Goal: Task Accomplishment & Management: Manage account settings

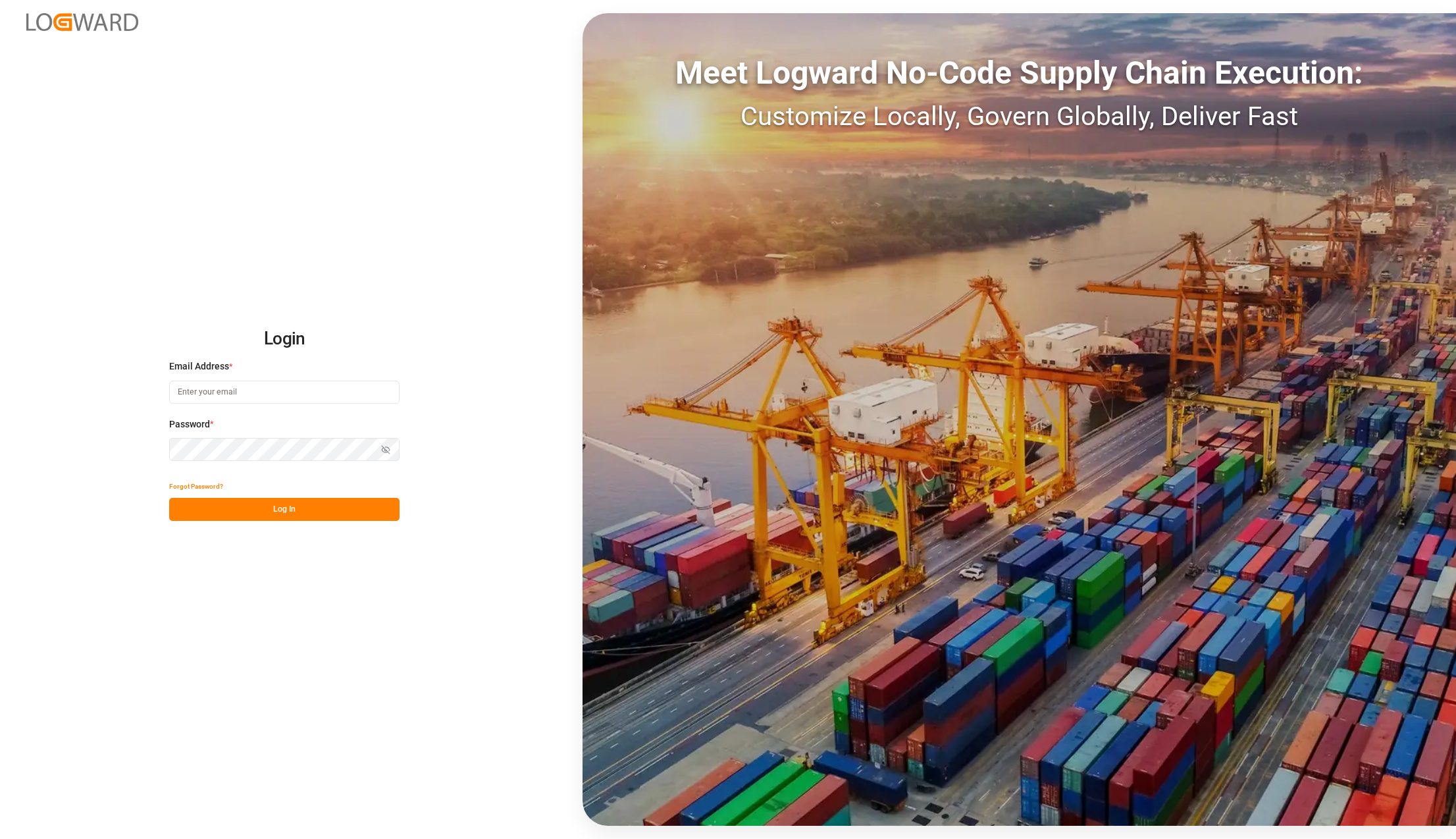
type input "karla.chavez@leschaco.com"
click at [280, 509] on button "Log In" at bounding box center [284, 509] width 231 height 23
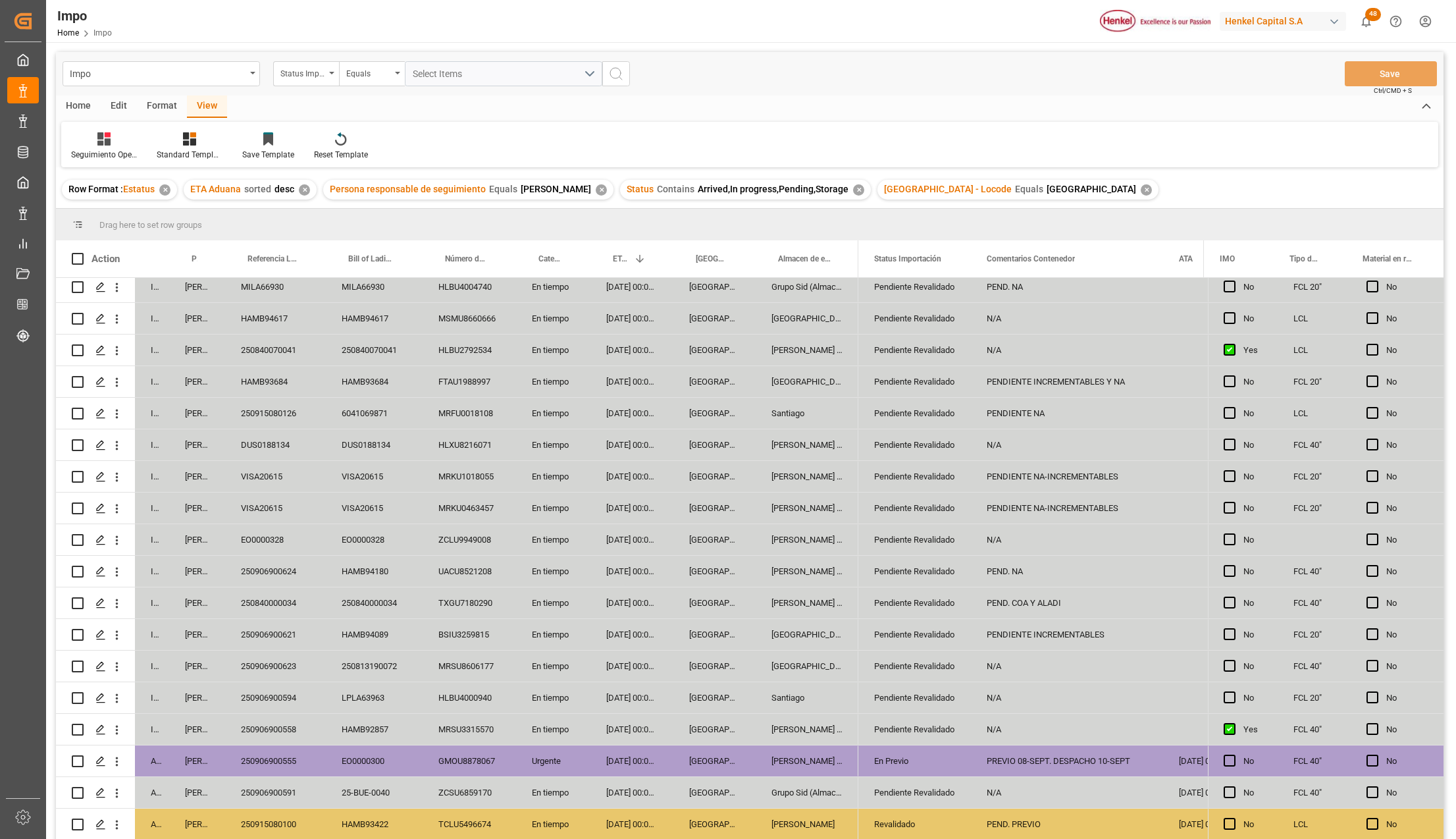
scroll to position [74, 0]
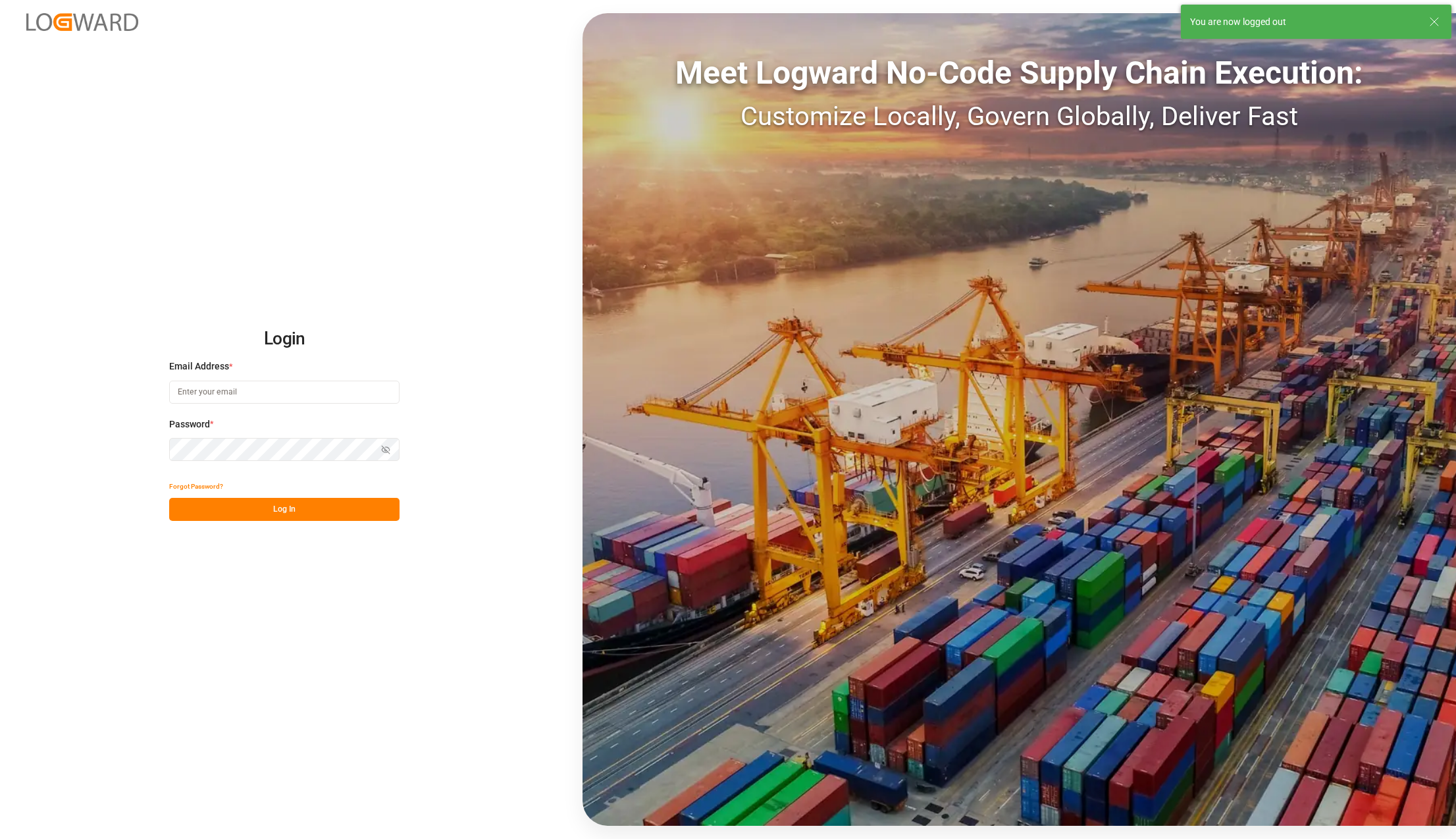
click at [787, 727] on div "Meet Logward No-Code Supply Chain Execution: Customize Locally, Govern Globally…" at bounding box center [1019, 419] width 873 height 812
type input "[PERSON_NAME][EMAIL_ADDRESS][PERSON_NAME][DOMAIN_NAME]"
click at [317, 507] on button "Log In" at bounding box center [284, 509] width 231 height 23
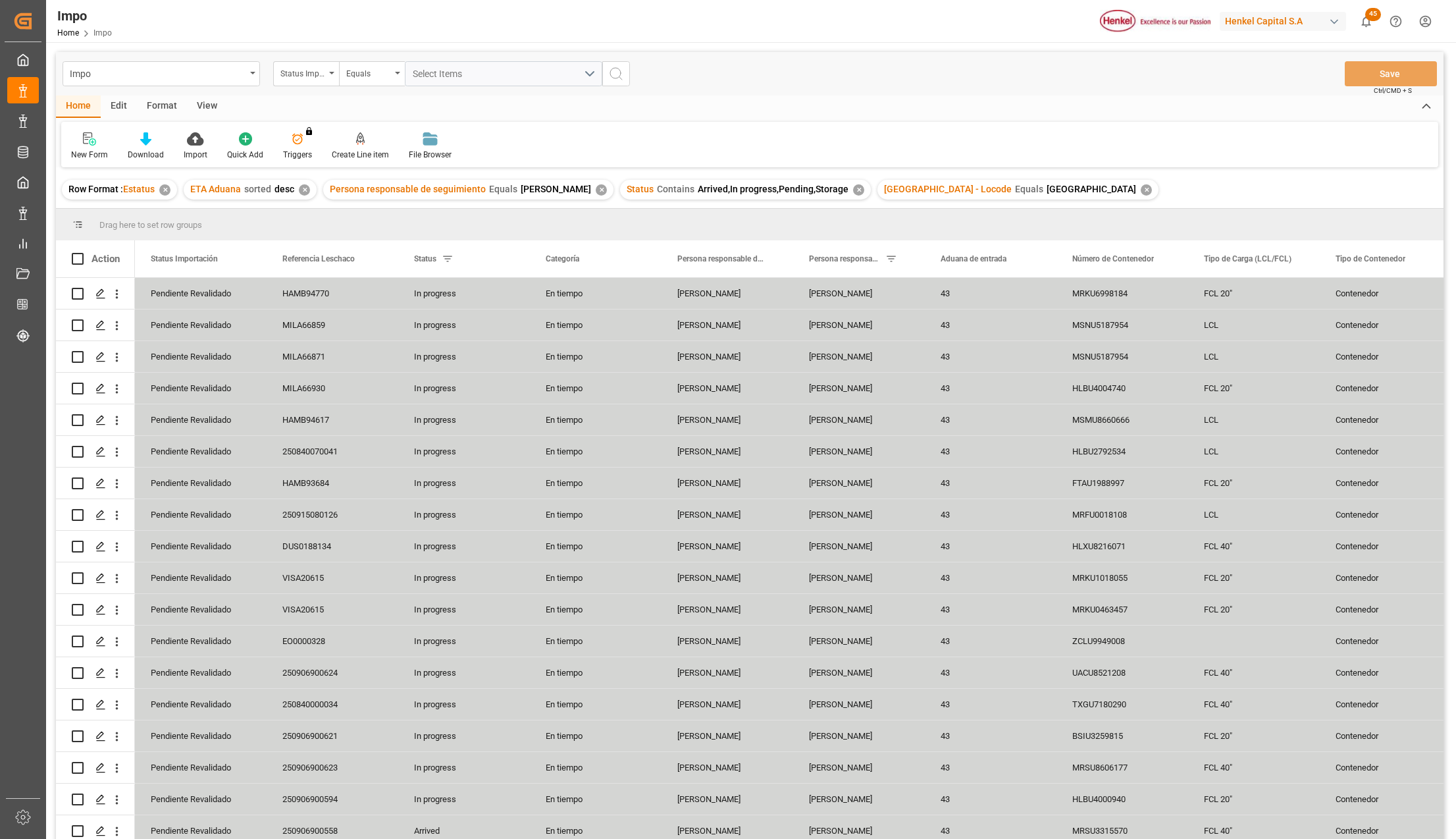
click at [200, 107] on div "View" at bounding box center [207, 107] width 40 height 22
click at [171, 146] on div "Standard Templates" at bounding box center [149, 147] width 86 height 29
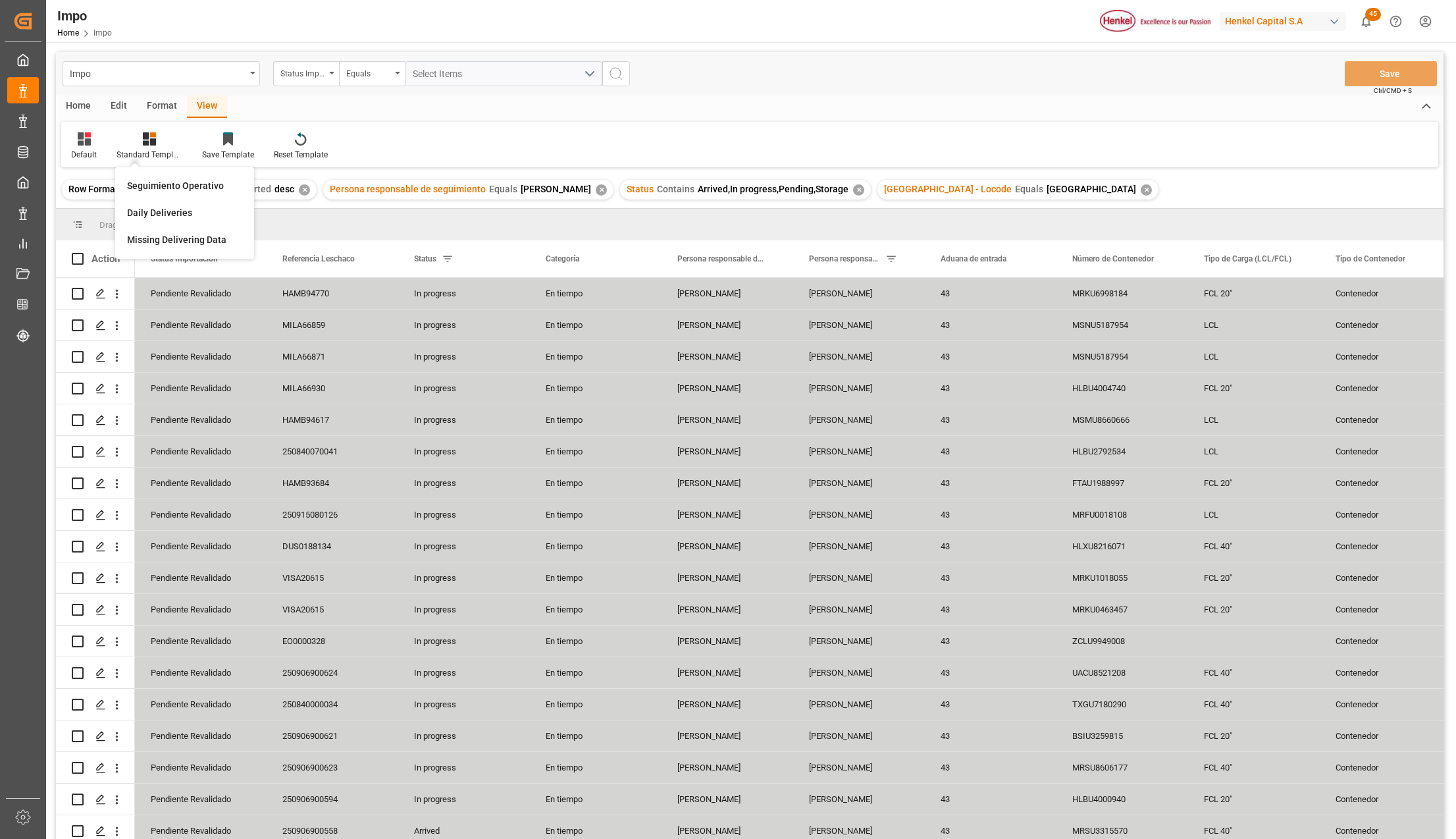
click at [174, 192] on div "Seguimiento Operativo" at bounding box center [184, 185] width 128 height 27
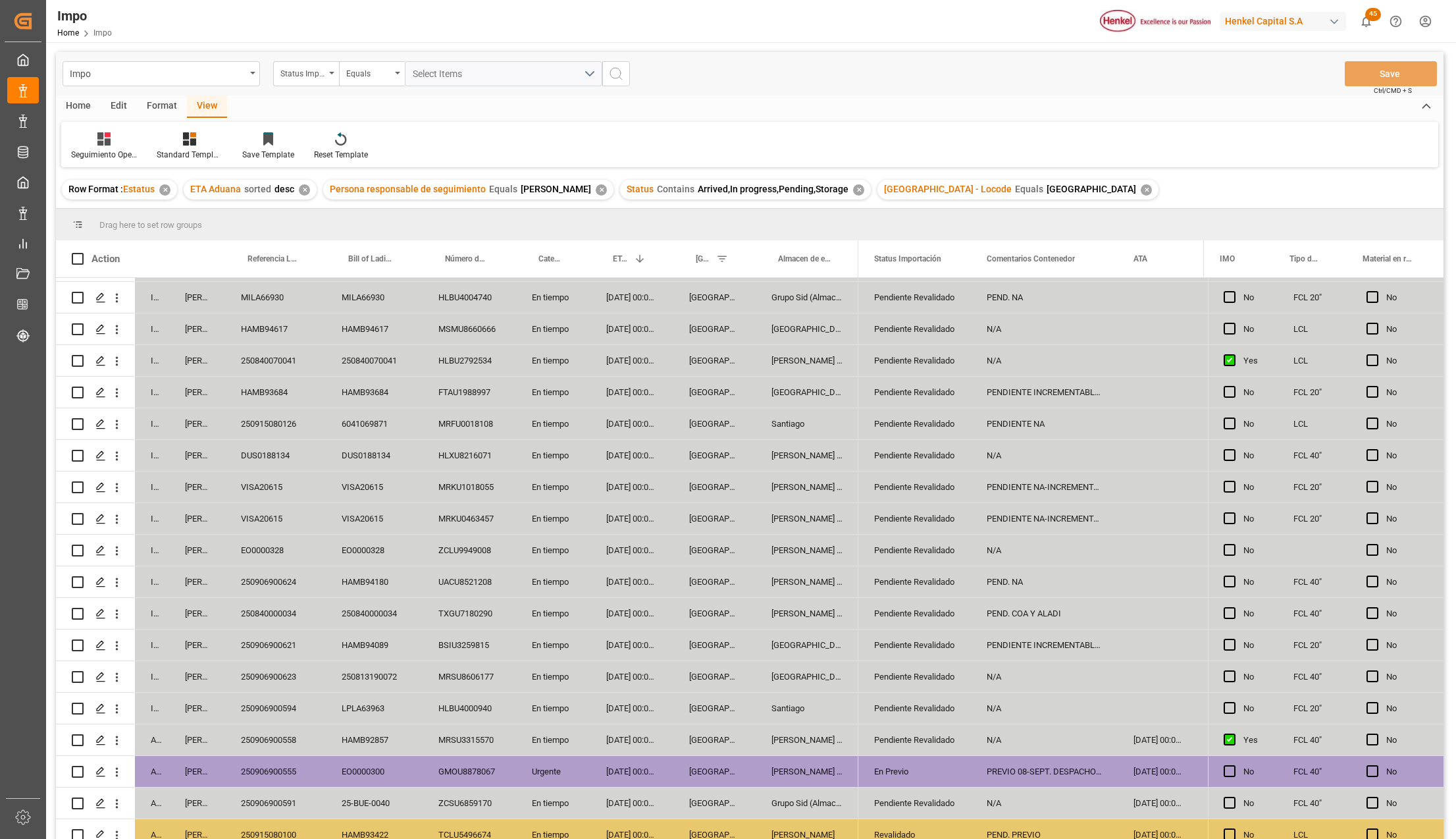
scroll to position [175, 0]
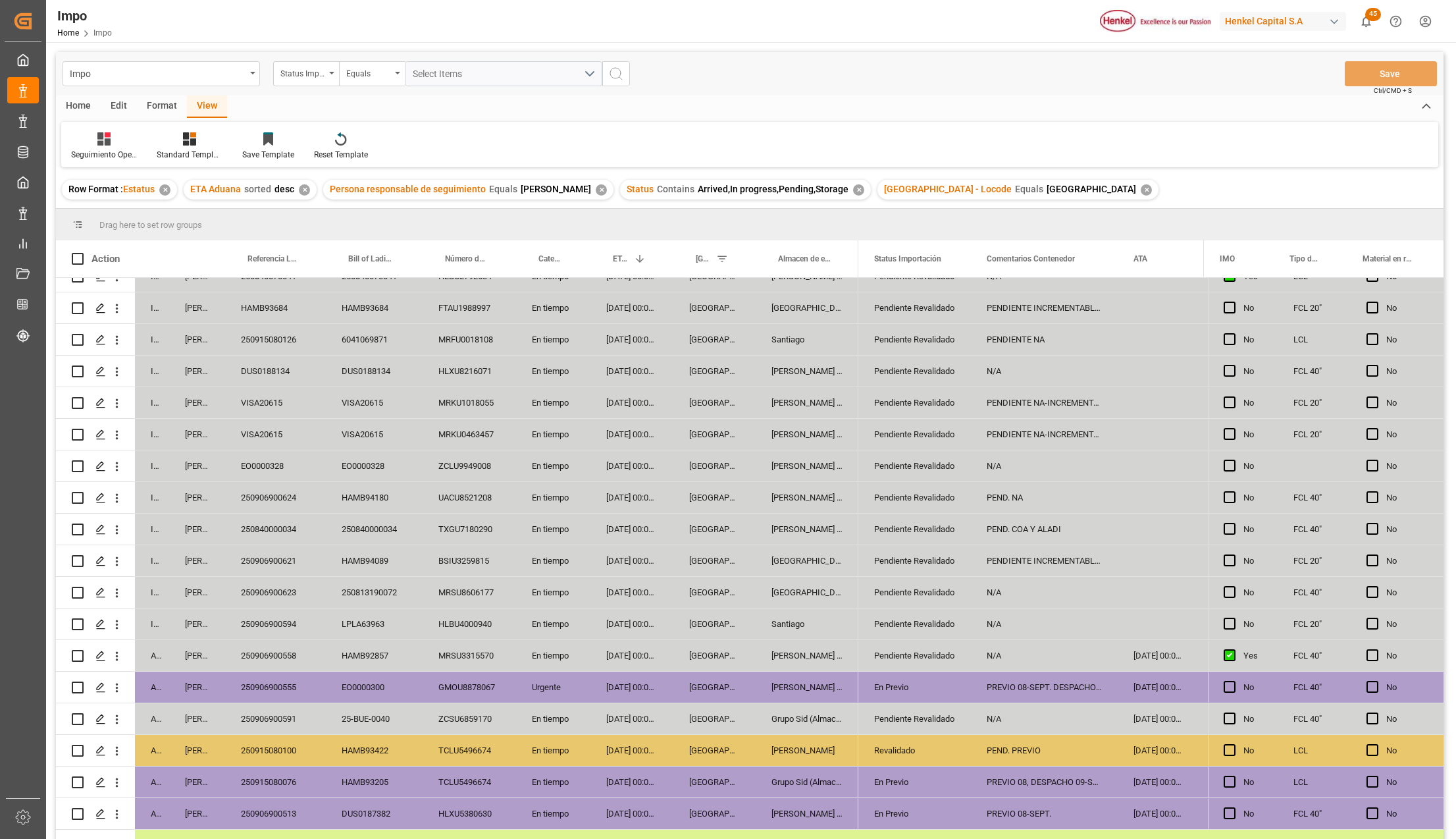
click at [814, 609] on div "Santiago" at bounding box center [806, 624] width 103 height 31
click at [897, 625] on div "Pendiente Revalidado" at bounding box center [914, 624] width 81 height 30
click at [948, 629] on icon "open menu" at bounding box center [946, 632] width 15 height 15
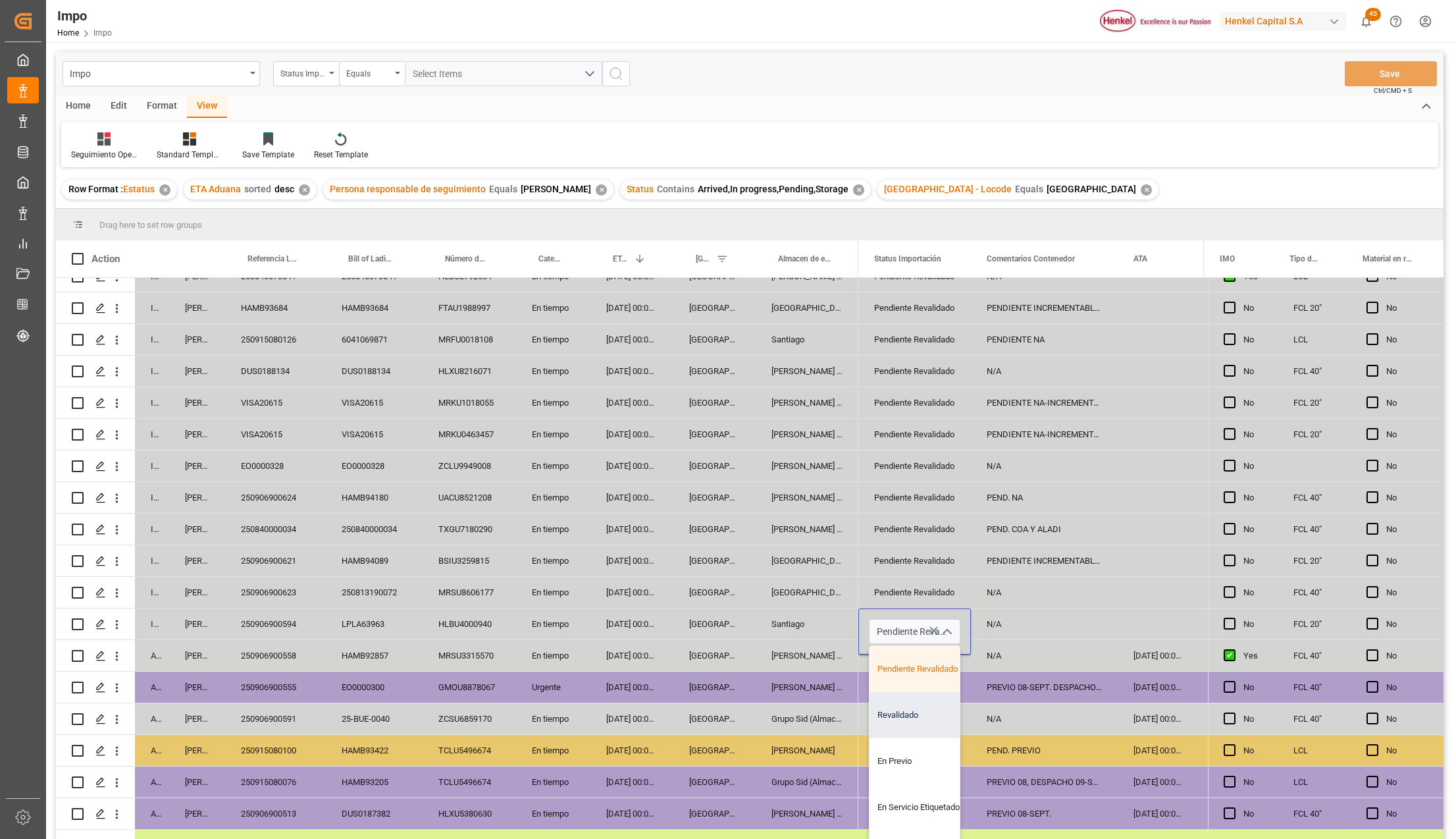
click at [914, 712] on div "Revalidado" at bounding box center [931, 715] width 123 height 46
type input "Revalidado"
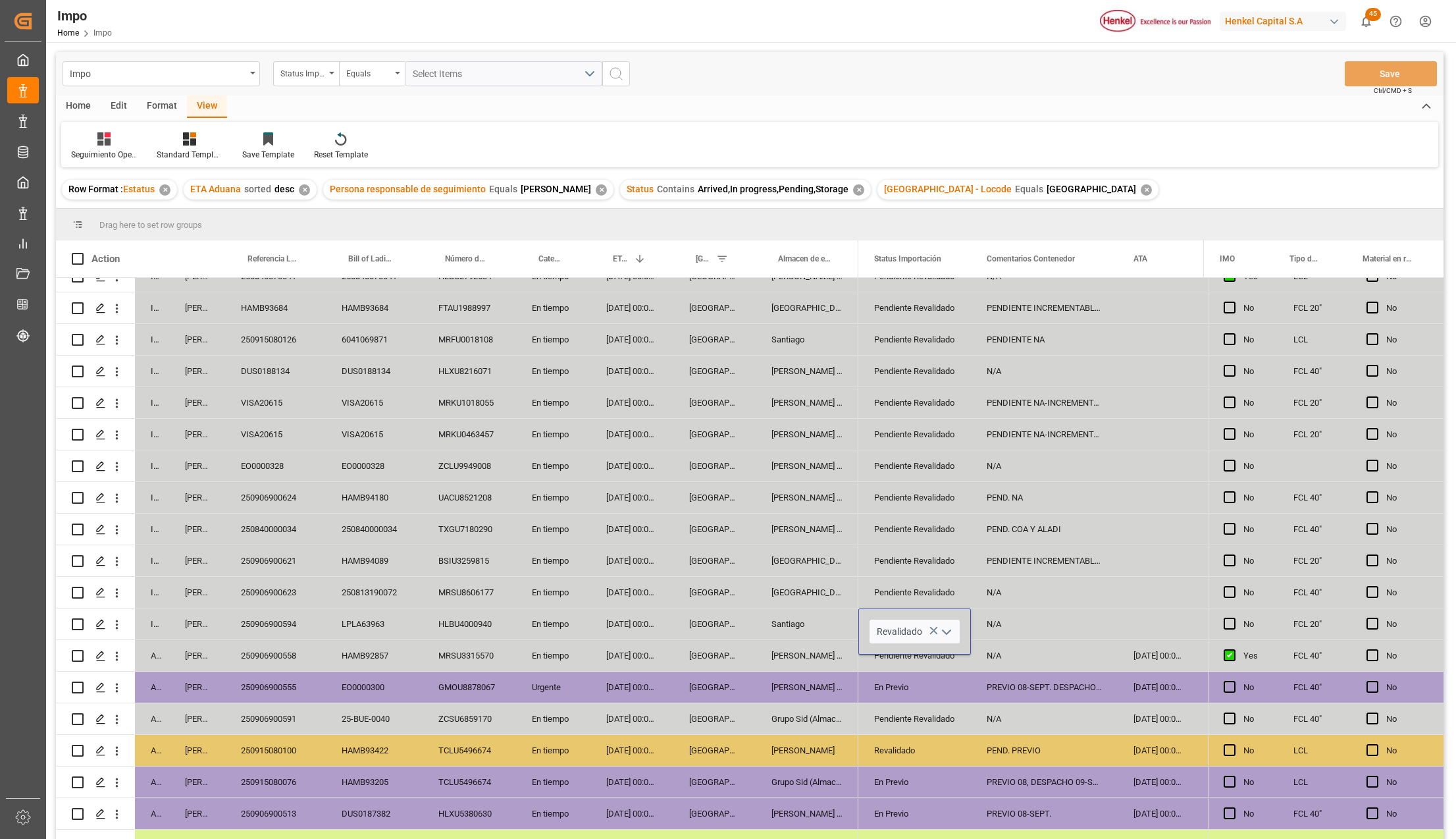
click at [1085, 750] on div "PEND. PREVIO" at bounding box center [1044, 750] width 147 height 31
click at [1014, 617] on div "N/A" at bounding box center [1044, 624] width 147 height 31
click at [1149, 627] on div "Press SPACE to select this row." at bounding box center [1157, 624] width 79 height 31
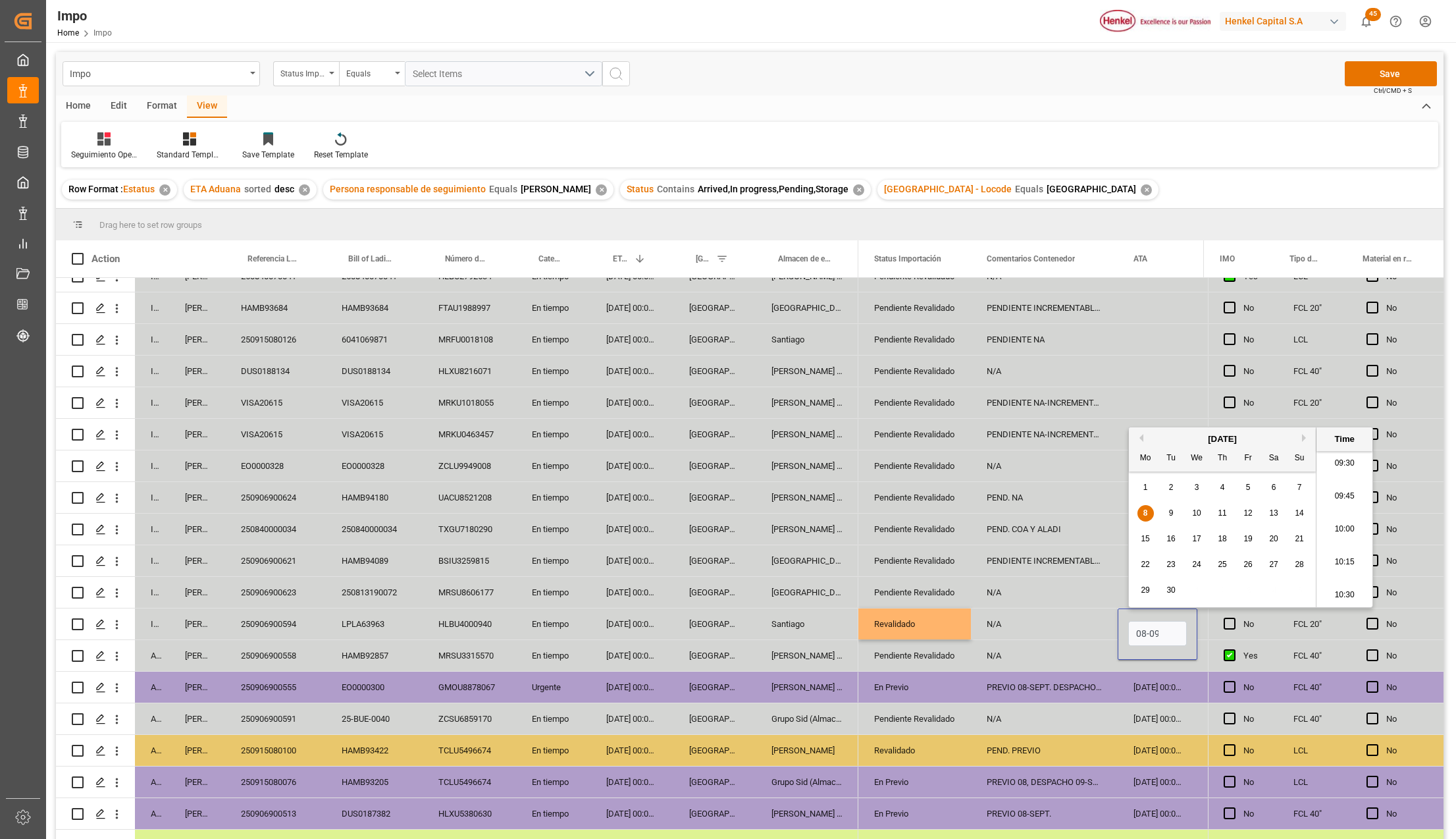
scroll to position [0, 2]
type input "08-09-2025 00:00"
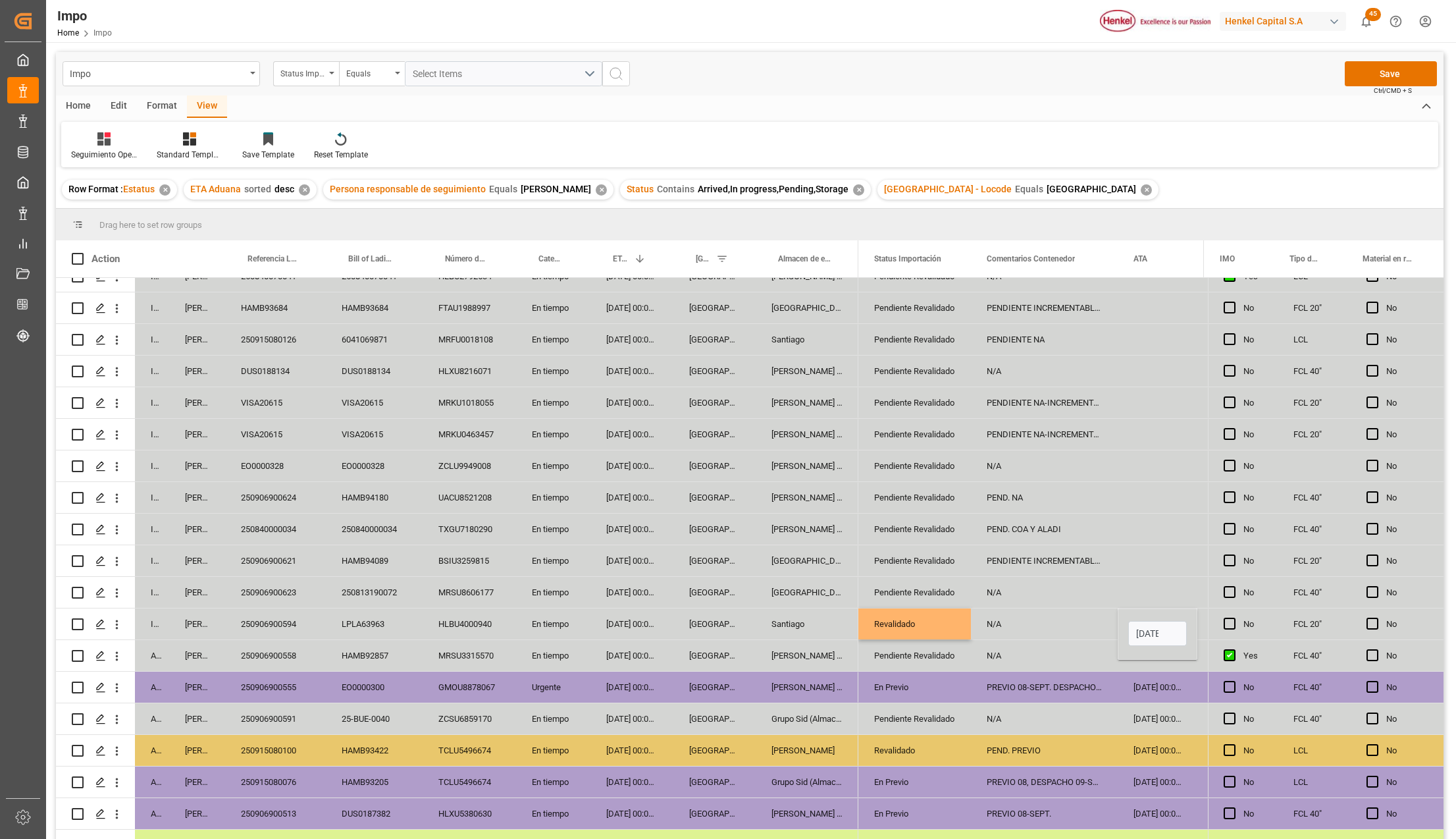
click at [1085, 709] on div "N/A" at bounding box center [1044, 719] width 147 height 31
click at [1013, 624] on div "N/A" at bounding box center [1044, 624] width 147 height 31
click at [1371, 78] on button "Save" at bounding box center [1390, 73] width 92 height 25
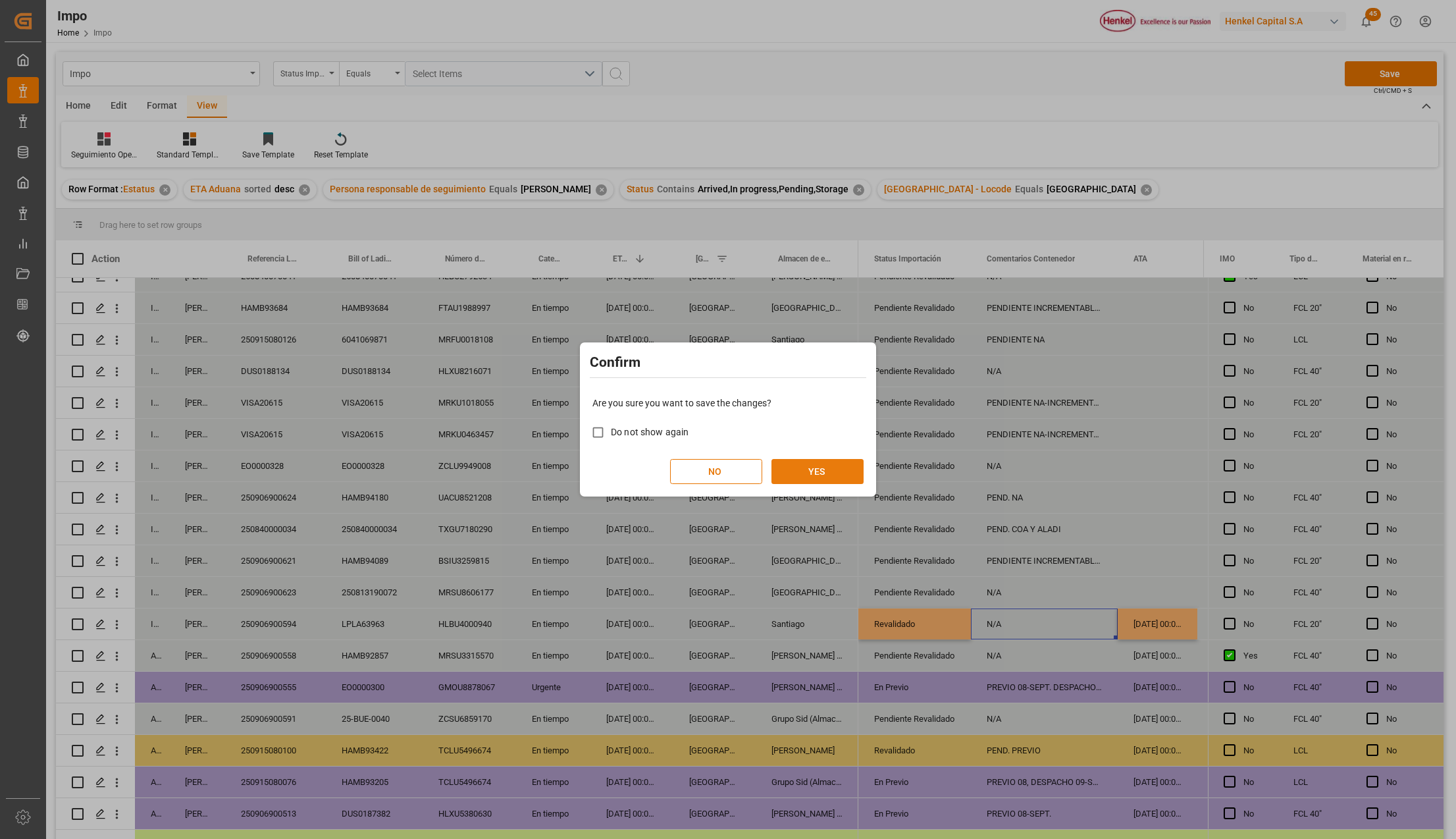
click at [808, 465] on button "YES" at bounding box center [817, 471] width 92 height 25
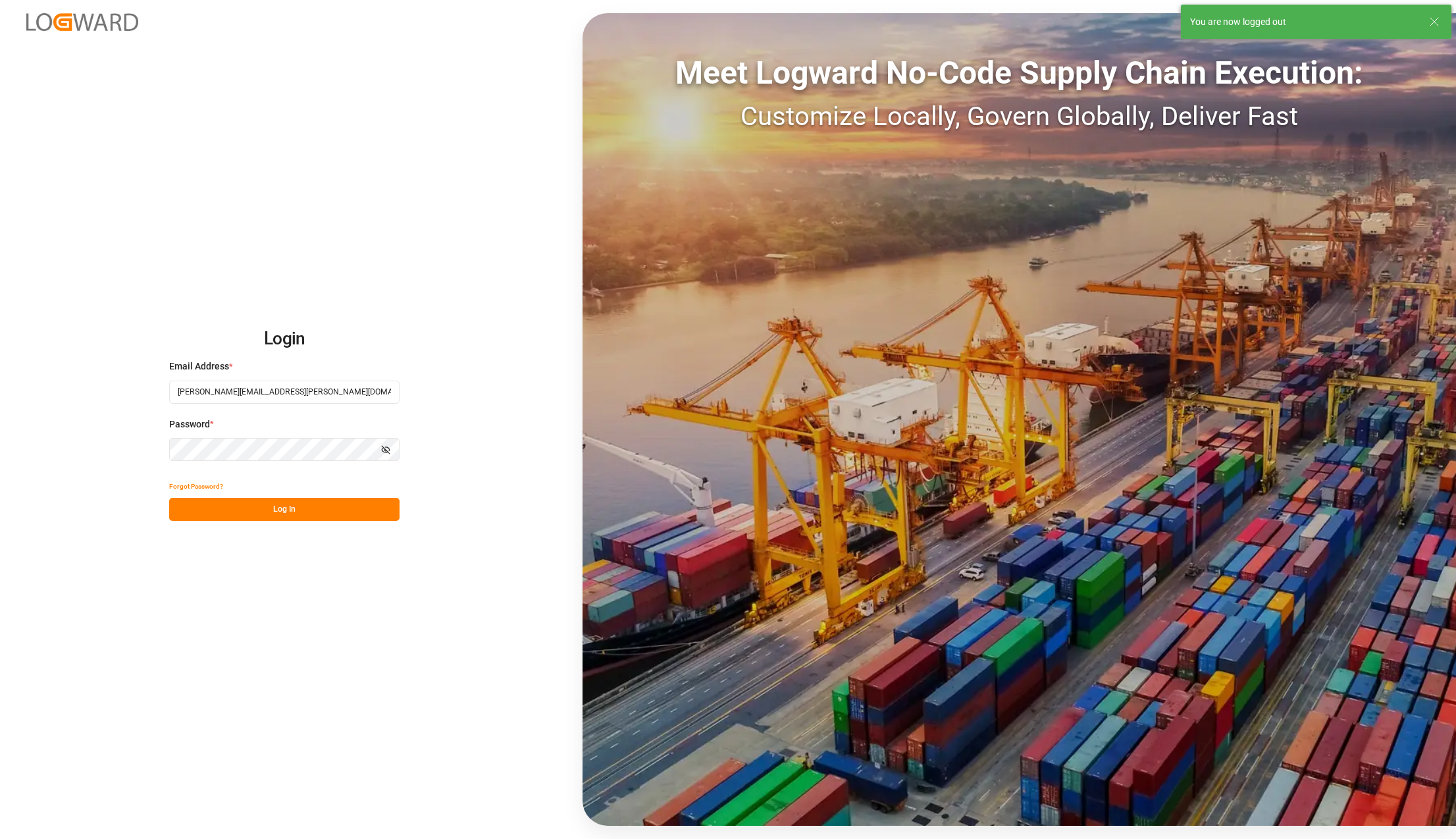
click at [252, 512] on button "Log In" at bounding box center [284, 509] width 231 height 23
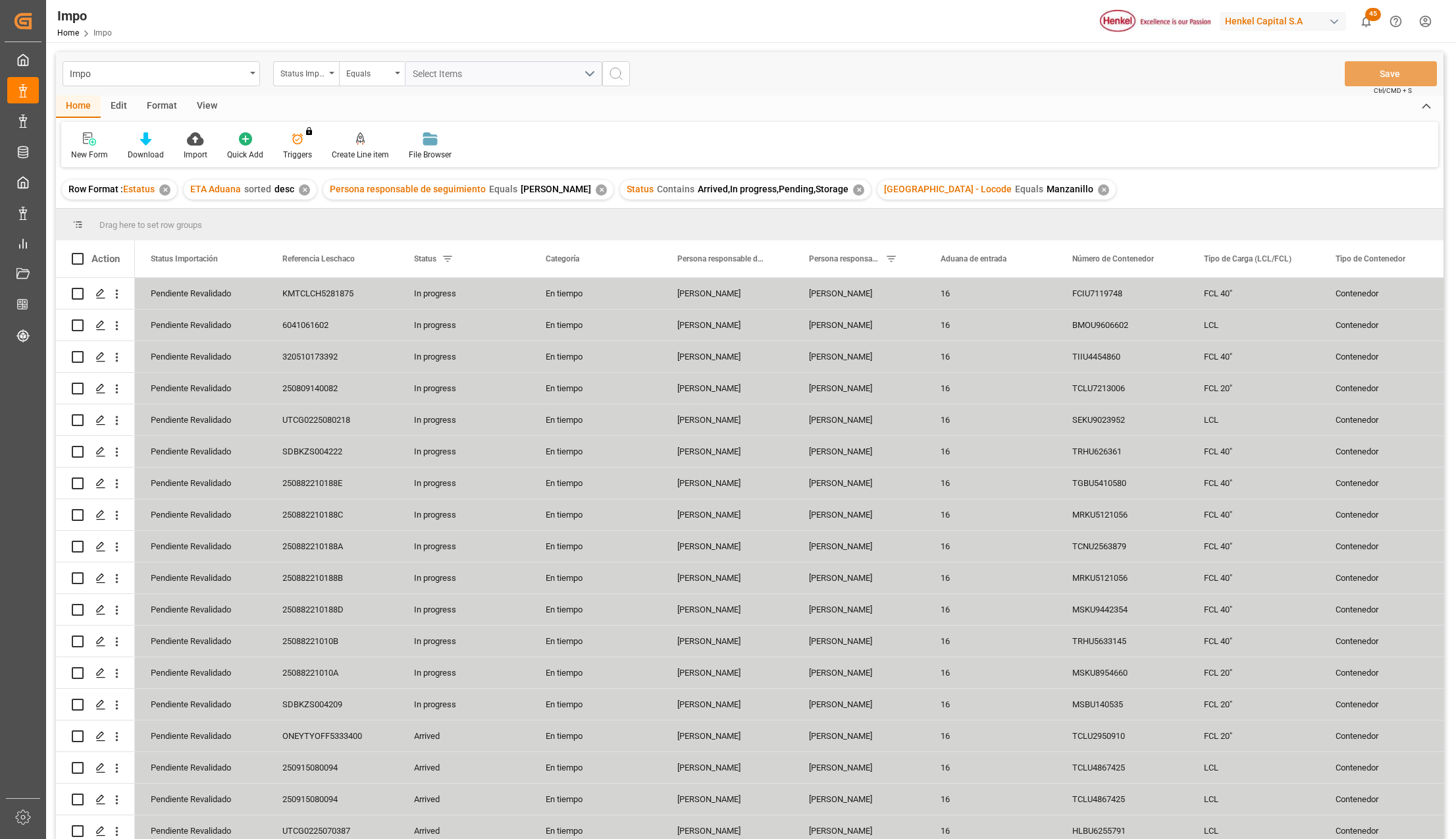
click at [196, 98] on div "View" at bounding box center [207, 107] width 40 height 22
click at [151, 142] on icon at bounding box center [149, 138] width 13 height 13
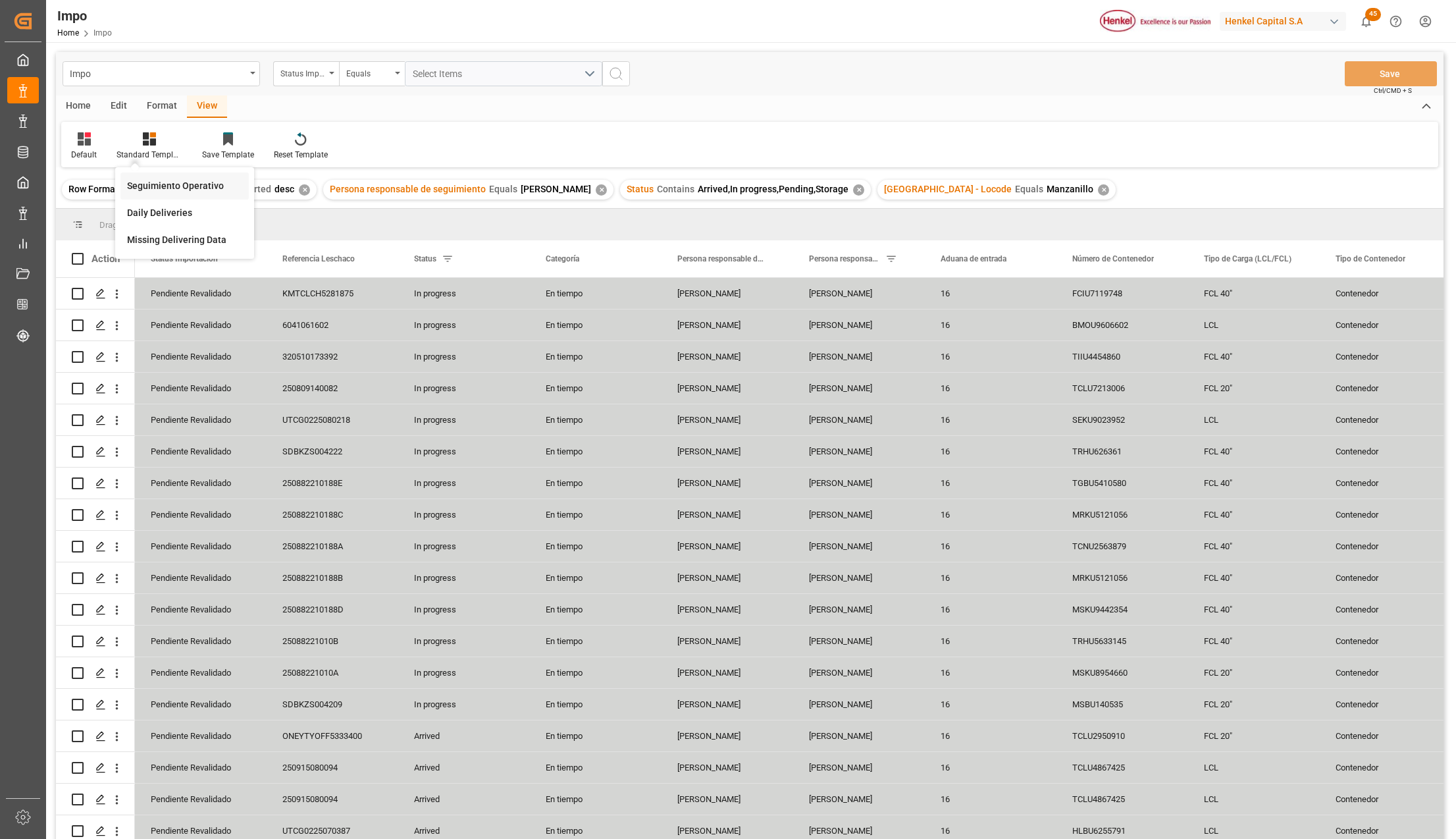
click at [164, 188] on div "Seguimiento Operativo" at bounding box center [184, 186] width 115 height 14
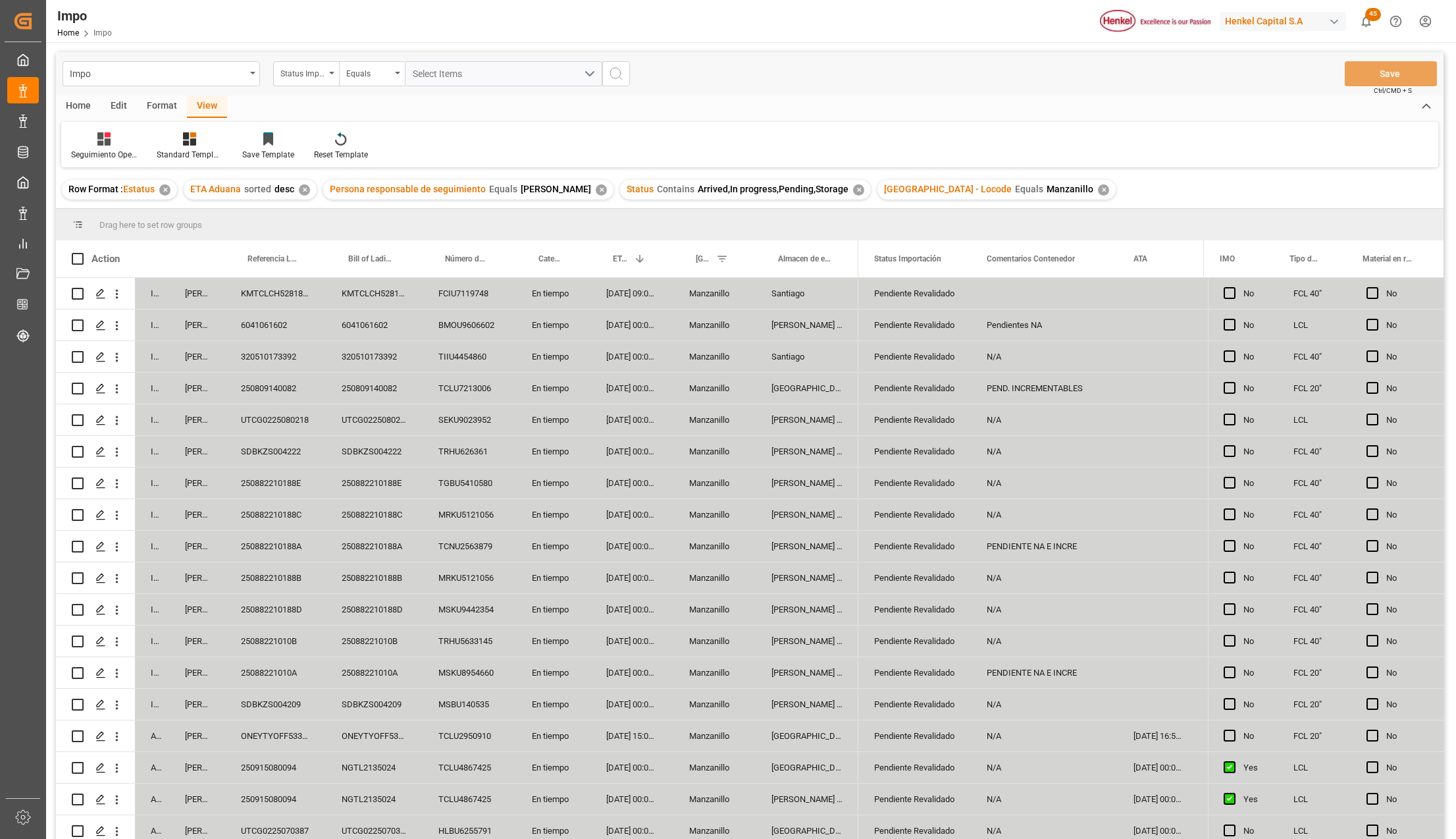
click at [254, 670] on div "25088221010A" at bounding box center [275, 672] width 100 height 31
click at [309, 678] on input "250906900731" at bounding box center [275, 680] width 79 height 25
type input "250906900731"
click at [312, 695] on div "250906900731" at bounding box center [275, 680] width 100 height 46
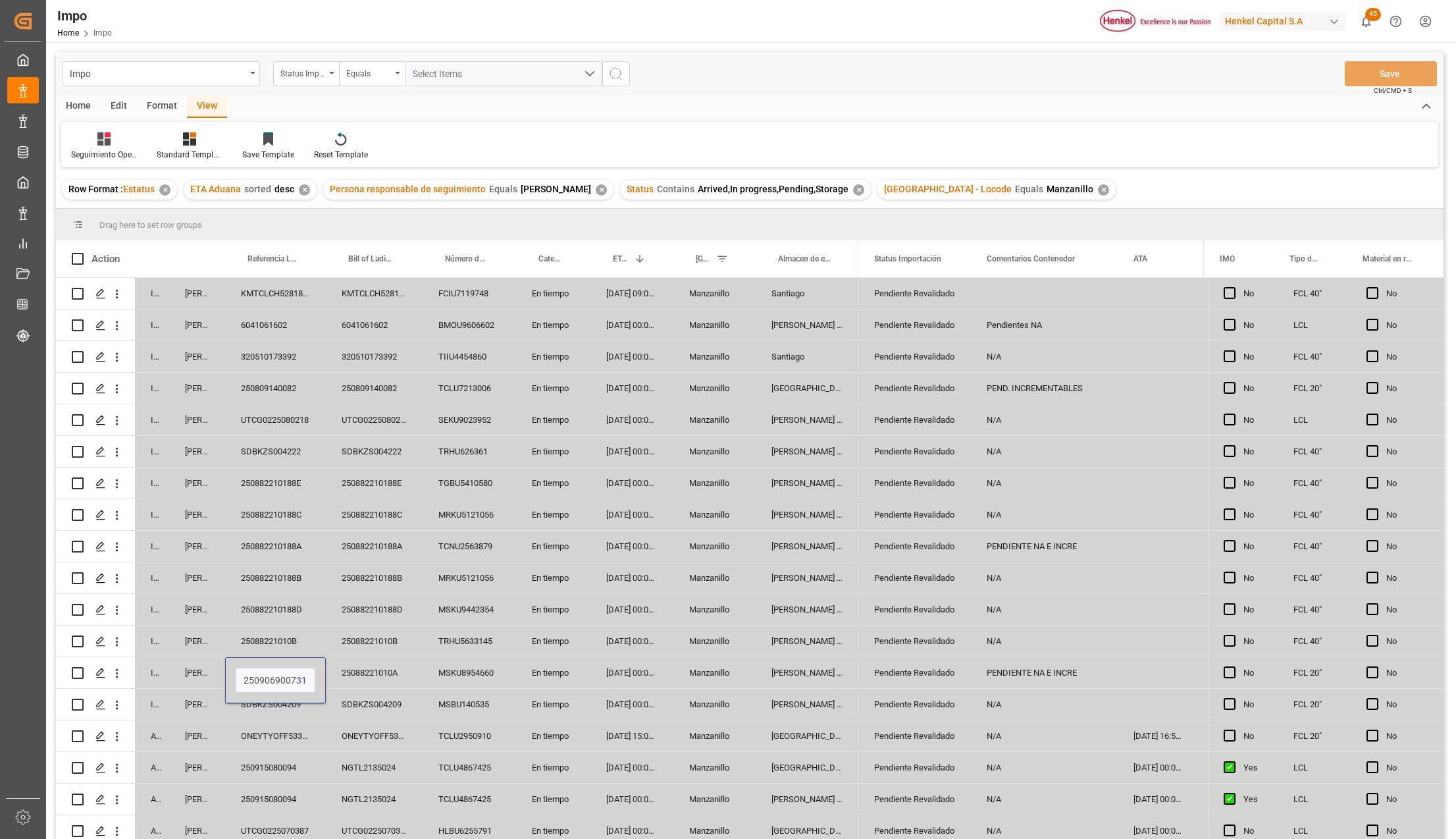
click at [277, 722] on div "ONEYTYOFF5333400" at bounding box center [275, 736] width 100 height 31
click at [277, 682] on div "250906900731" at bounding box center [275, 672] width 100 height 31
click at [289, 638] on div "25088221010B" at bounding box center [275, 641] width 100 height 31
click at [293, 687] on div "250906900731" at bounding box center [275, 672] width 100 height 31
click at [1370, 71] on button "Save" at bounding box center [1390, 73] width 92 height 25
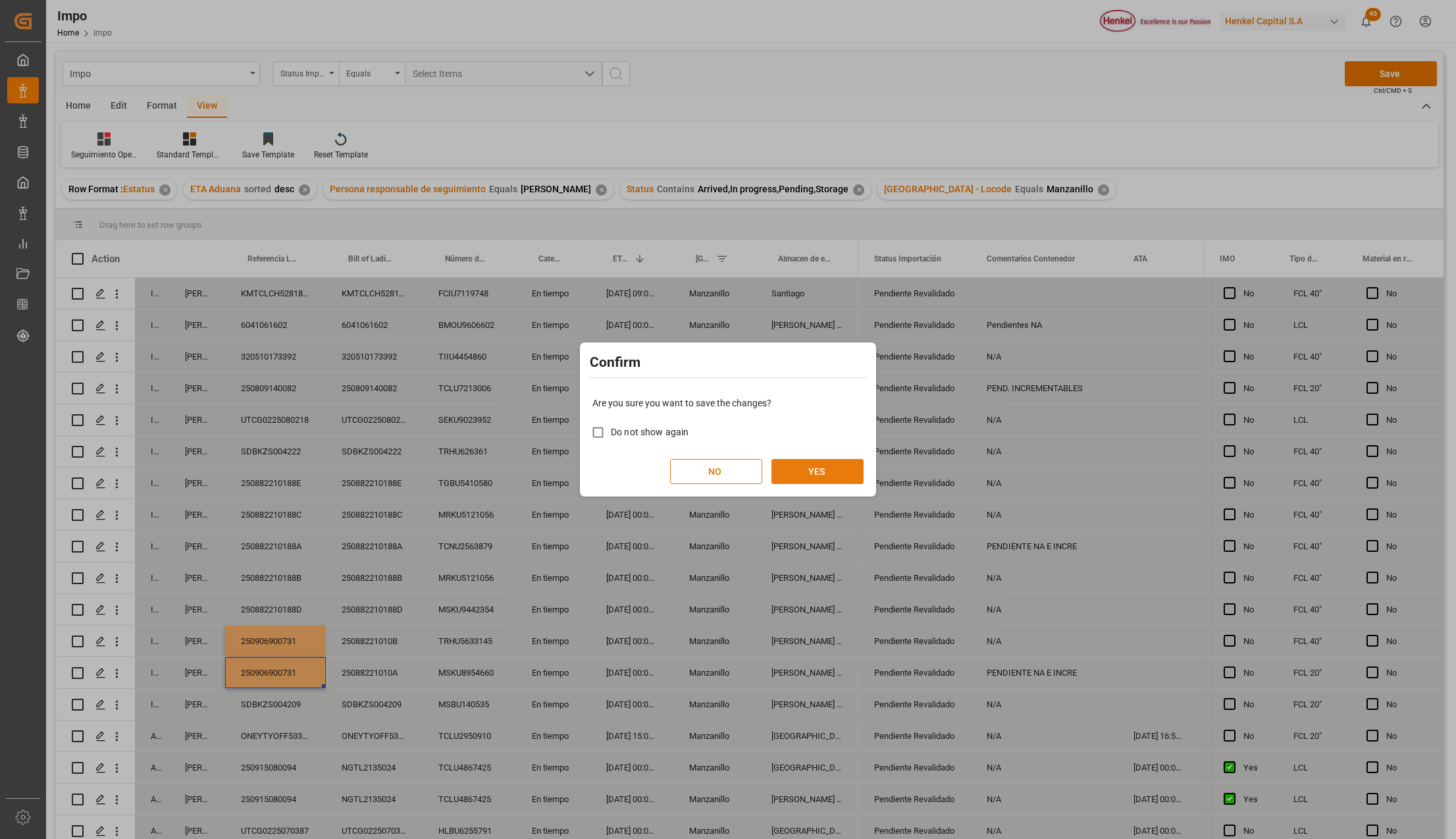
click at [820, 461] on button "YES" at bounding box center [817, 471] width 92 height 25
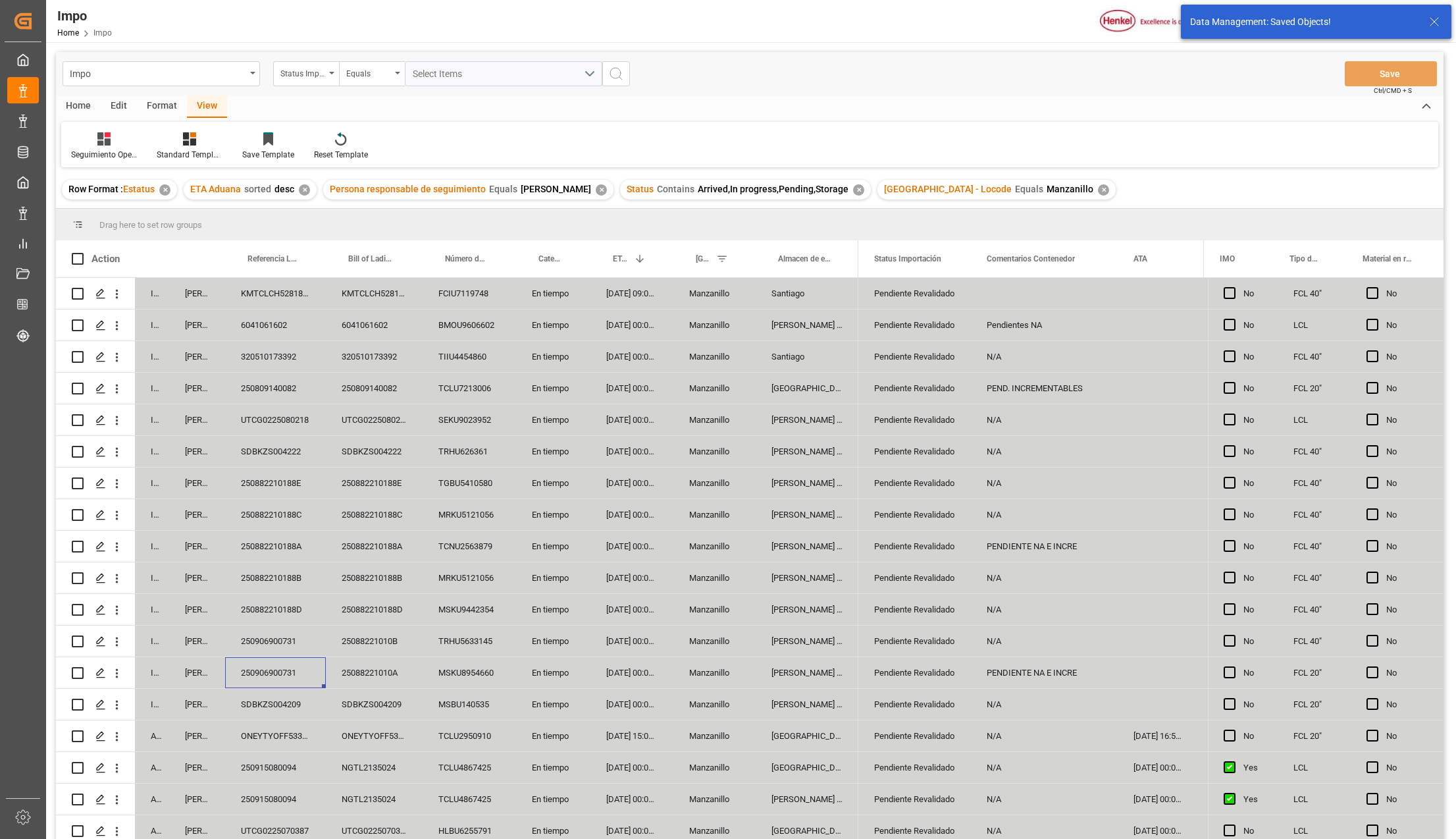
click at [1443, 14] on div "Data Management: Saved Objects!" at bounding box center [1316, 22] width 271 height 34
click at [1436, 22] on icon at bounding box center [1434, 22] width 15 height 15
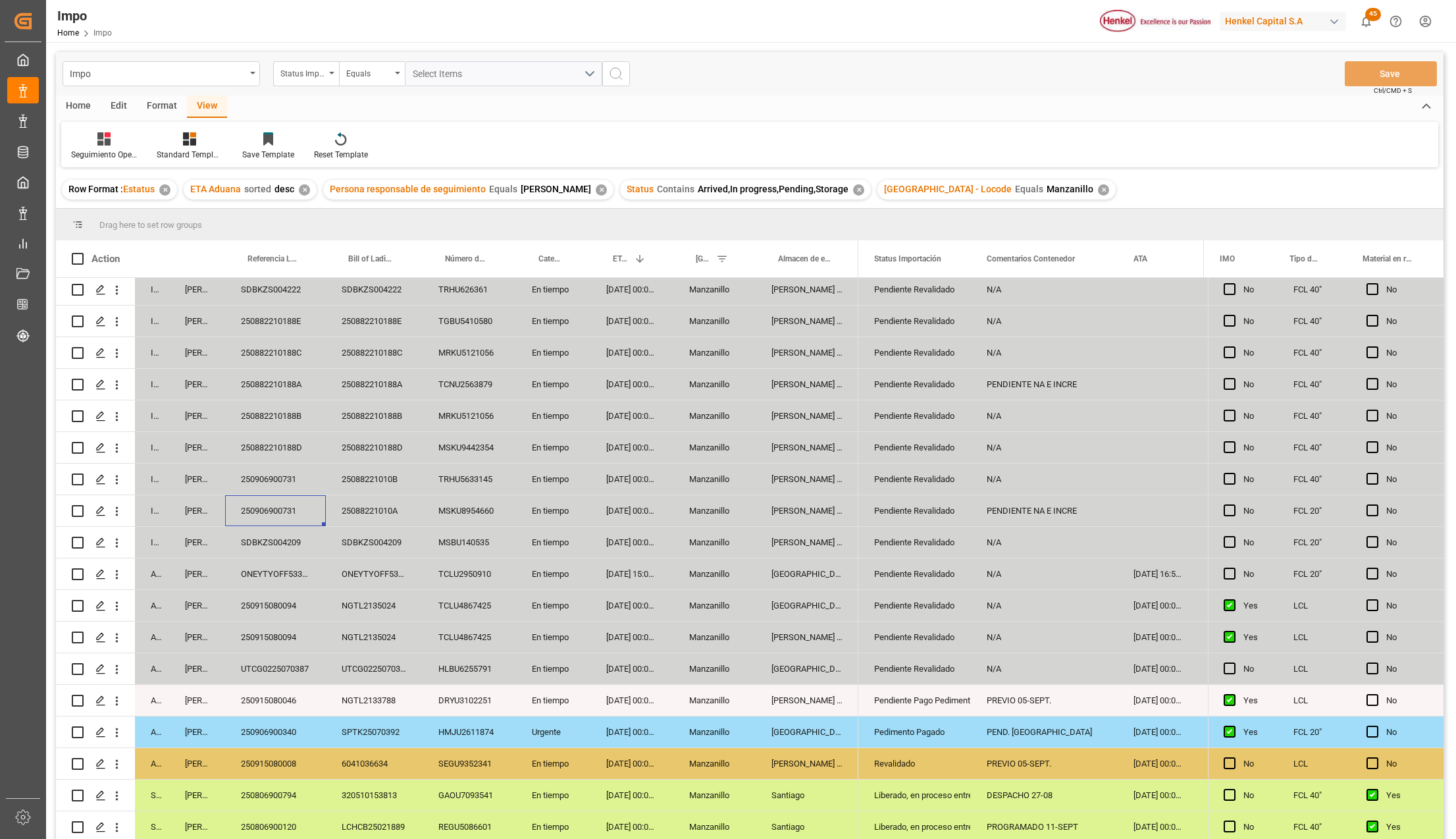
drag, startPoint x: 727, startPoint y: 726, endPoint x: 809, endPoint y: 738, distance: 82.9
click at [727, 726] on div "Manzanillo" at bounding box center [714, 732] width 83 height 31
click at [799, 727] on div "[GEOGRAPHIC_DATA]" at bounding box center [806, 732] width 103 height 31
click at [891, 722] on div "Pedimento Pagado" at bounding box center [914, 732] width 81 height 30
click at [1019, 727] on div "PEND. DESPACHO" at bounding box center [1044, 732] width 147 height 31
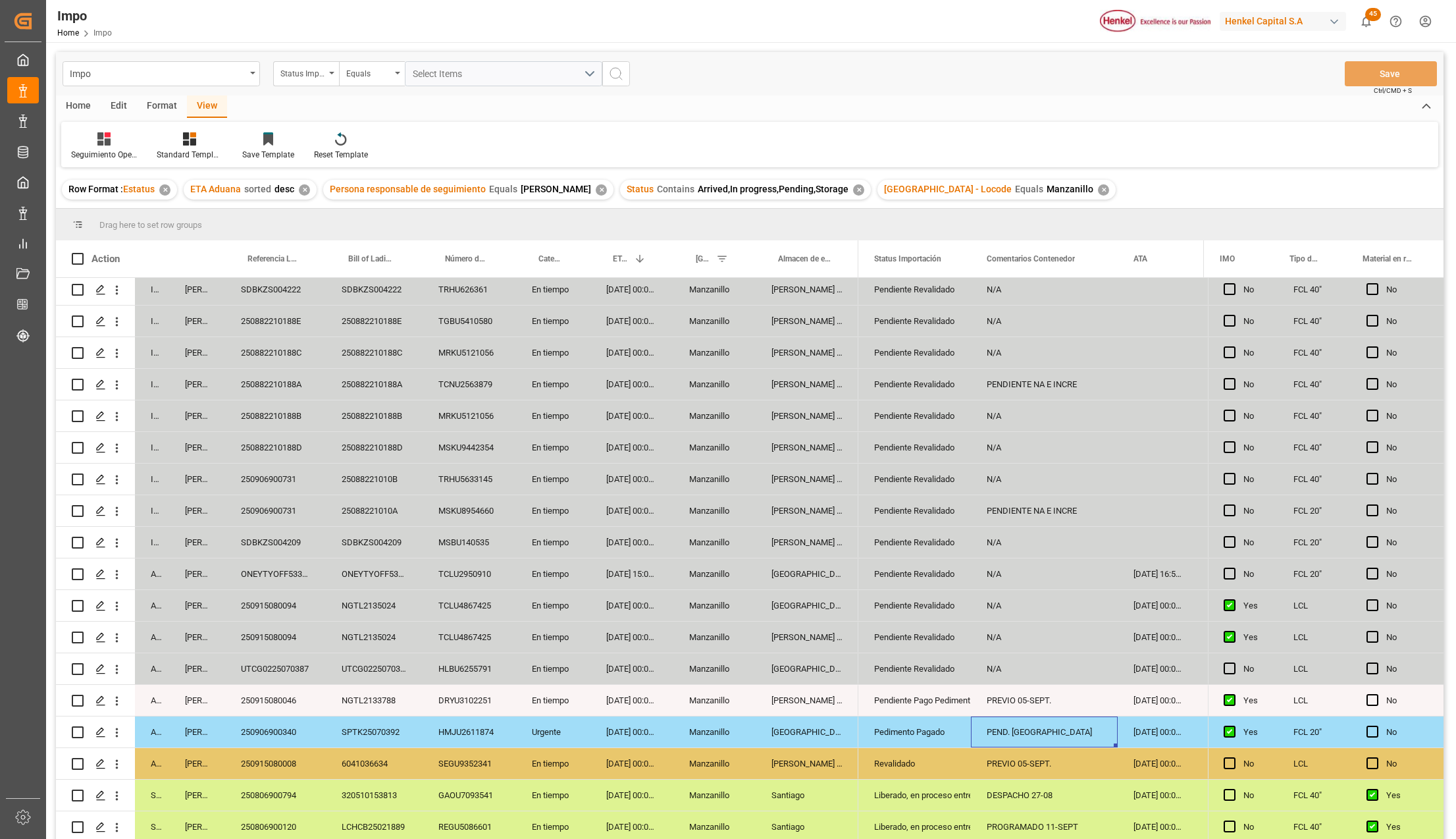
click at [920, 726] on div "Pedimento Pagado" at bounding box center [914, 732] width 81 height 30
click at [944, 733] on icon "open menu" at bounding box center [946, 739] width 15 height 15
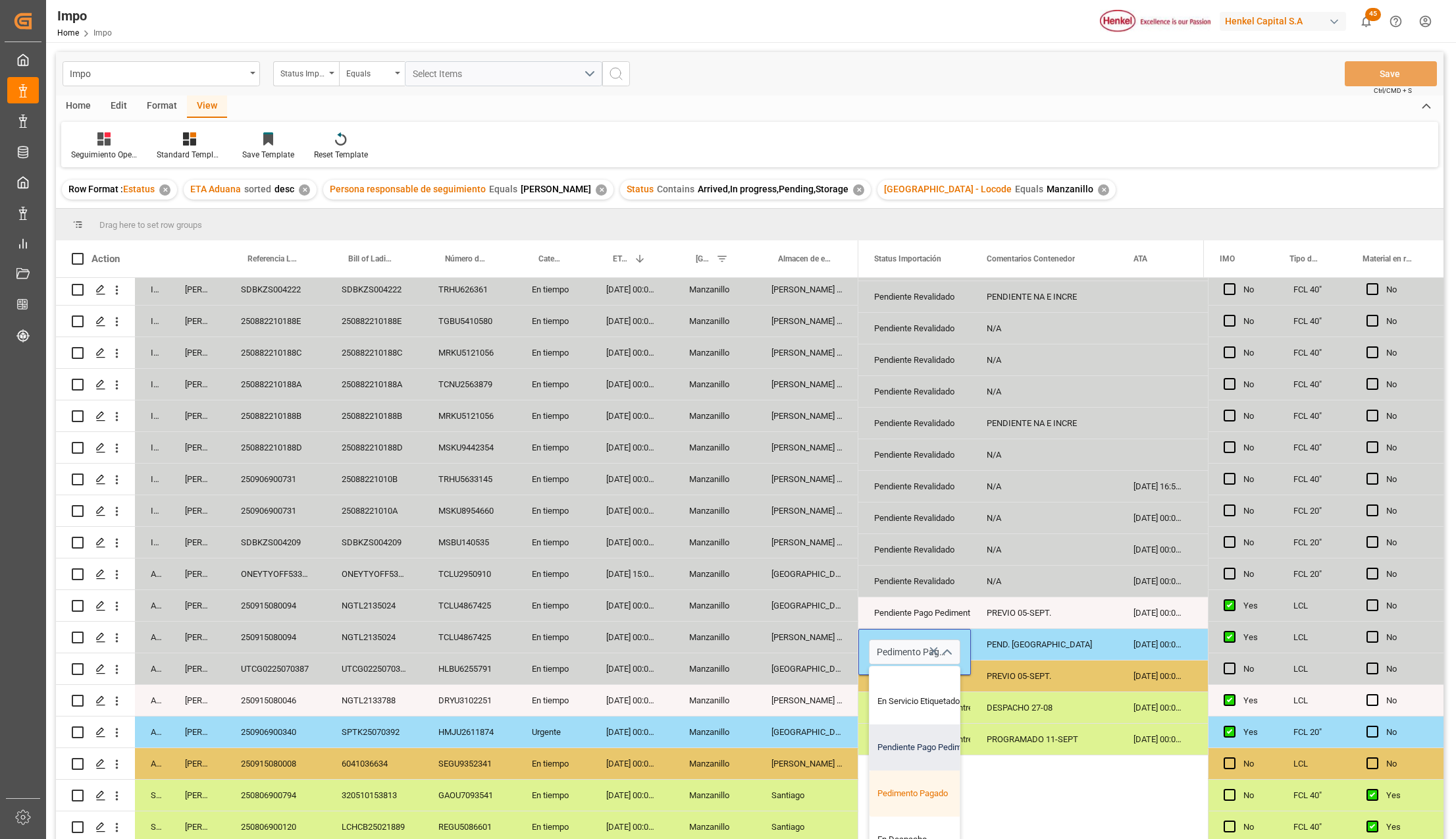
scroll to position [175, 0]
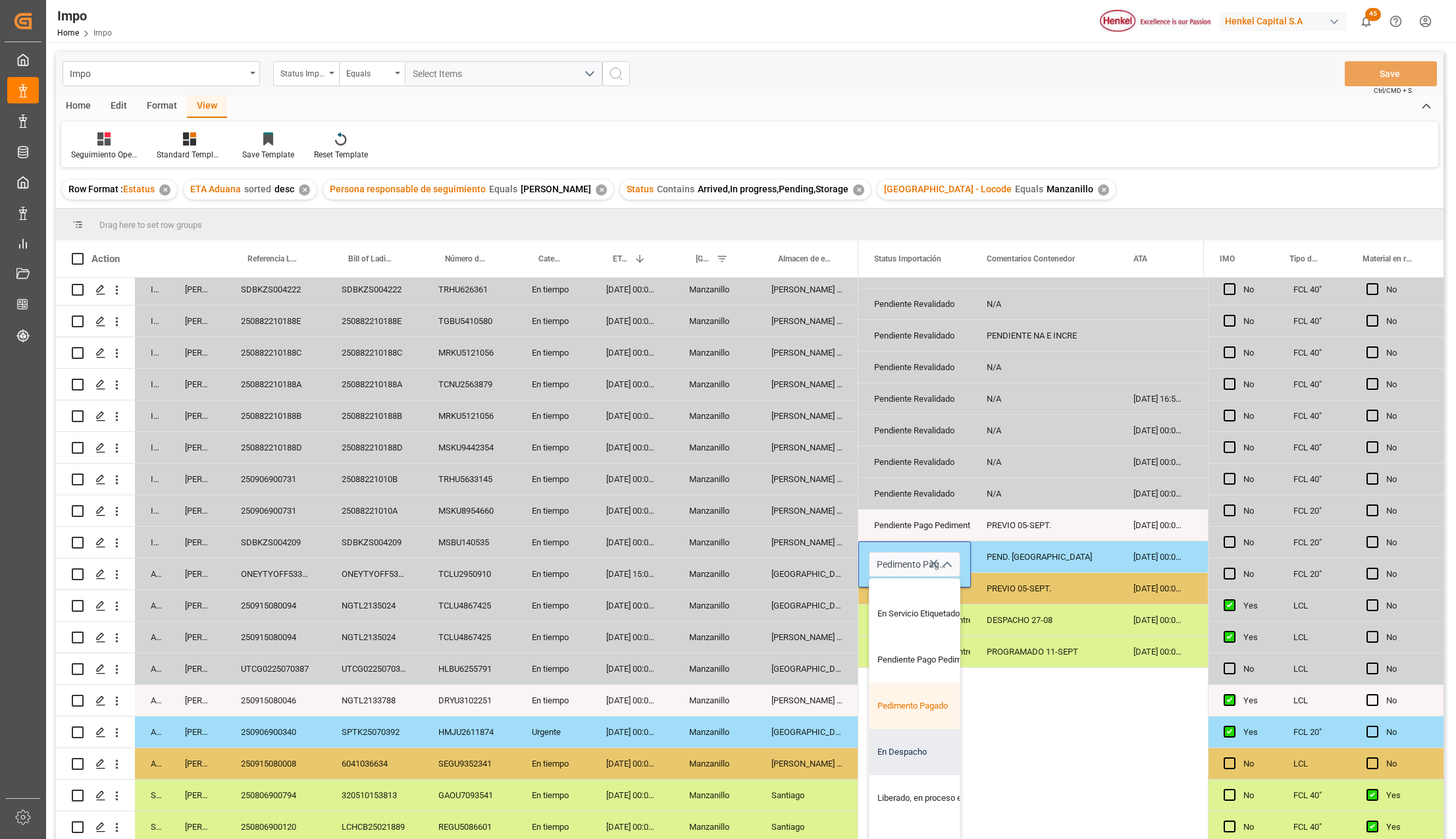
click at [919, 749] on div "En Despacho" at bounding box center [931, 752] width 123 height 46
type input "En Despacho"
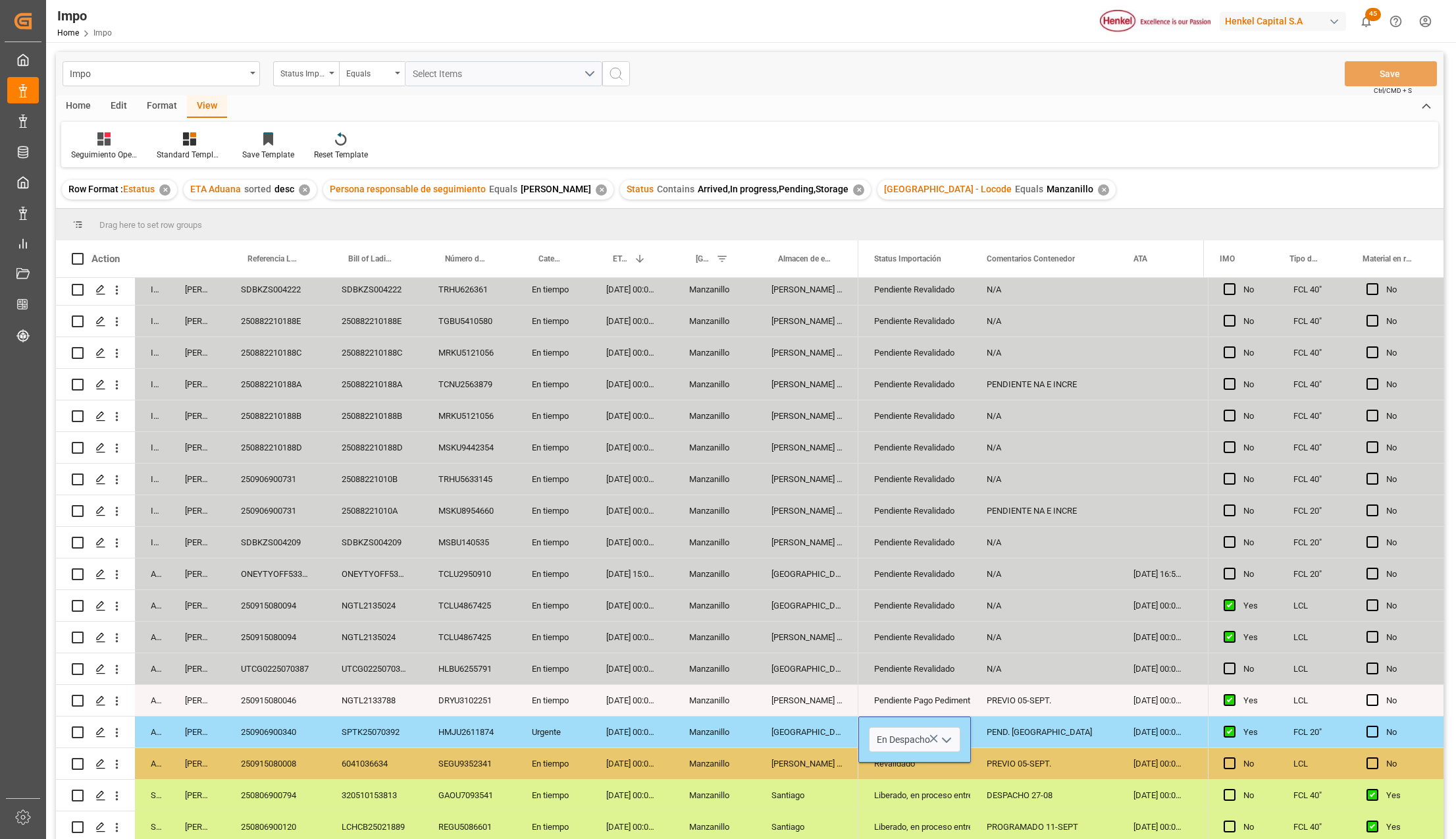
scroll to position [0, 0]
click at [924, 814] on div "Liberado, en proceso entrega" at bounding box center [914, 827] width 81 height 30
click at [979, 737] on div "PEND. DESPACHO" at bounding box center [1044, 732] width 147 height 31
click at [998, 728] on div "PEND. DESPACHO" at bounding box center [1044, 732] width 147 height 31
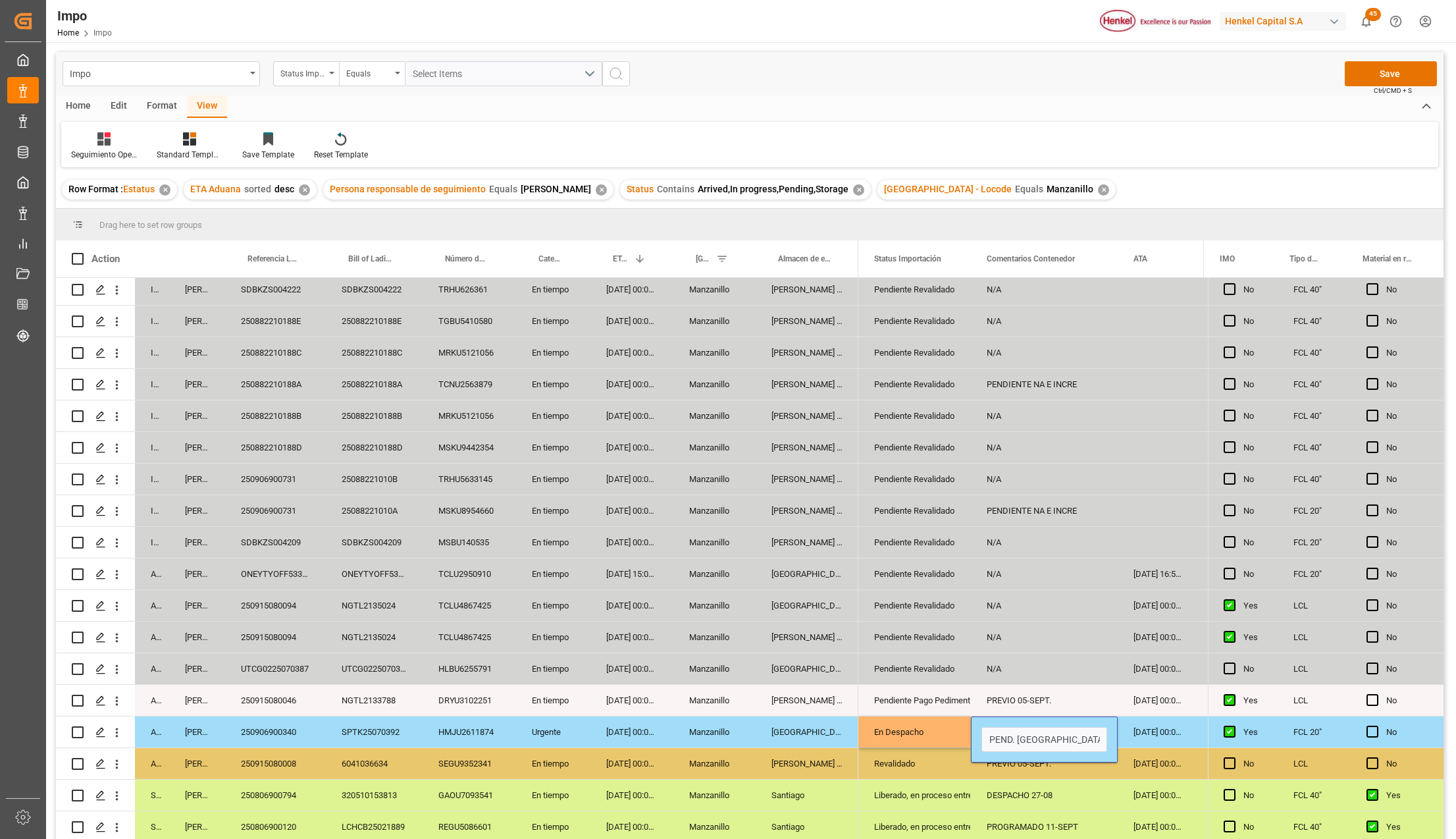
click at [998, 728] on input "PEND. DESPACHO" at bounding box center [1044, 739] width 126 height 25
type input "DESPACHO 10-SEPT."
click at [900, 756] on div "Revalidado" at bounding box center [914, 763] width 81 height 30
click at [910, 722] on div "En Despacho" at bounding box center [914, 732] width 81 height 30
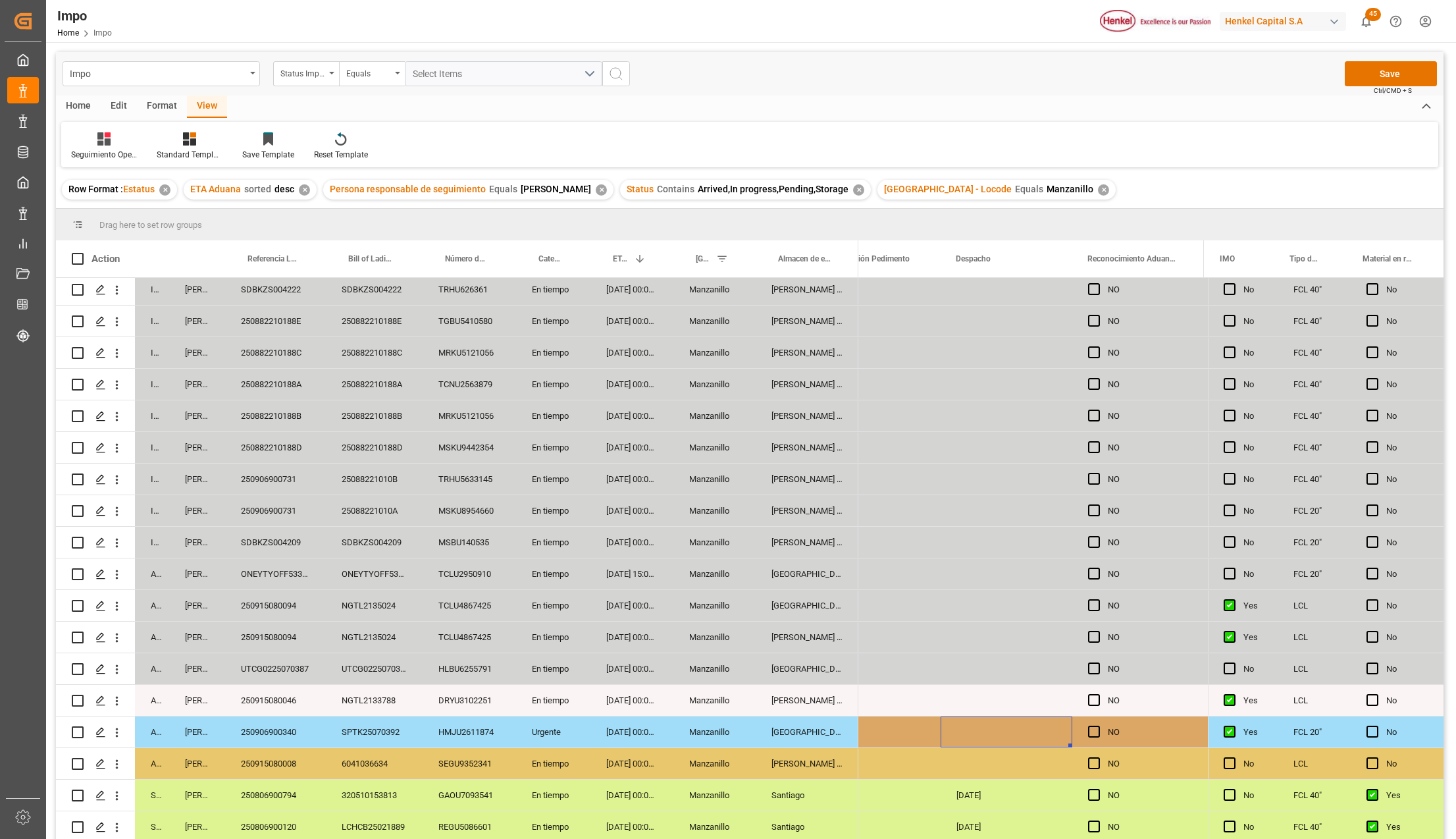
click at [998, 726] on div "Press SPACE to select this row." at bounding box center [1006, 732] width 132 height 31
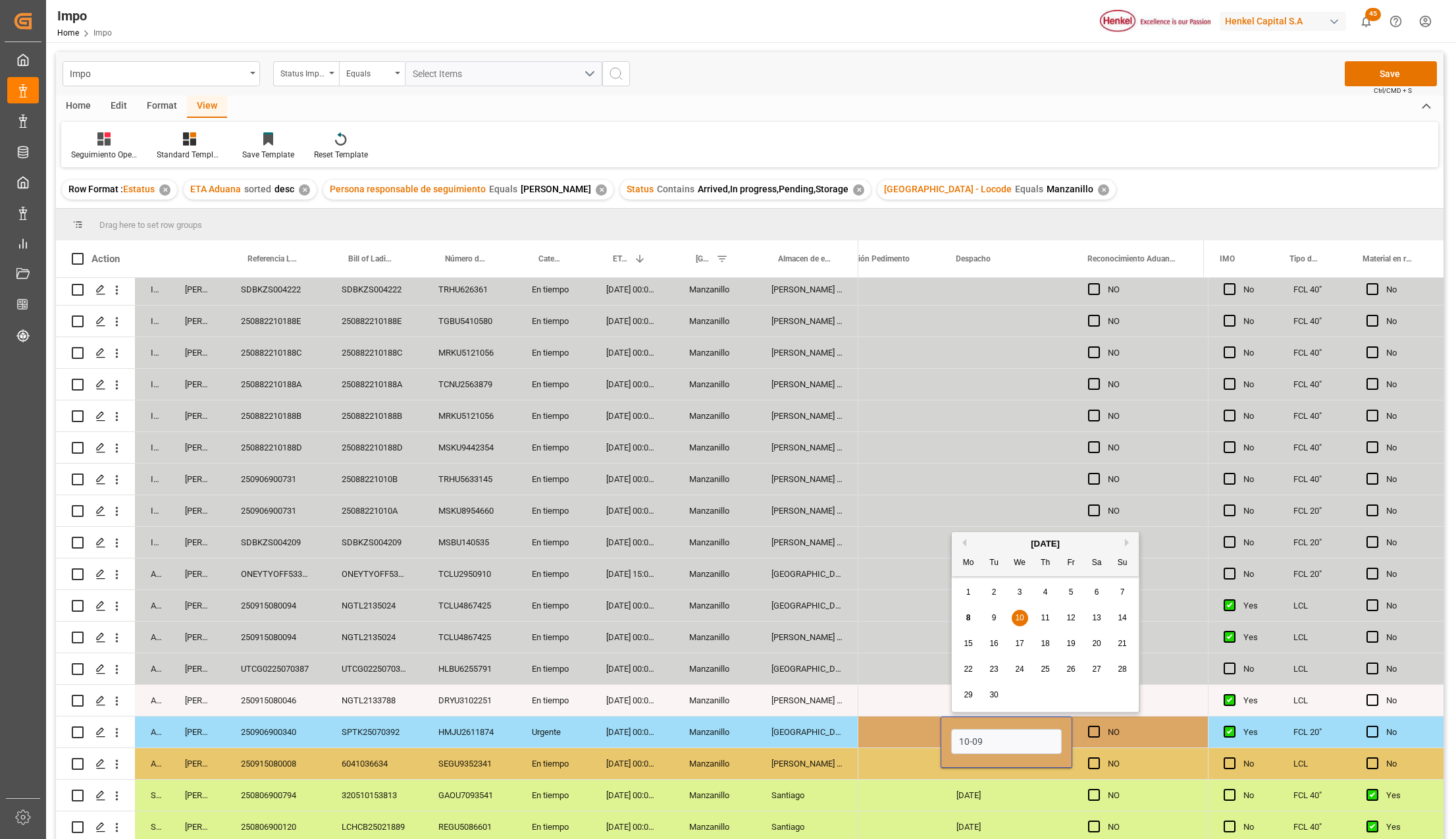
type input "10-09-2025"
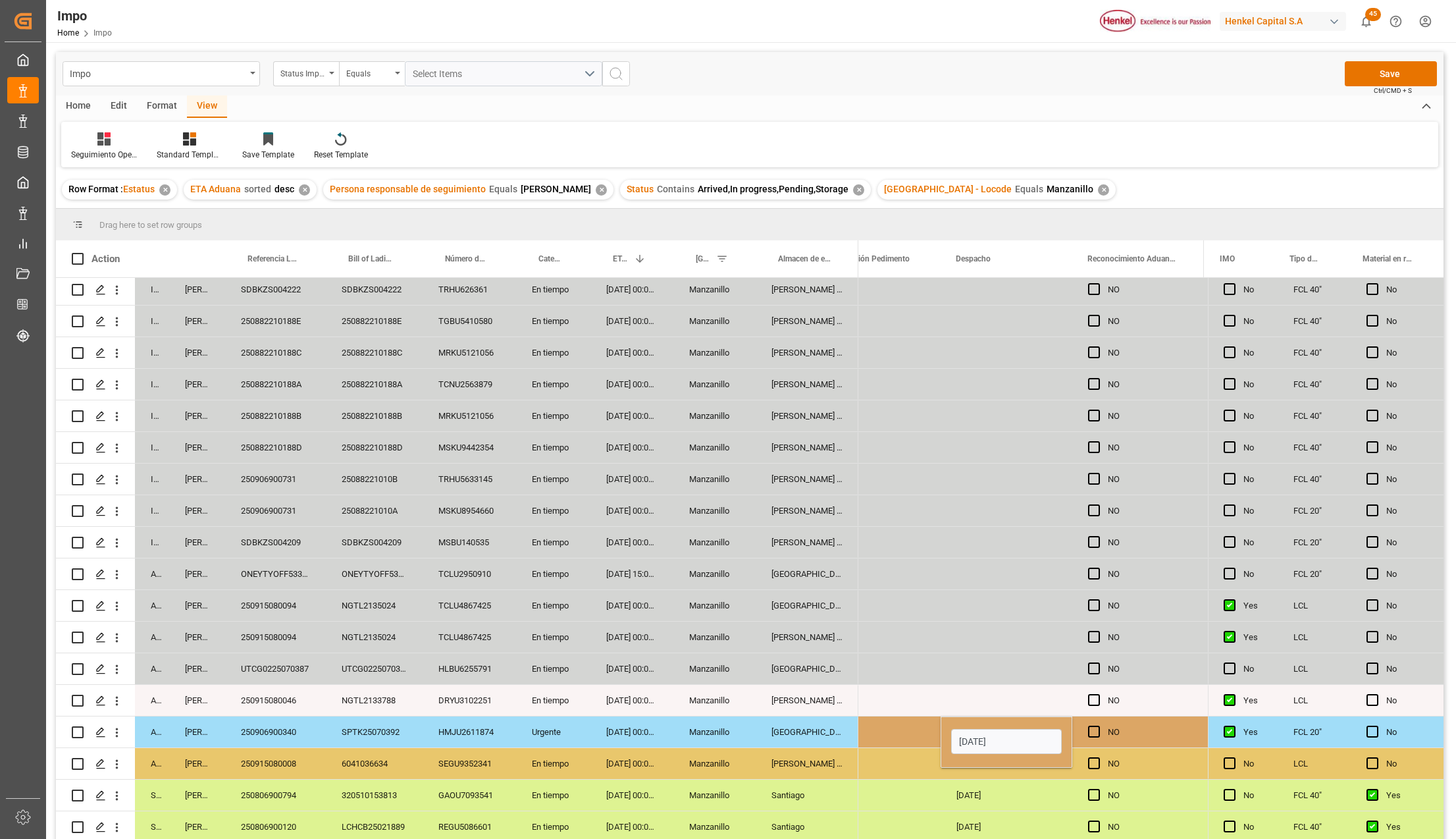
click at [914, 743] on div "N/A" at bounding box center [874, 732] width 132 height 31
click at [1008, 731] on div "10-09-2025" at bounding box center [1006, 732] width 132 height 31
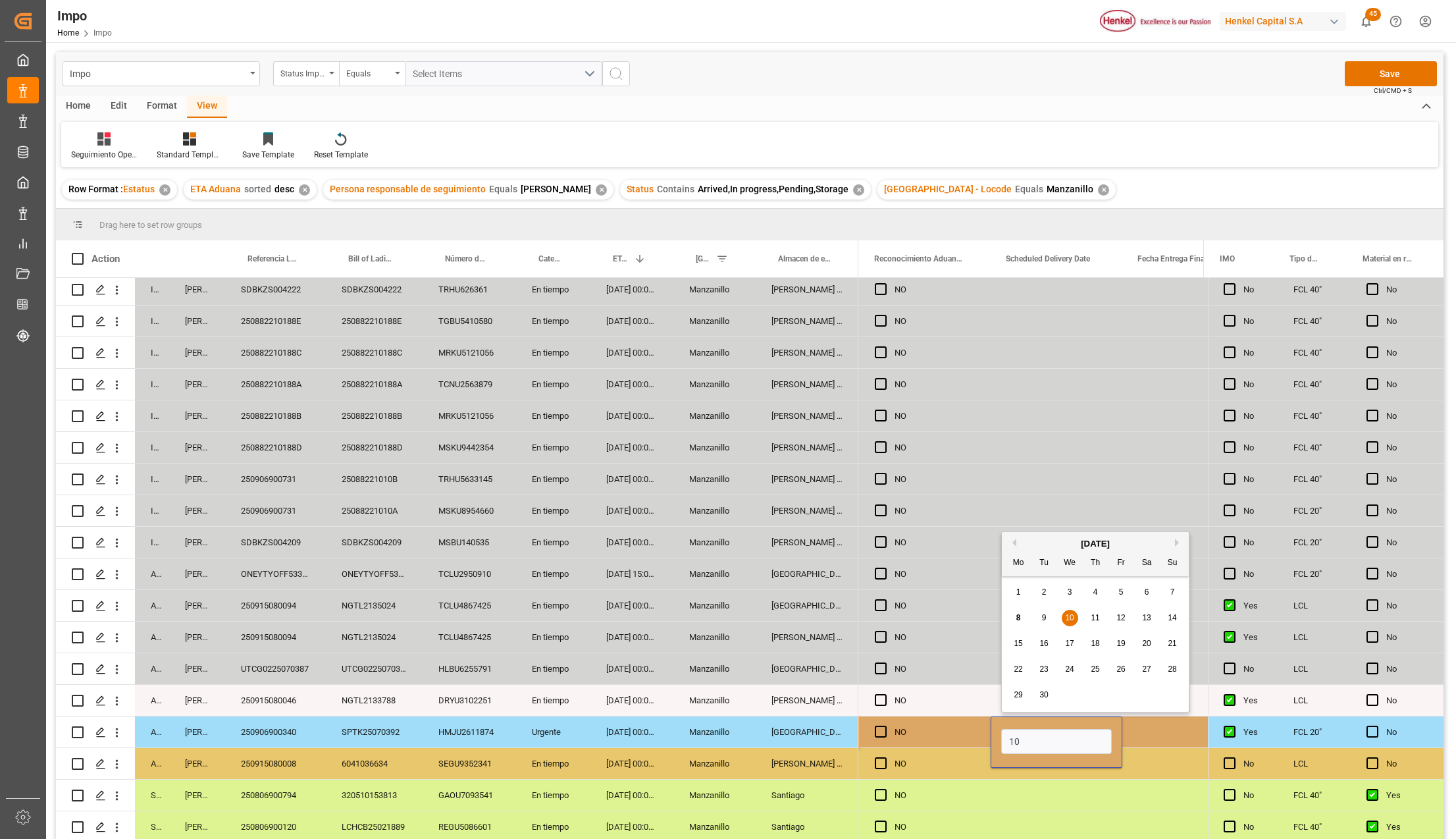
type input "1"
type input "11-09-2025"
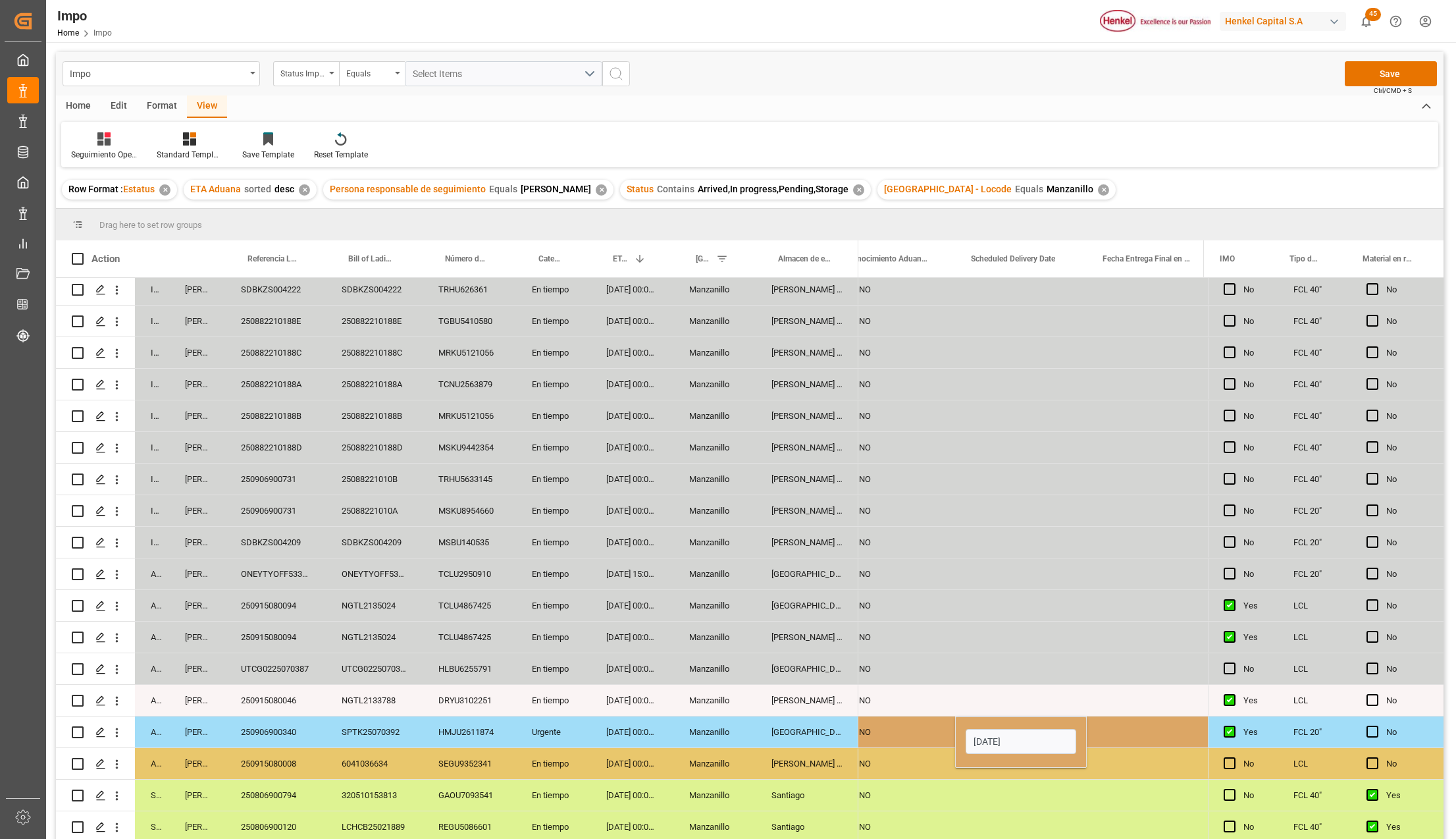
click at [940, 786] on div "NO" at bounding box center [889, 795] width 132 height 31
click at [928, 727] on div "NO" at bounding box center [899, 732] width 80 height 30
click at [995, 716] on div "11-09-2025" at bounding box center [1021, 732] width 132 height 31
click at [1373, 71] on button "Save" at bounding box center [1390, 73] width 92 height 25
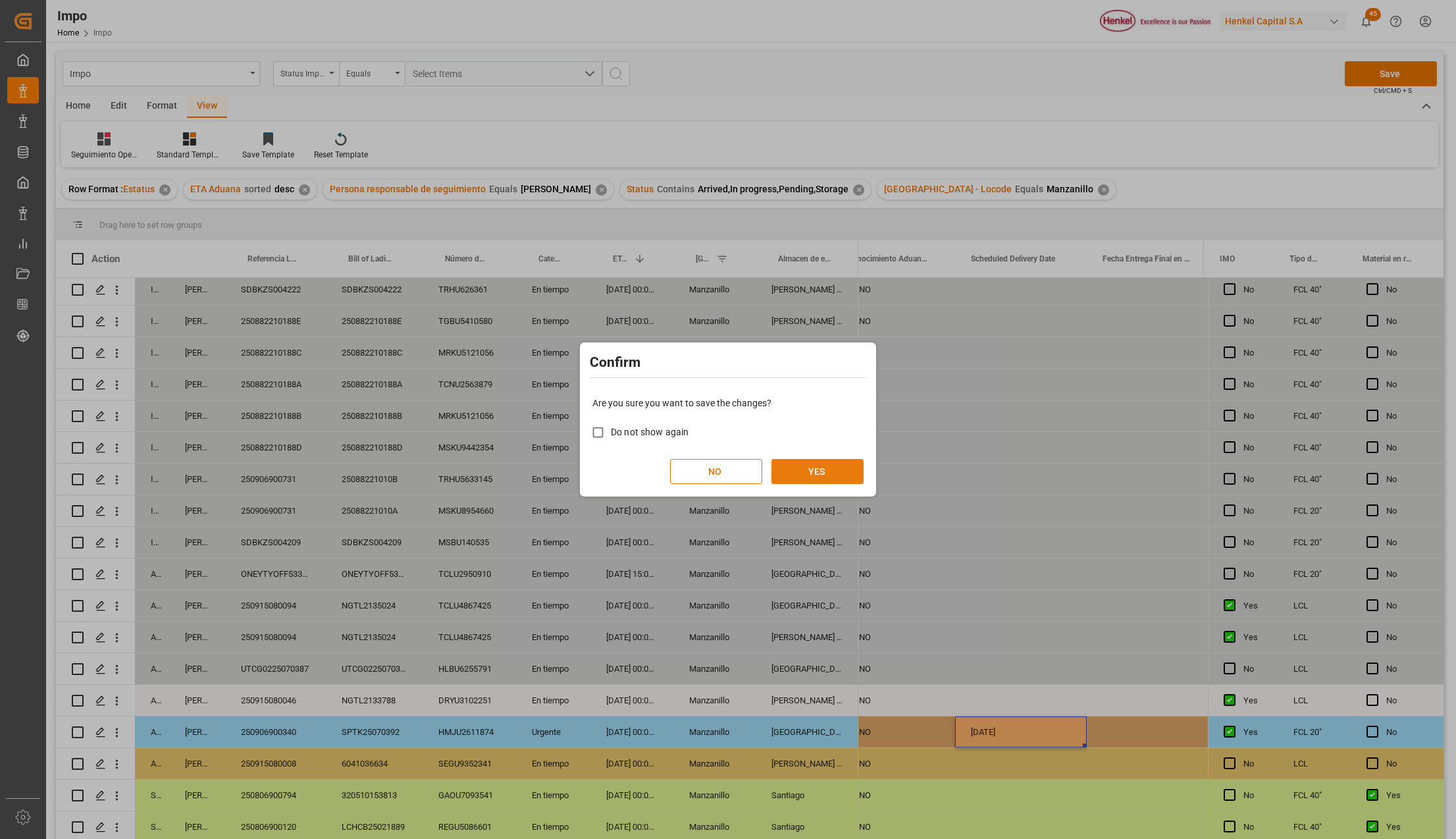
click at [791, 462] on button "YES" at bounding box center [817, 471] width 92 height 25
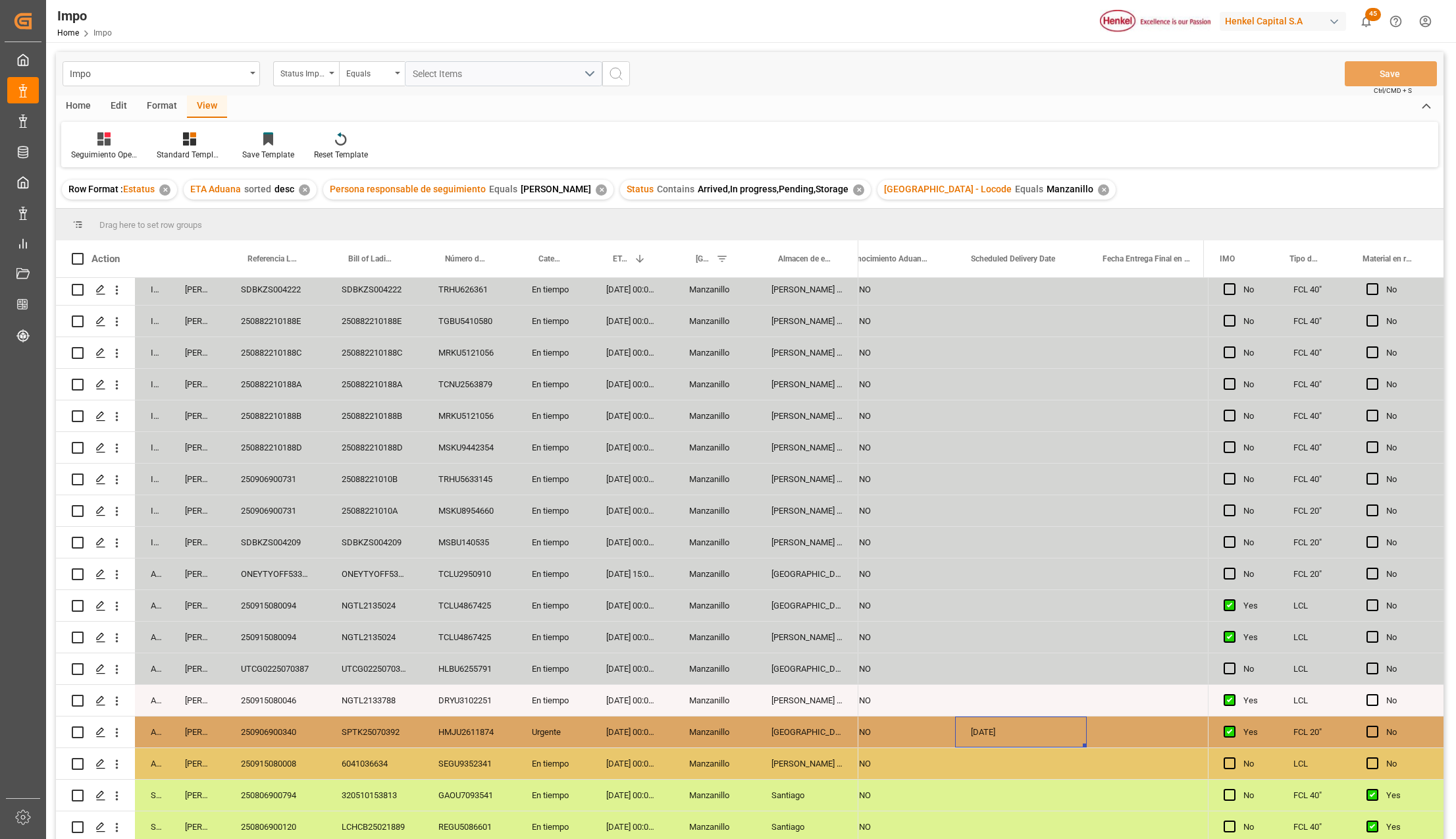
click at [383, 401] on div "250882210188B" at bounding box center [373, 416] width 96 height 31
click at [925, 409] on div "NO" at bounding box center [899, 415] width 80 height 30
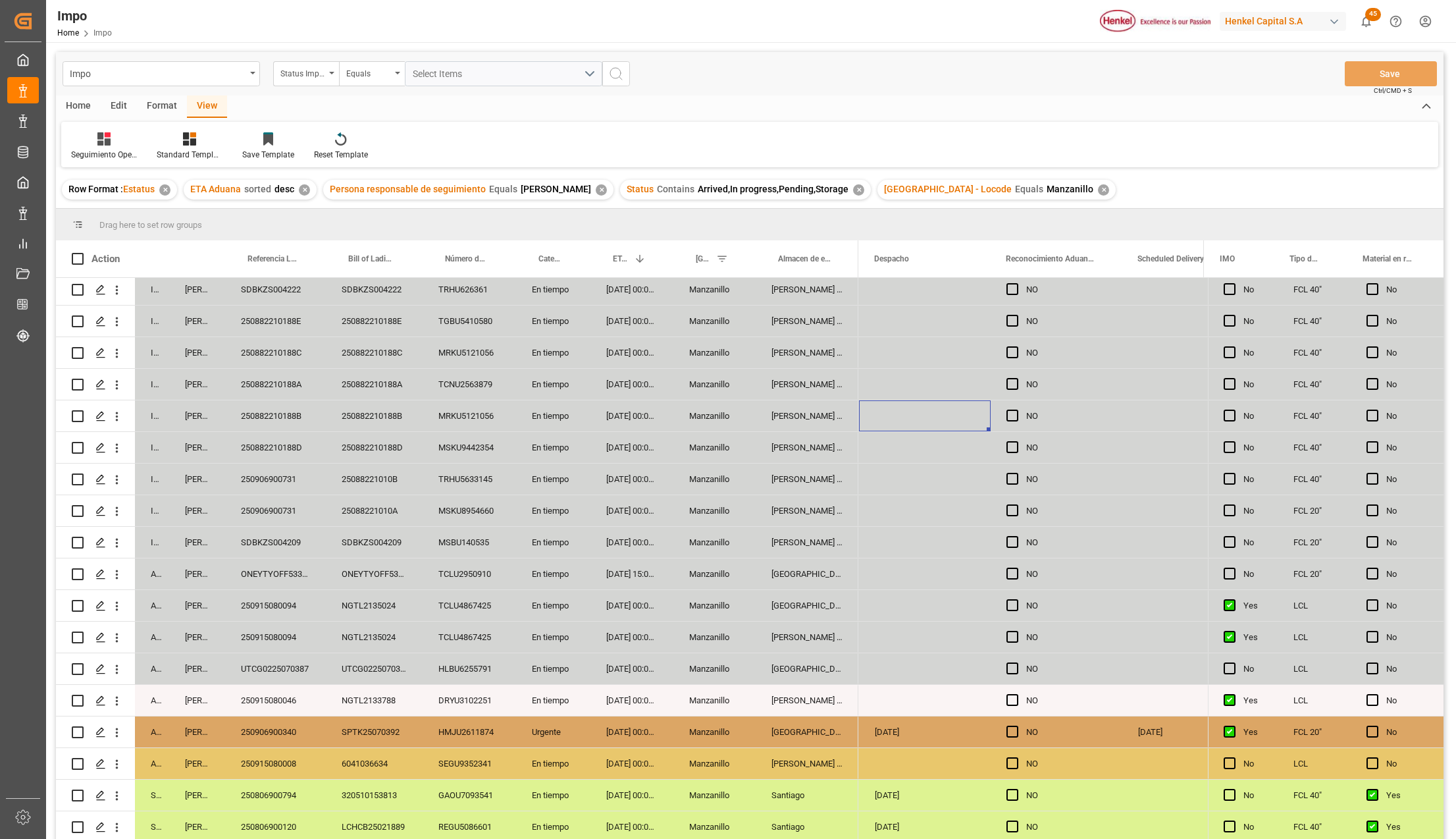
scroll to position [0, 3437]
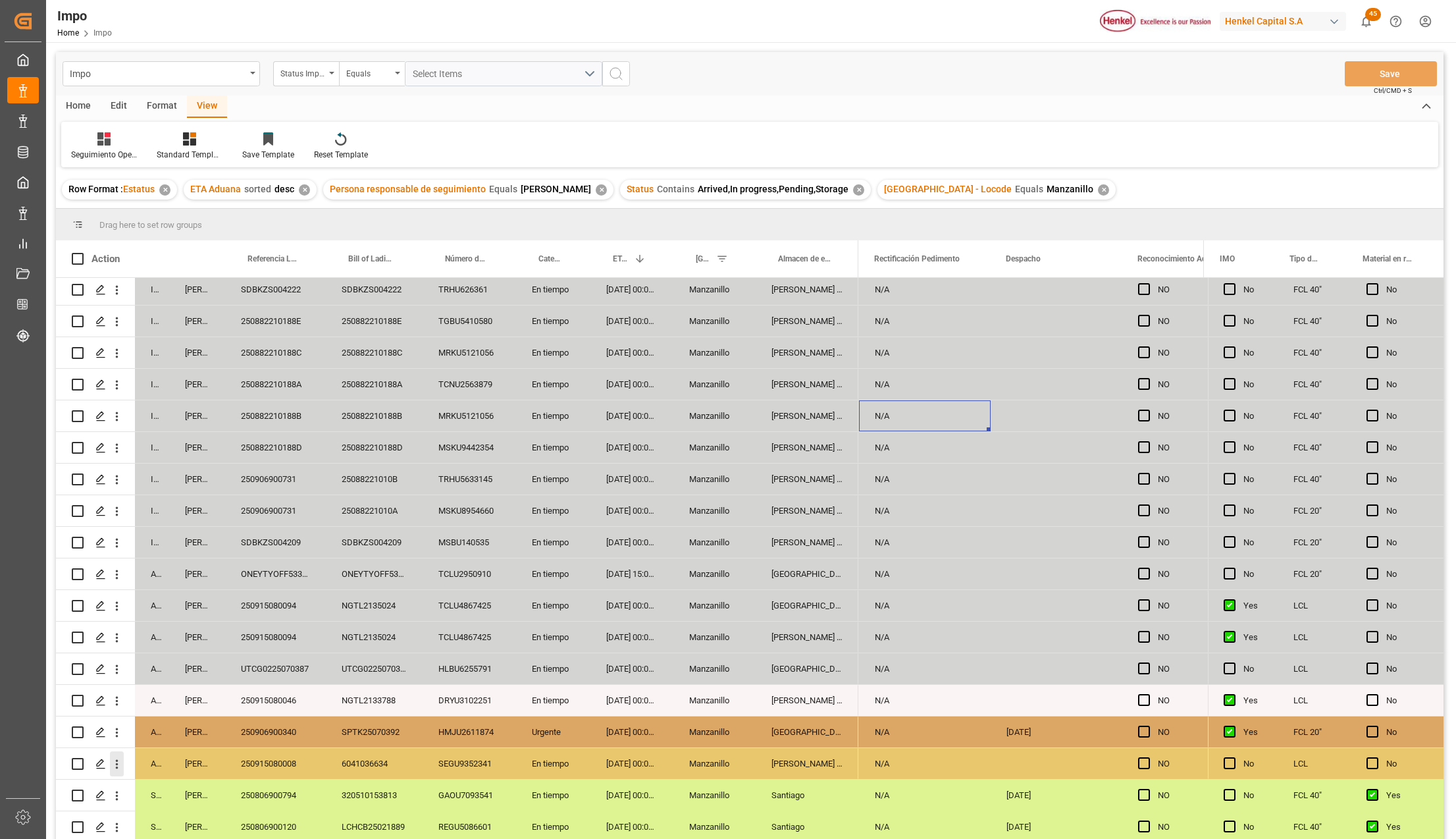
click at [117, 757] on icon "open menu" at bounding box center [117, 764] width 14 height 14
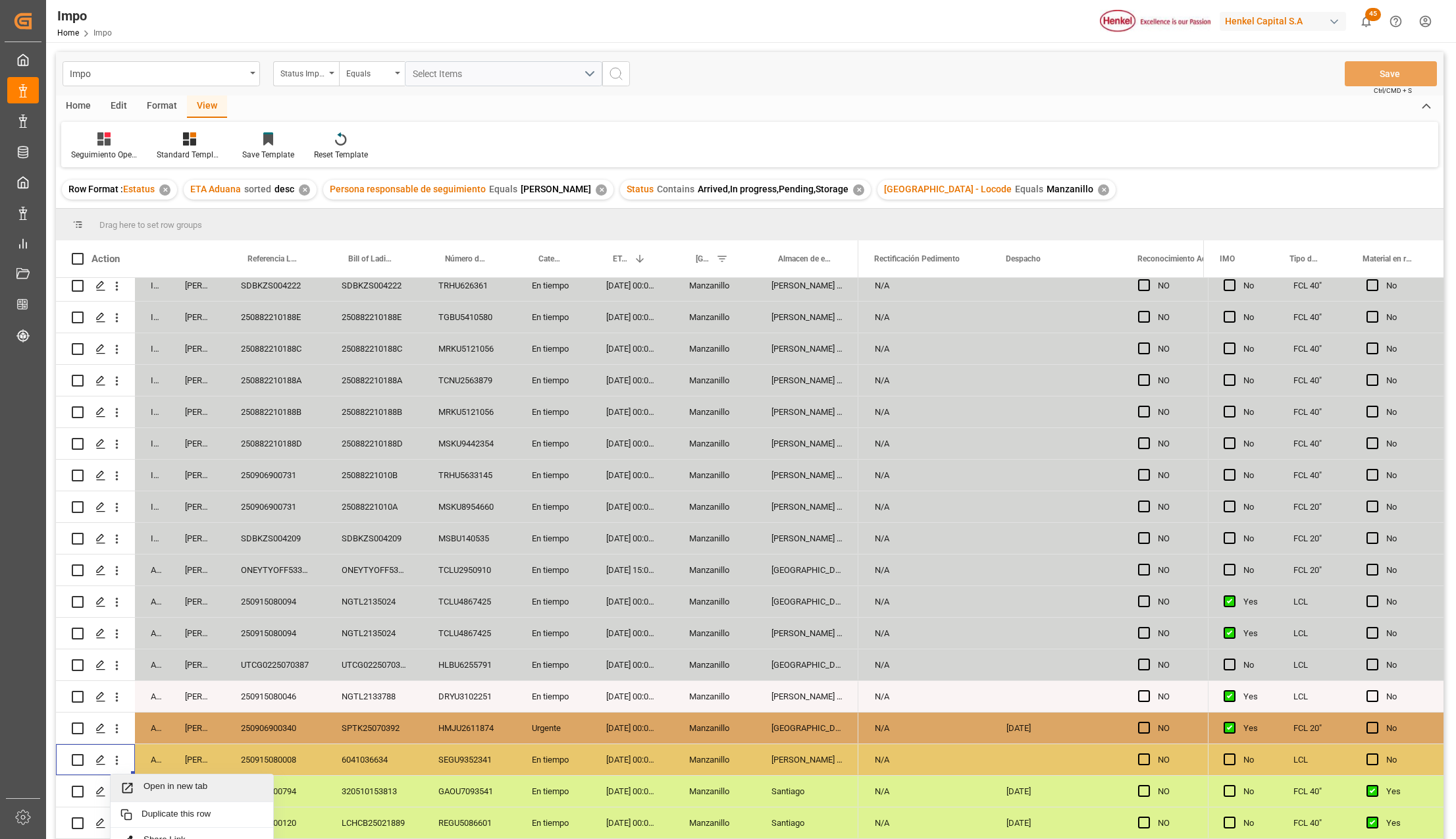
click at [144, 776] on div "Open in new tab" at bounding box center [191, 788] width 163 height 28
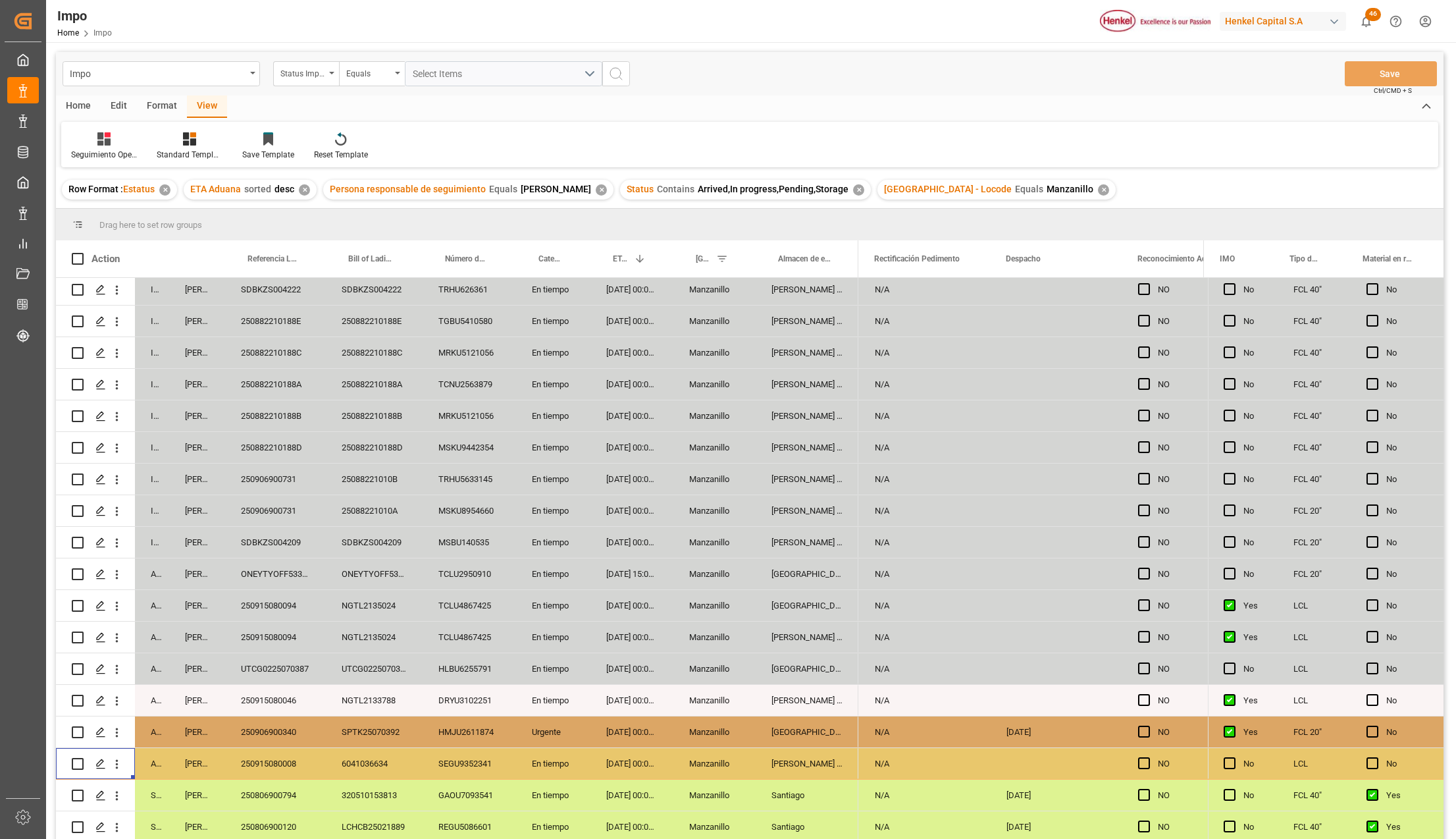
click at [807, 763] on div "[PERSON_NAME] Tlalnepantla" at bounding box center [806, 763] width 103 height 31
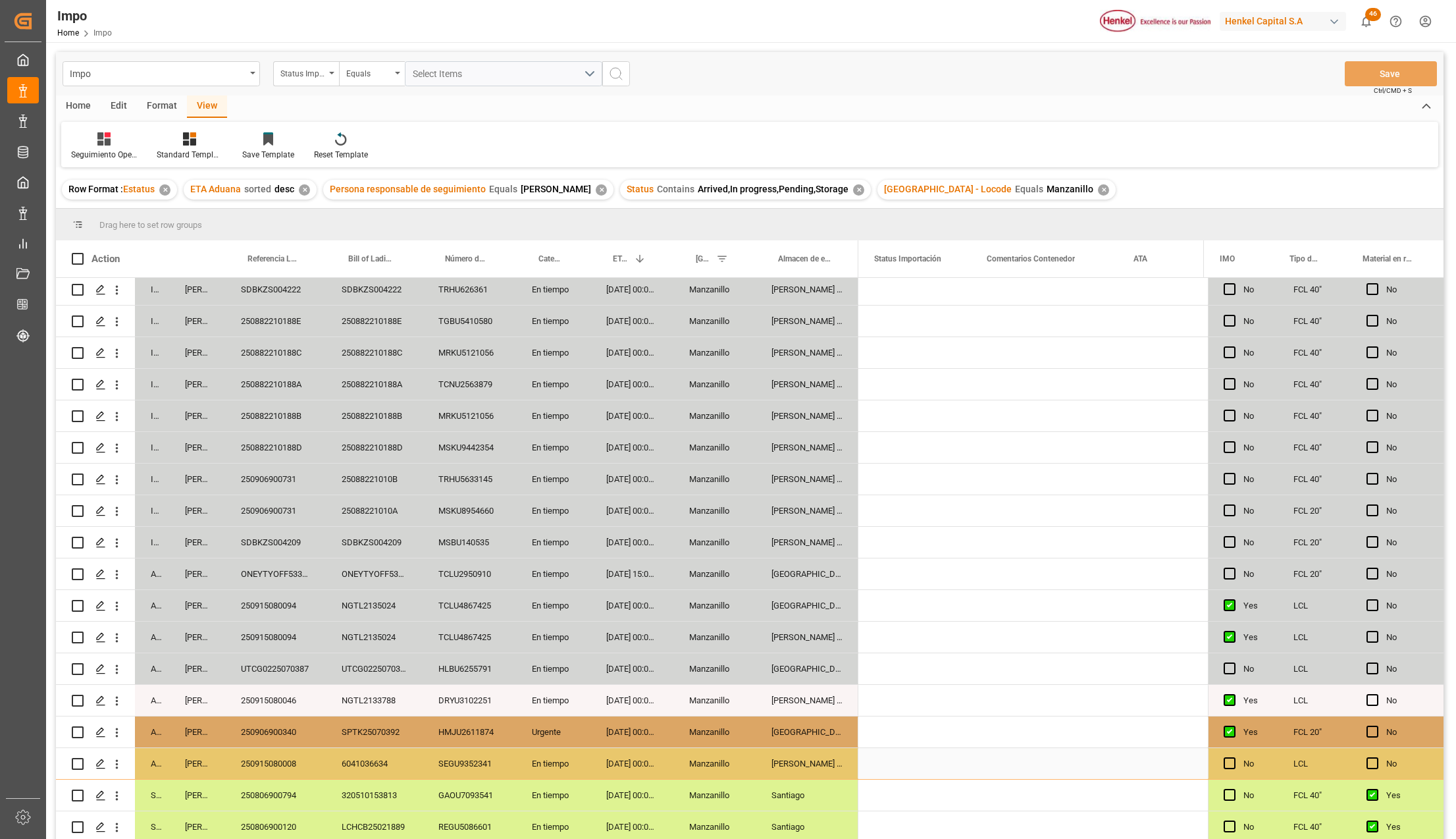
scroll to position [0, 0]
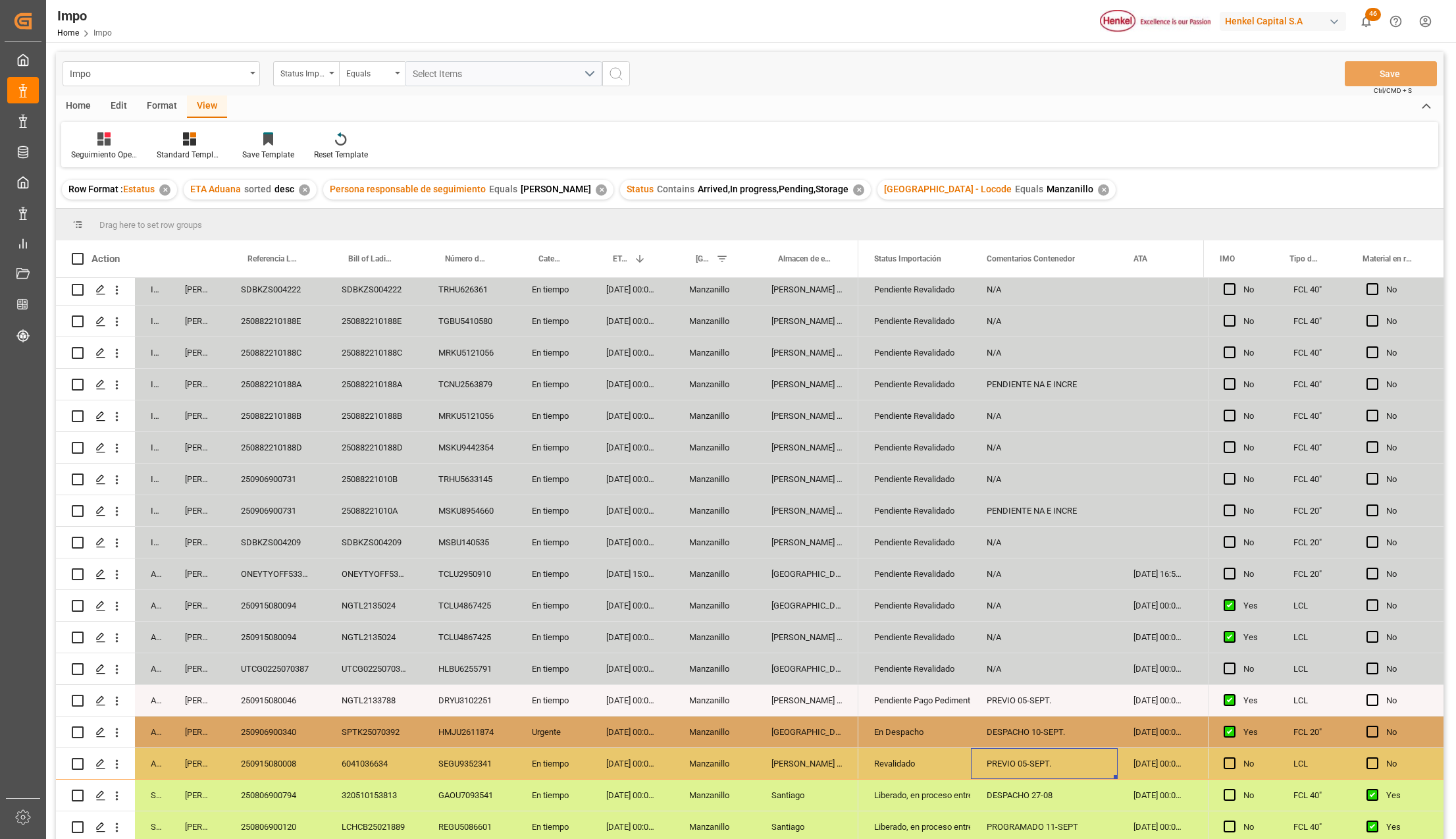
click at [935, 766] on div "Revalidado" at bounding box center [914, 763] width 81 height 30
click at [949, 767] on icon "open menu" at bounding box center [946, 771] width 15 height 15
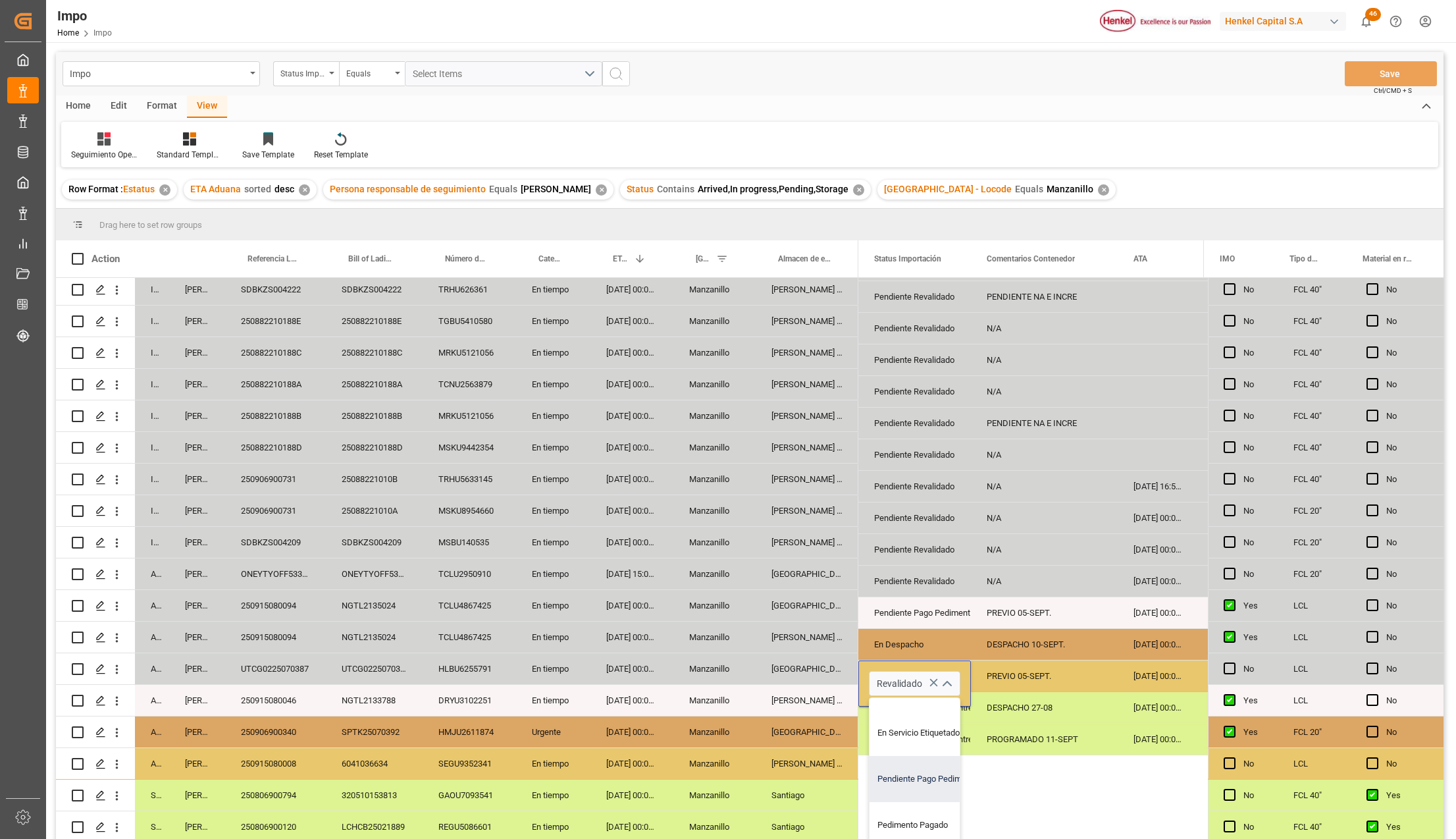
click at [924, 774] on div "Pendiente Pago Pedimento" at bounding box center [931, 779] width 123 height 46
type input "Pendiente Pago Pedimento"
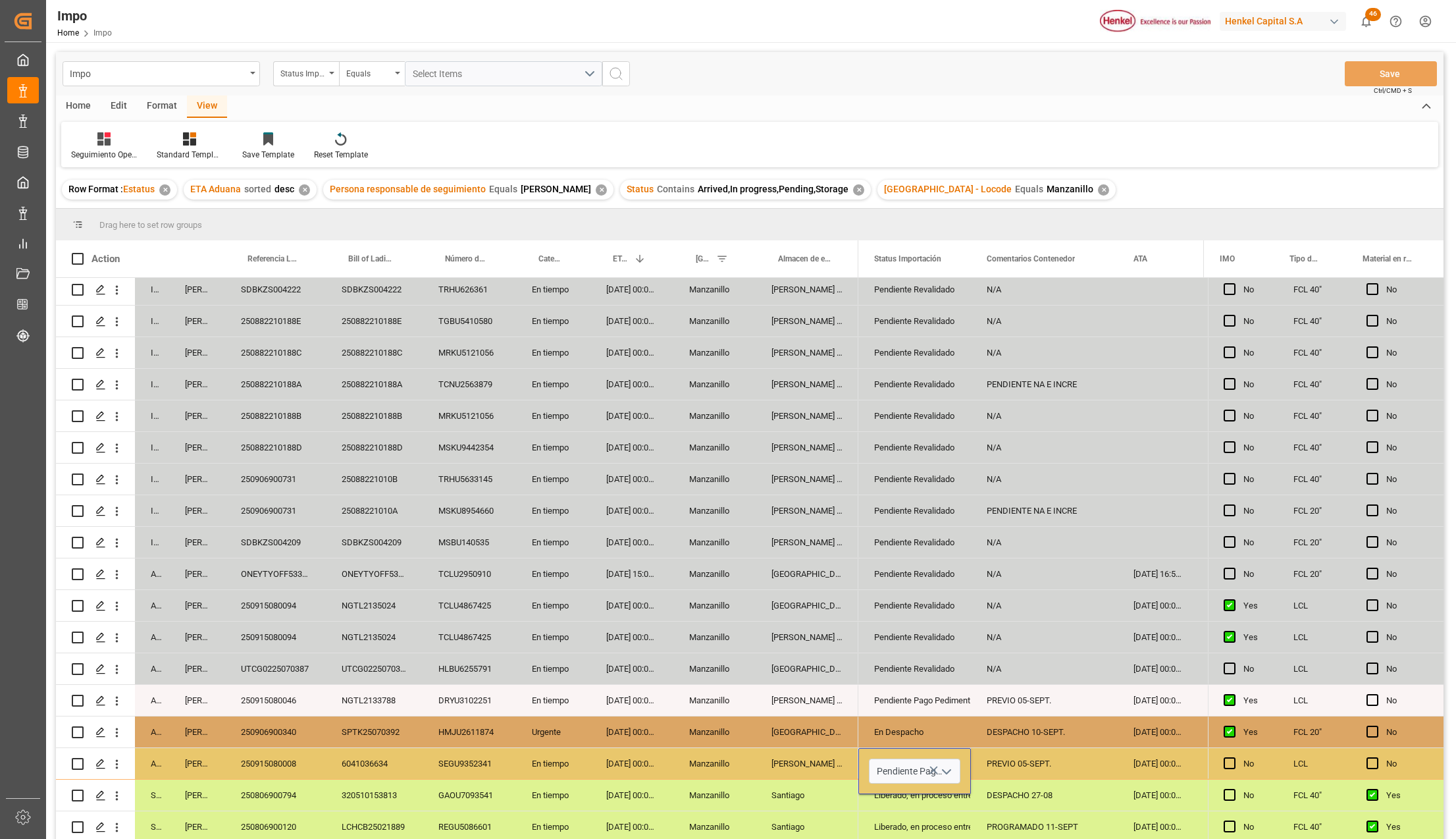
scroll to position [0, 0]
click at [1003, 814] on div "PROGRAMADO 11-SEPT" at bounding box center [1044, 827] width 147 height 31
click at [1032, 764] on div "PREVIO 05-SEPT." at bounding box center [1044, 763] width 147 height 31
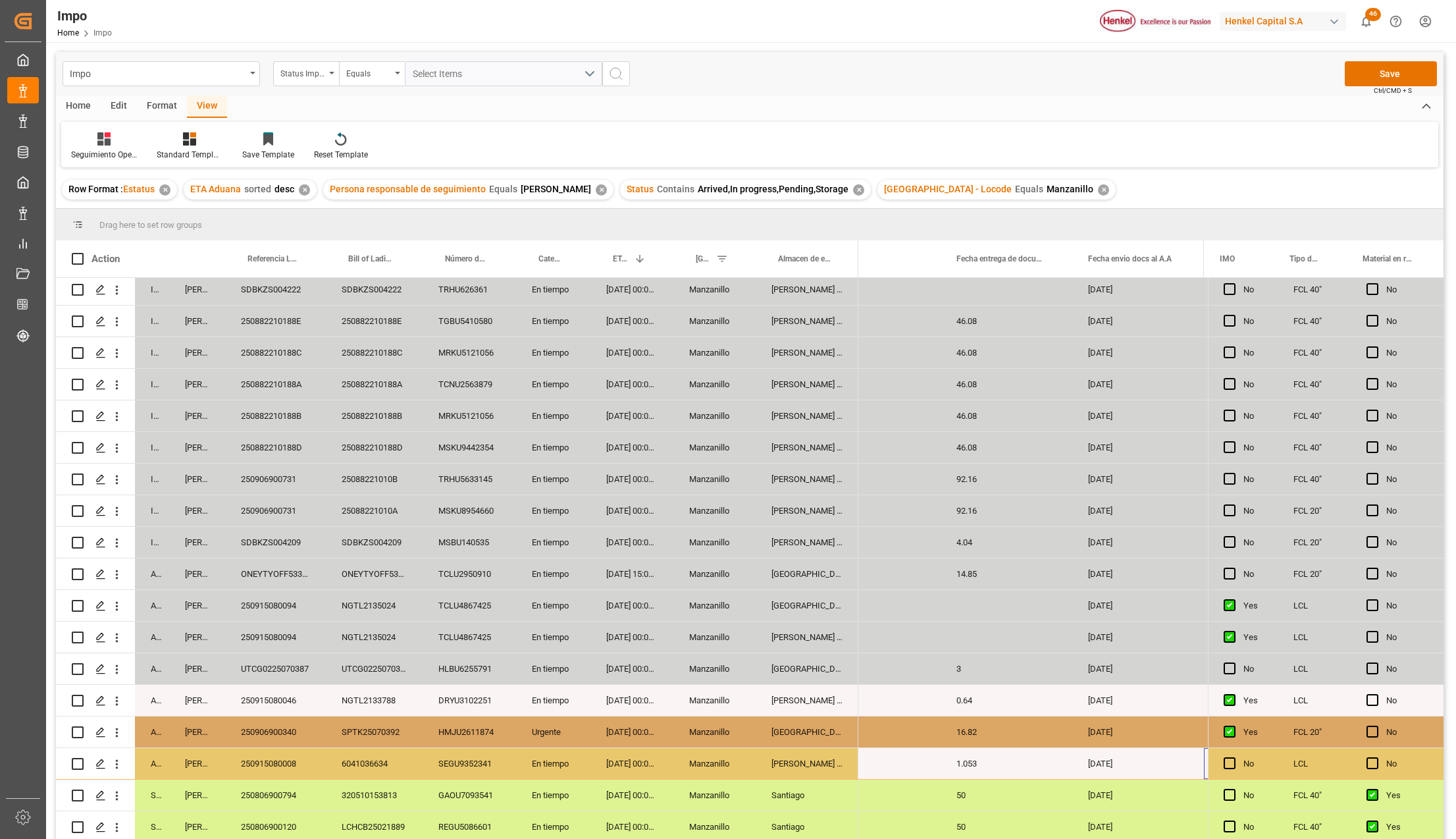
scroll to position [0, 1964]
click at [1013, 753] on div "Press SPACE to select this row." at bounding box center [1035, 763] width 74 height 31
click at [1032, 769] on input "Press SPACE to select this row." at bounding box center [1035, 771] width 53 height 25
type input "NyA"
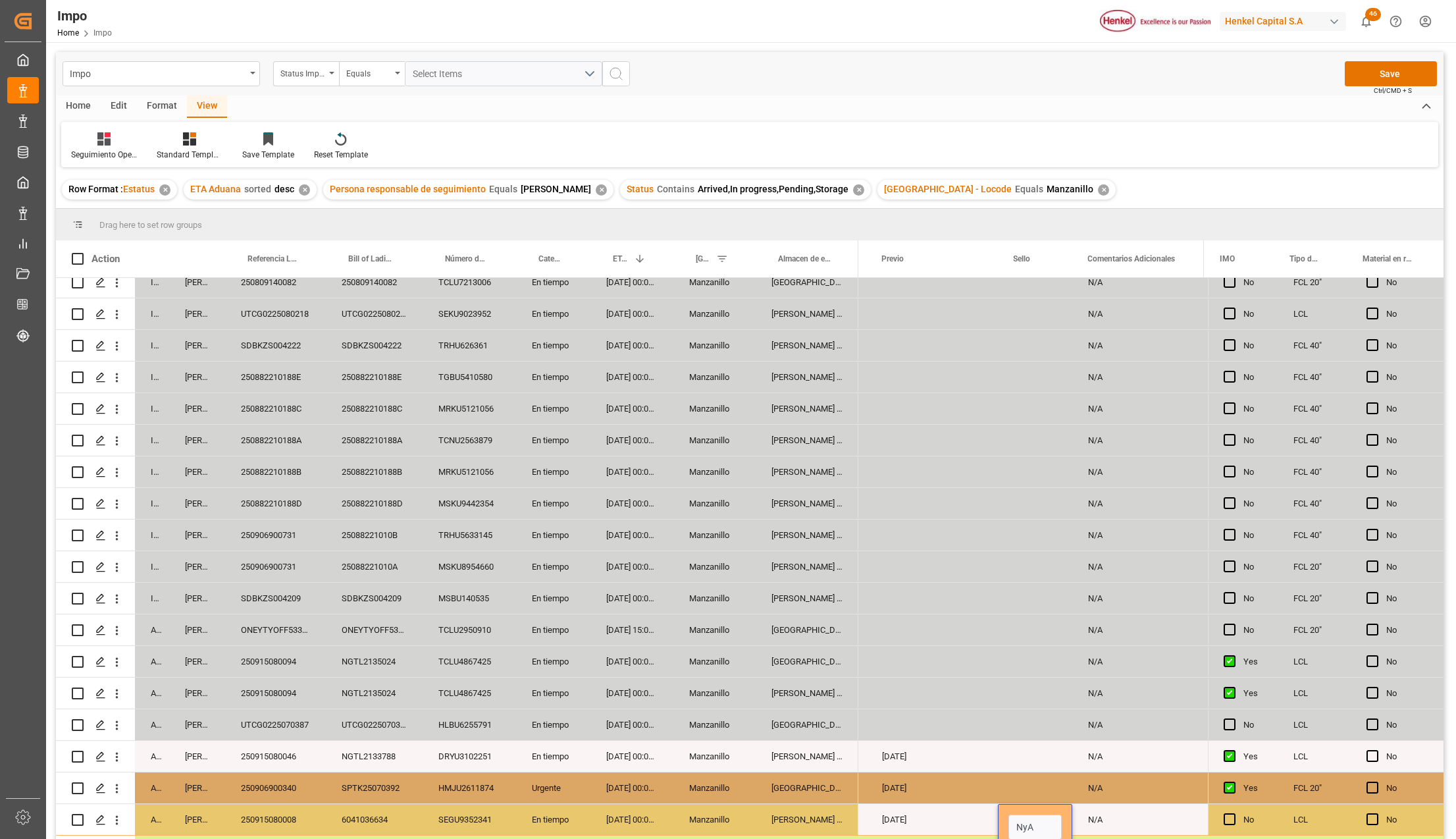
click at [1031, 769] on div "Press SPACE to select this row." at bounding box center [1035, 756] width 74 height 31
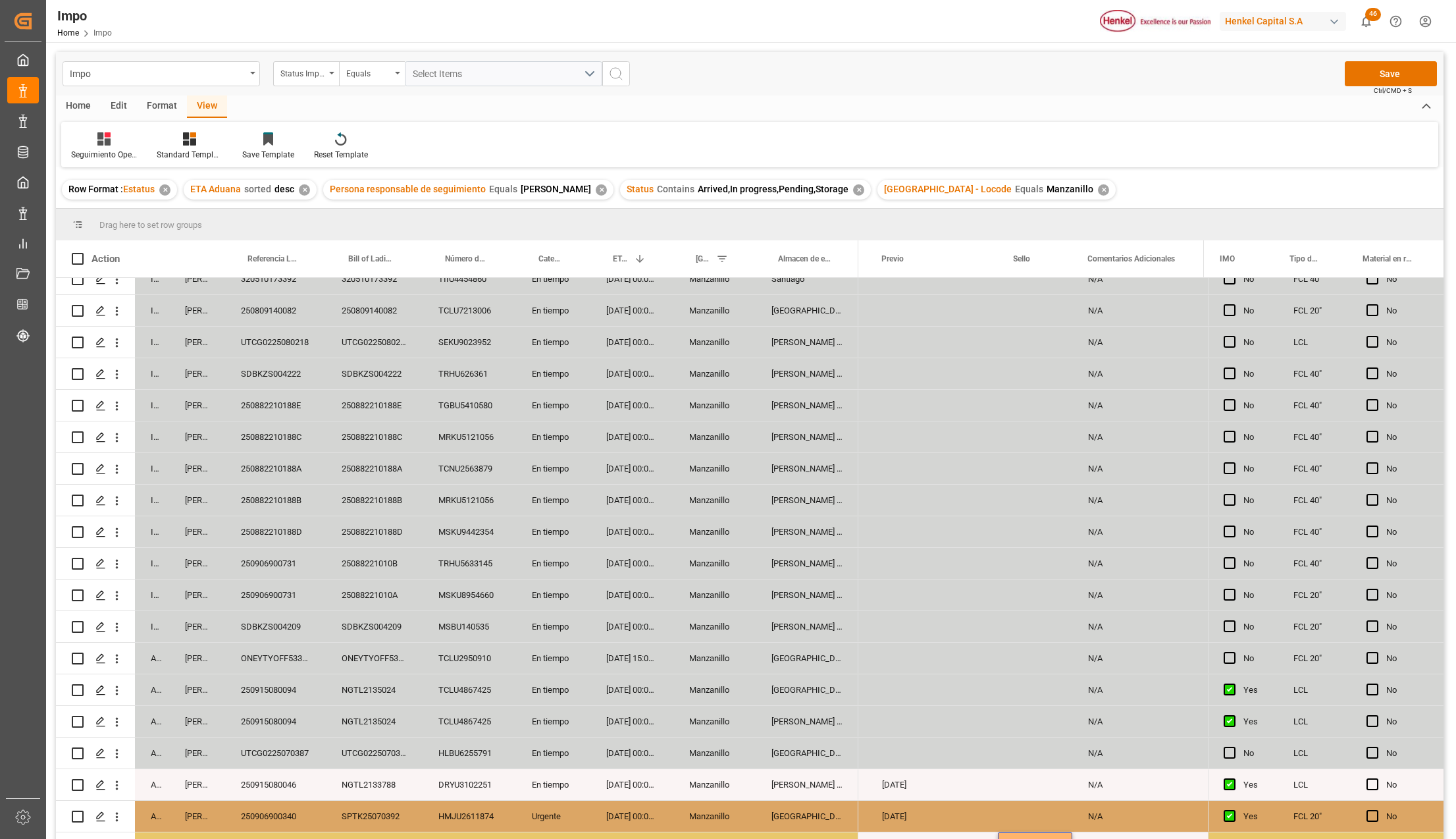
click at [1031, 769] on div "Press SPACE to select this row." at bounding box center [1035, 784] width 74 height 31
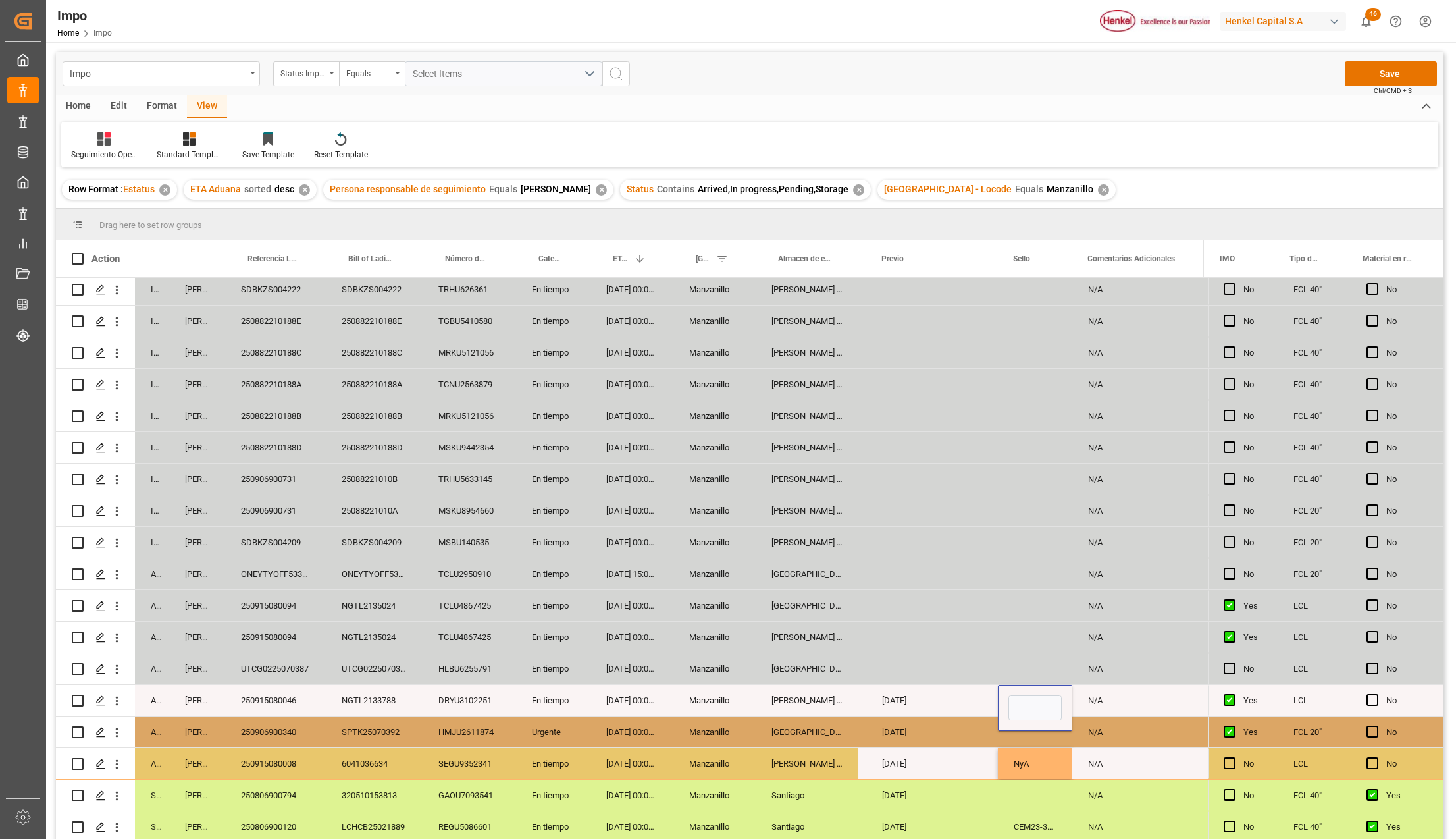
click at [1022, 754] on div "NyA" at bounding box center [1035, 763] width 74 height 31
click at [1025, 759] on div "NyA" at bounding box center [1035, 763] width 74 height 31
click at [1027, 767] on input "NyA" at bounding box center [1035, 771] width 53 height 25
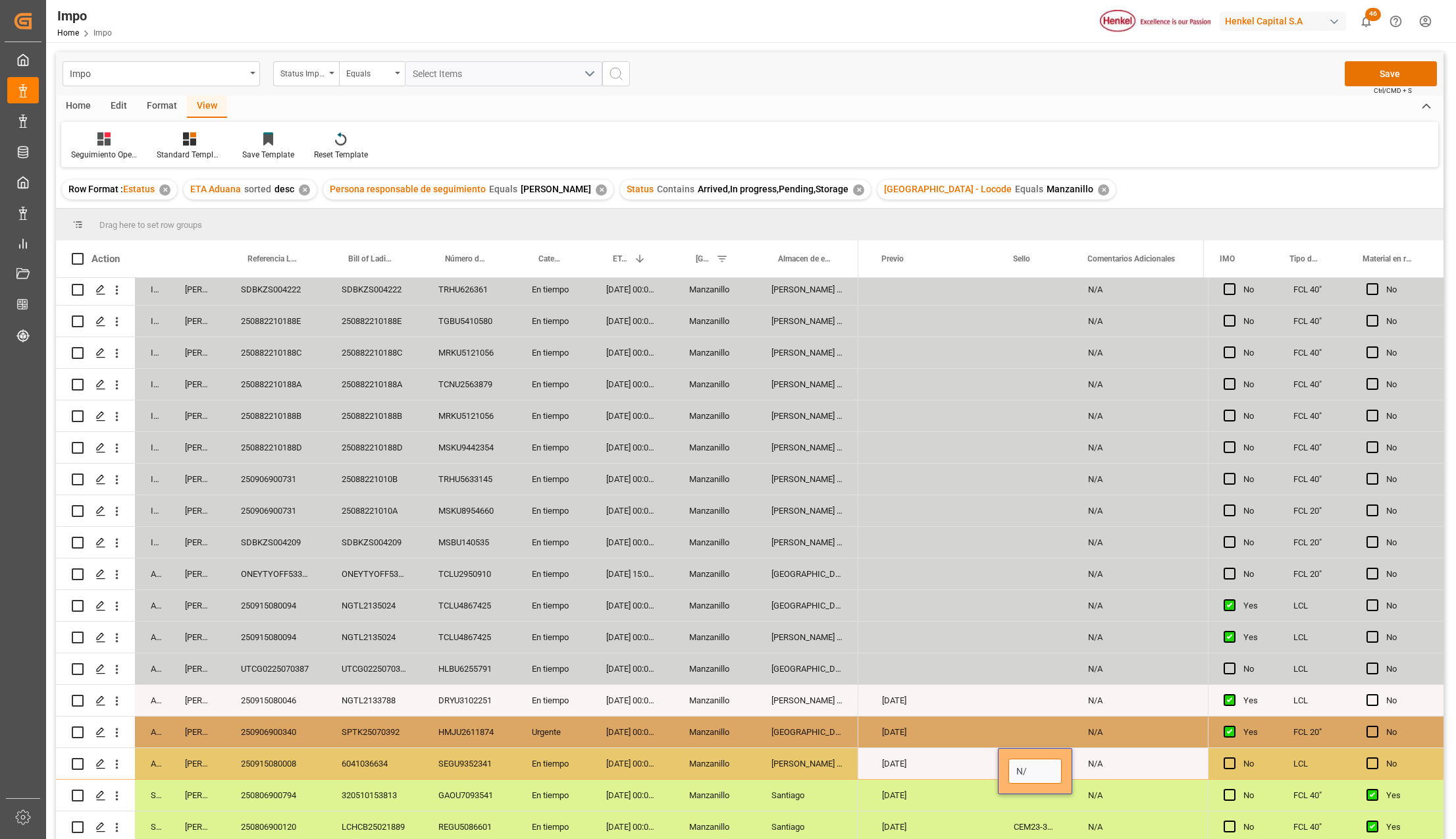
type input "N/A"
click at [1117, 765] on div "N/A" at bounding box center [1137, 763] width 132 height 31
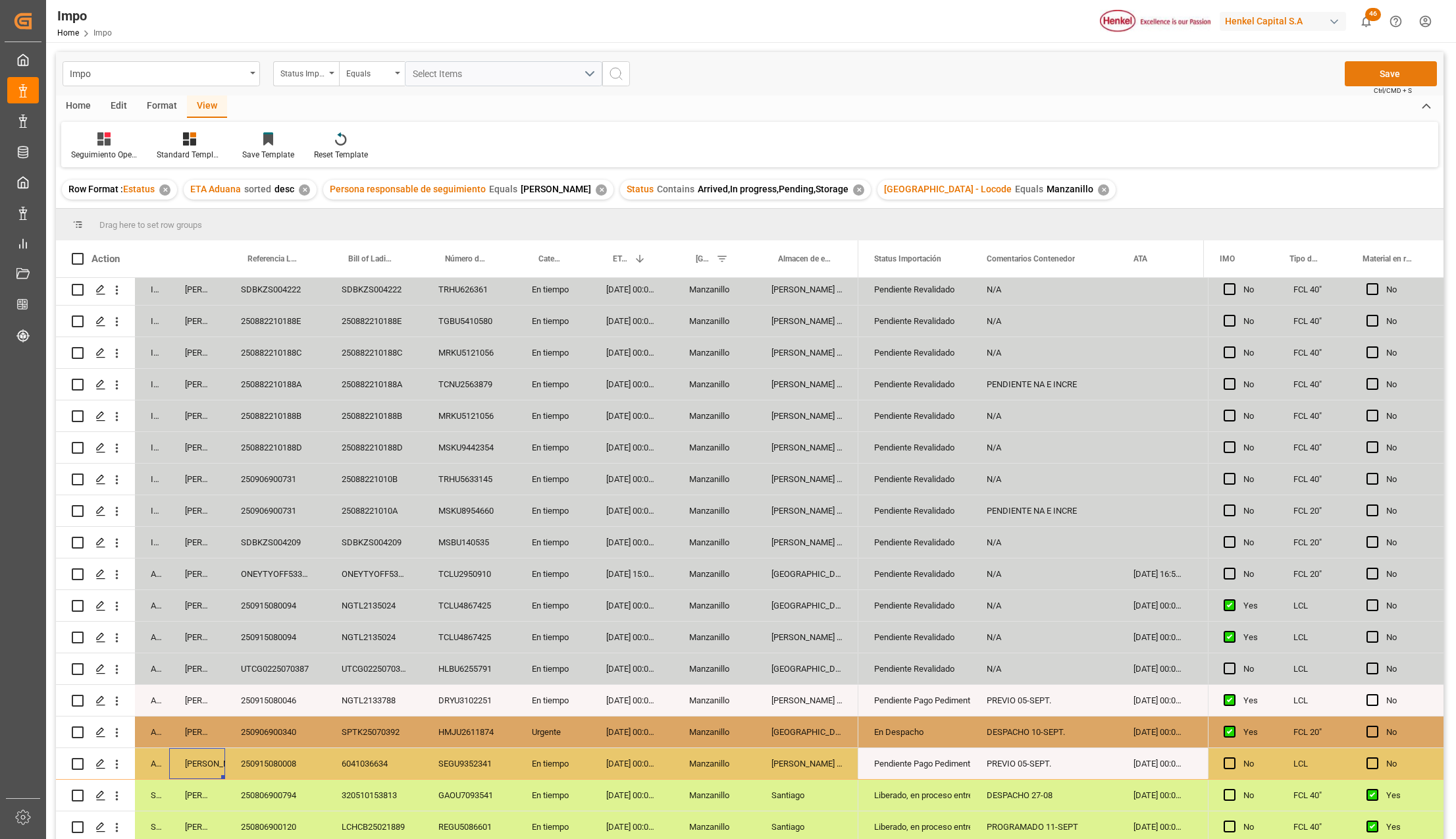
click at [1370, 74] on button "Save" at bounding box center [1390, 73] width 92 height 25
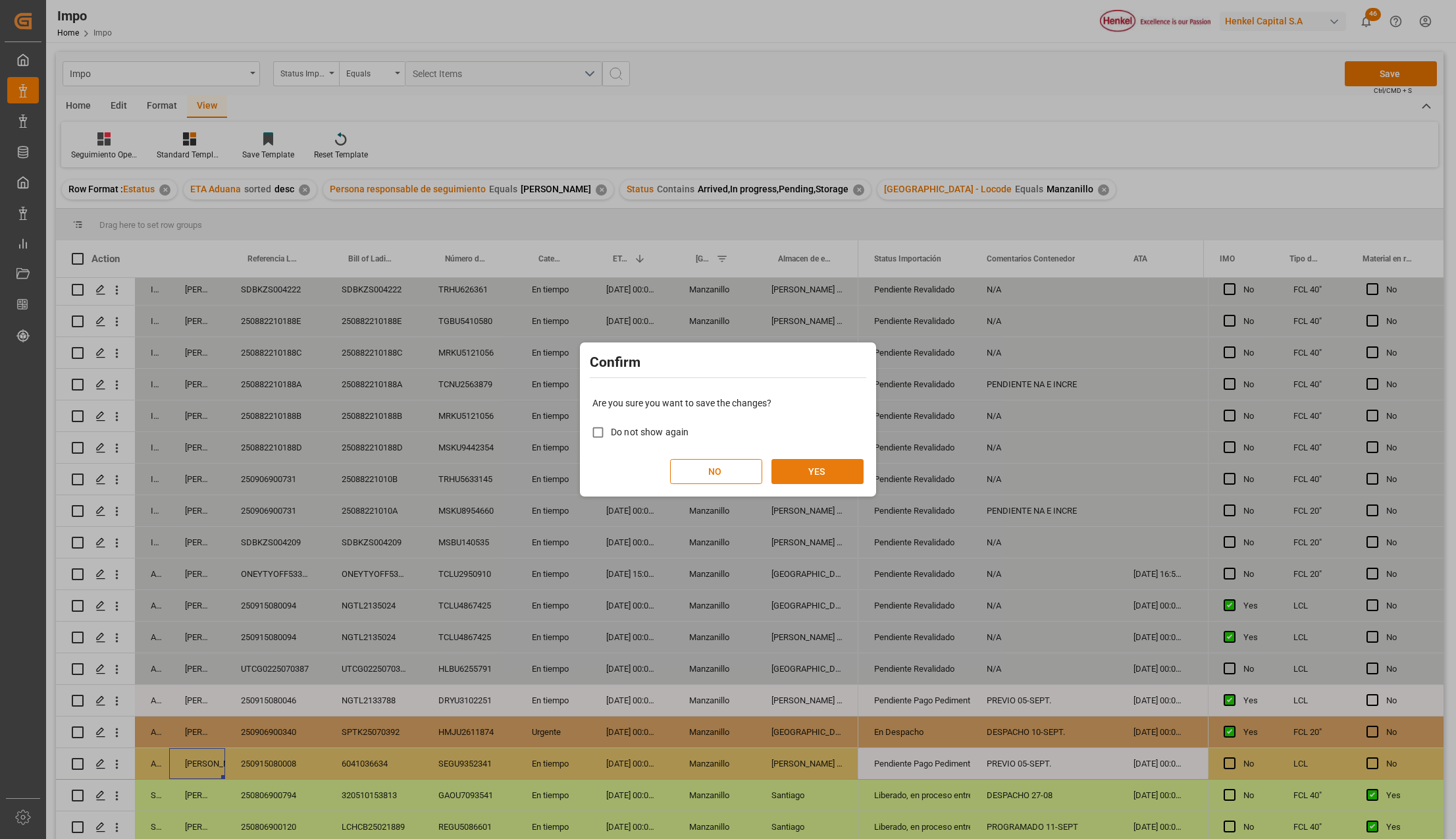
click at [822, 468] on button "YES" at bounding box center [817, 471] width 92 height 25
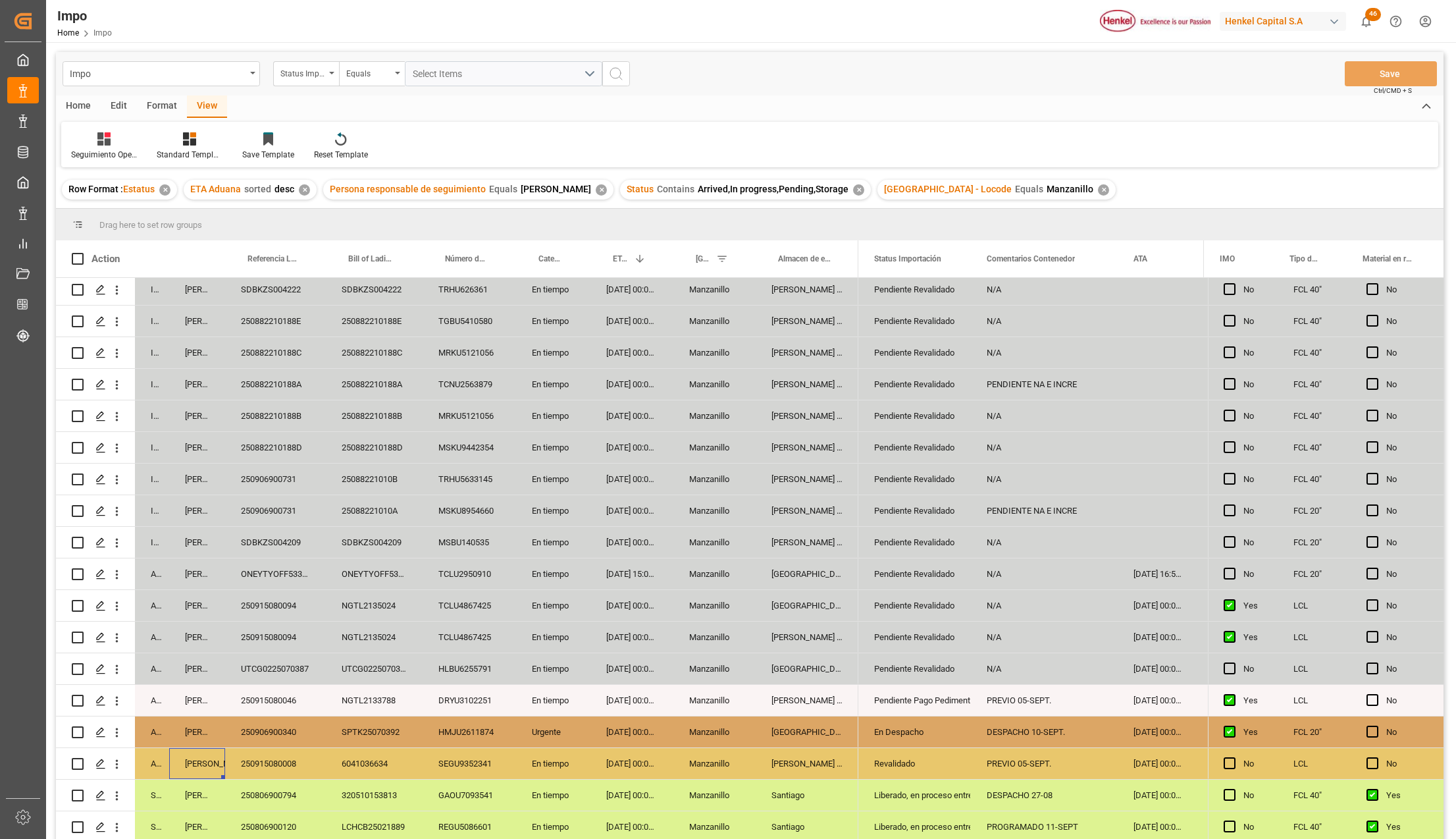
scroll to position [87, 0]
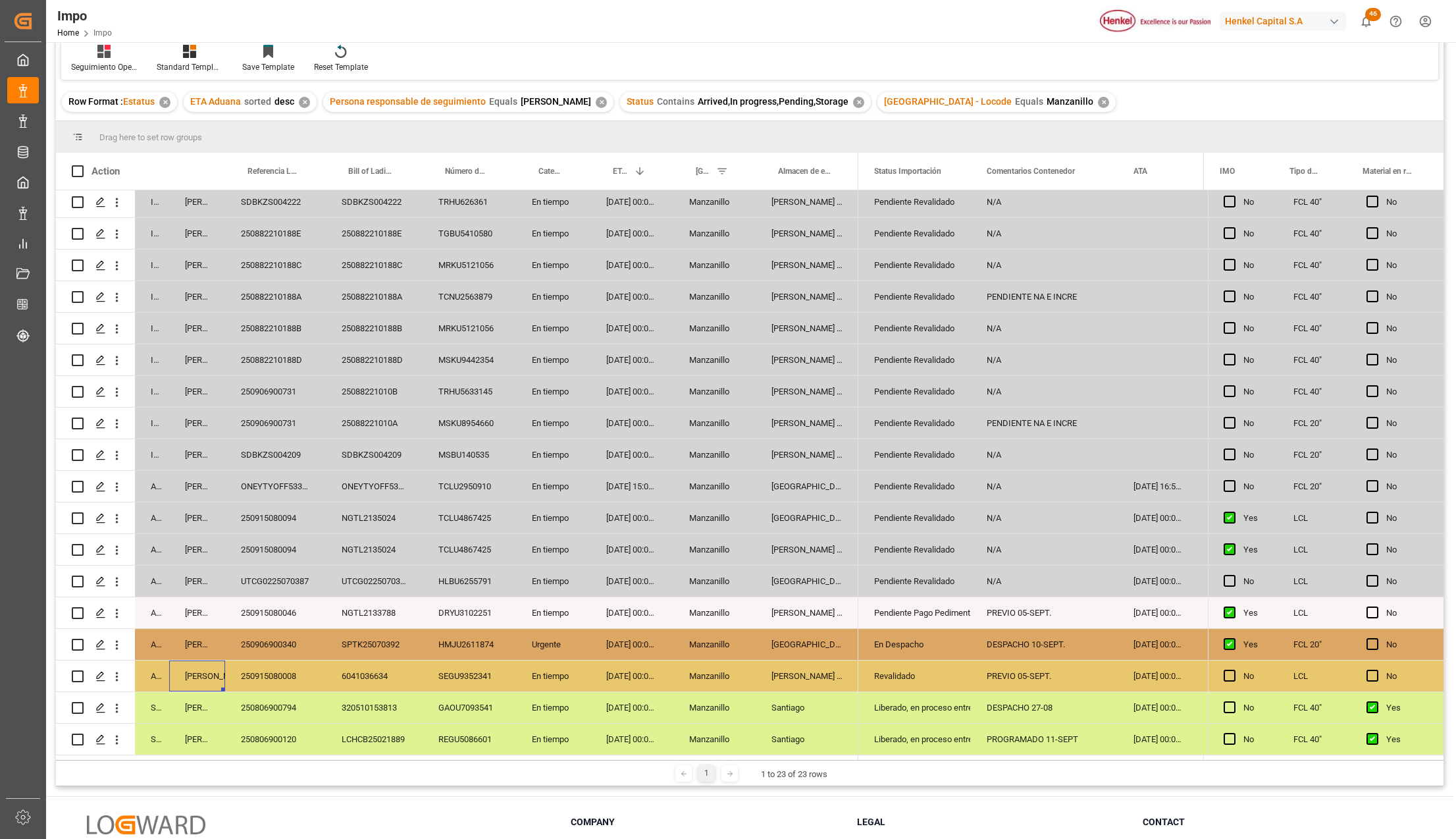
click at [914, 651] on div "En Despacho" at bounding box center [914, 644] width 81 height 30
click at [914, 675] on div "Revalidado" at bounding box center [914, 675] width 81 height 30
click at [934, 681] on div "Revalidado" at bounding box center [914, 683] width 92 height 25
click at [945, 683] on icon "open menu" at bounding box center [946, 684] width 15 height 15
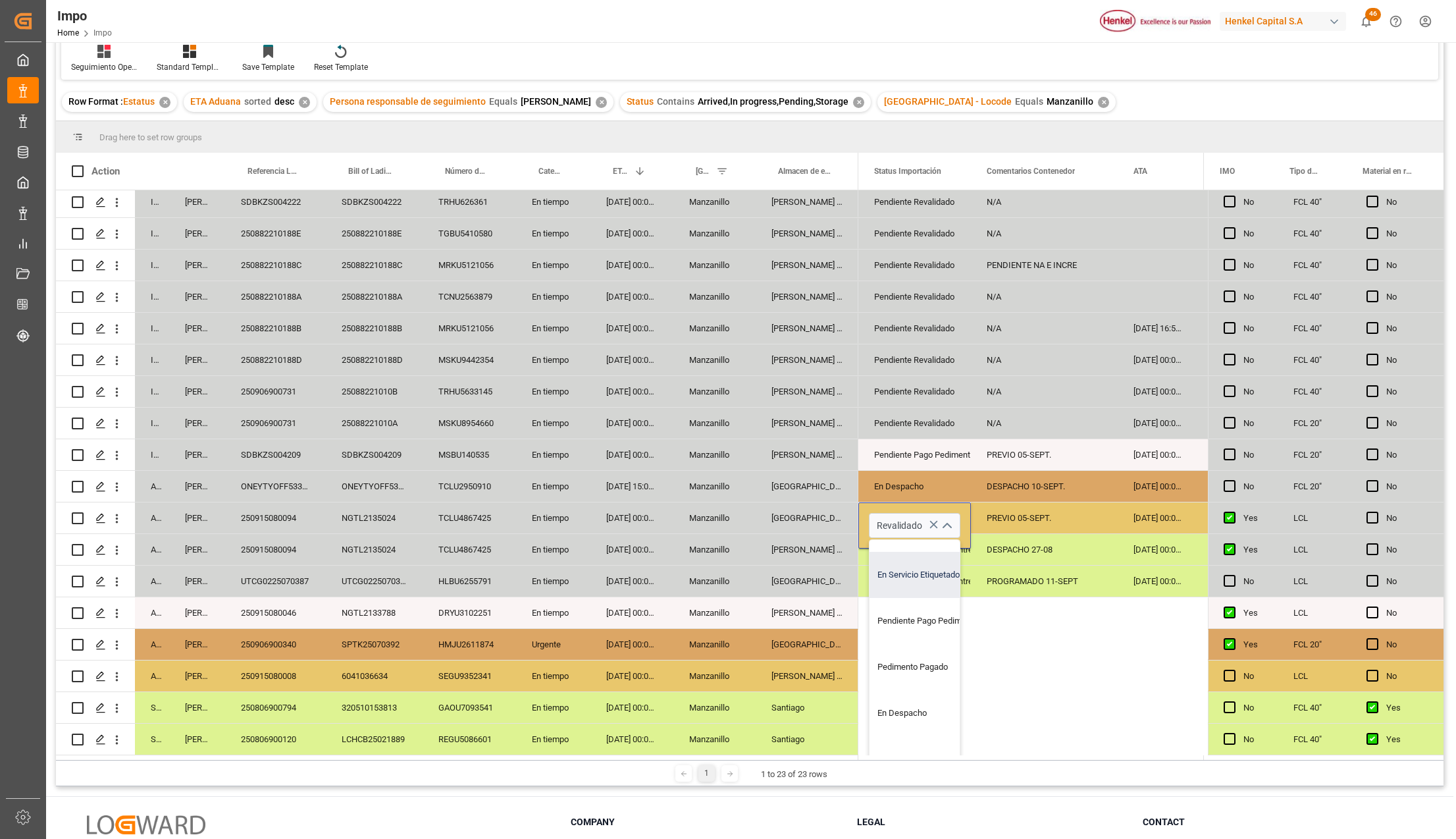
scroll to position [175, 0]
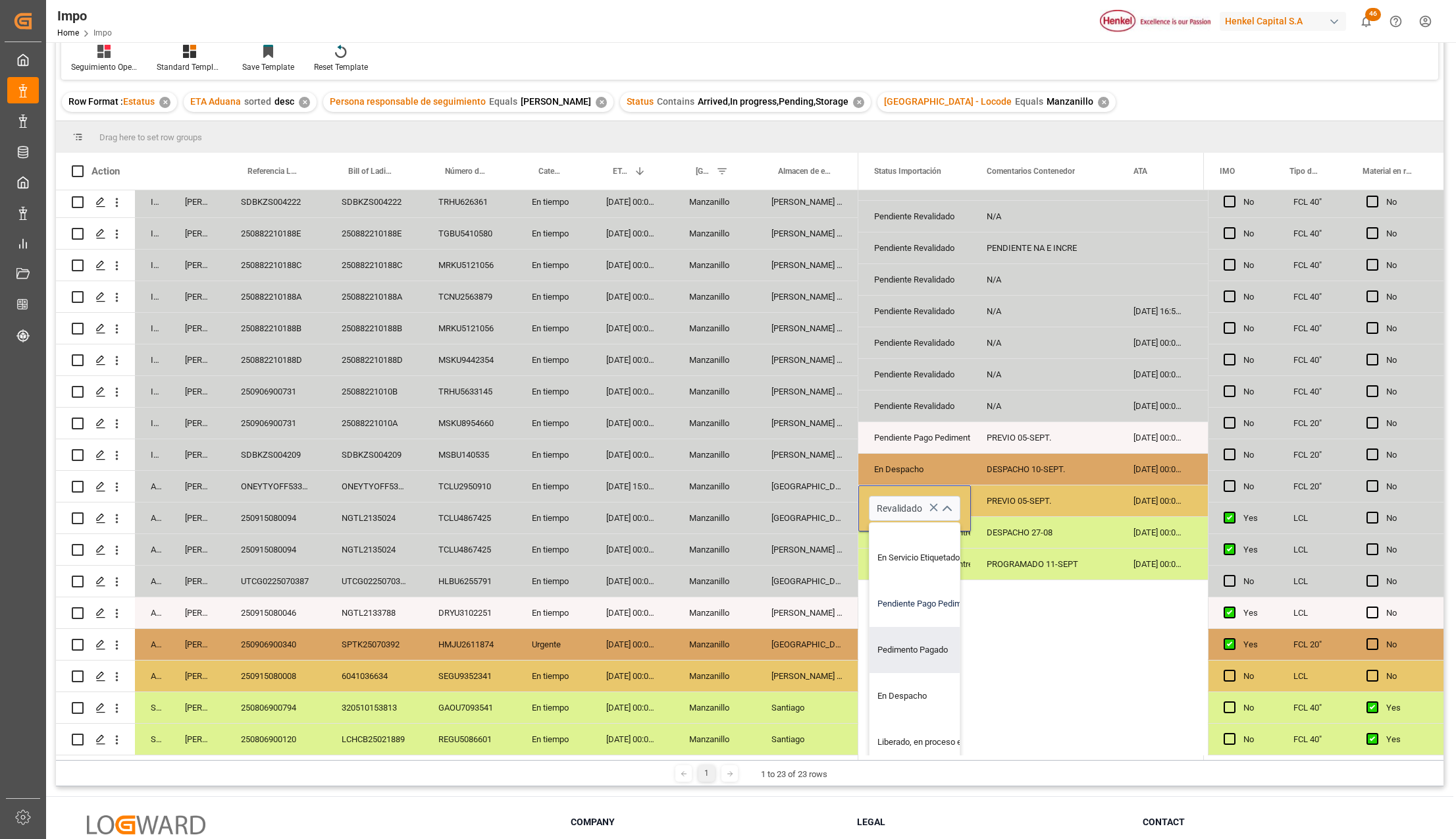
click at [906, 601] on div "Pendiente Pago Pedimento" at bounding box center [931, 604] width 123 height 46
type input "Pendiente Pago Pedimento"
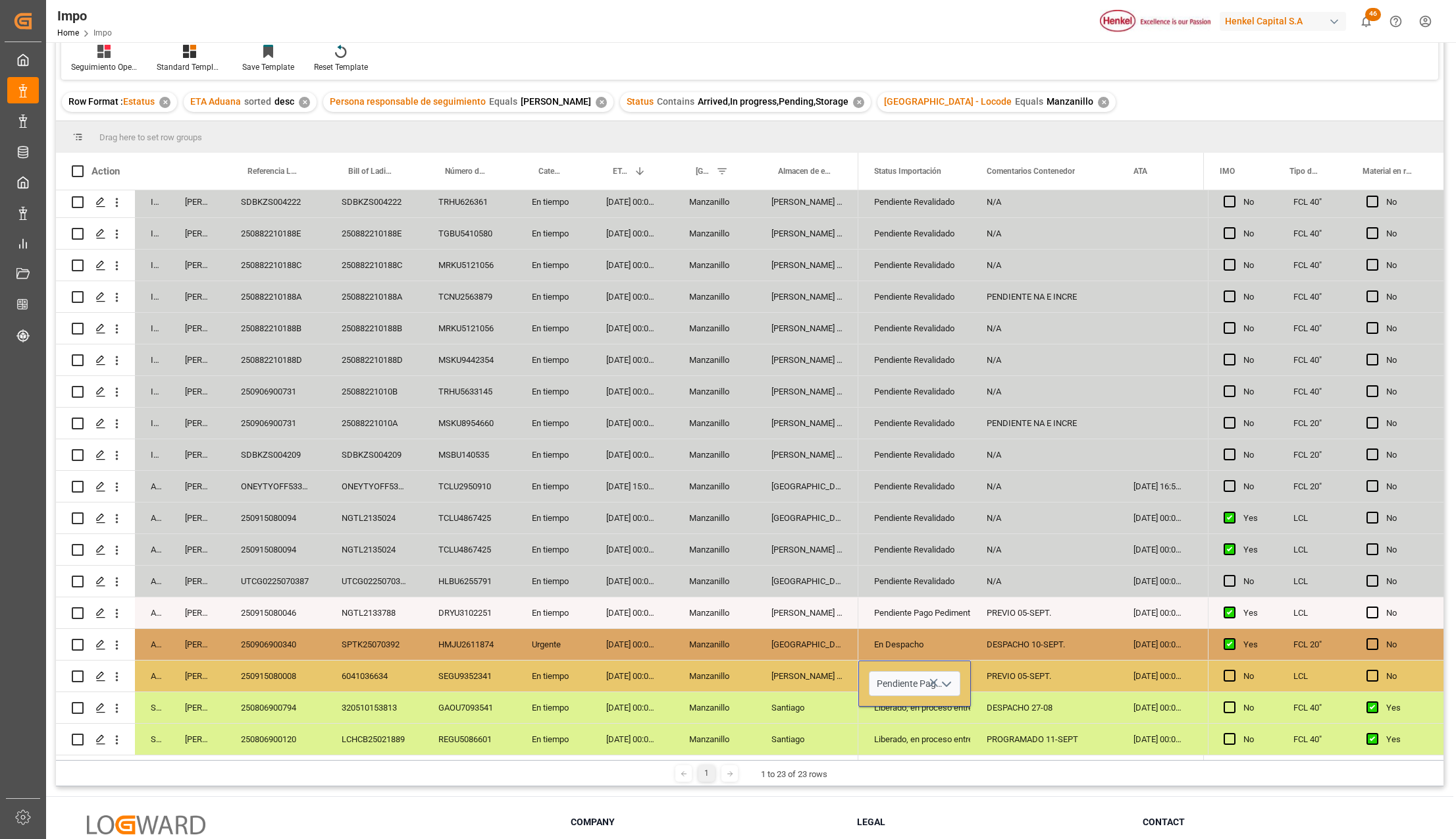
scroll to position [0, 0]
click at [959, 665] on div "Pendiente Pago Pedimento" at bounding box center [914, 683] width 113 height 46
click at [1077, 693] on div "DESPACHO 27-08" at bounding box center [1044, 707] width 147 height 31
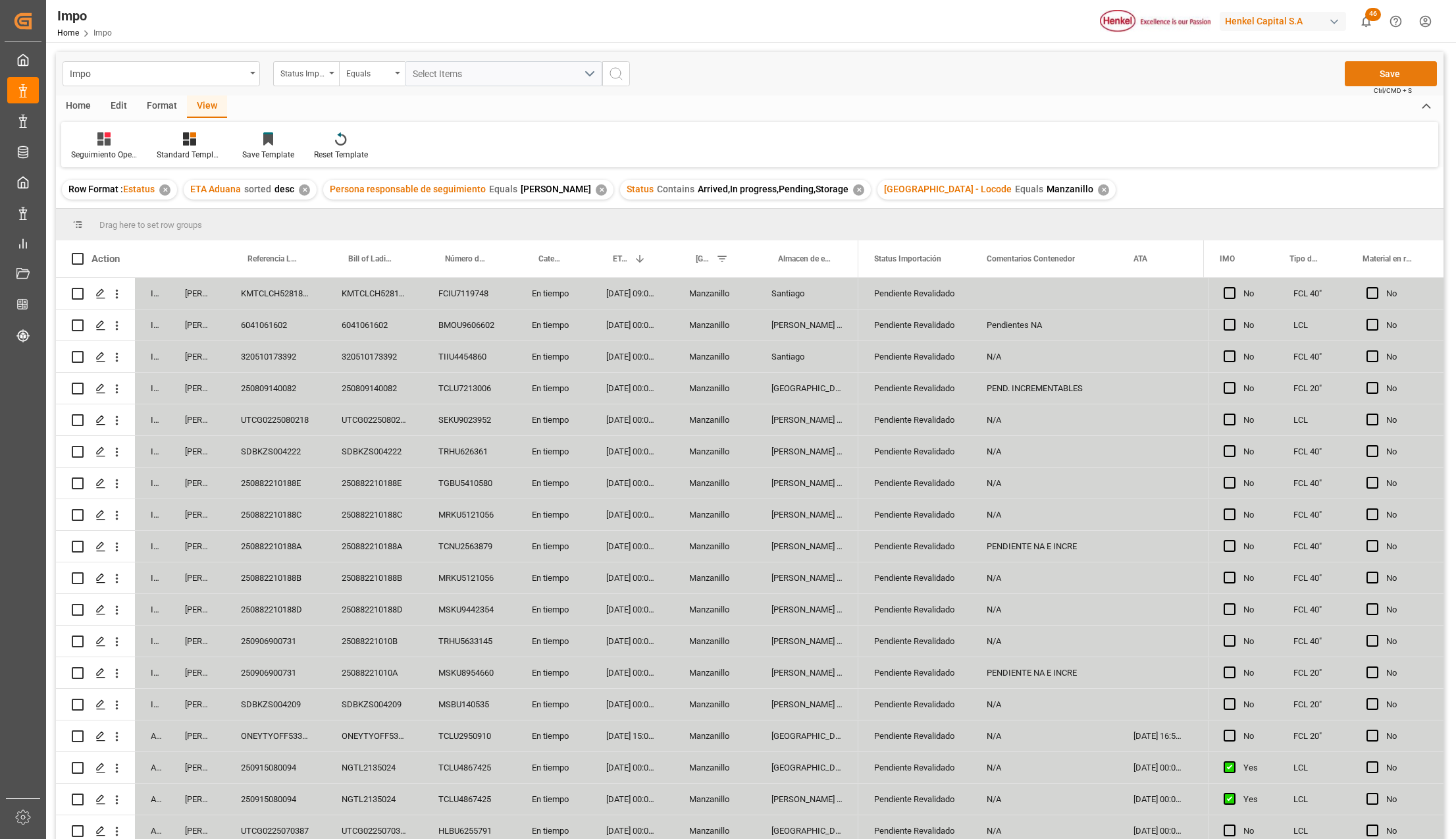
click at [1374, 79] on button "Save" at bounding box center [1390, 73] width 92 height 25
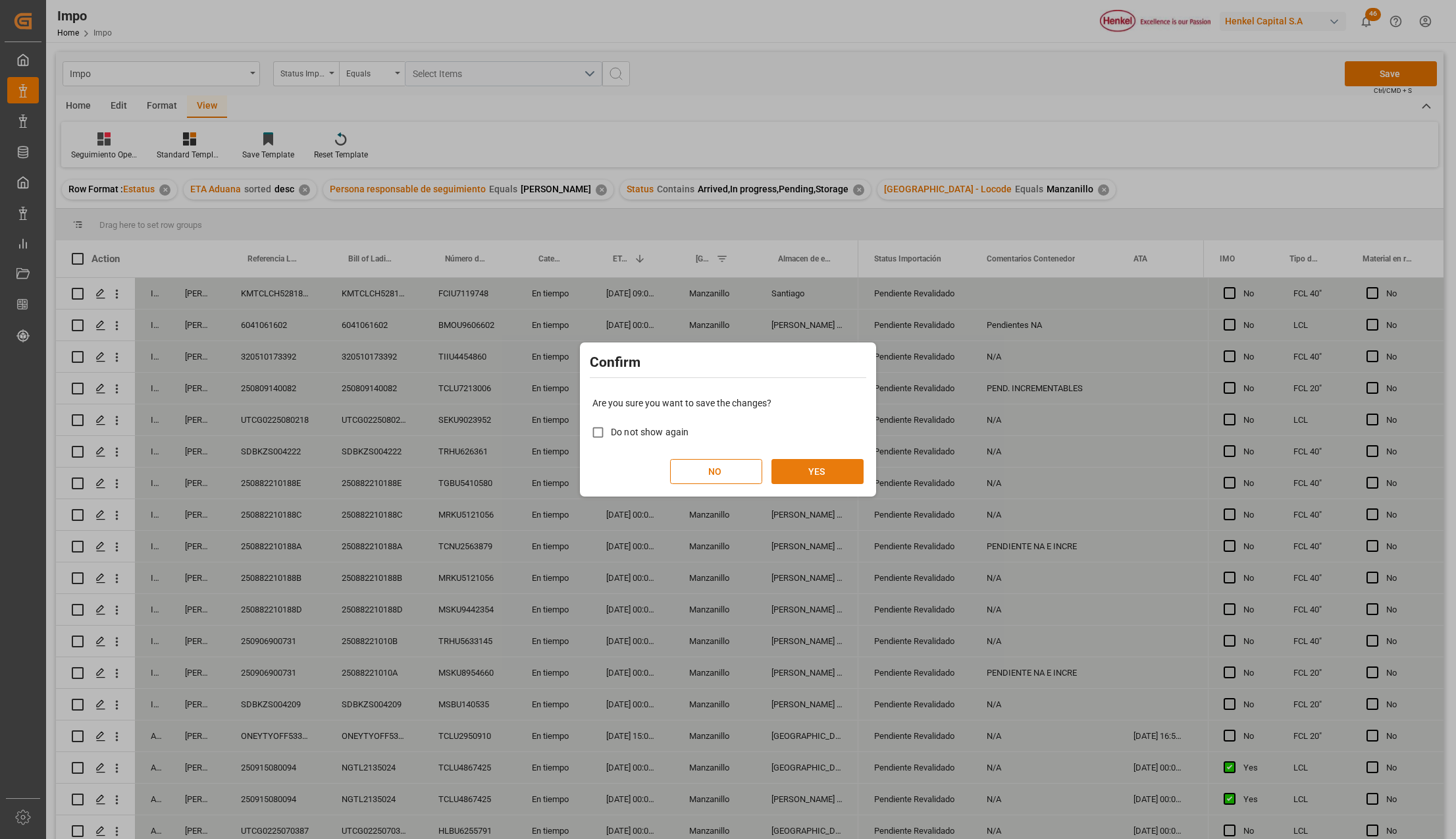
click at [832, 466] on button "YES" at bounding box center [817, 471] width 92 height 25
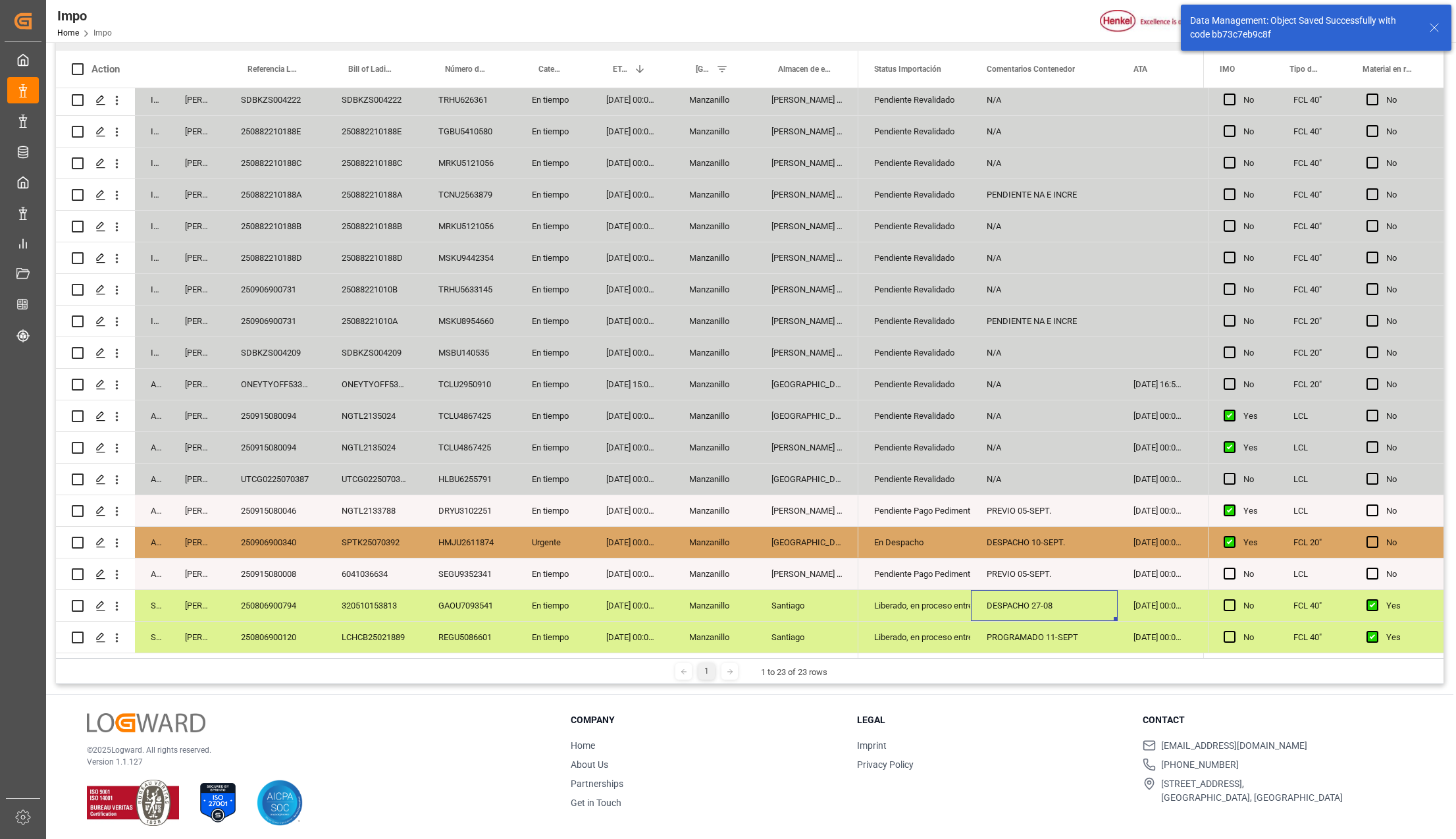
scroll to position [195, 0]
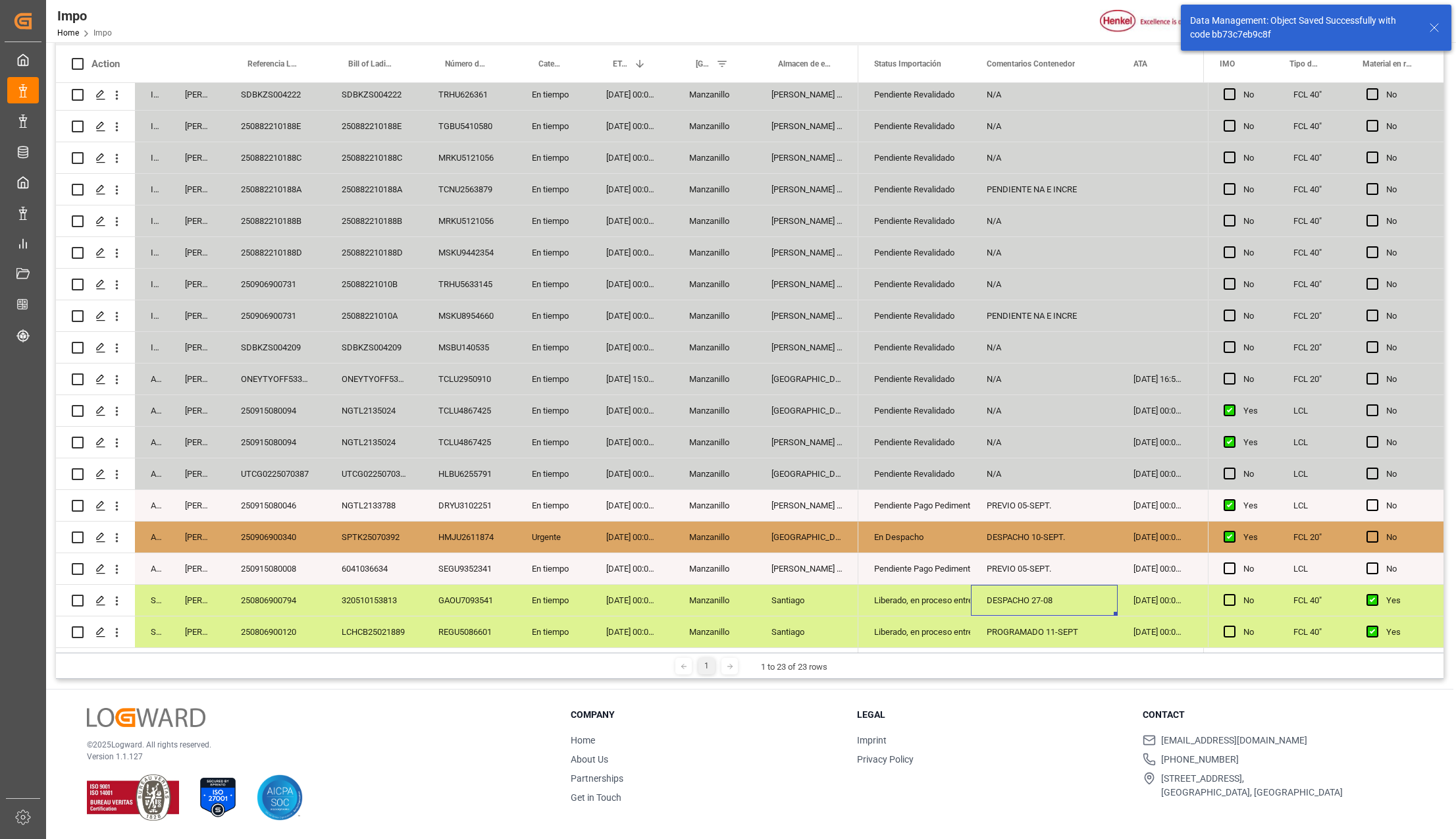
click at [822, 562] on div "[PERSON_NAME] Tlalnepantla" at bounding box center [806, 568] width 103 height 31
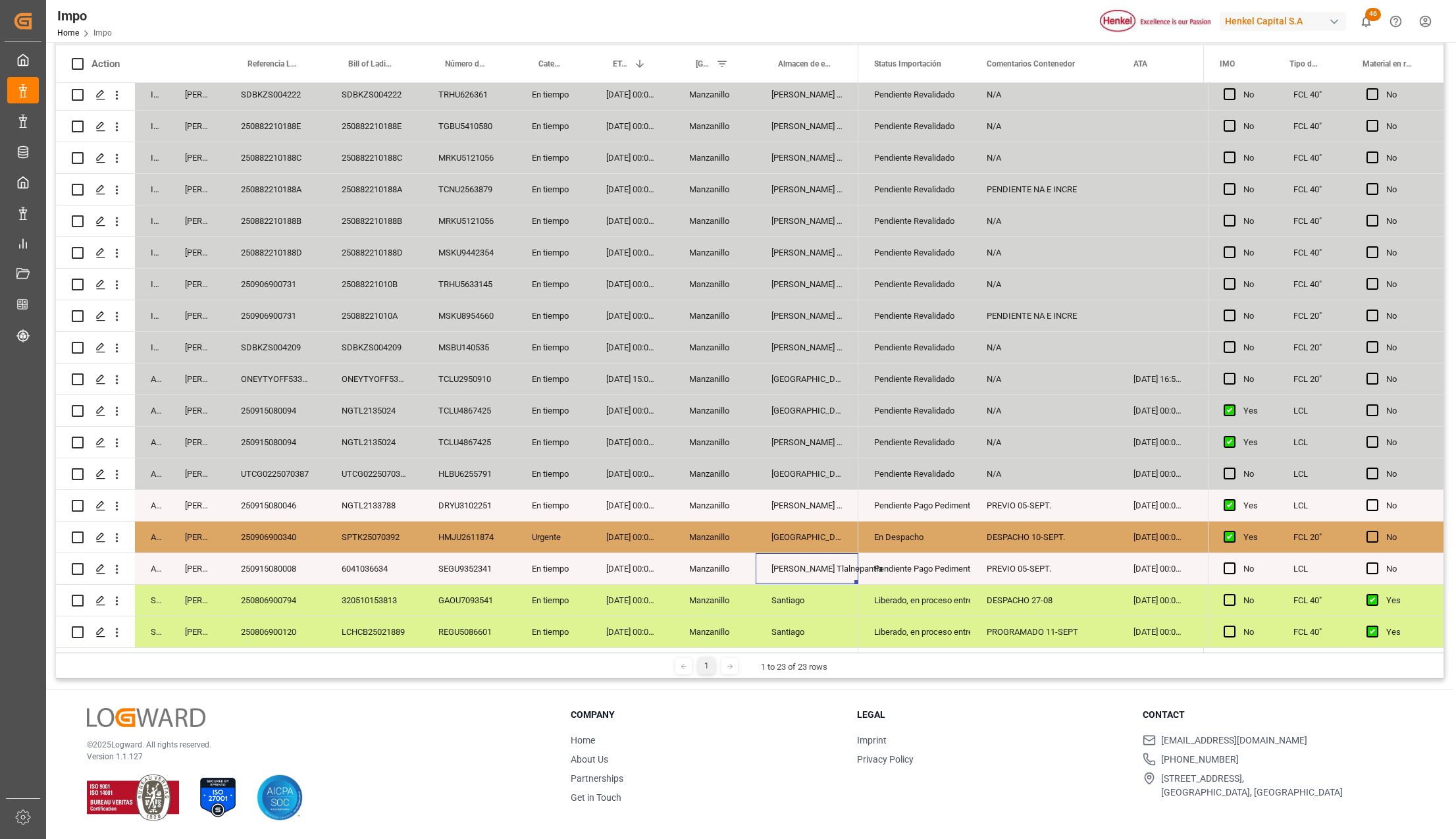
click at [806, 545] on div "In progress Karla Chavez KMTCLCH5281875 KMTCLCH5281875 FCIU7119748 En tiempo 29…" at bounding box center [457, 285] width 802 height 727
click at [806, 536] on div "[GEOGRAPHIC_DATA]" at bounding box center [806, 536] width 103 height 31
click at [123, 562] on icon "open menu" at bounding box center [117, 569] width 14 height 14
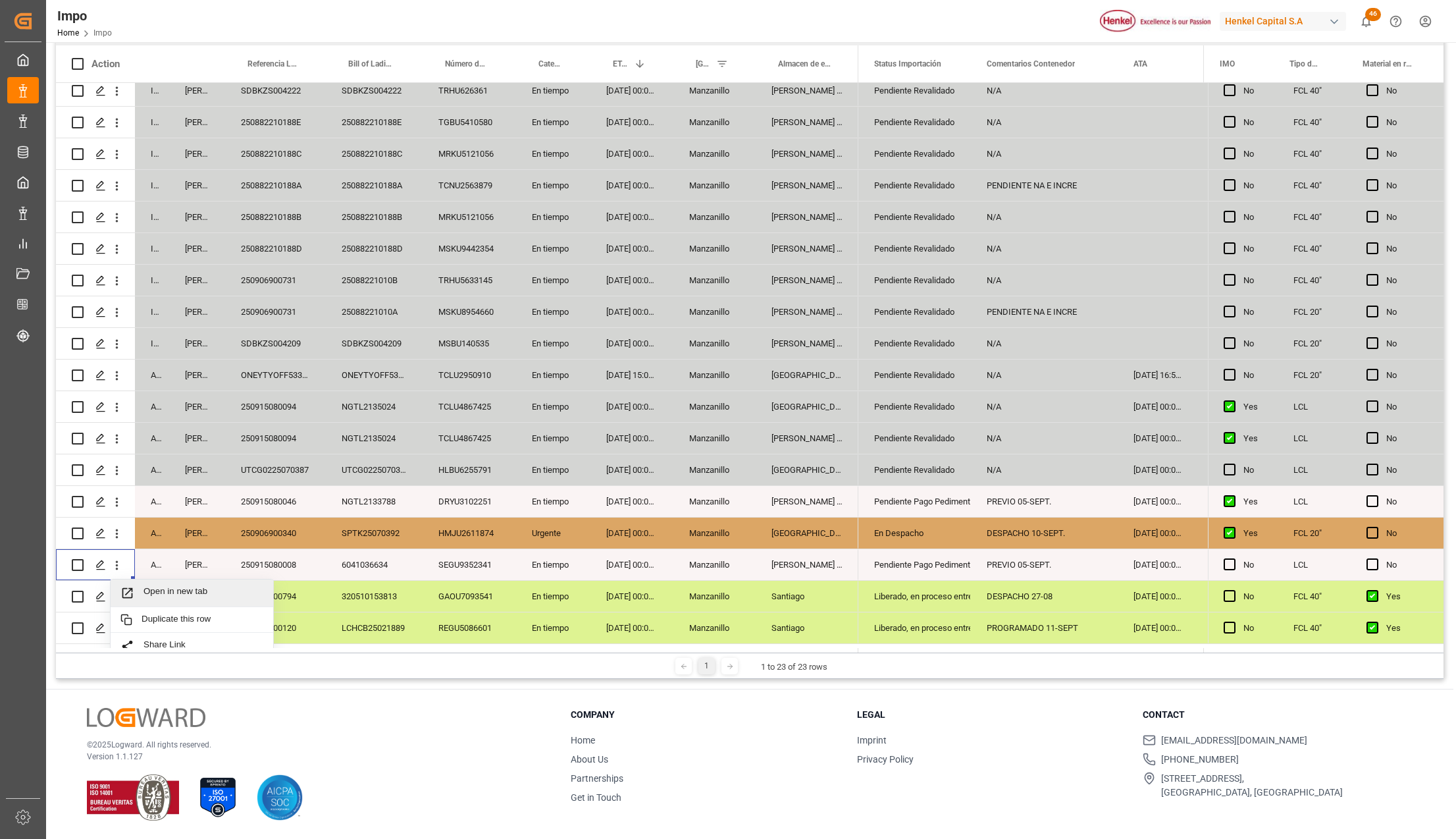
click at [147, 588] on span "Open in new tab" at bounding box center [203, 593] width 120 height 14
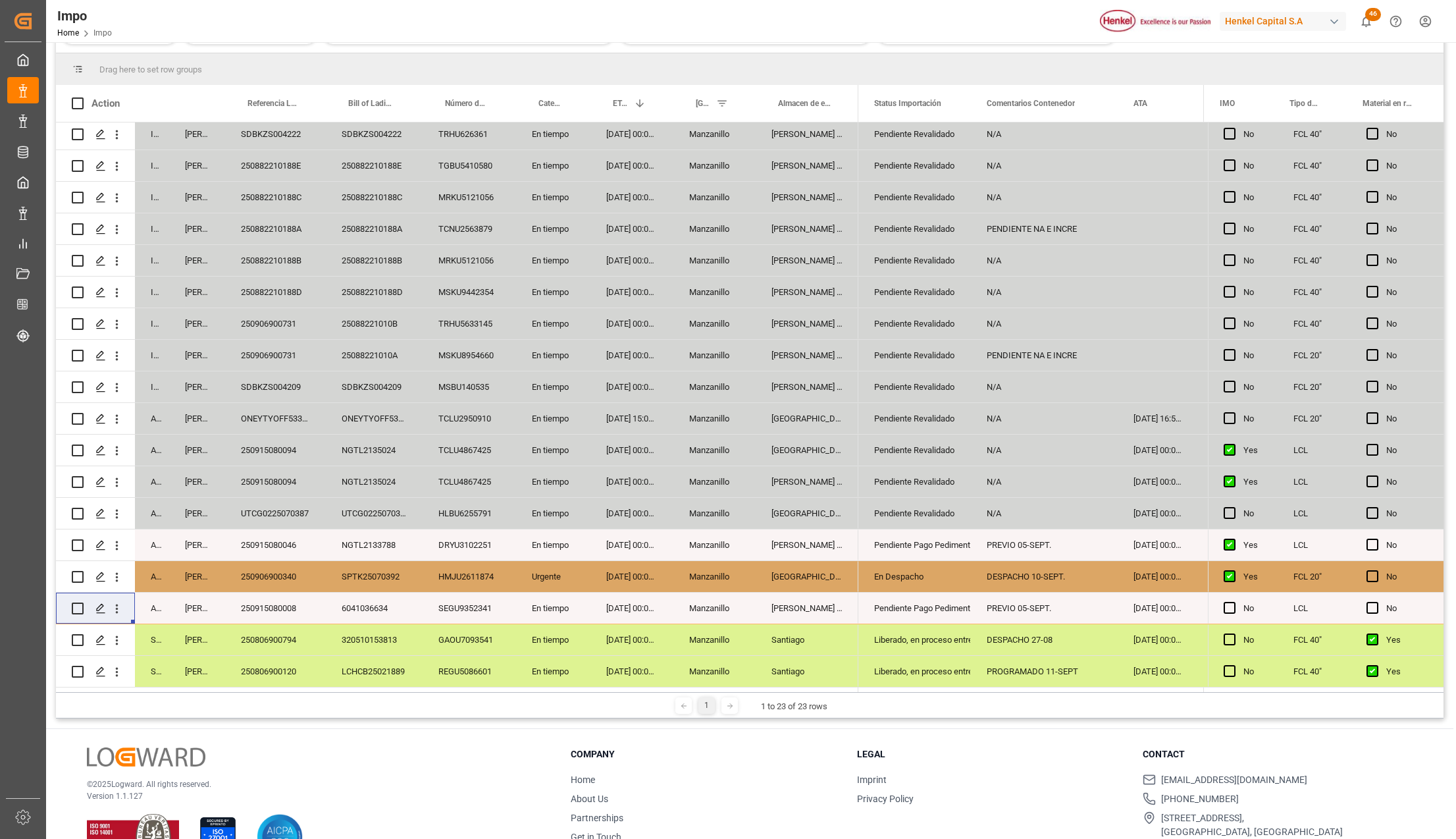
scroll to position [235, 0]
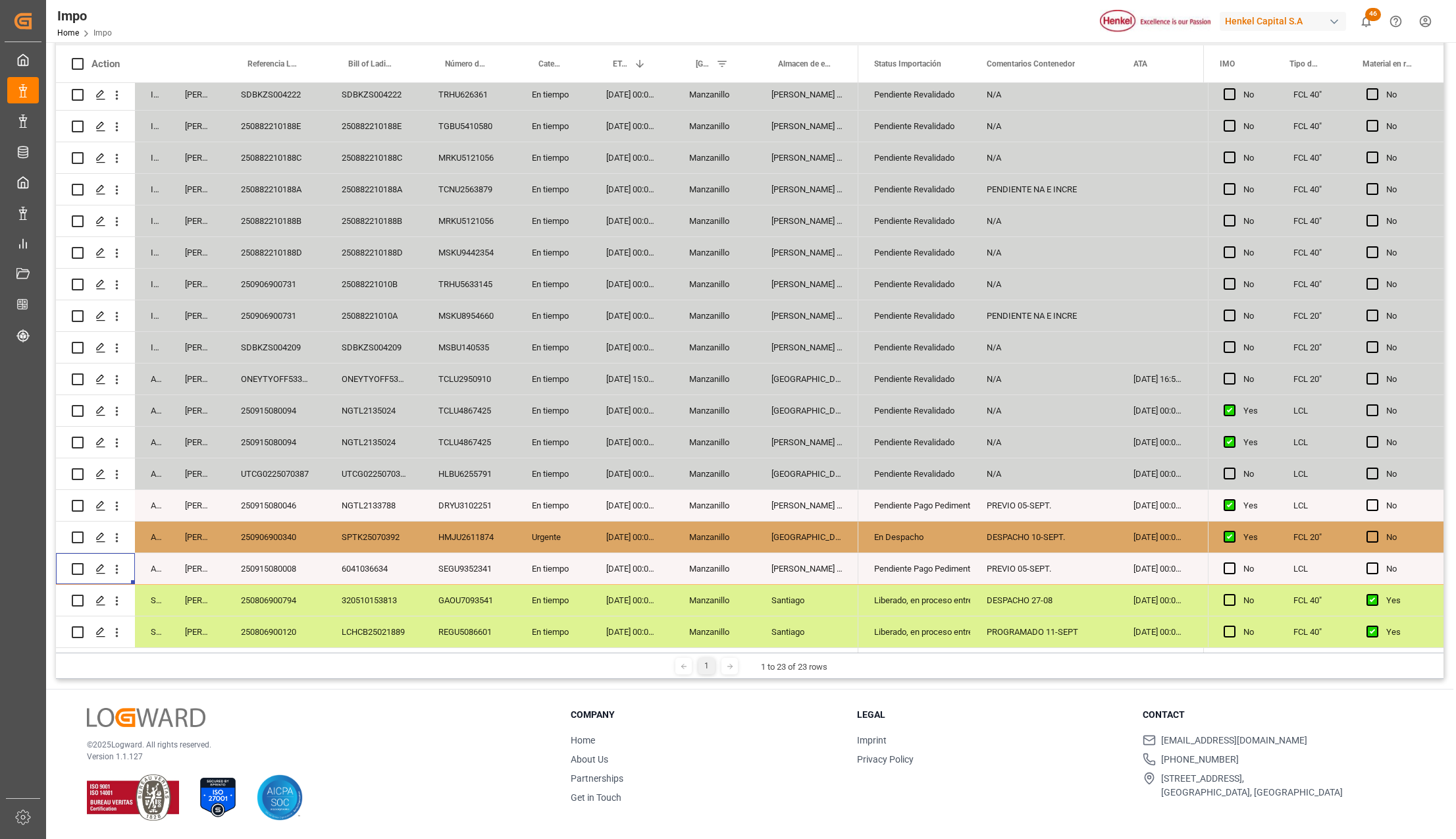
click at [414, 262] on div "250882210188D" at bounding box center [373, 252] width 96 height 31
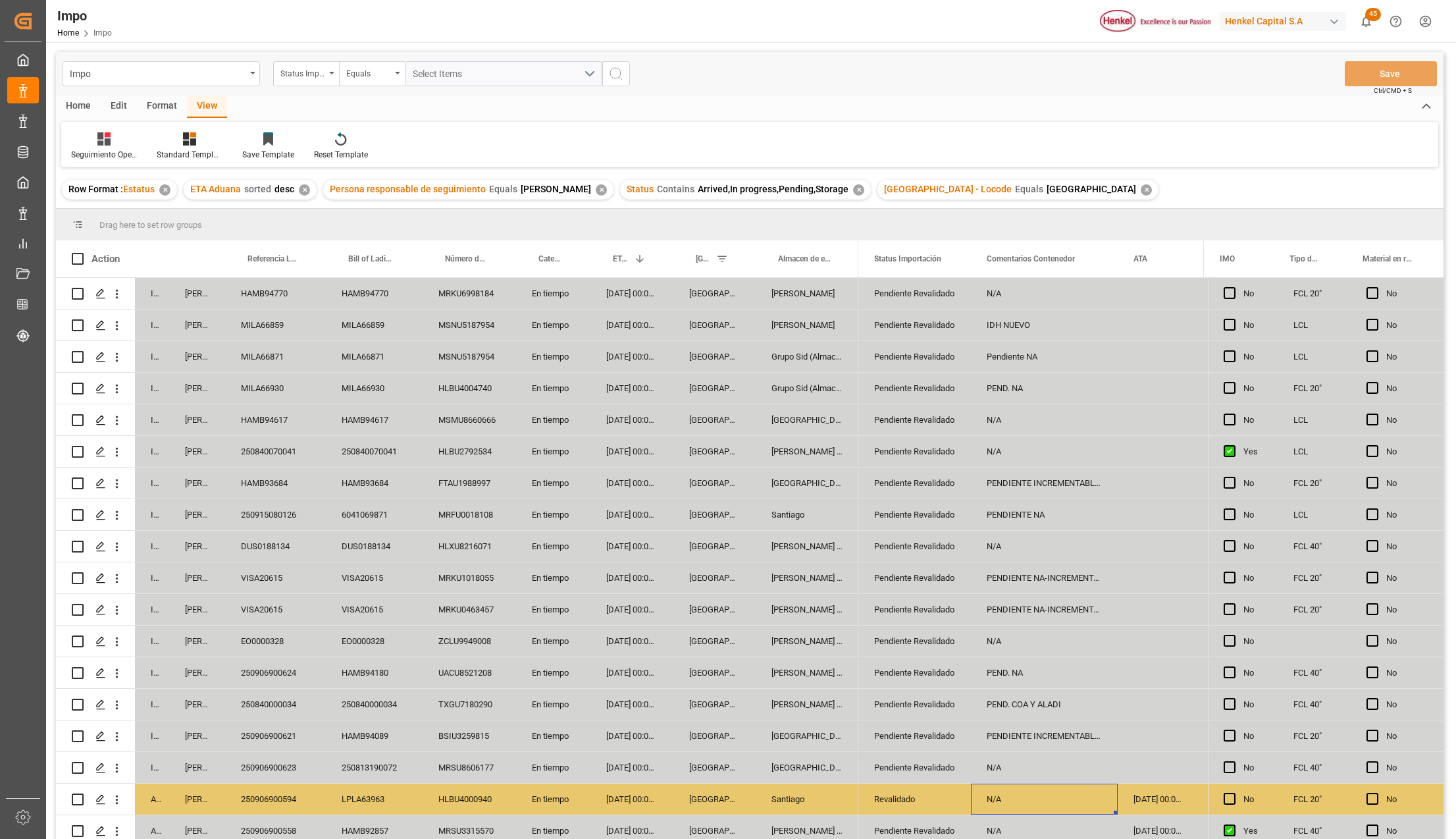
scroll to position [175, 0]
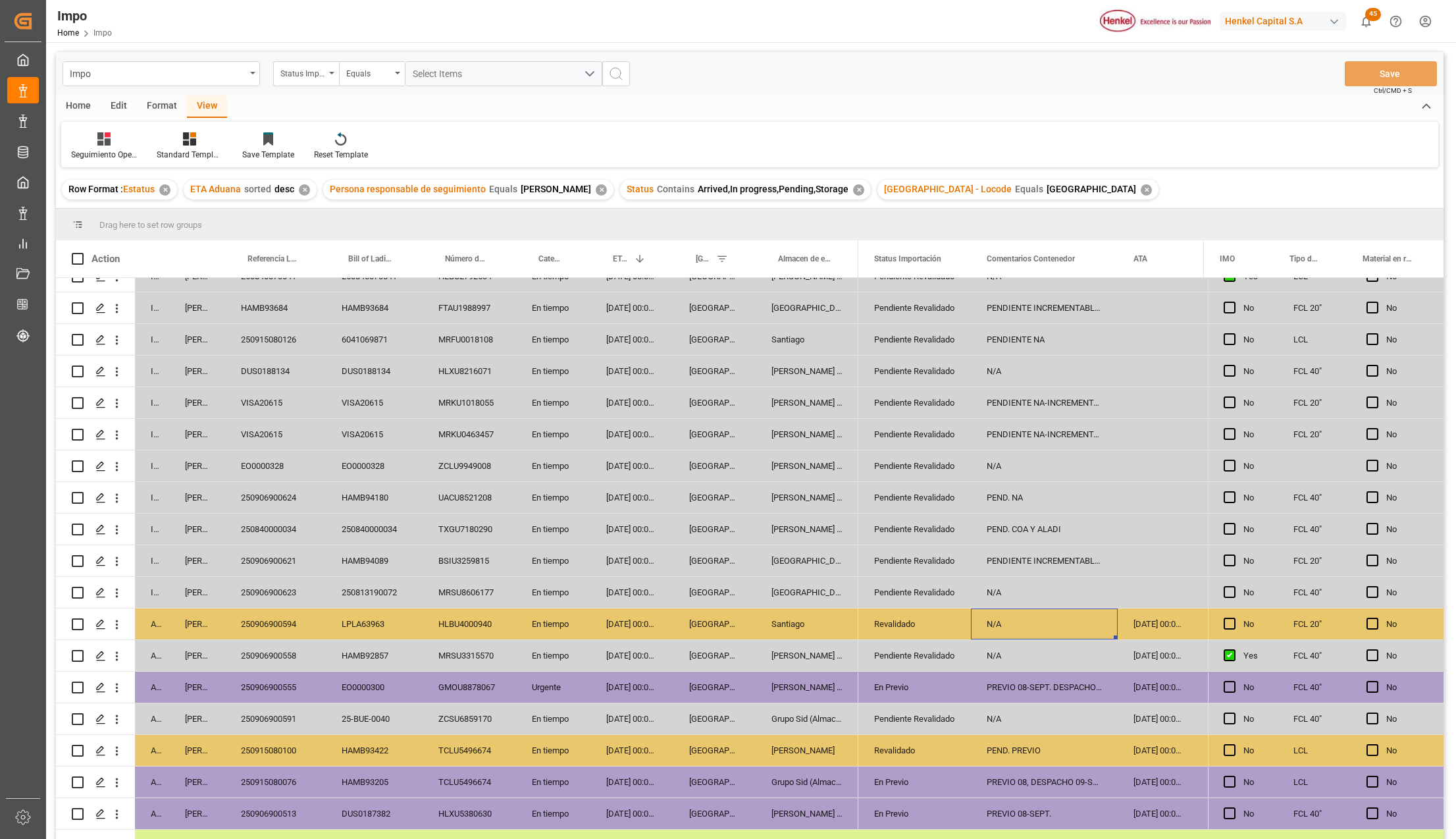
click at [1053, 333] on div "PENDIENTE NA" at bounding box center [1044, 340] width 147 height 31
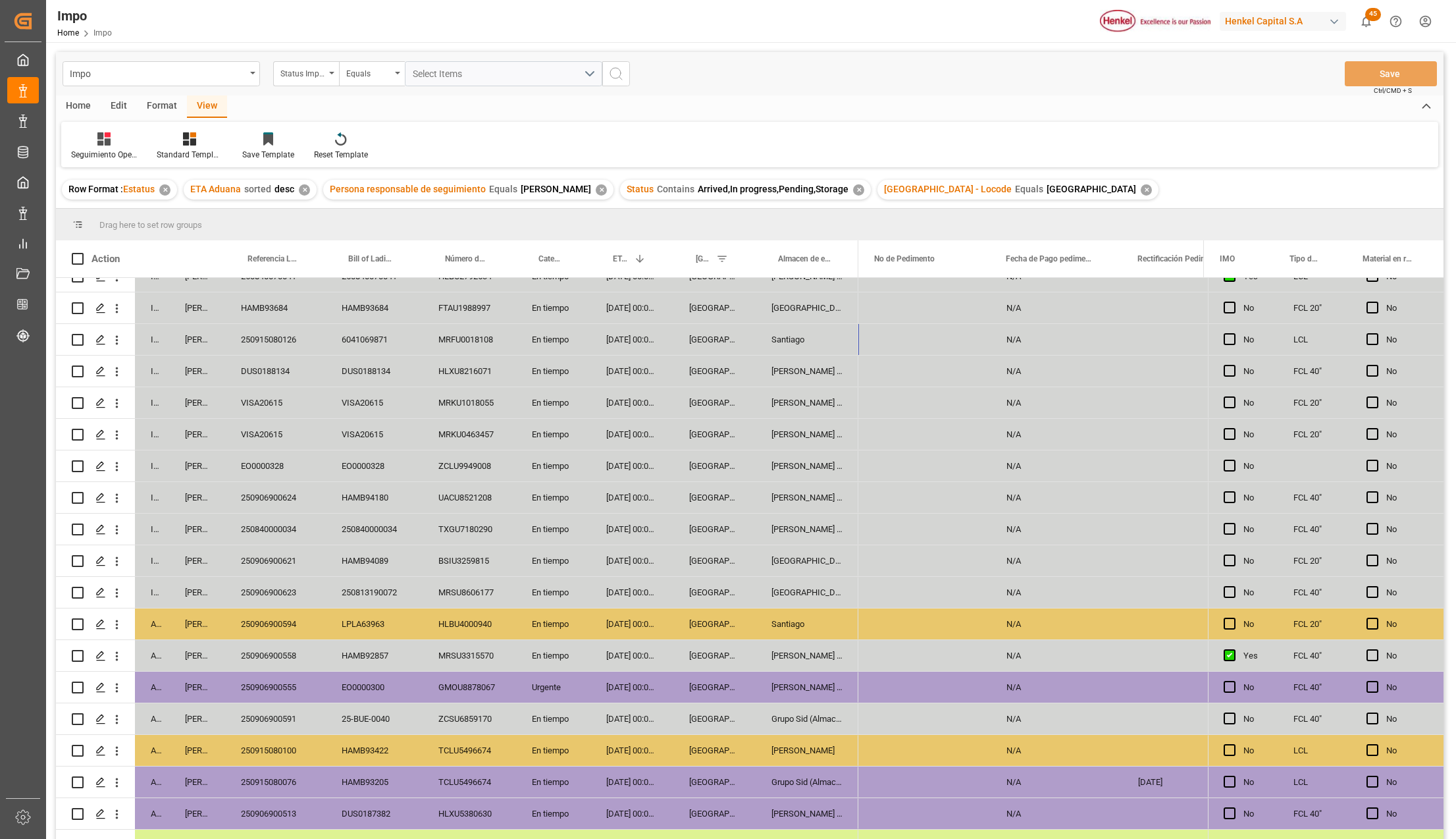
scroll to position [0, 3174]
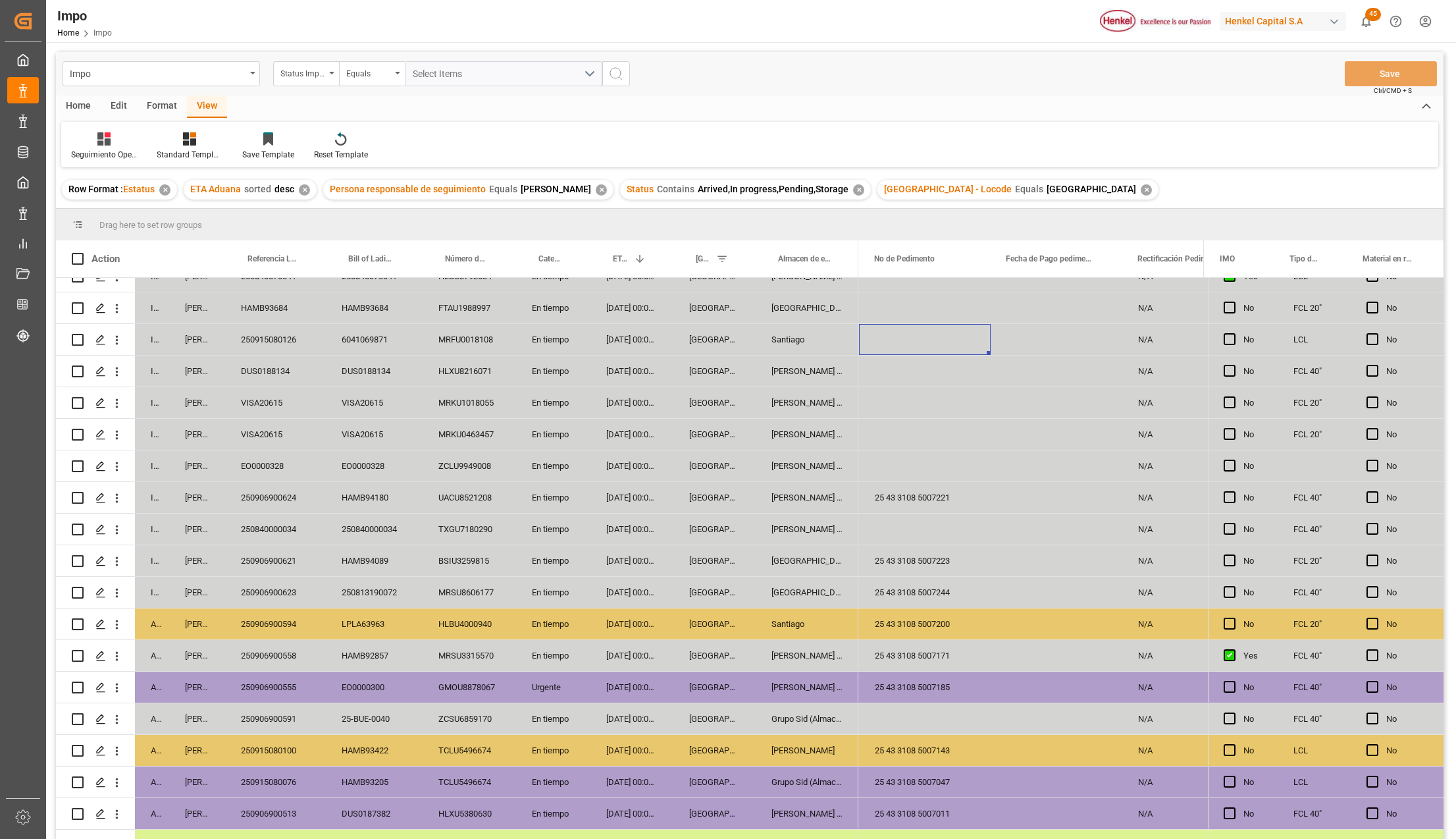
click at [919, 340] on div "Press SPACE to select this row." at bounding box center [924, 340] width 132 height 31
click at [914, 348] on input "Press SPACE to select this row." at bounding box center [924, 347] width 110 height 25
paste input "25 43 3108 5007305"
type input "25 43 3108 5007305"
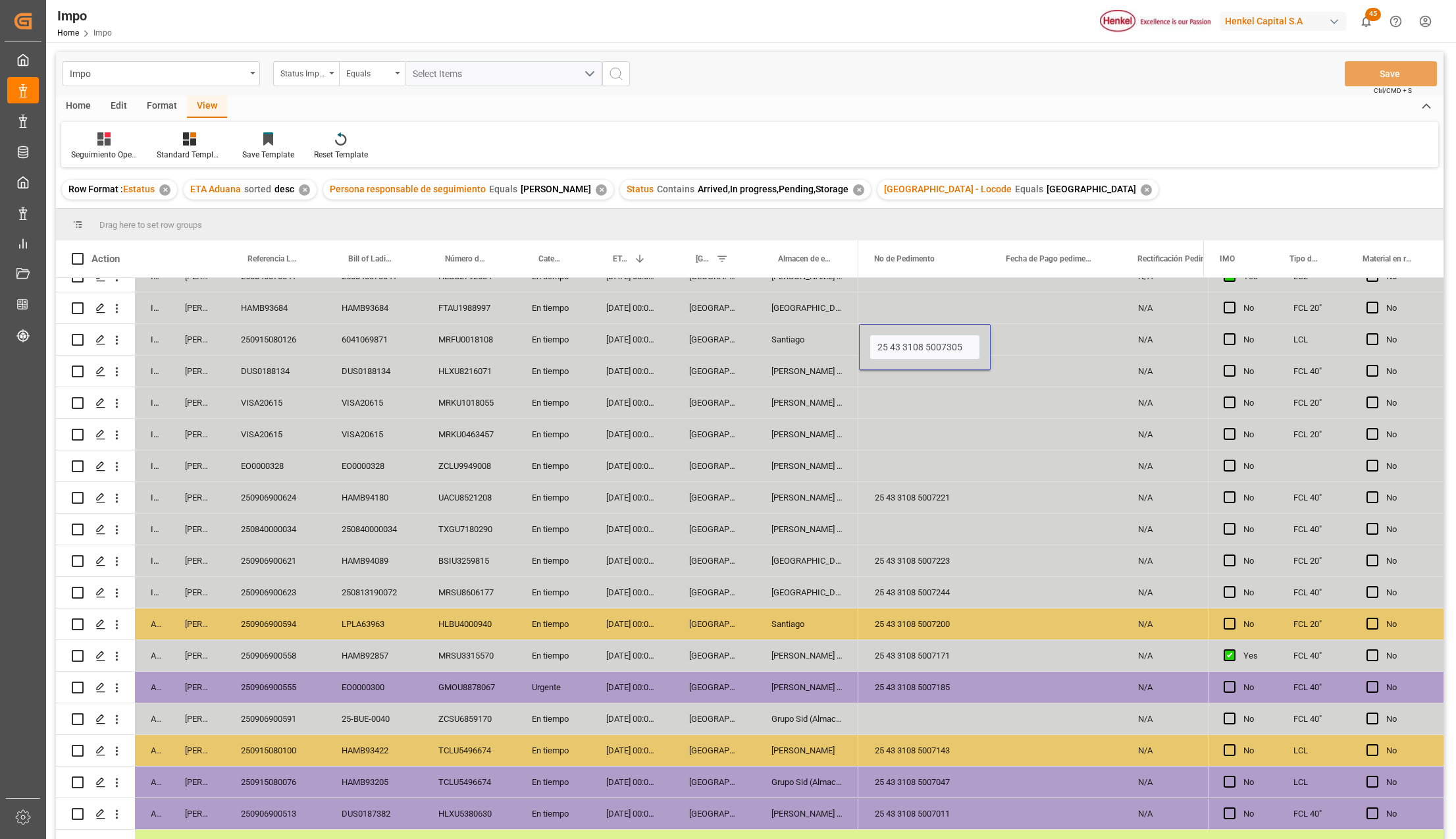
click at [934, 398] on div "Press SPACE to select this row." at bounding box center [924, 402] width 132 height 31
click at [1383, 59] on div "Impo Status Importación Equals Select Items Save Ctrl/CMD + S" at bounding box center [749, 73] width 1387 height 43
click at [1378, 76] on button "Save" at bounding box center [1390, 73] width 92 height 25
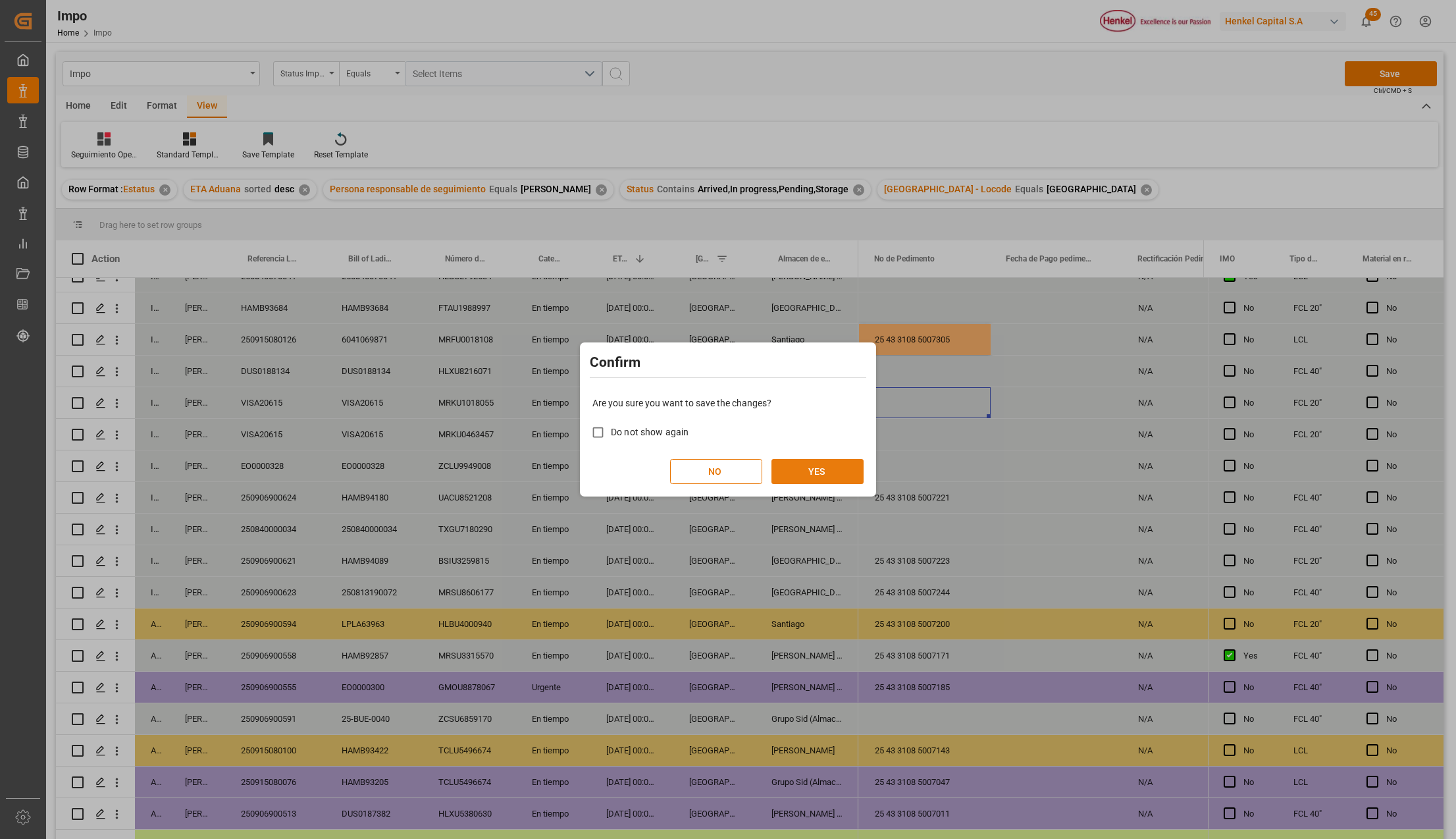
click at [789, 465] on button "YES" at bounding box center [817, 471] width 92 height 25
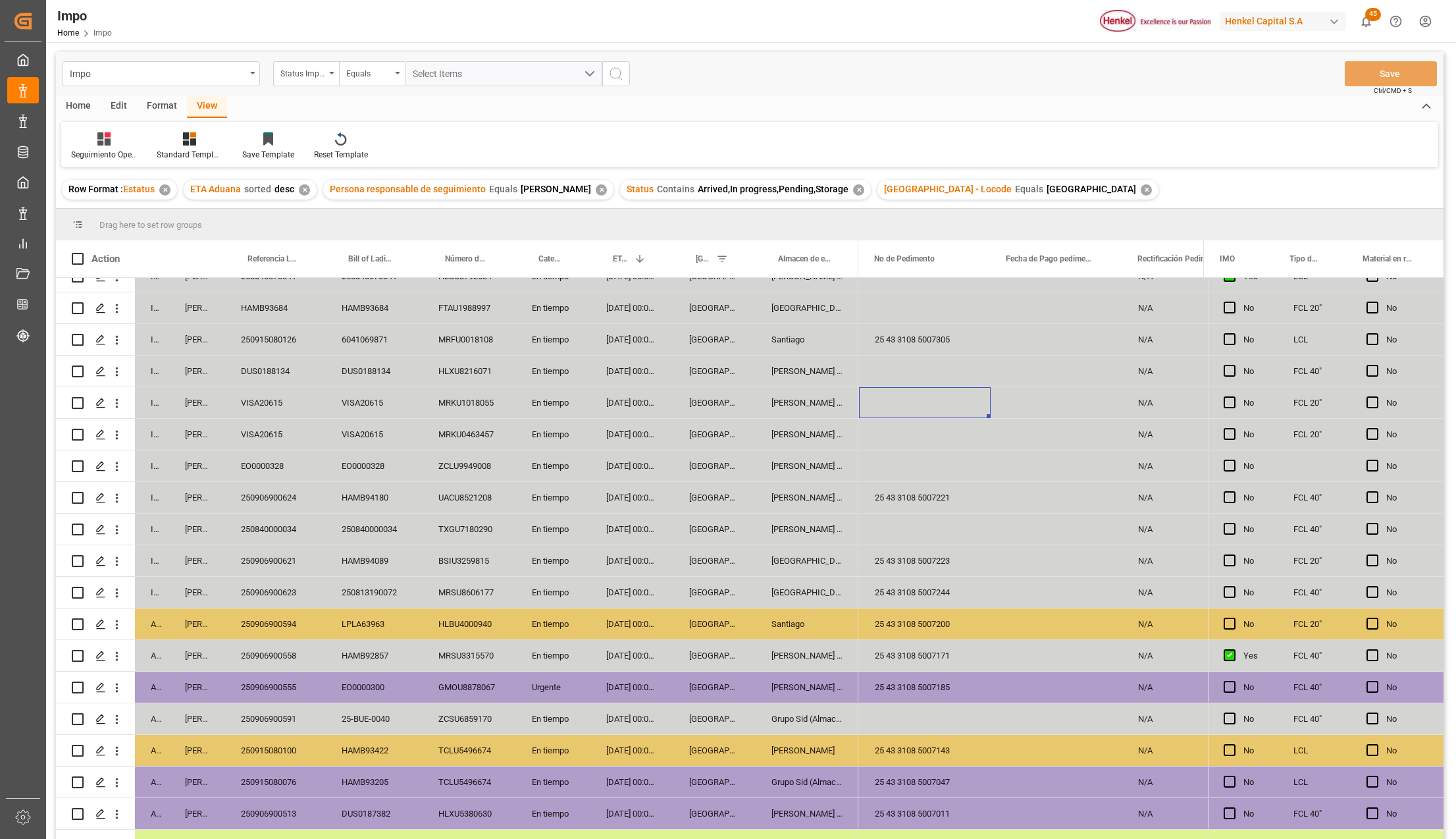
drag, startPoint x: 951, startPoint y: 811, endPoint x: 851, endPoint y: 790, distance: 102.2
click at [951, 811] on div "25 43 3108 5007011" at bounding box center [924, 814] width 132 height 31
click at [579, 517] on div "En tiempo" at bounding box center [553, 529] width 74 height 31
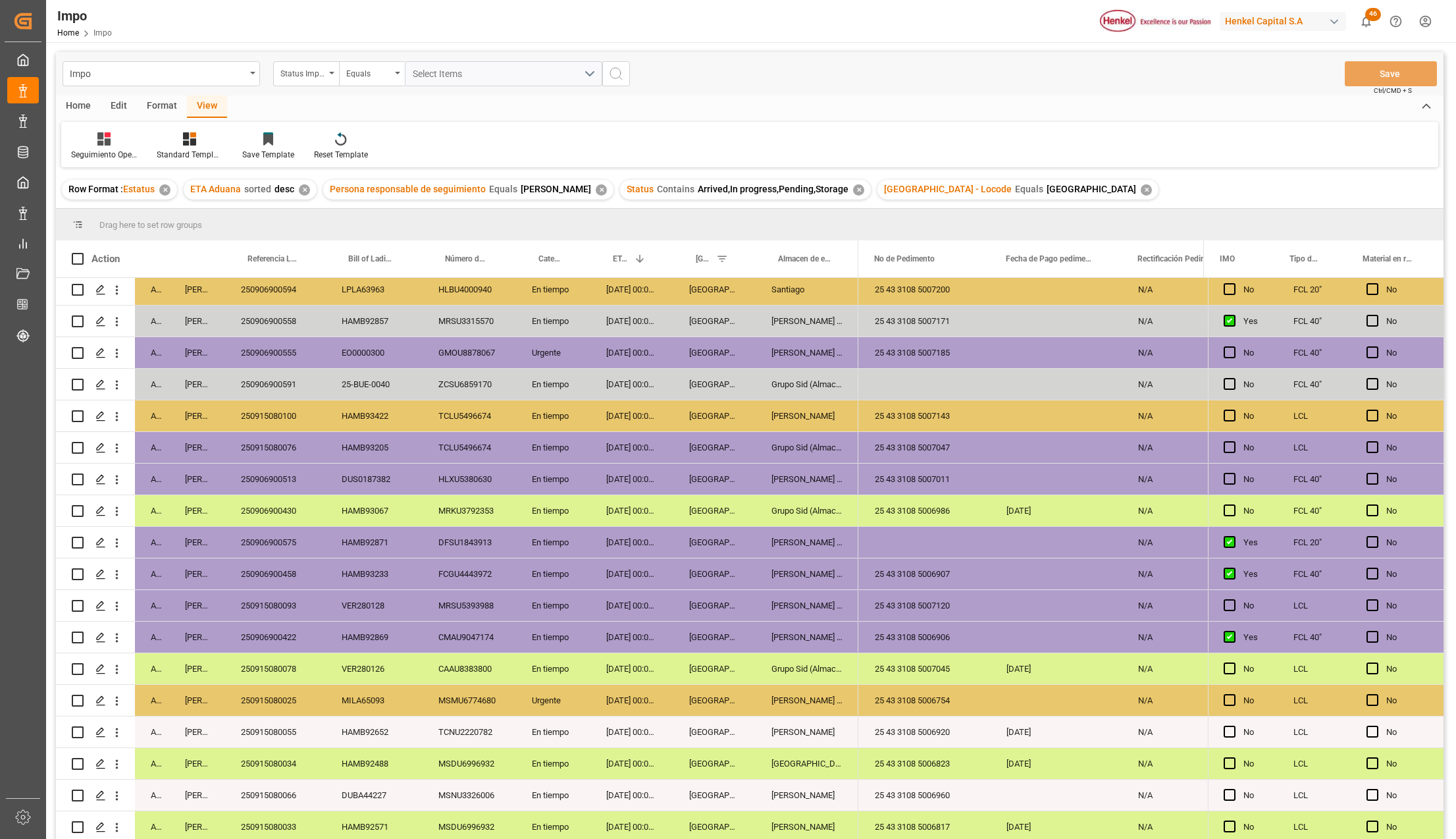
click at [801, 347] on div "[PERSON_NAME] Tlalnepantla" at bounding box center [806, 353] width 103 height 31
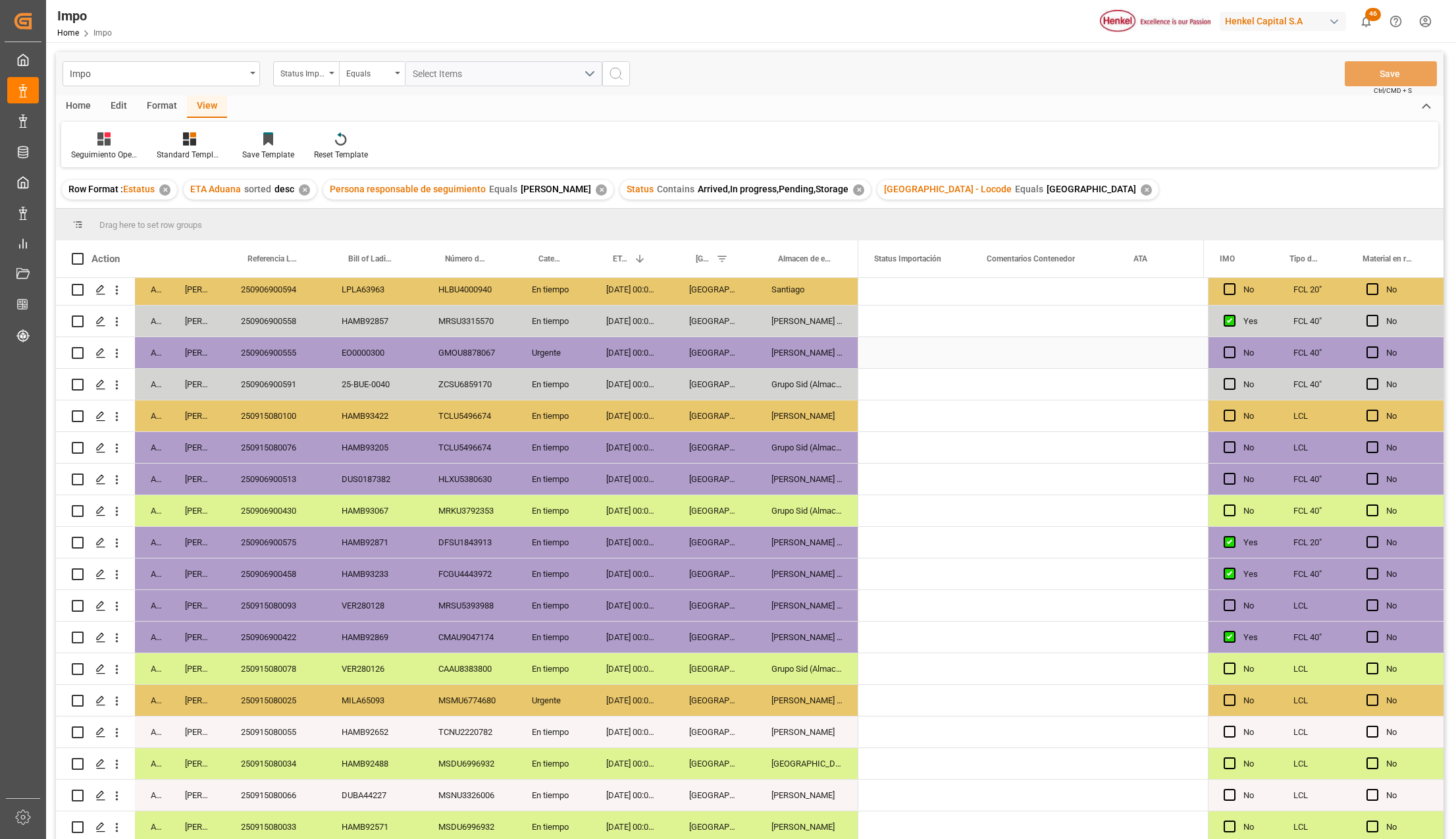
scroll to position [0, 0]
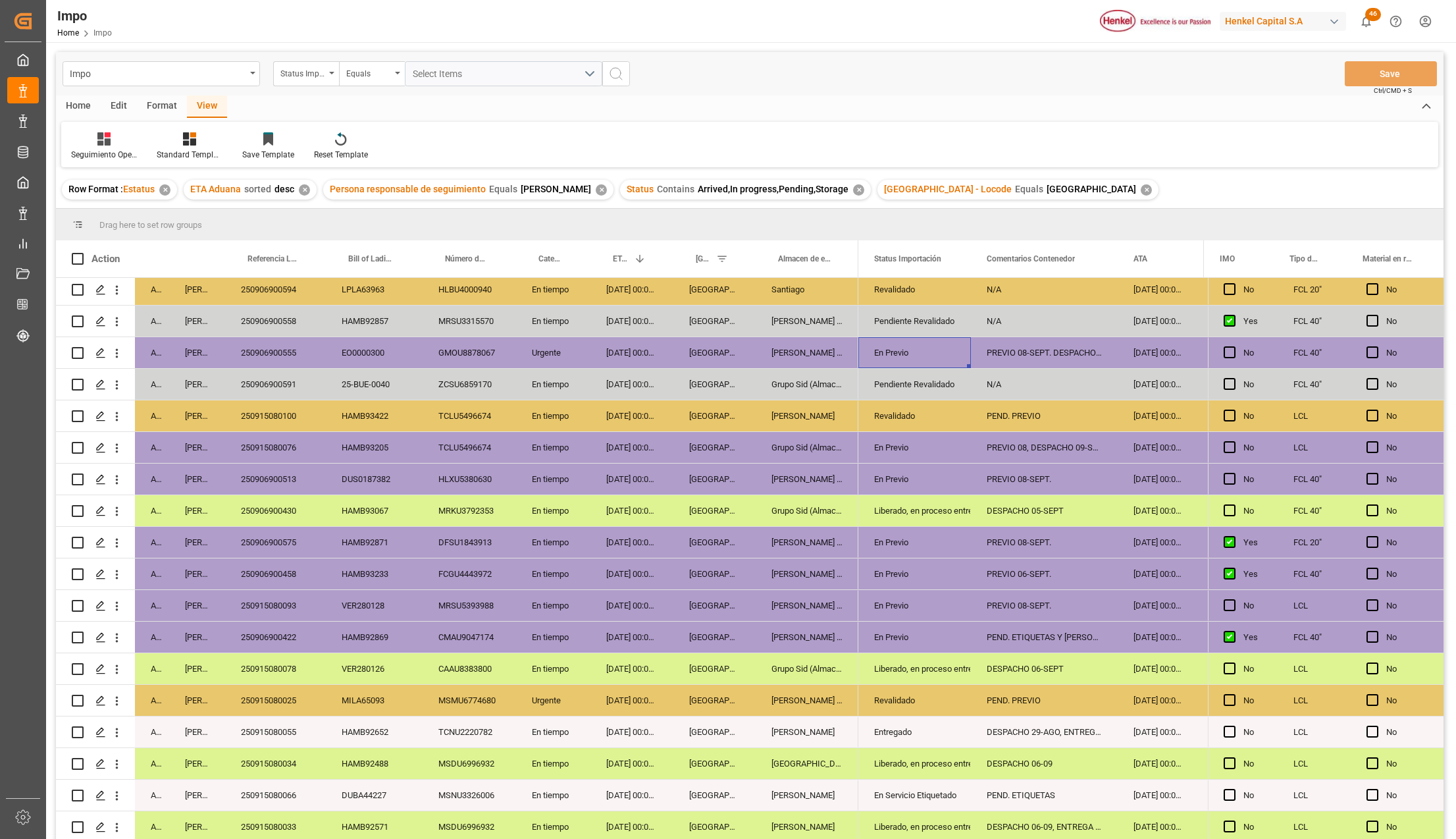
click at [843, 564] on div "[PERSON_NAME] Tlalnepantla" at bounding box center [806, 573] width 103 height 31
click at [885, 566] on div "En Previo" at bounding box center [914, 573] width 81 height 30
click at [888, 565] on div "En Previo" at bounding box center [914, 573] width 81 height 30
click at [951, 577] on icon "open menu" at bounding box center [946, 582] width 15 height 15
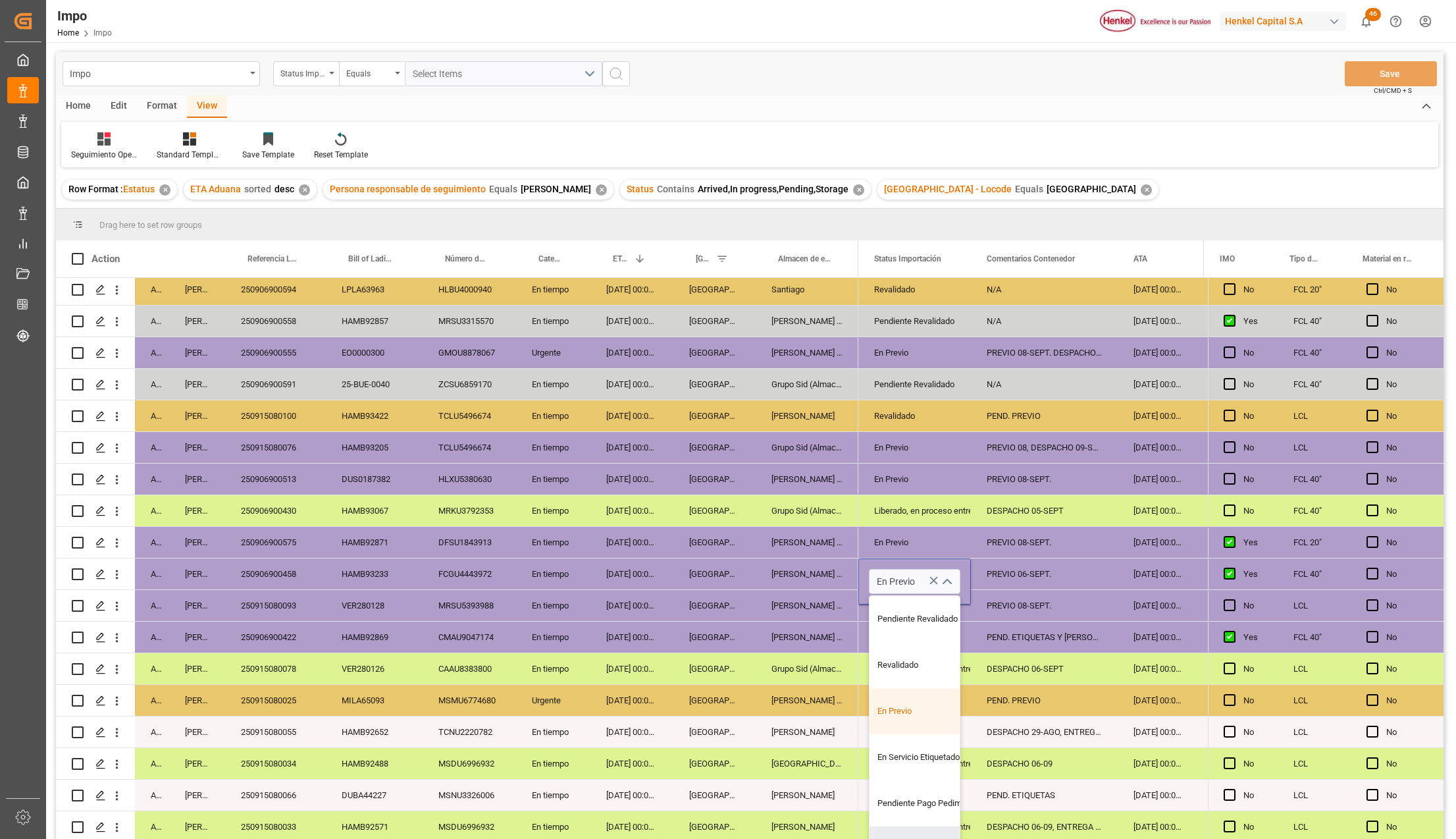
scroll to position [87, 0]
click at [910, 770] on div "Pedimento Pagado" at bounding box center [931, 762] width 123 height 46
type input "Pedimento Pagado"
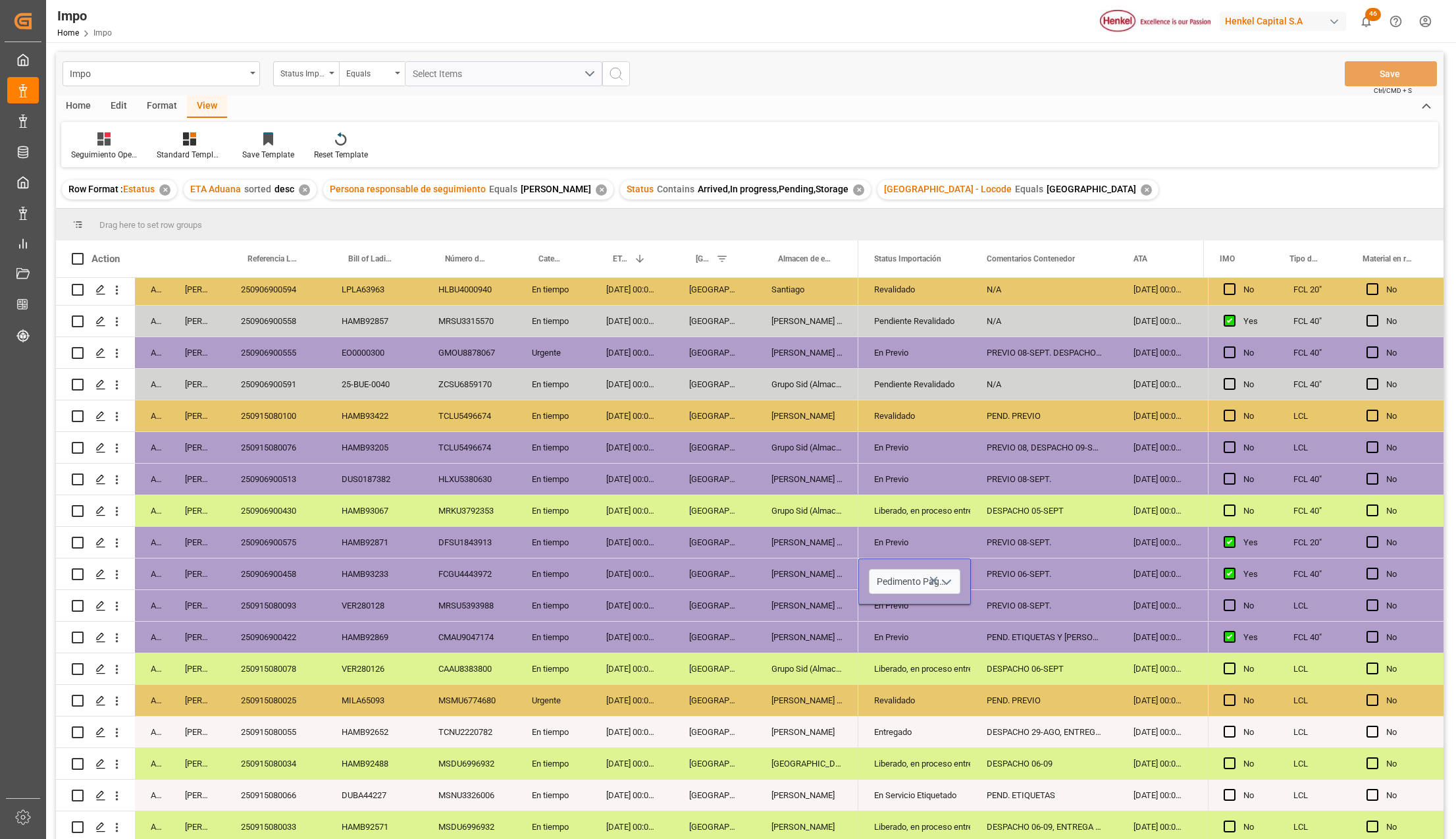
click at [949, 794] on div "En Servicio Etiquetado" at bounding box center [914, 795] width 81 height 30
click at [1025, 562] on div "PREVIO 06-SEPT." at bounding box center [1044, 573] width 147 height 31
click at [1025, 562] on div "PREVIO 06-SEPT." at bounding box center [1044, 581] width 147 height 46
click at [1025, 569] on input "PREVIO 06-SEPT." at bounding box center [1044, 581] width 126 height 25
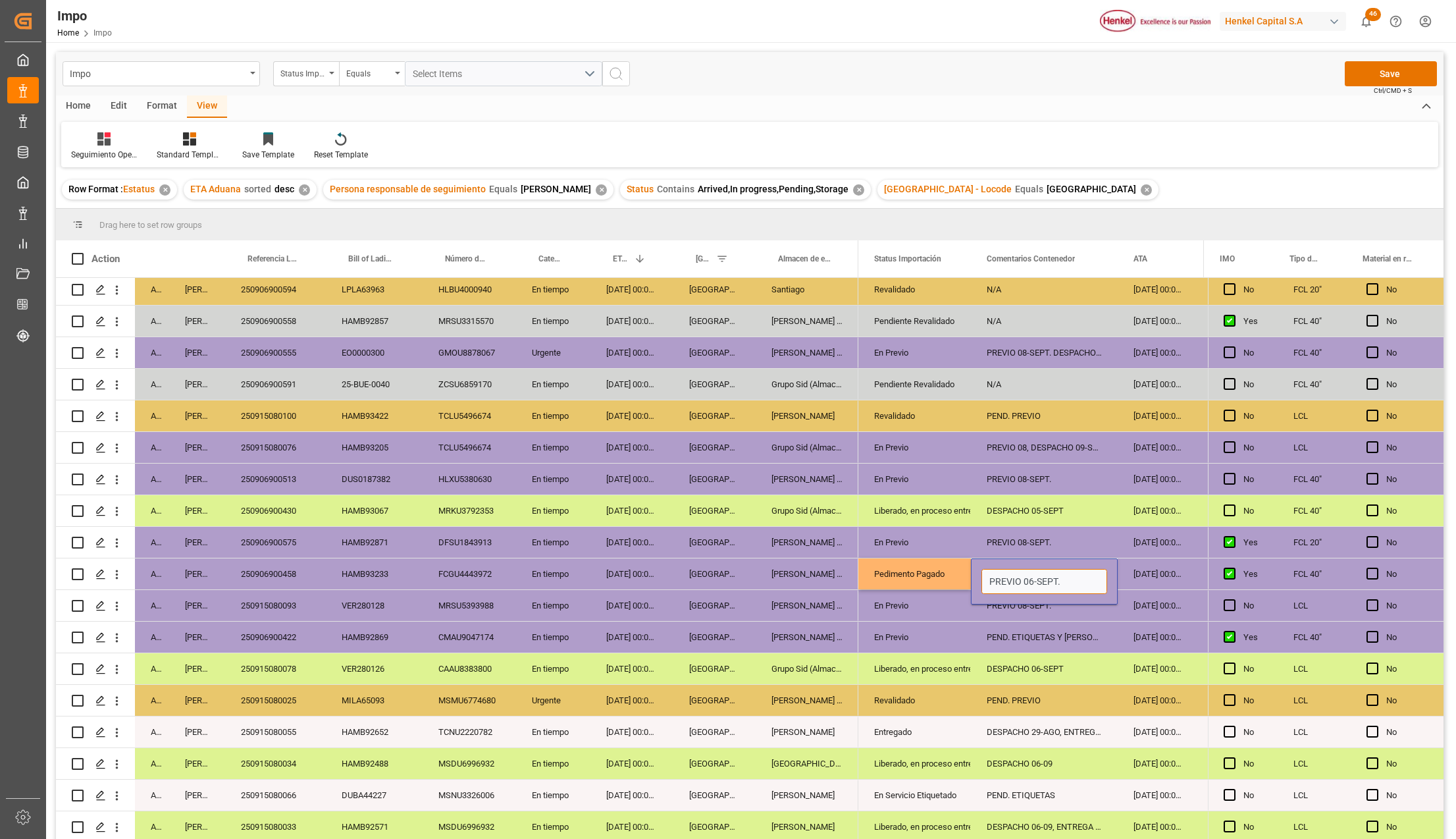
click at [1025, 569] on input "PREVIO 06-SEPT." at bounding box center [1044, 581] width 126 height 25
type input "PEND. PREVIO"
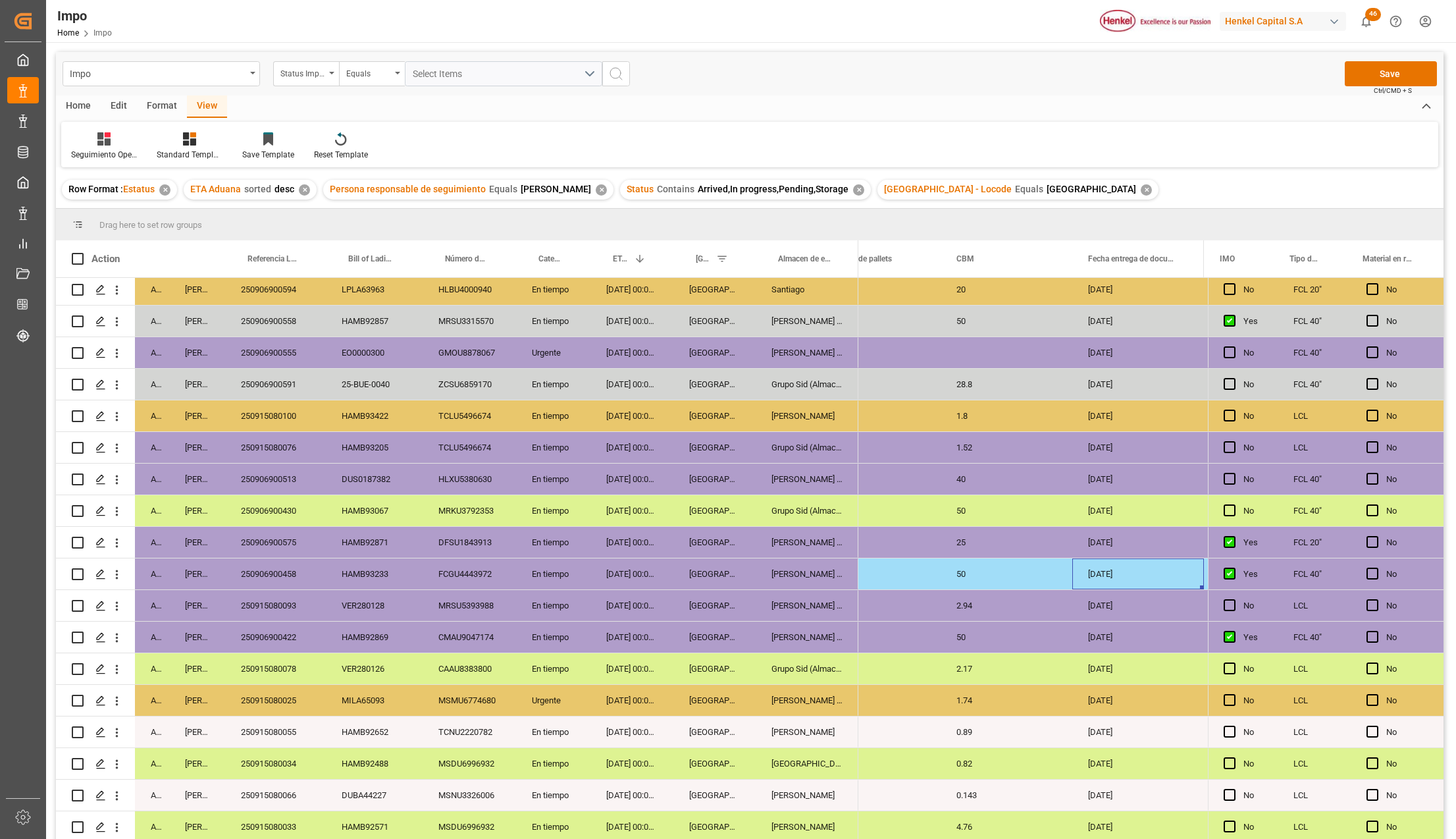
scroll to position [0, 1964]
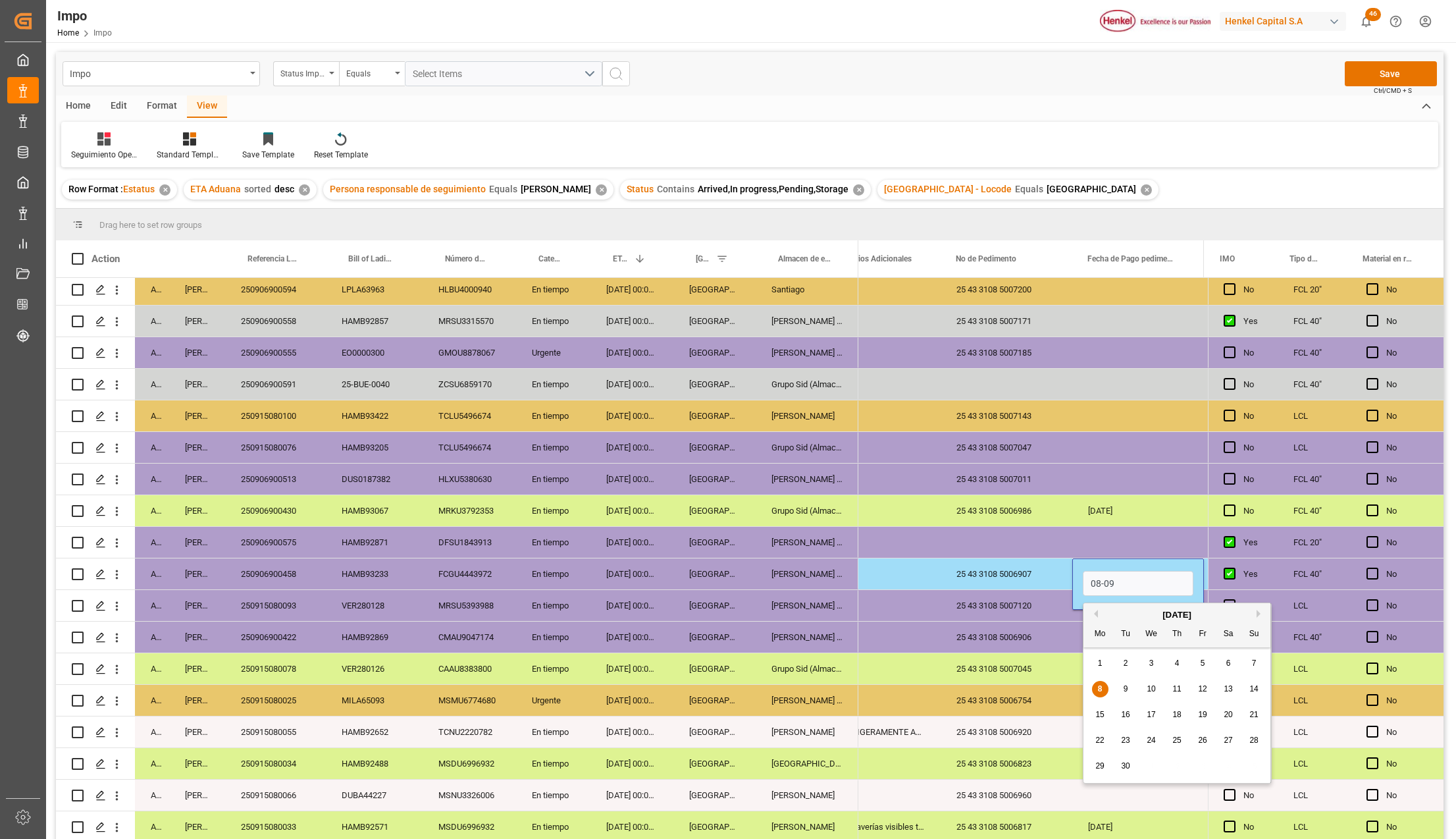
type input "08-09-2025"
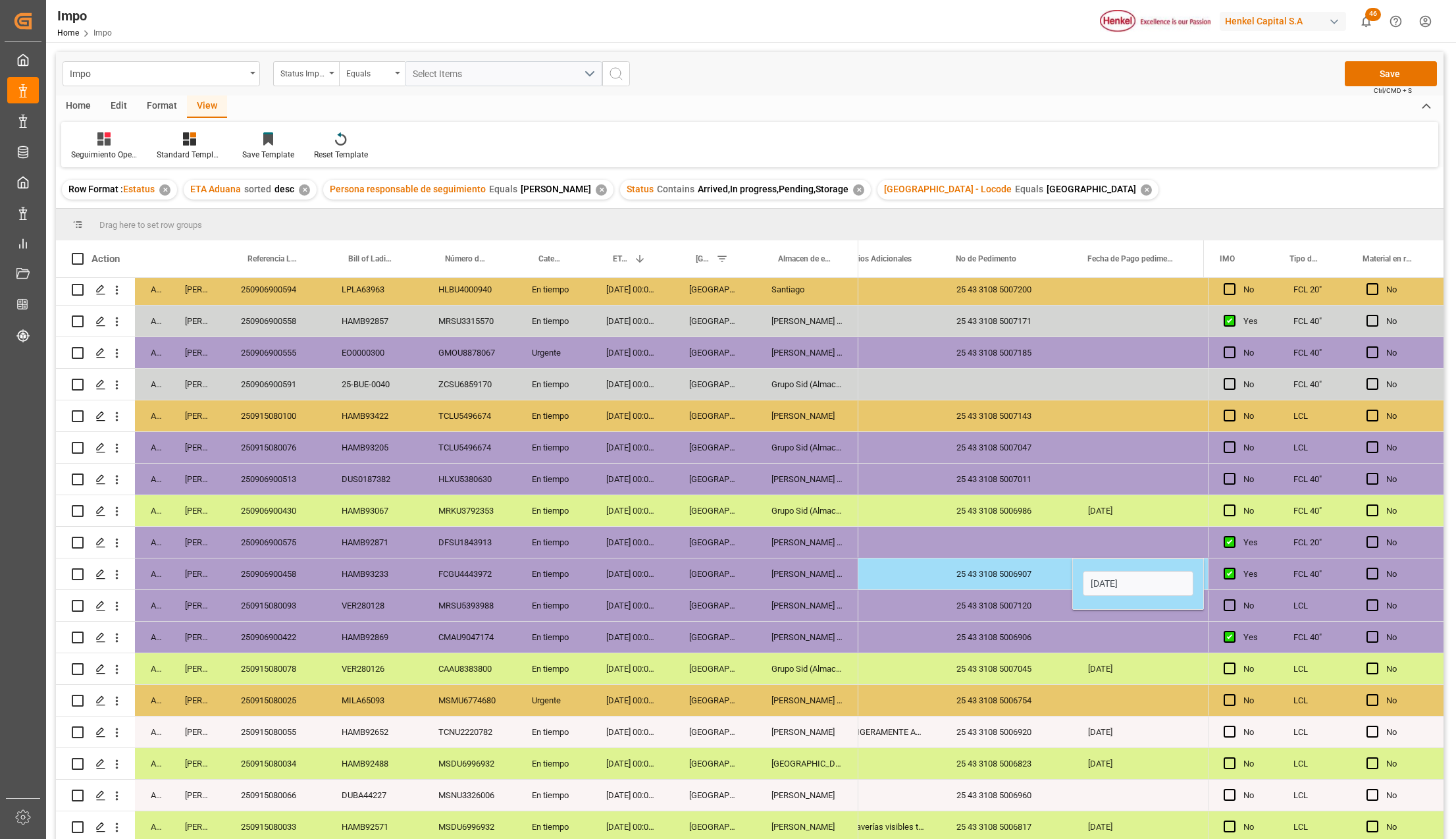
click at [1025, 567] on div "25 43 3108 5006907" at bounding box center [1006, 573] width 132 height 31
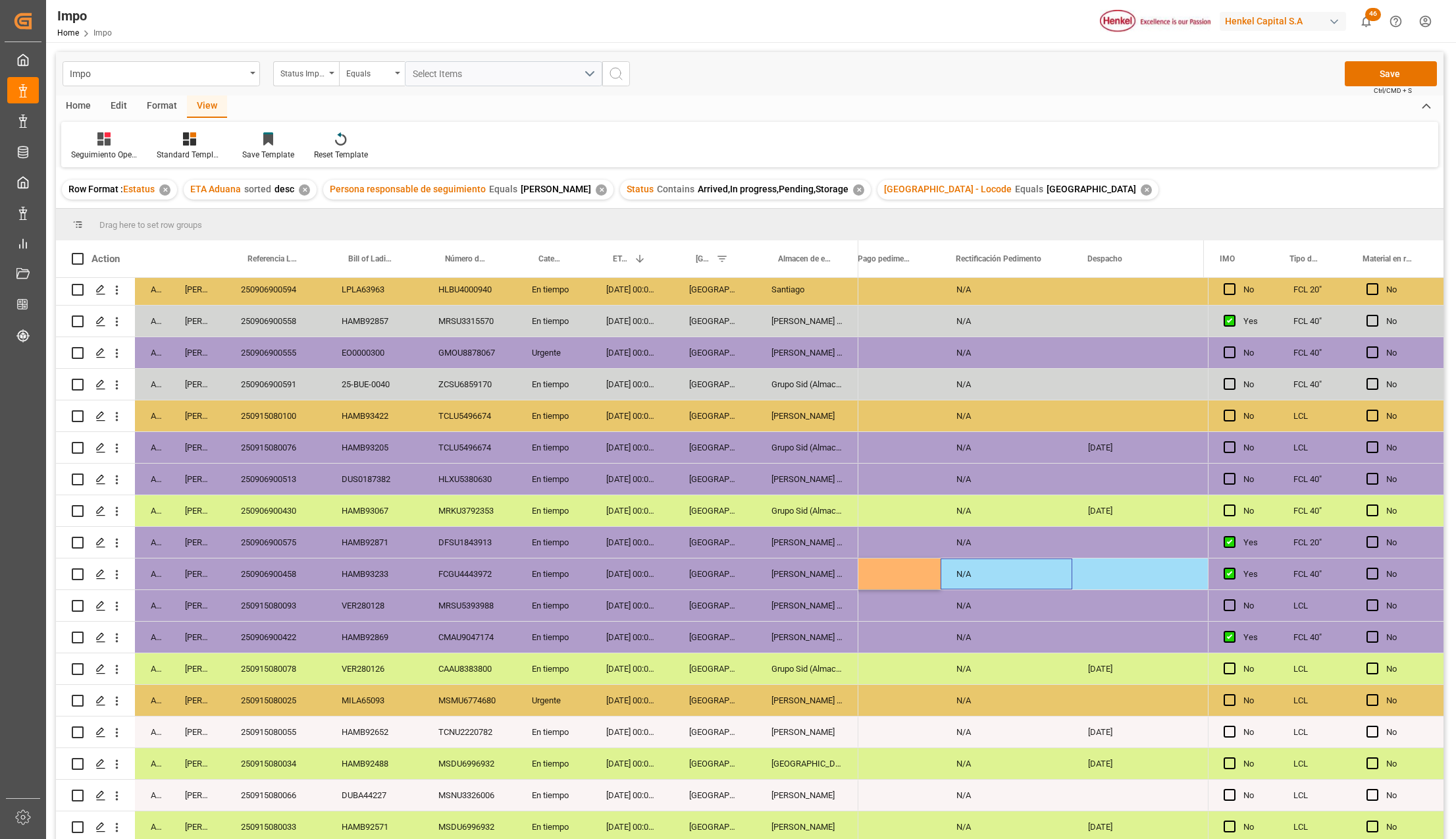
click at [1025, 567] on div "N/A" at bounding box center [1006, 573] width 132 height 31
click at [1401, 74] on button "Save" at bounding box center [1390, 73] width 92 height 25
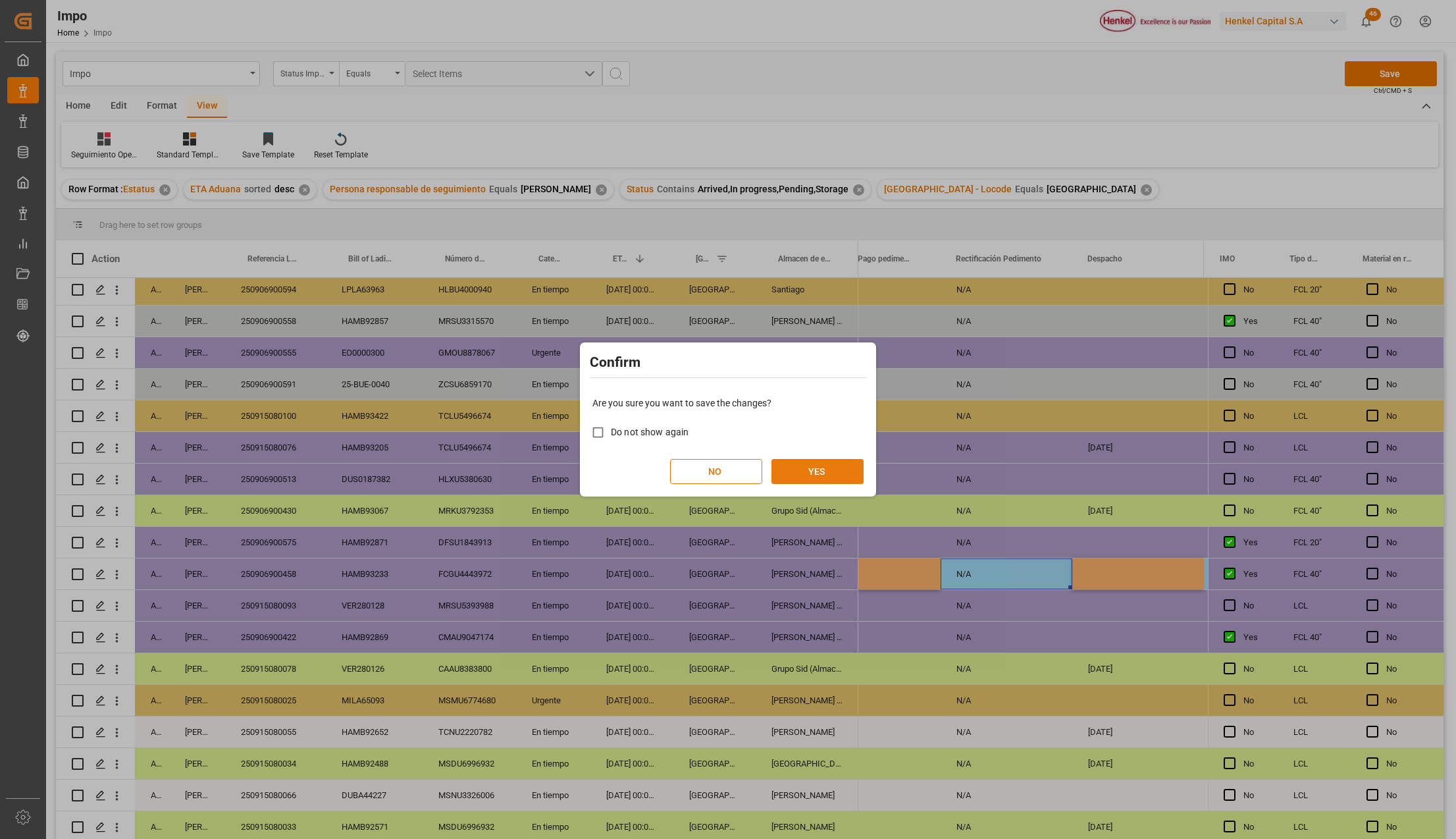
click at [827, 475] on button "YES" at bounding box center [817, 471] width 92 height 25
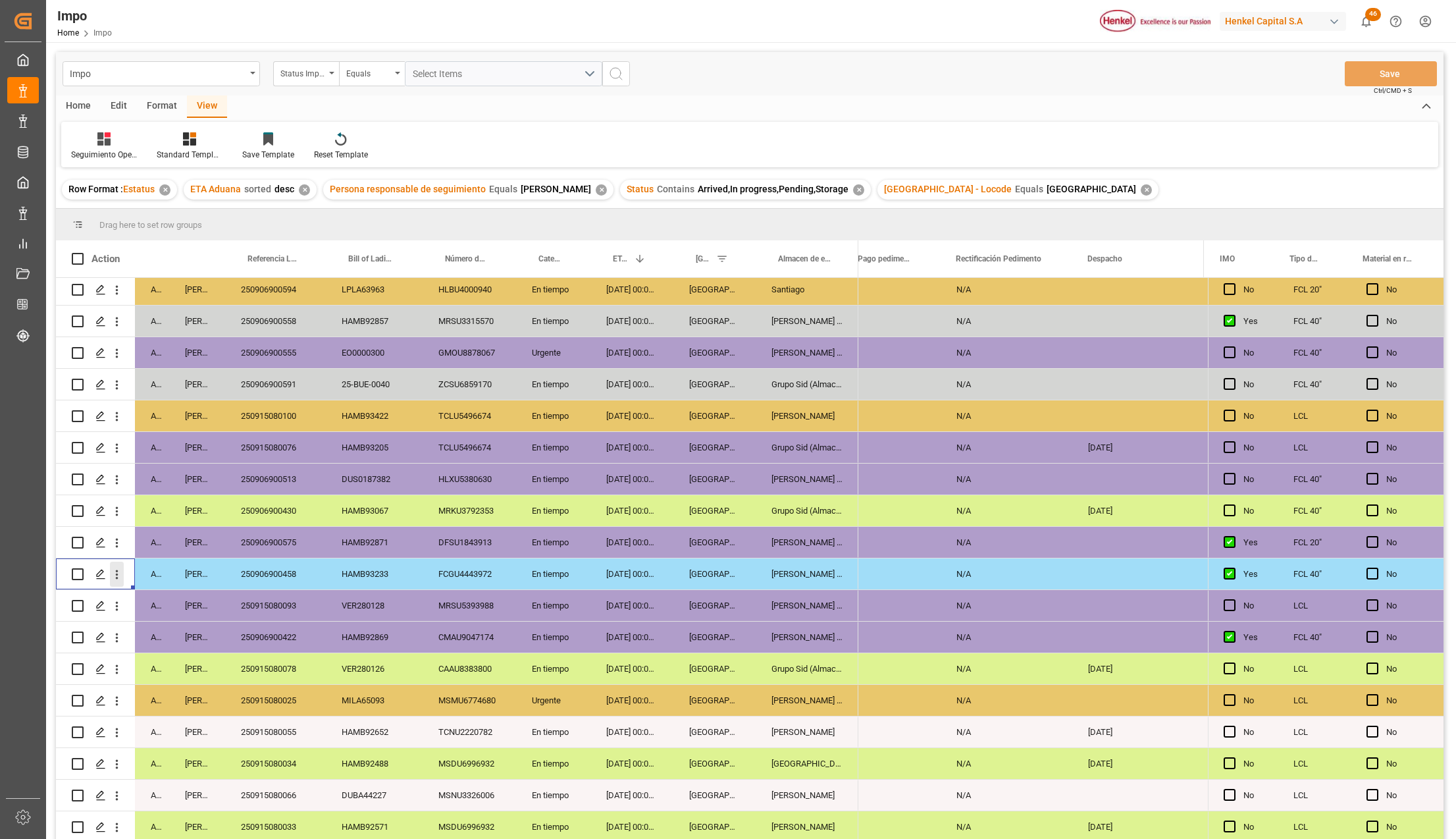
click at [116, 571] on icon "open menu" at bounding box center [117, 574] width 14 height 14
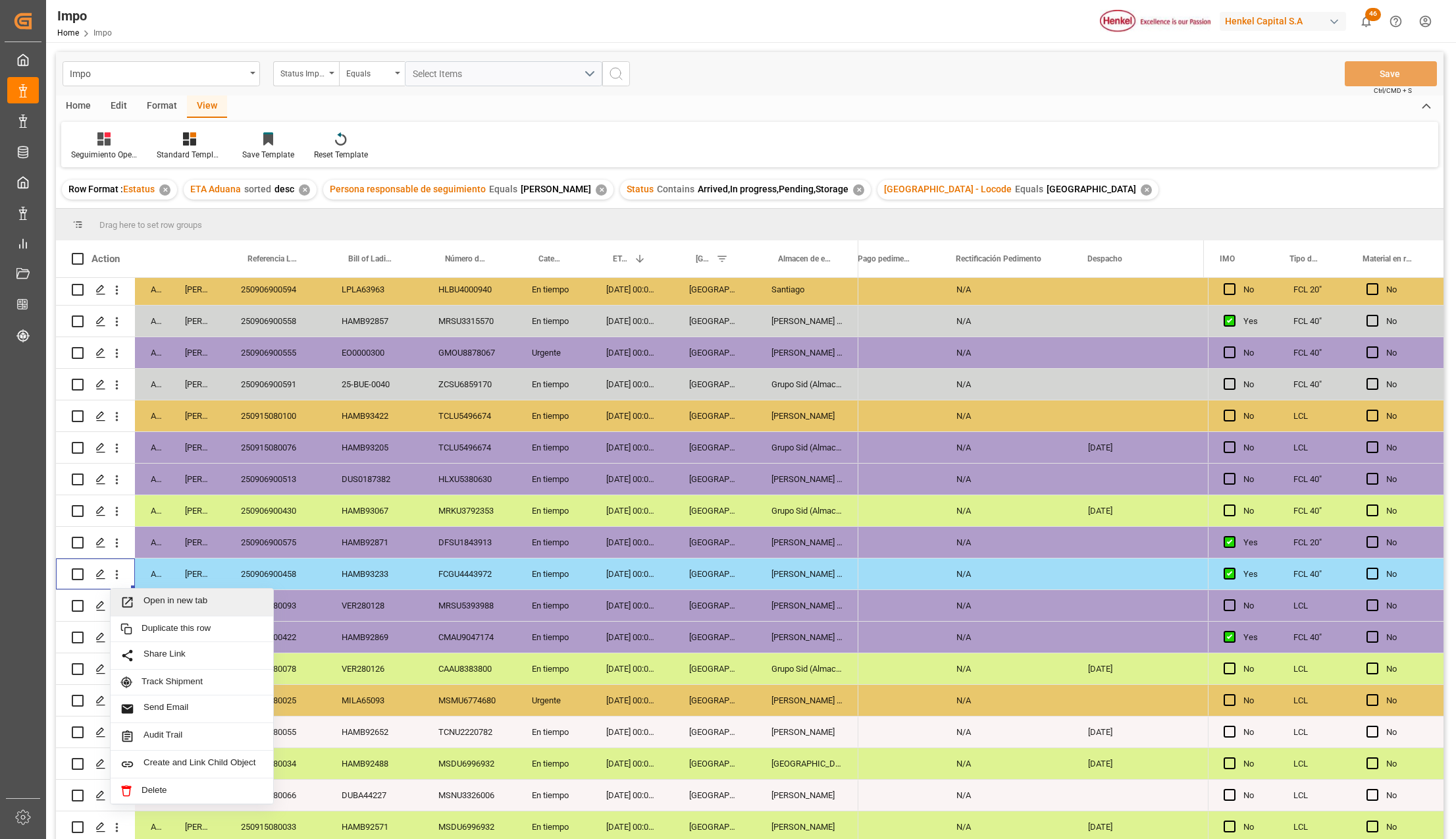
click at [140, 599] on span "Press SPACE to select this row." at bounding box center [132, 602] width 23 height 14
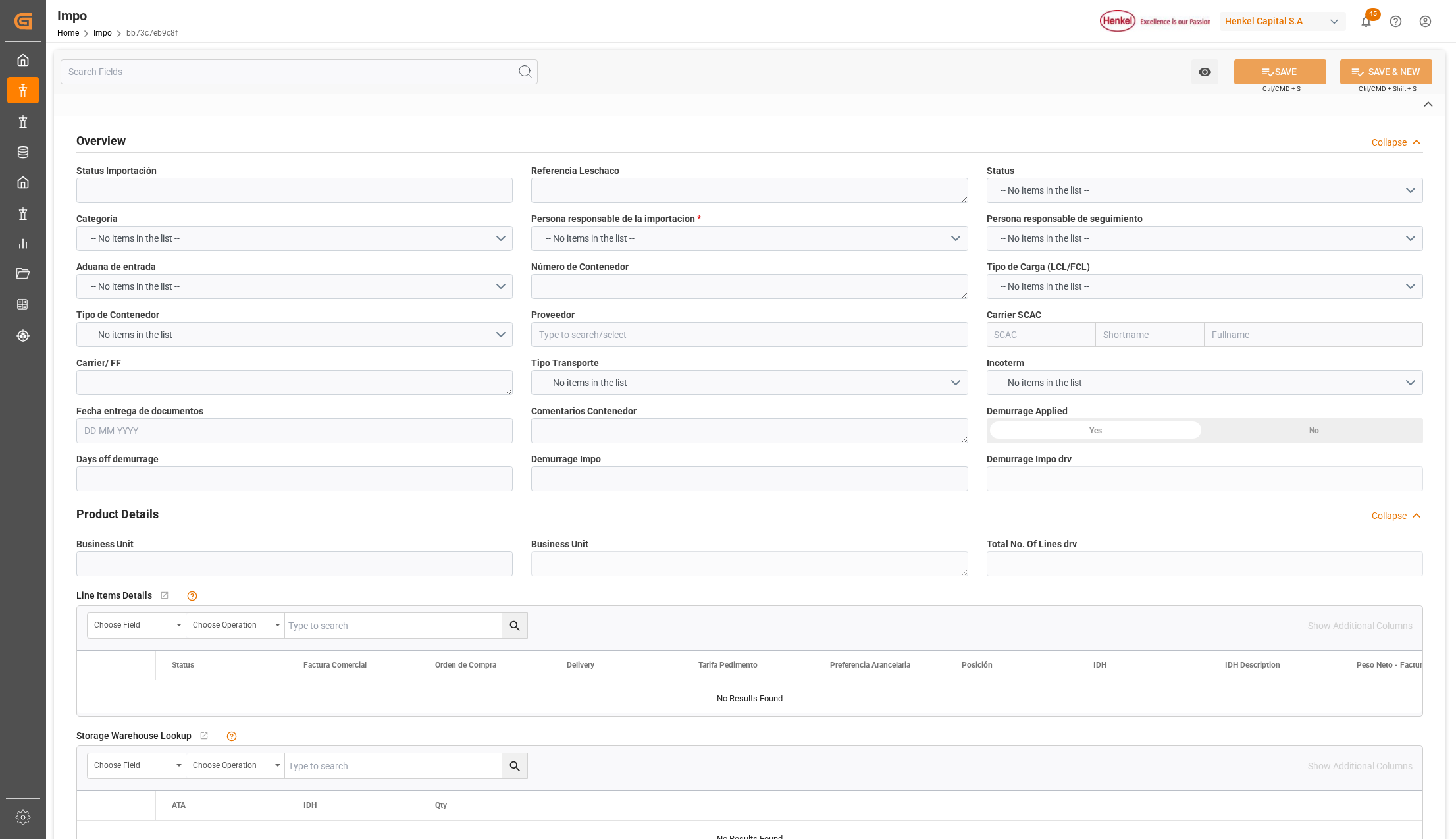
type input "Revalidado"
type textarea "250915080008"
type textarea "SEGU9352341"
type input "[PERSON_NAME] JAPAN LTD."
type input "HLCU"
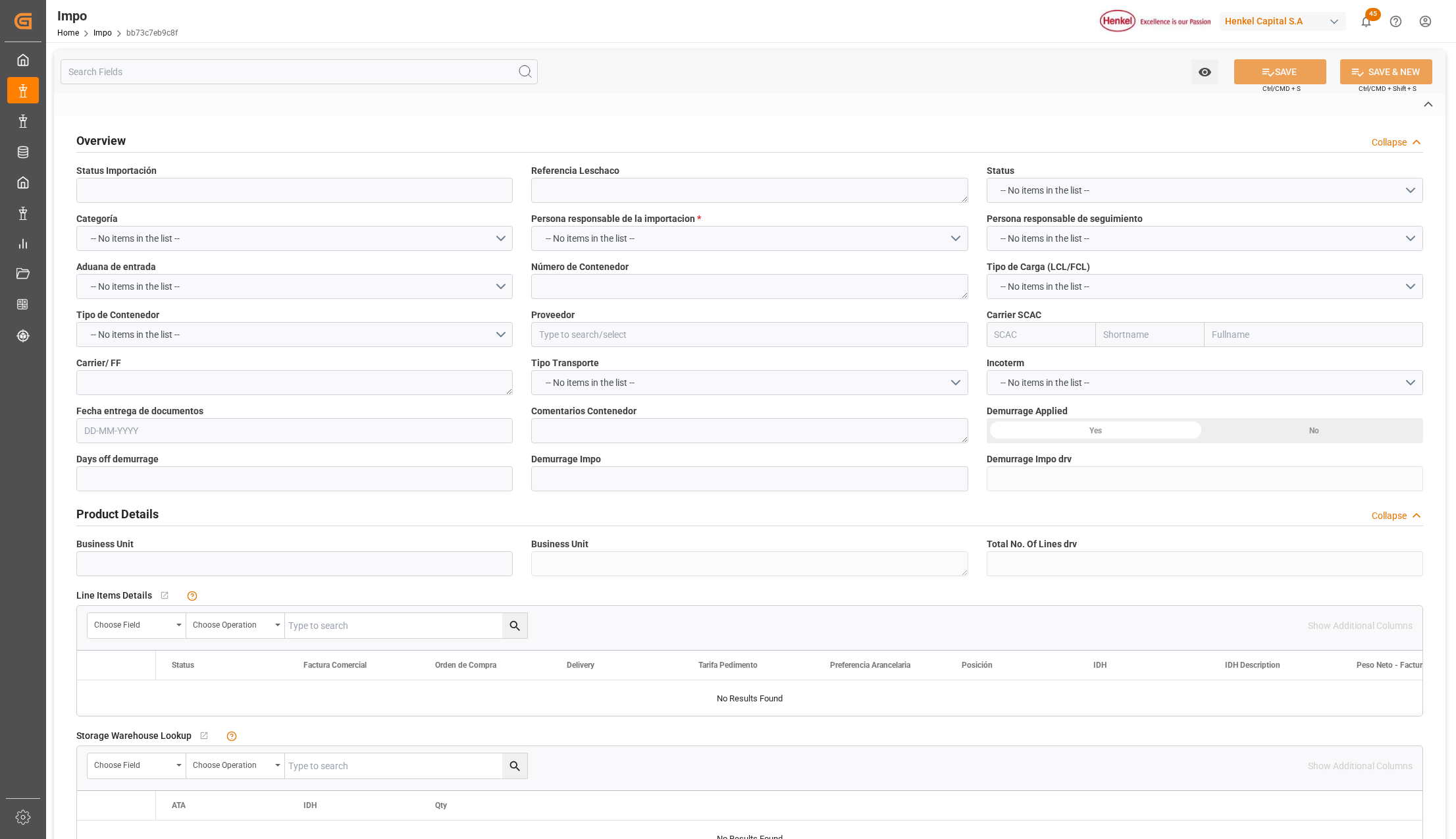
type textarea "KENSA LOGISTICAS"
type textarea "PREVIO 05-SEPT."
type input "AA"
type textarea "AA"
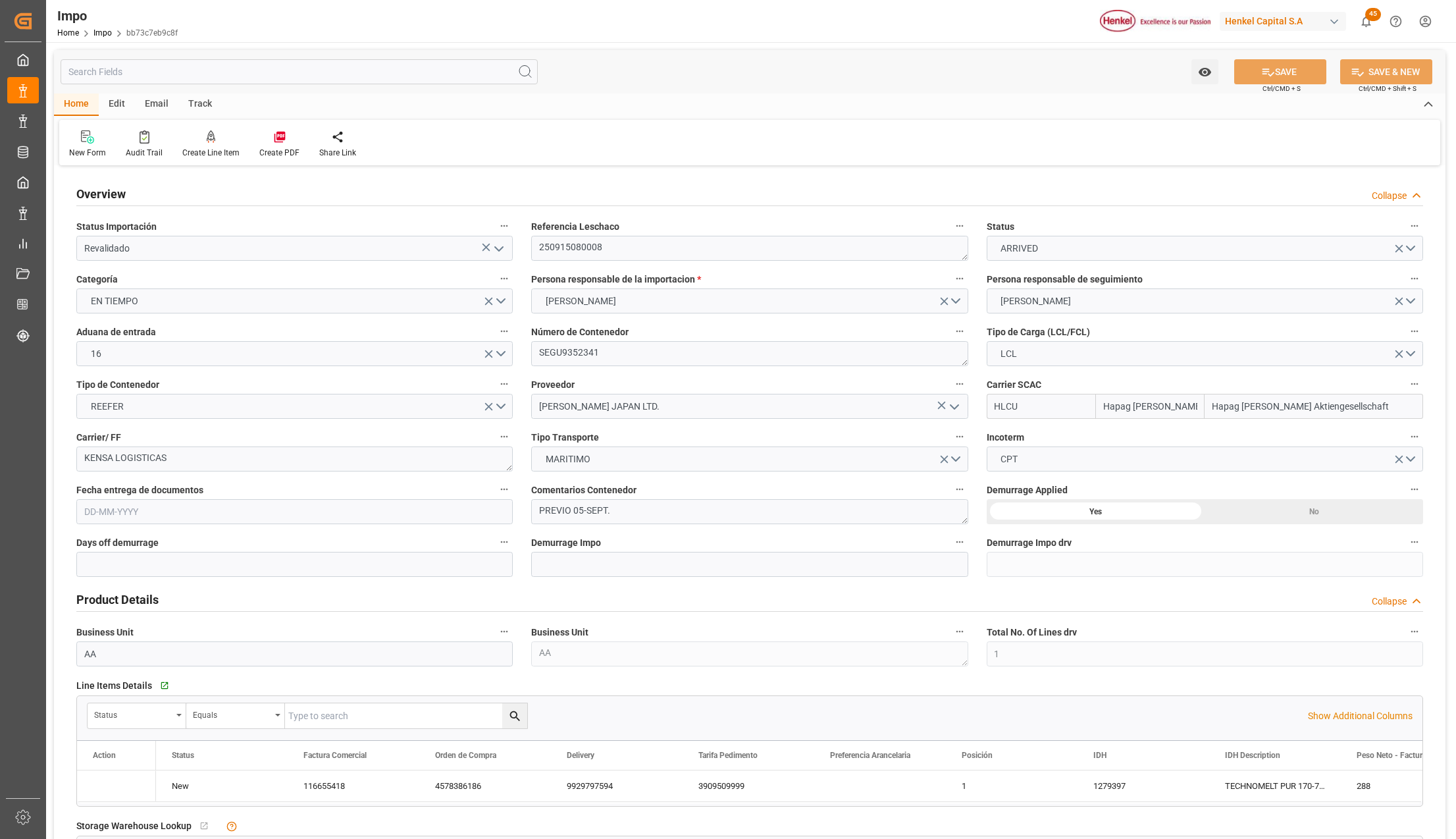
type input "Hapag [PERSON_NAME]"
type input "Hapag [PERSON_NAME] Aktiengesellschaft"
type input "1"
type input "1.053"
type input "1"
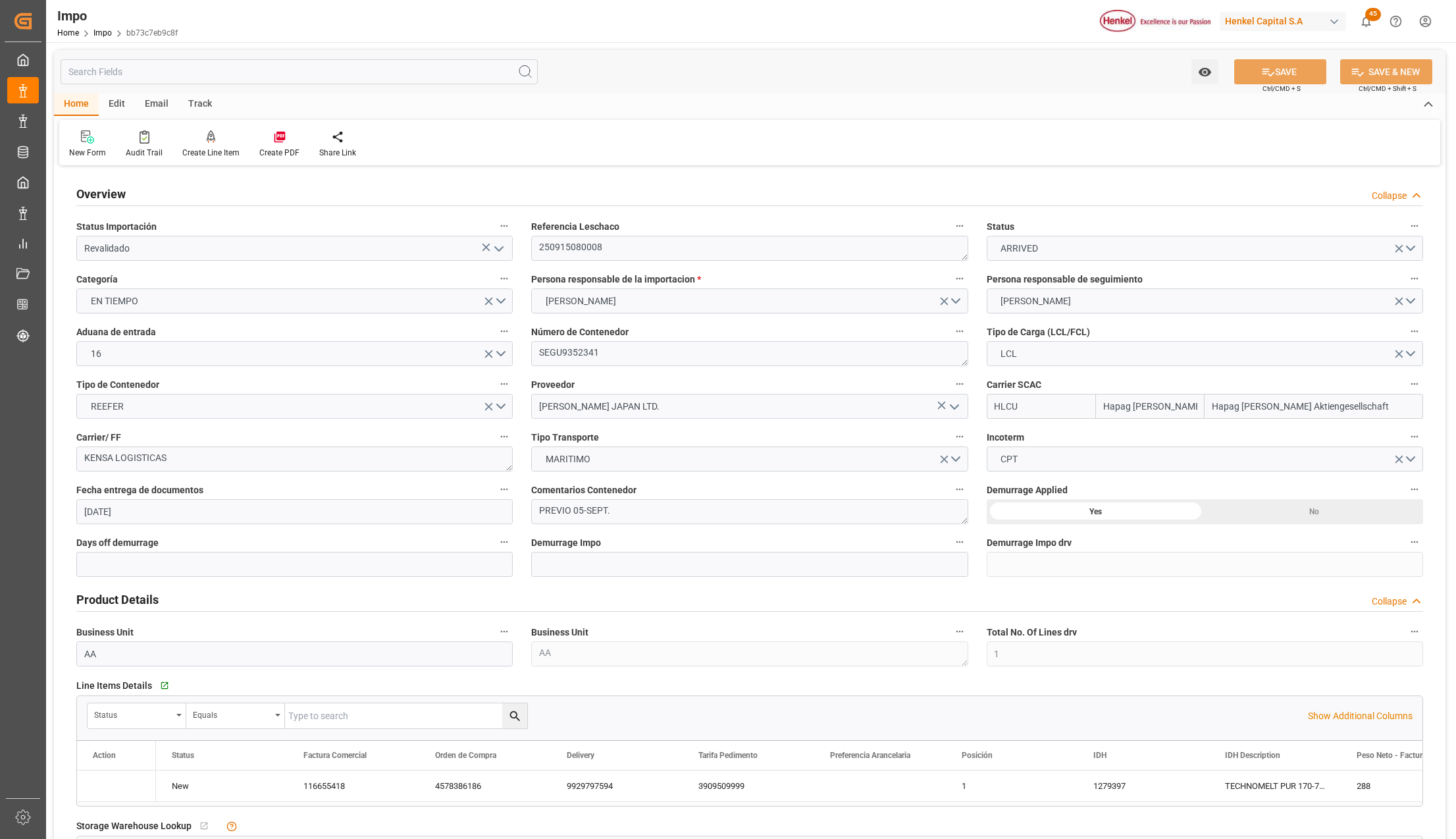
type input "[DATE]"
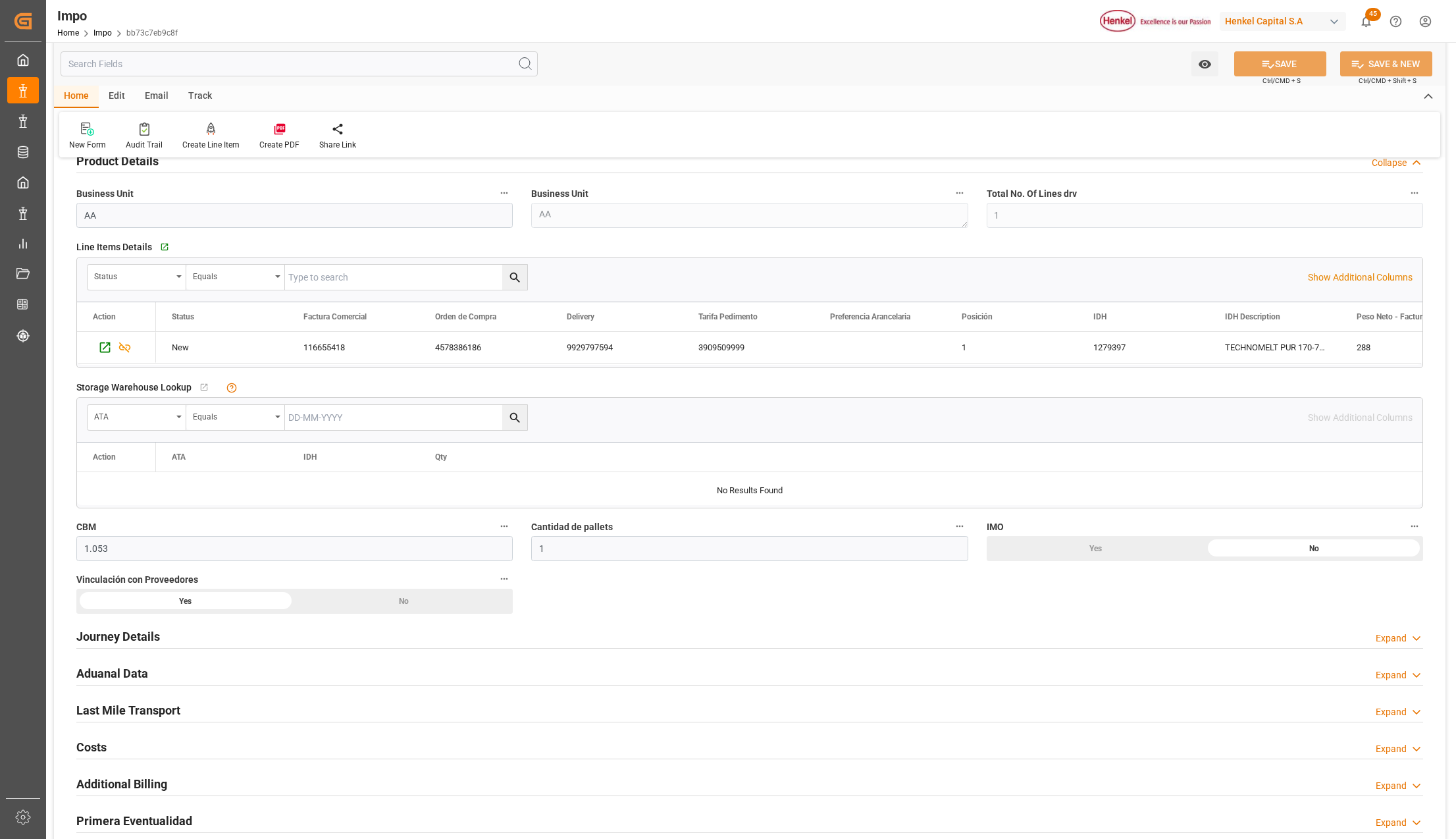
scroll to position [878, 0]
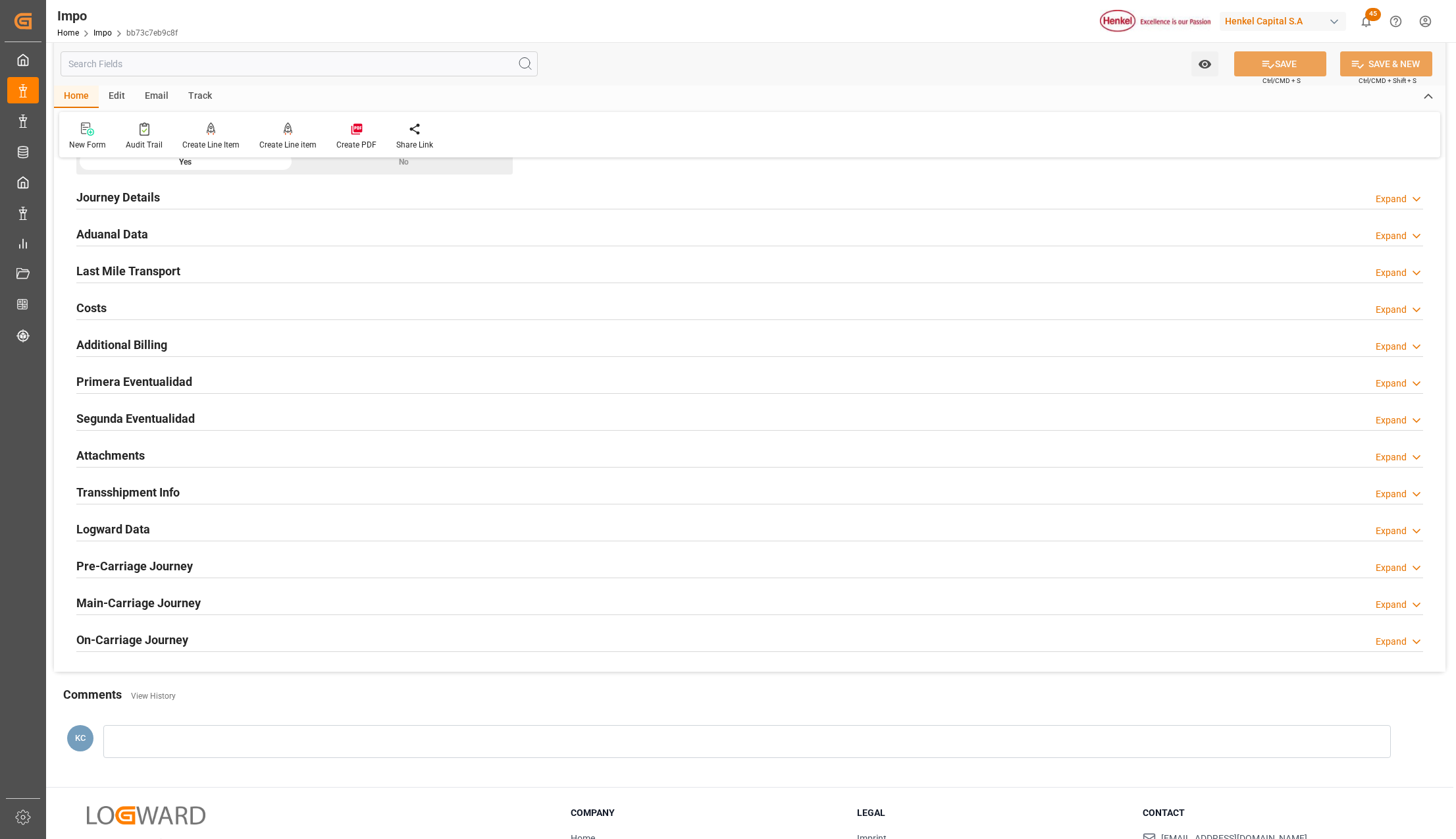
click at [92, 463] on h2 "Attachments" at bounding box center [110, 455] width 69 height 18
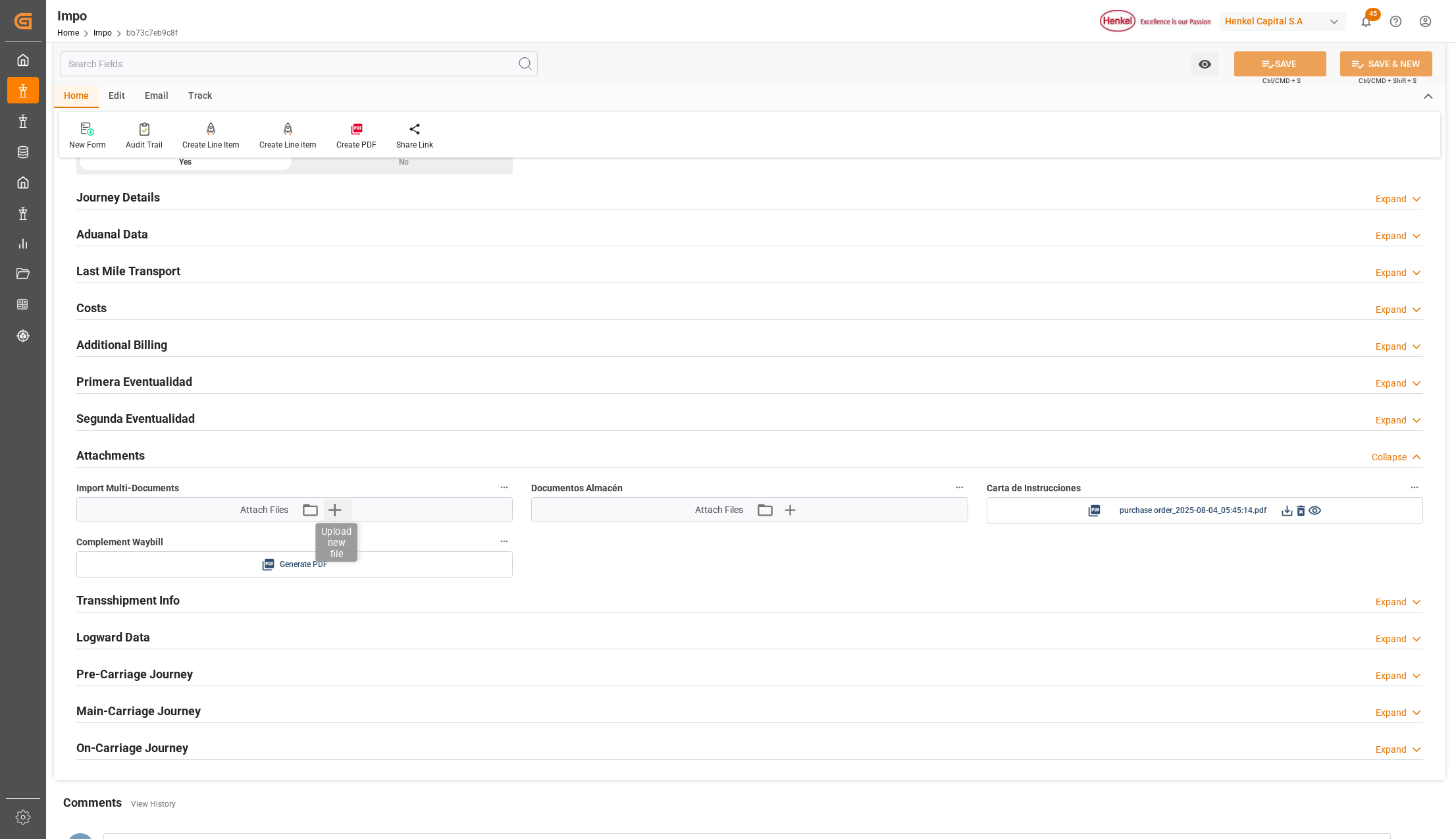
click at [329, 515] on icon "button" at bounding box center [334, 509] width 21 height 21
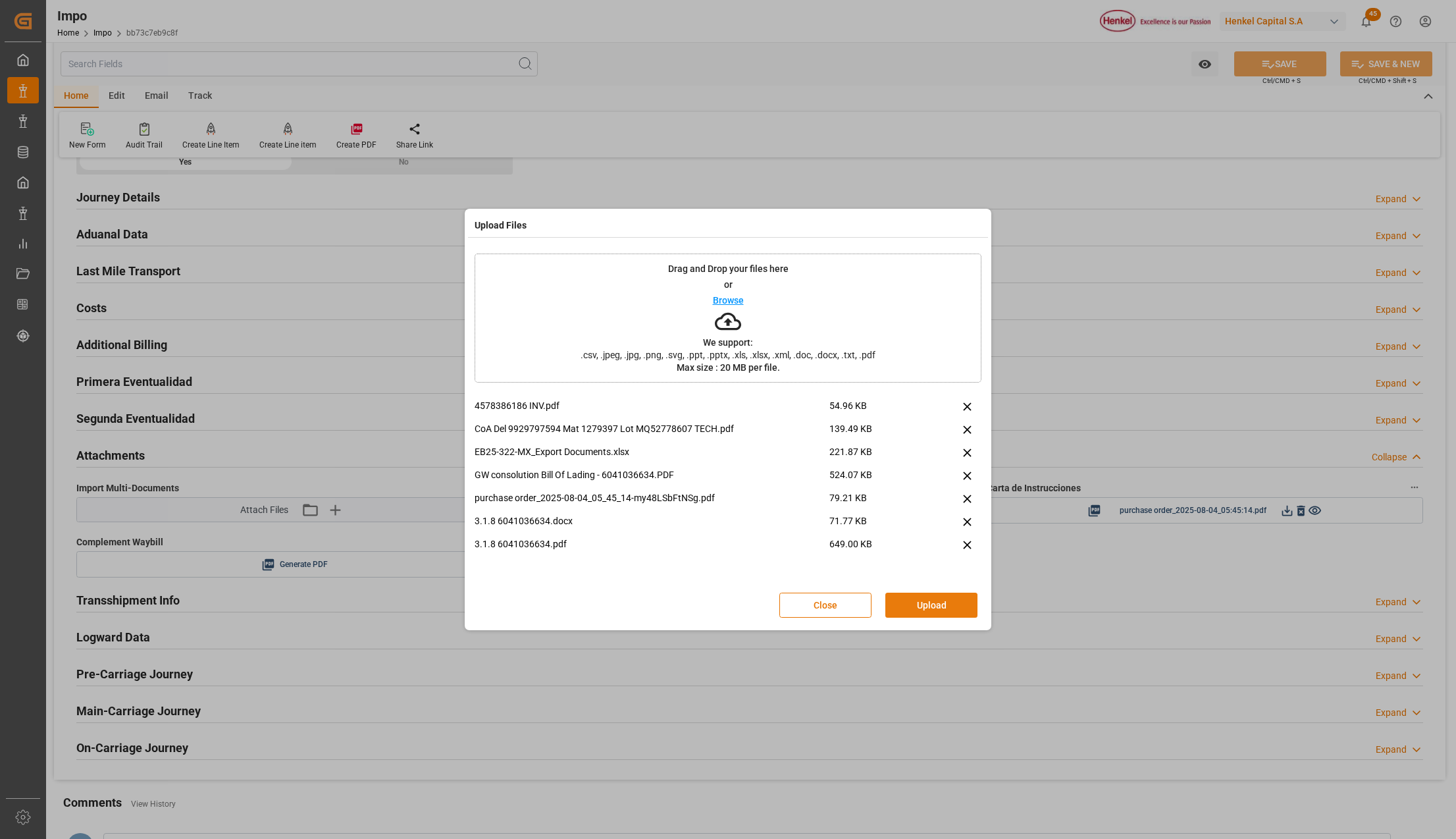
click at [945, 598] on button "Upload" at bounding box center [931, 605] width 92 height 25
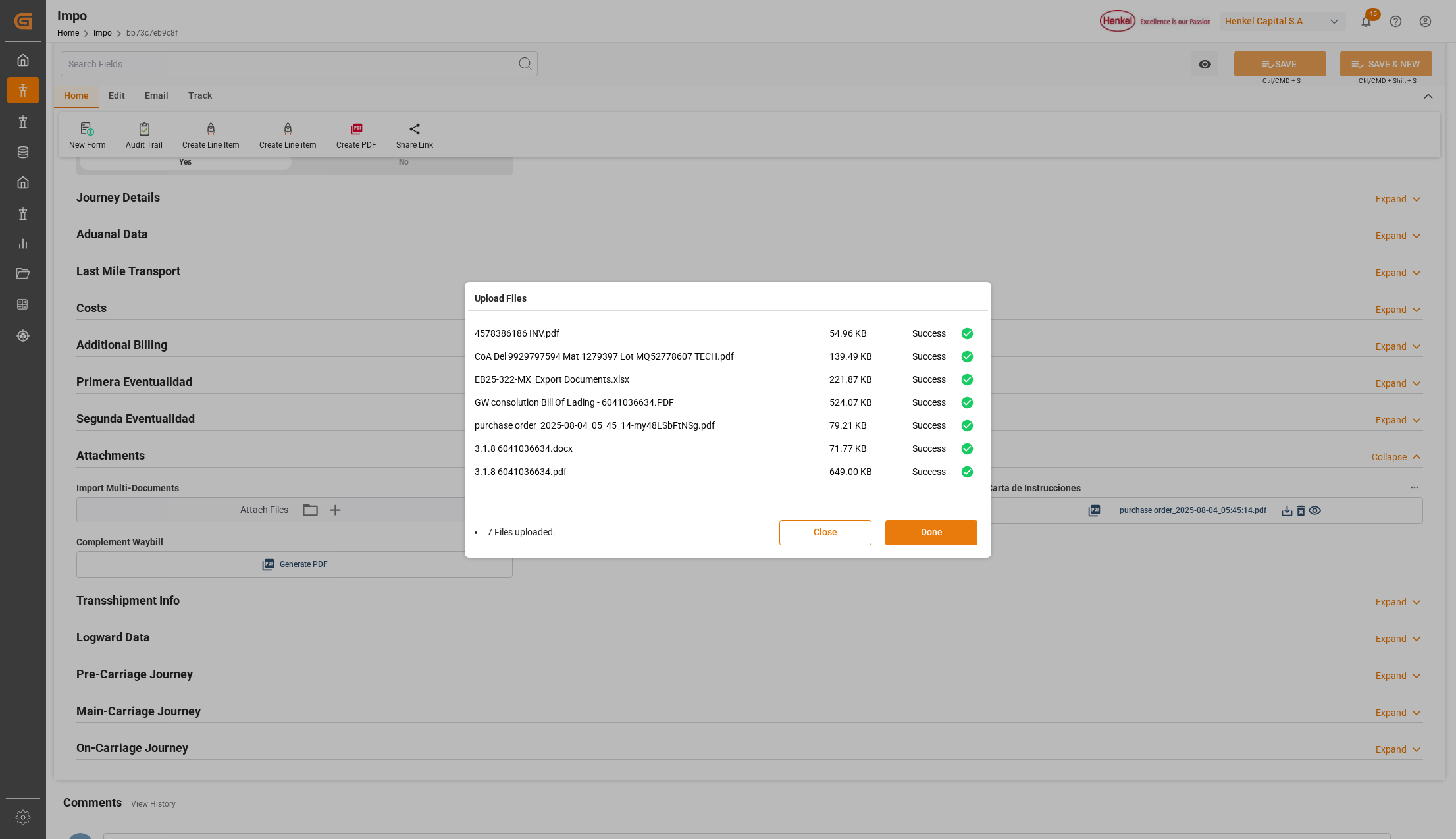
click at [954, 533] on button "Done" at bounding box center [931, 533] width 92 height 25
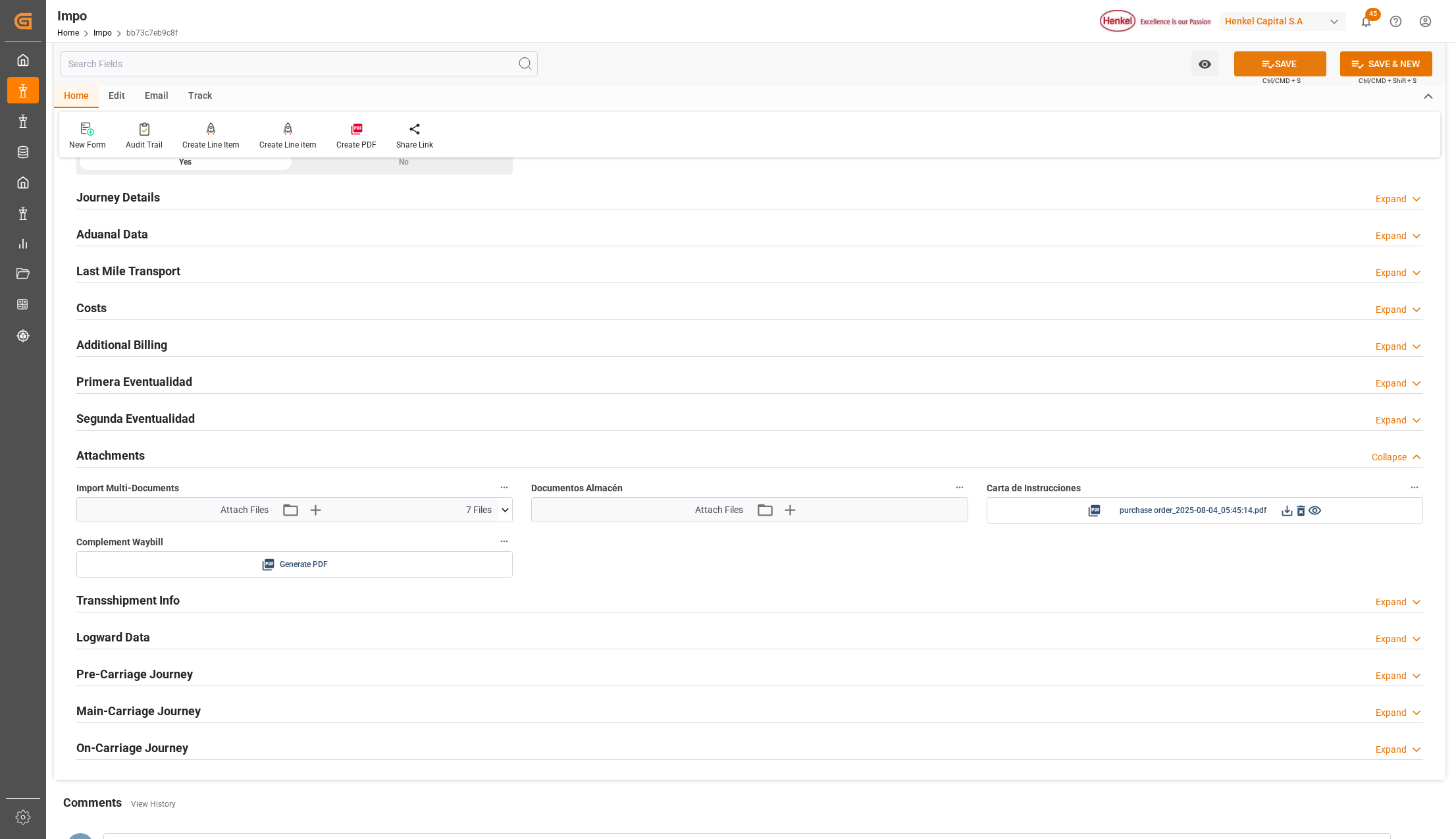
click at [1307, 62] on button "SAVE" at bounding box center [1279, 64] width 92 height 25
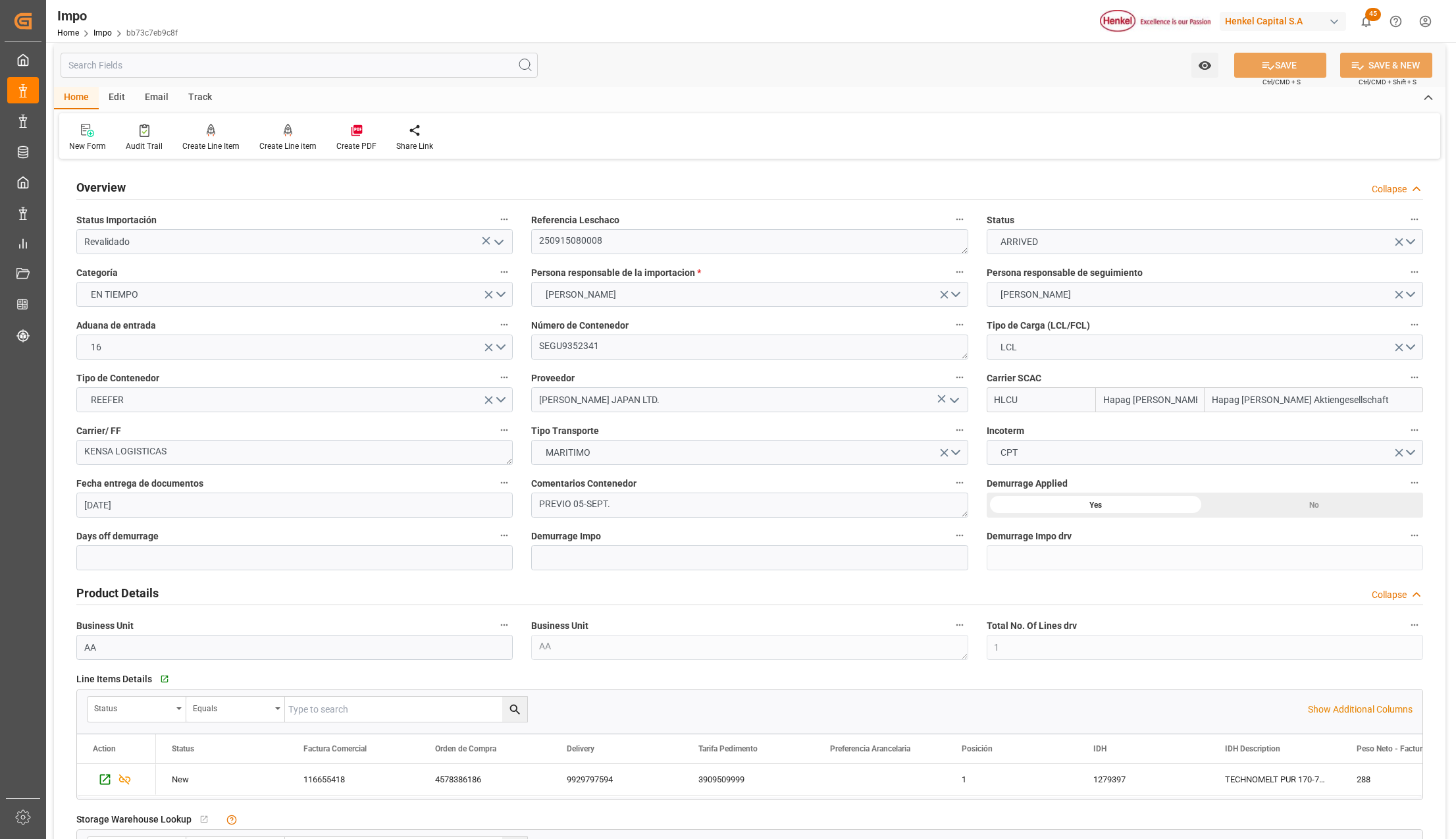
scroll to position [0, 0]
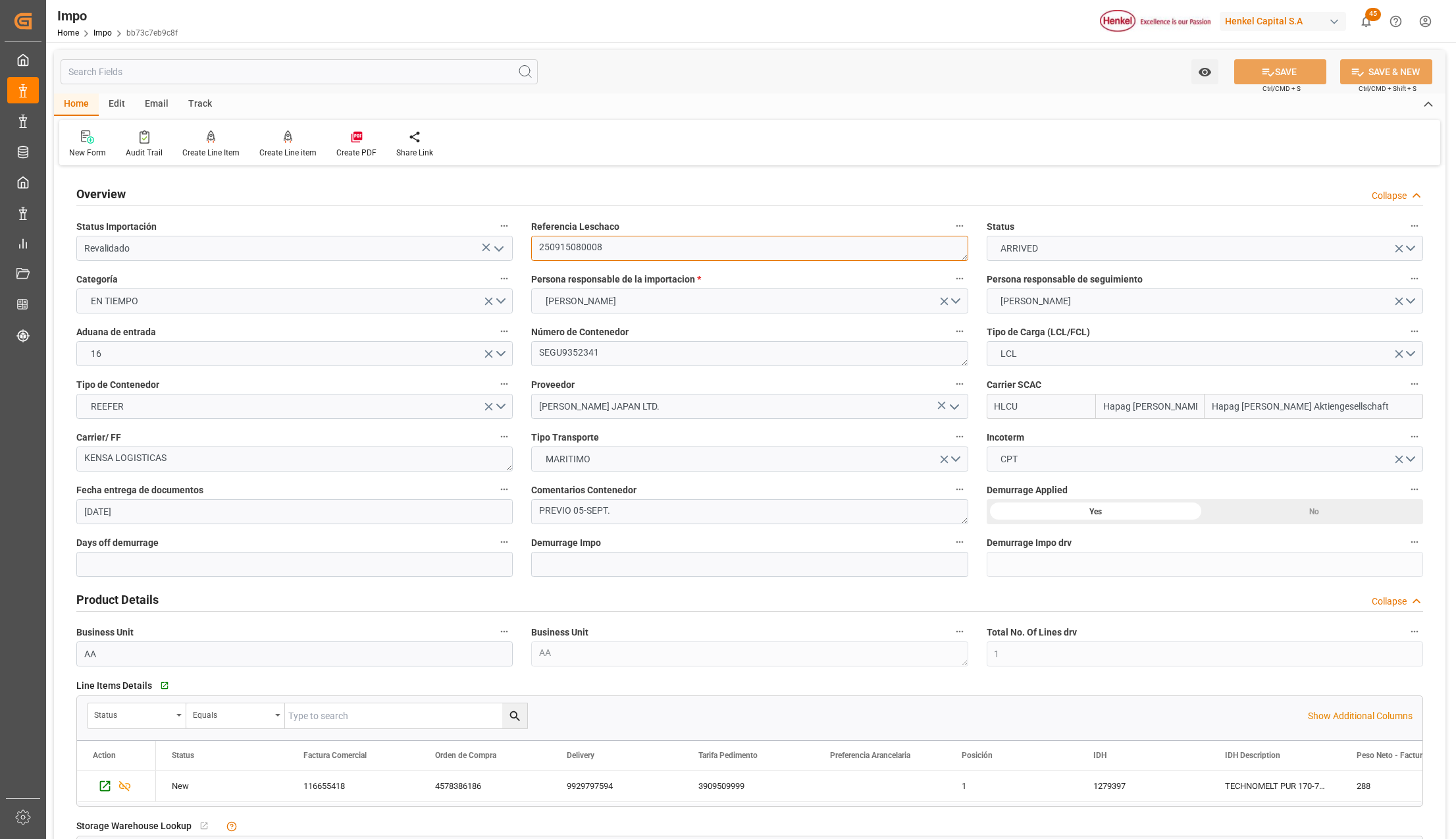
click at [584, 249] on textarea "250915080008" at bounding box center [748, 248] width 436 height 25
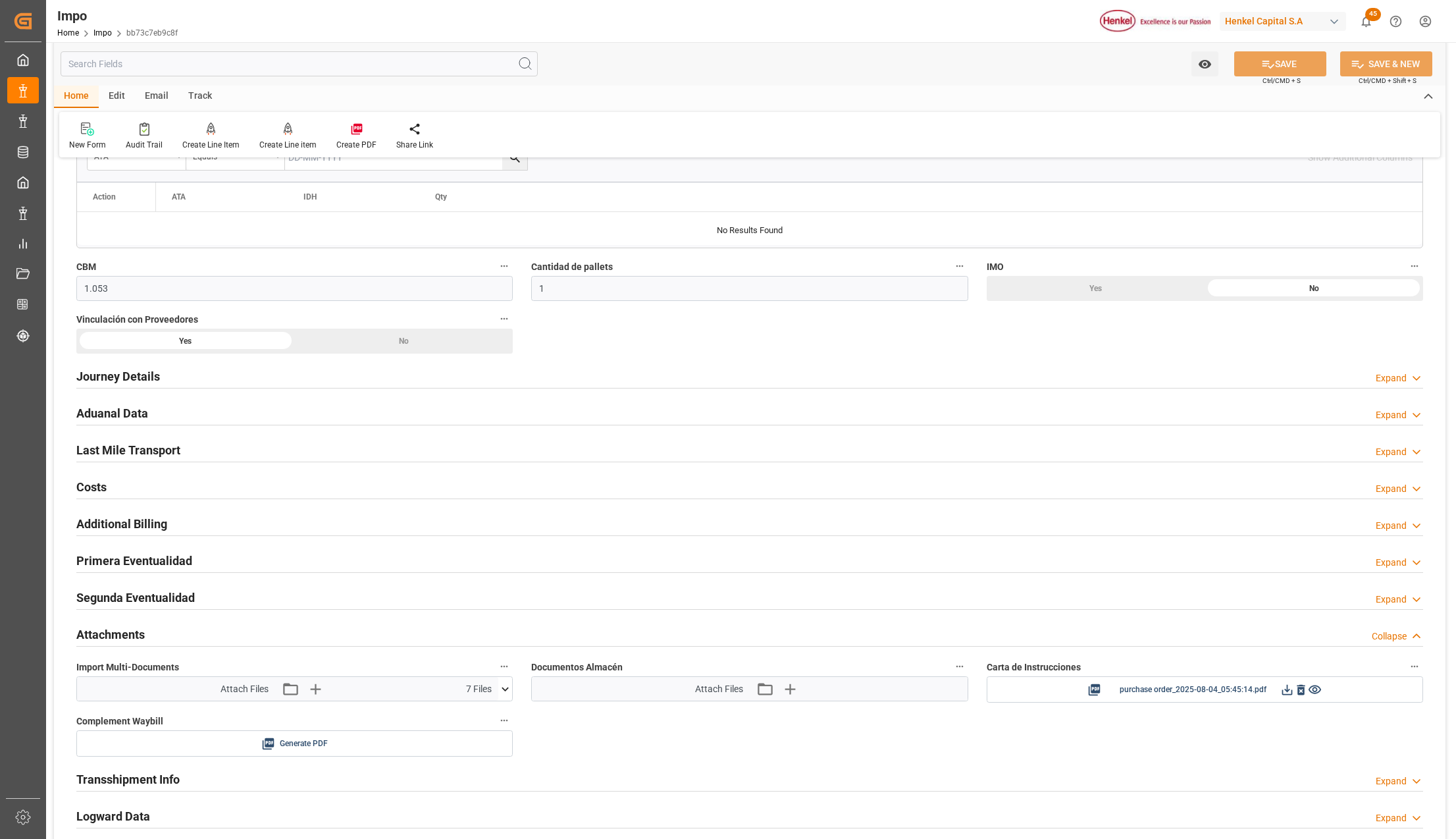
scroll to position [702, 0]
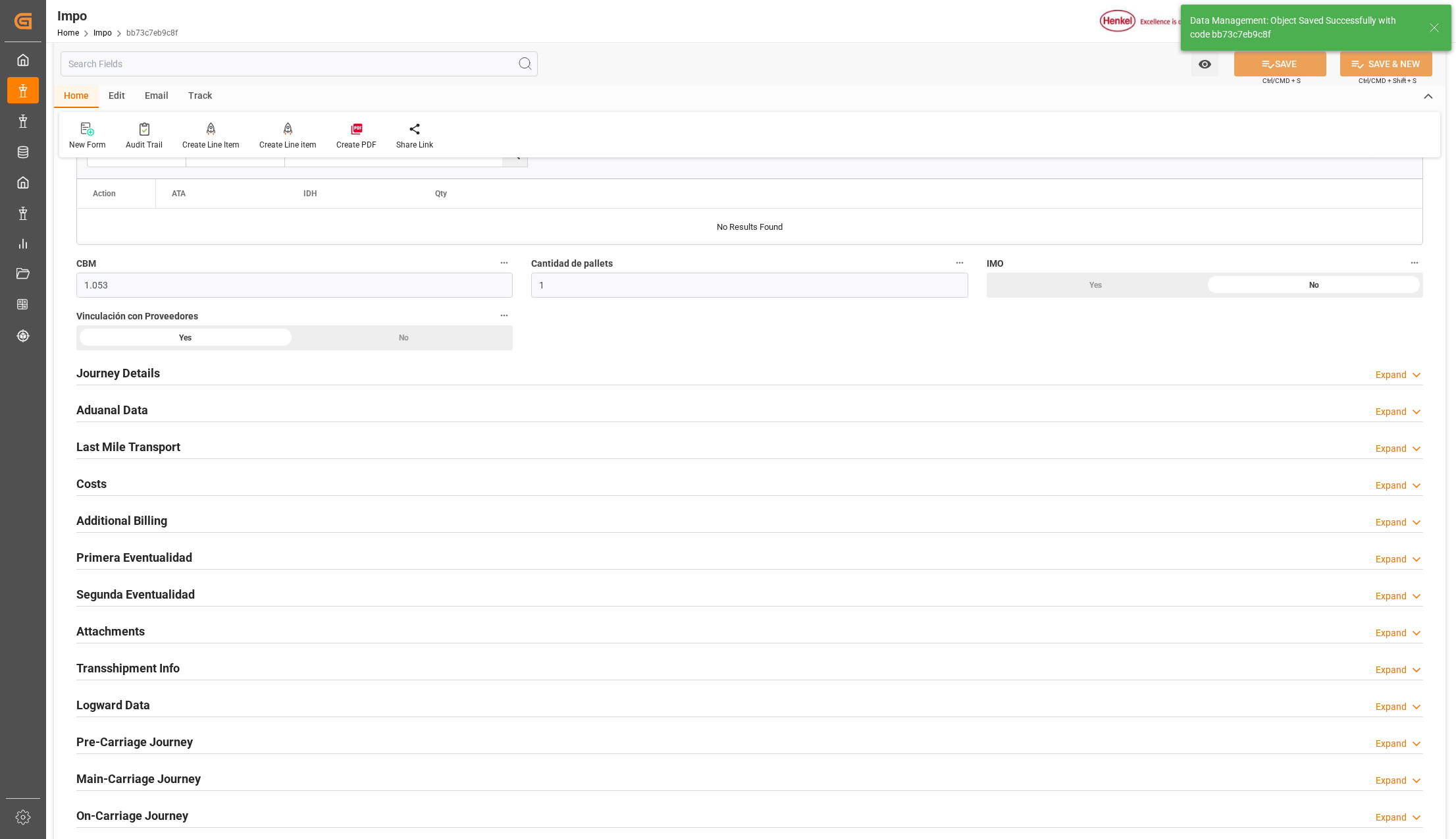
click at [97, 633] on h2 "Attachments" at bounding box center [110, 631] width 69 height 18
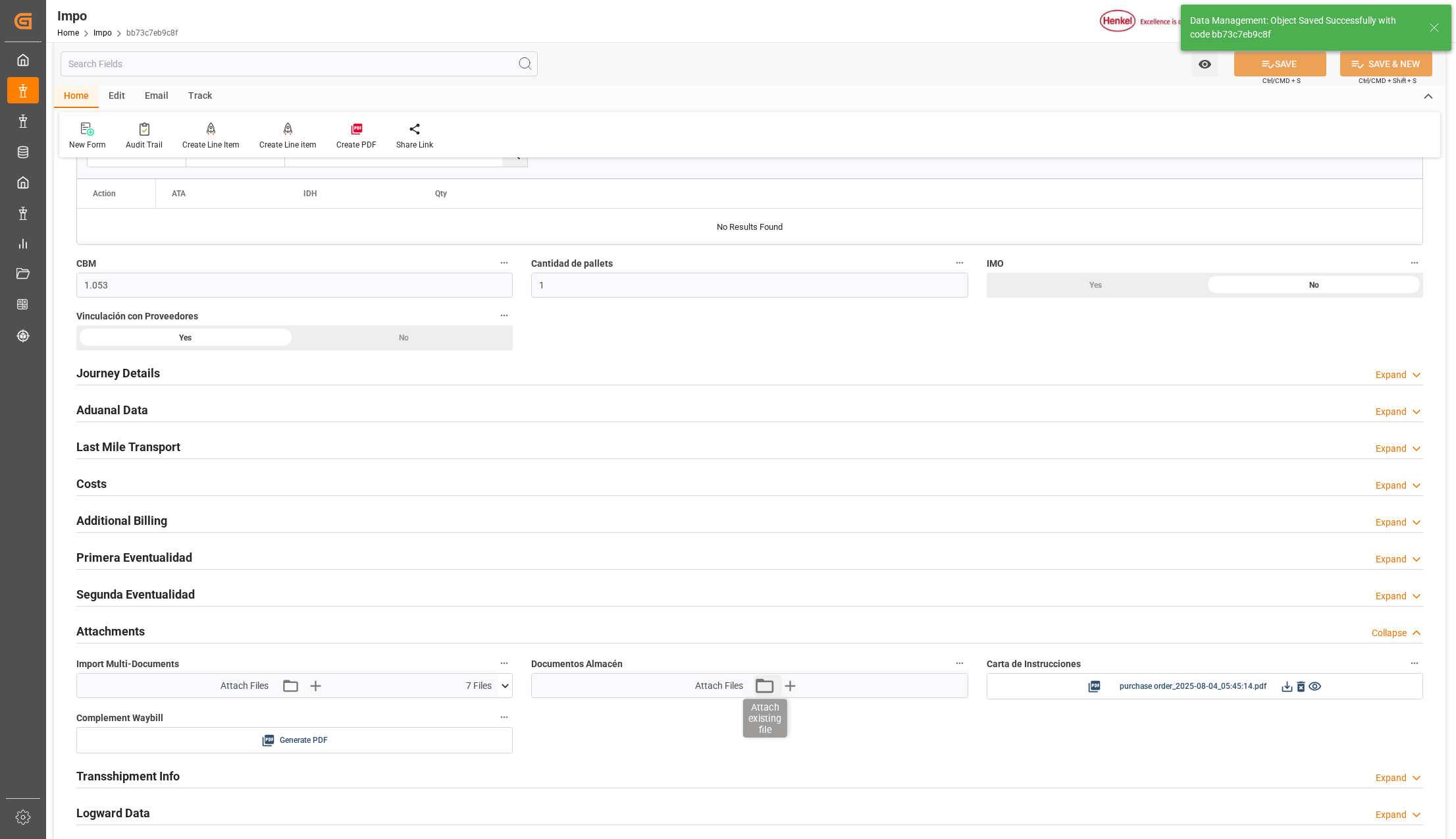
click at [761, 688] on icon "button" at bounding box center [764, 685] width 21 height 21
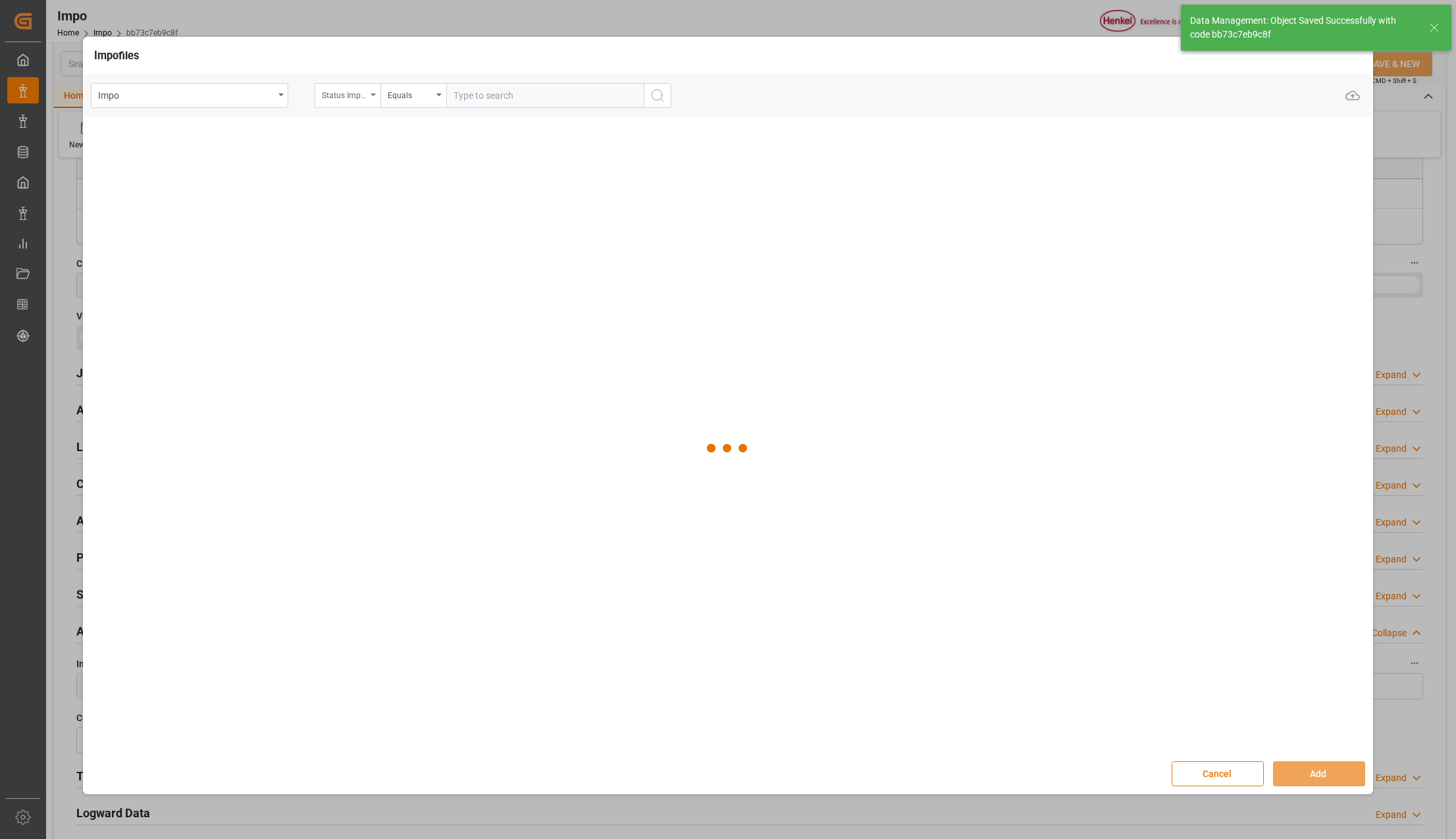
click at [372, 93] on icon "open menu" at bounding box center [373, 94] width 5 height 2
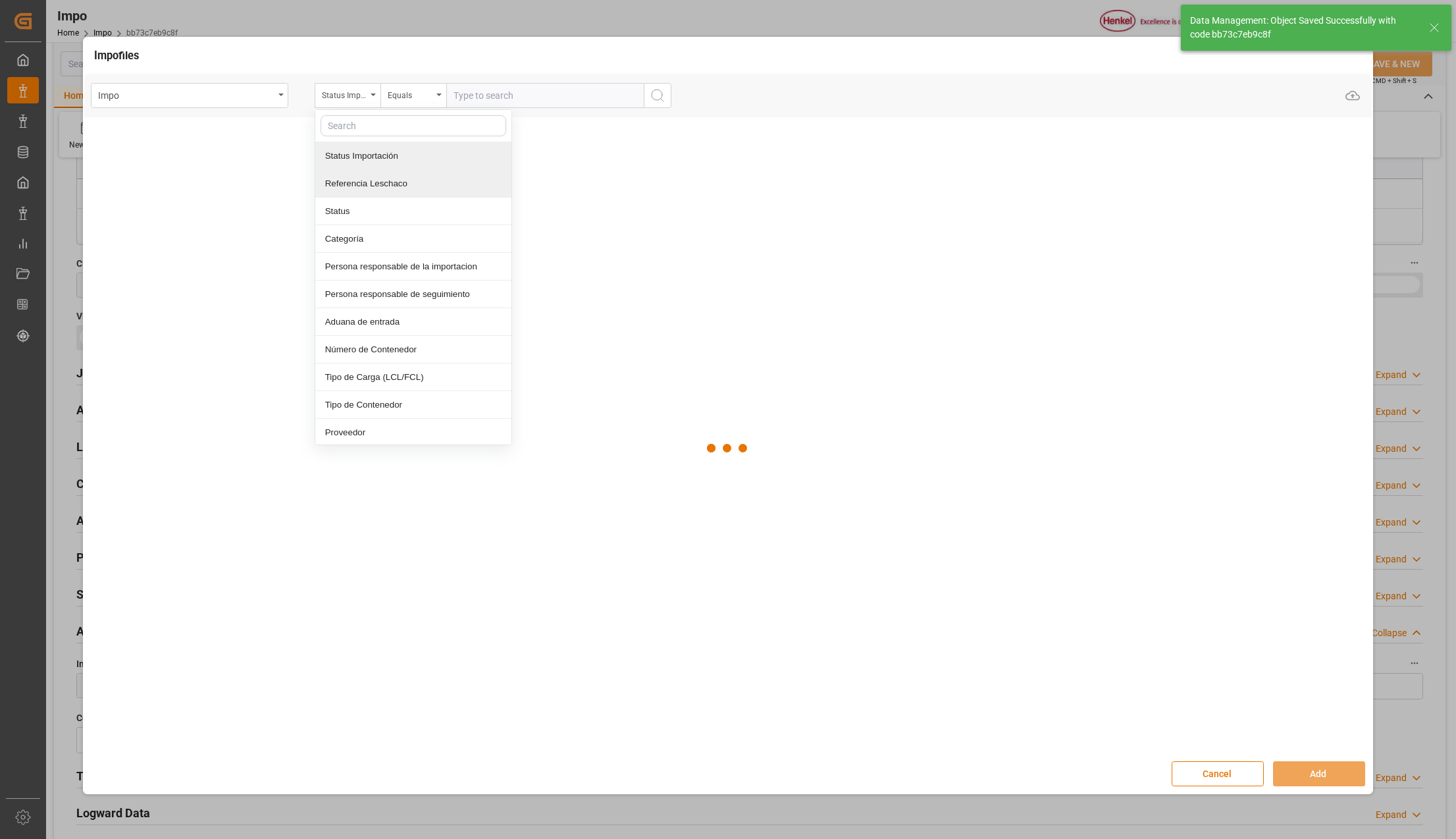
click at [363, 184] on div "Referencia Leschaco" at bounding box center [414, 184] width 196 height 28
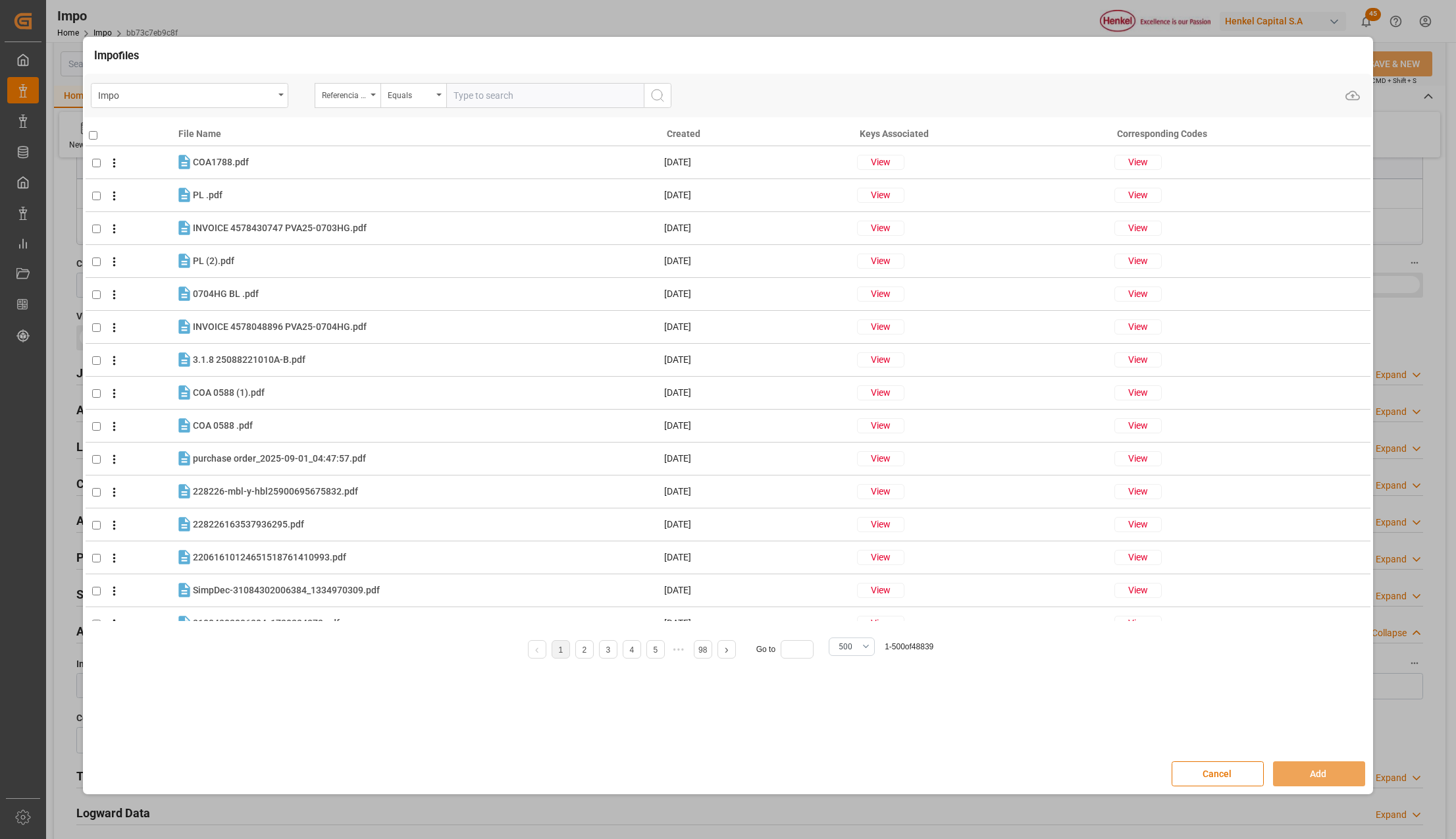
click at [483, 92] on input "text" at bounding box center [545, 95] width 198 height 25
paste input "250915080008"
type input "250915080008"
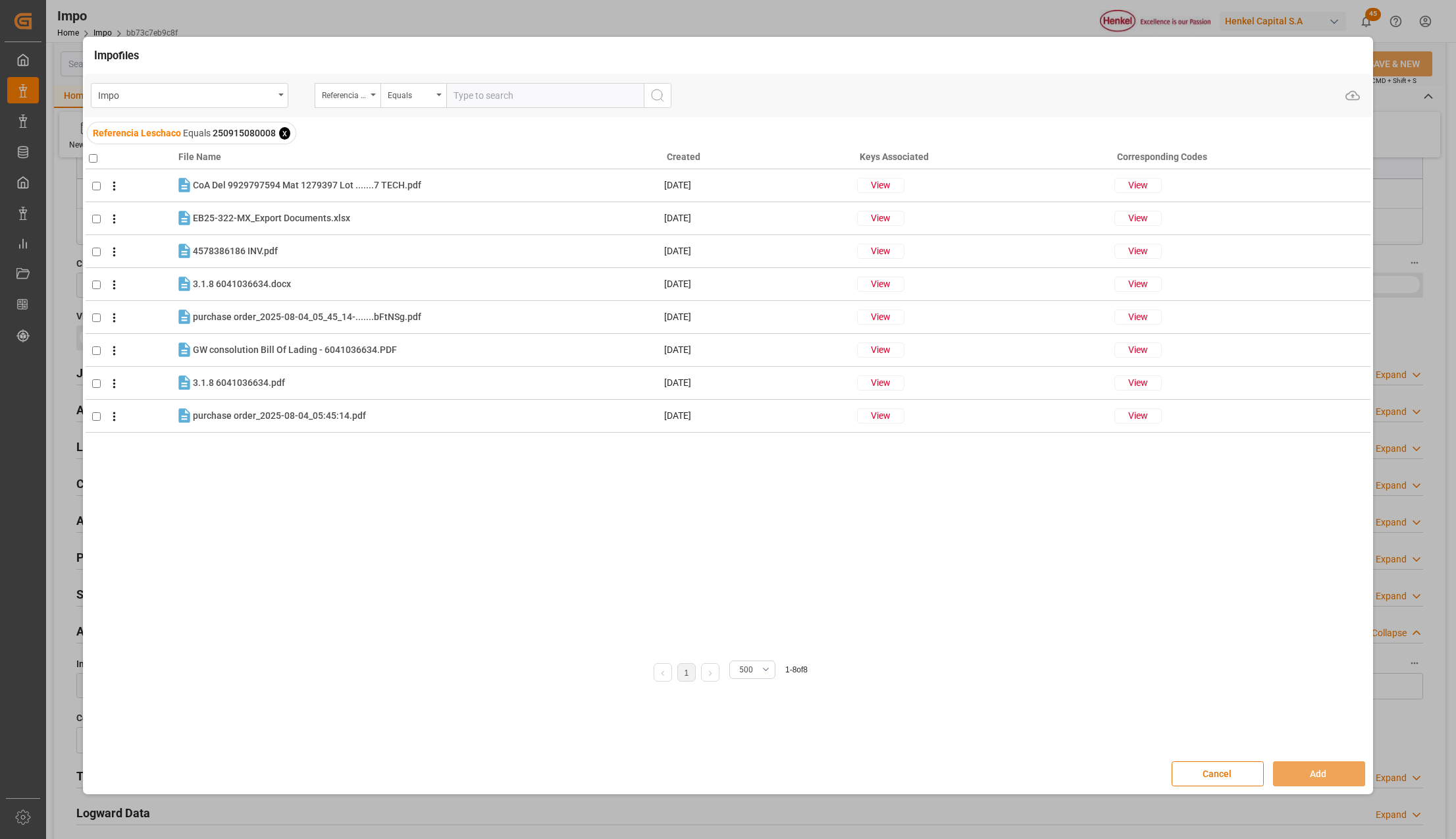
click at [89, 157] on input "checkbox" at bounding box center [93, 158] width 8 height 8
checkbox input "true"
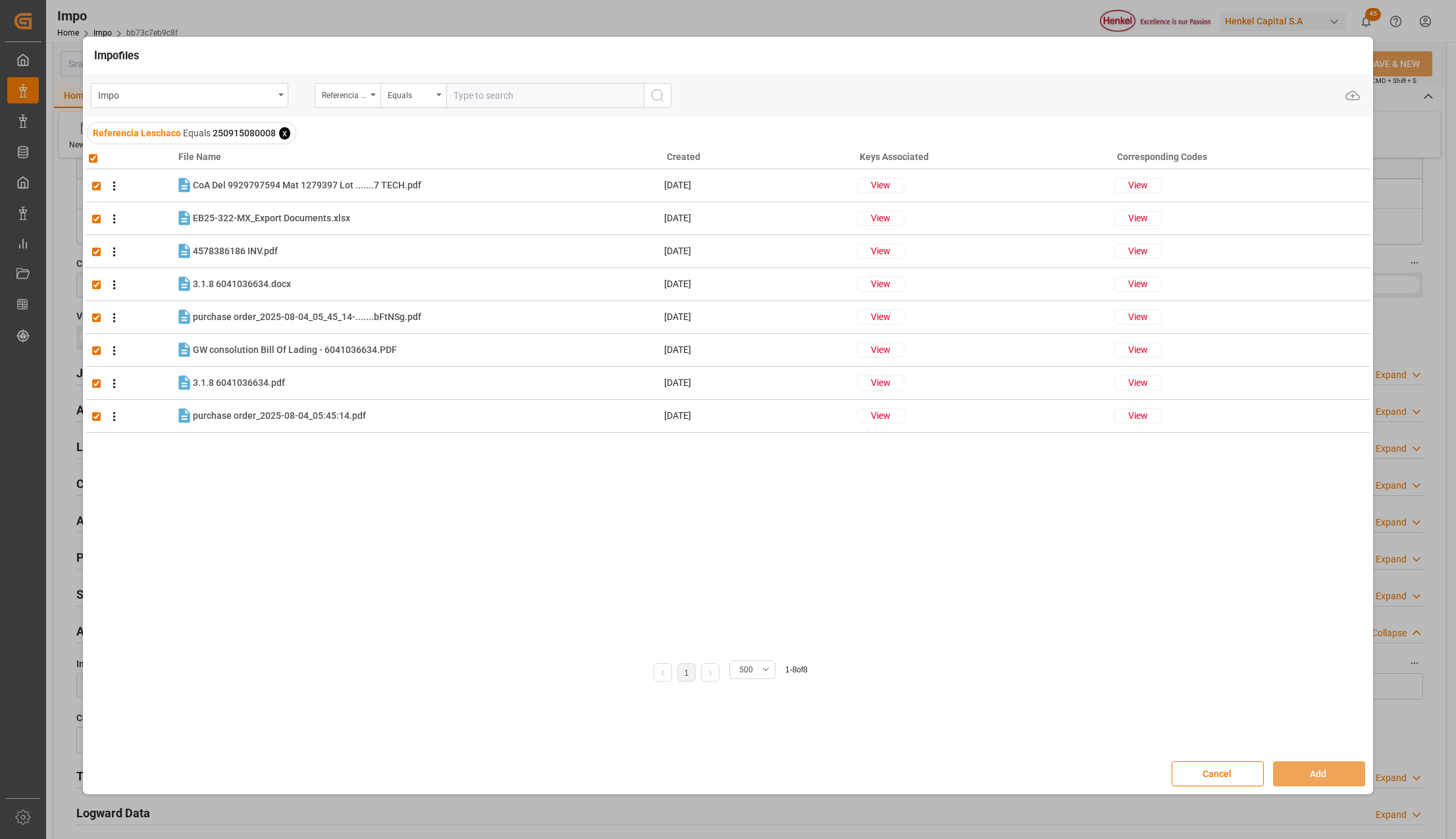
checkbox input "true"
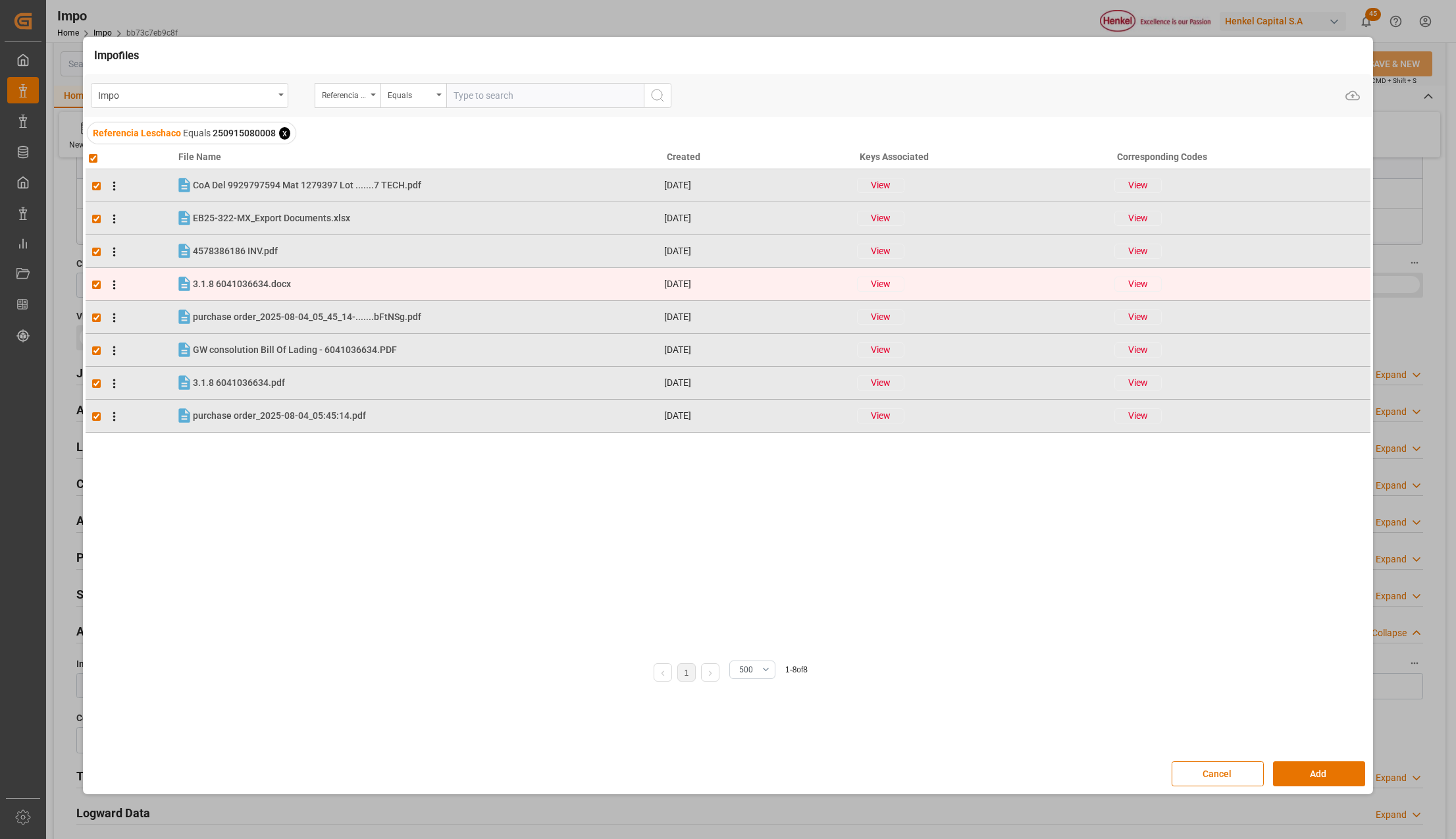
click at [95, 278] on td at bounding box center [130, 284] width 90 height 33
checkbox input "false"
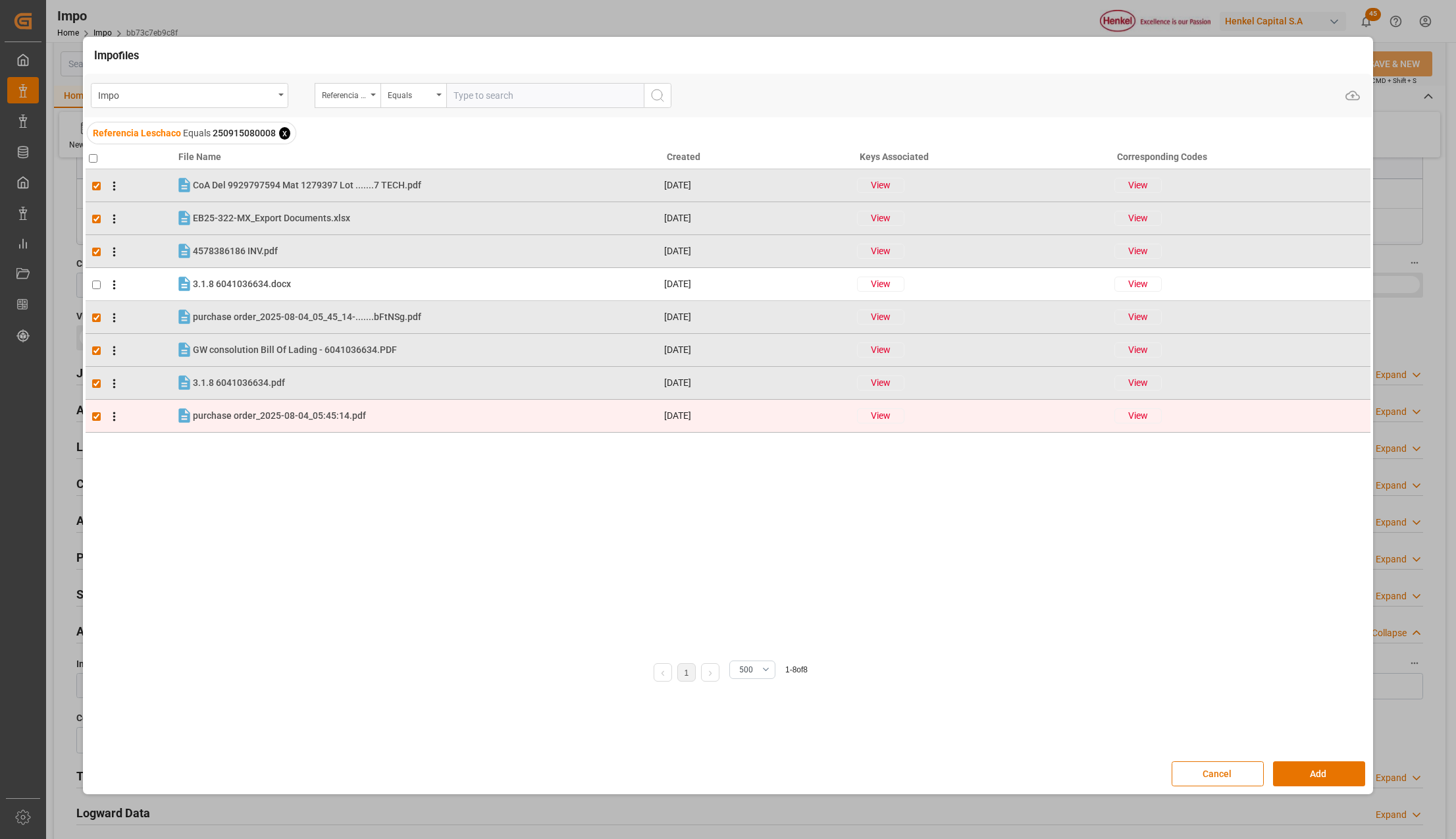
click at [99, 414] on input "checkbox" at bounding box center [96, 416] width 8 height 8
checkbox input "false"
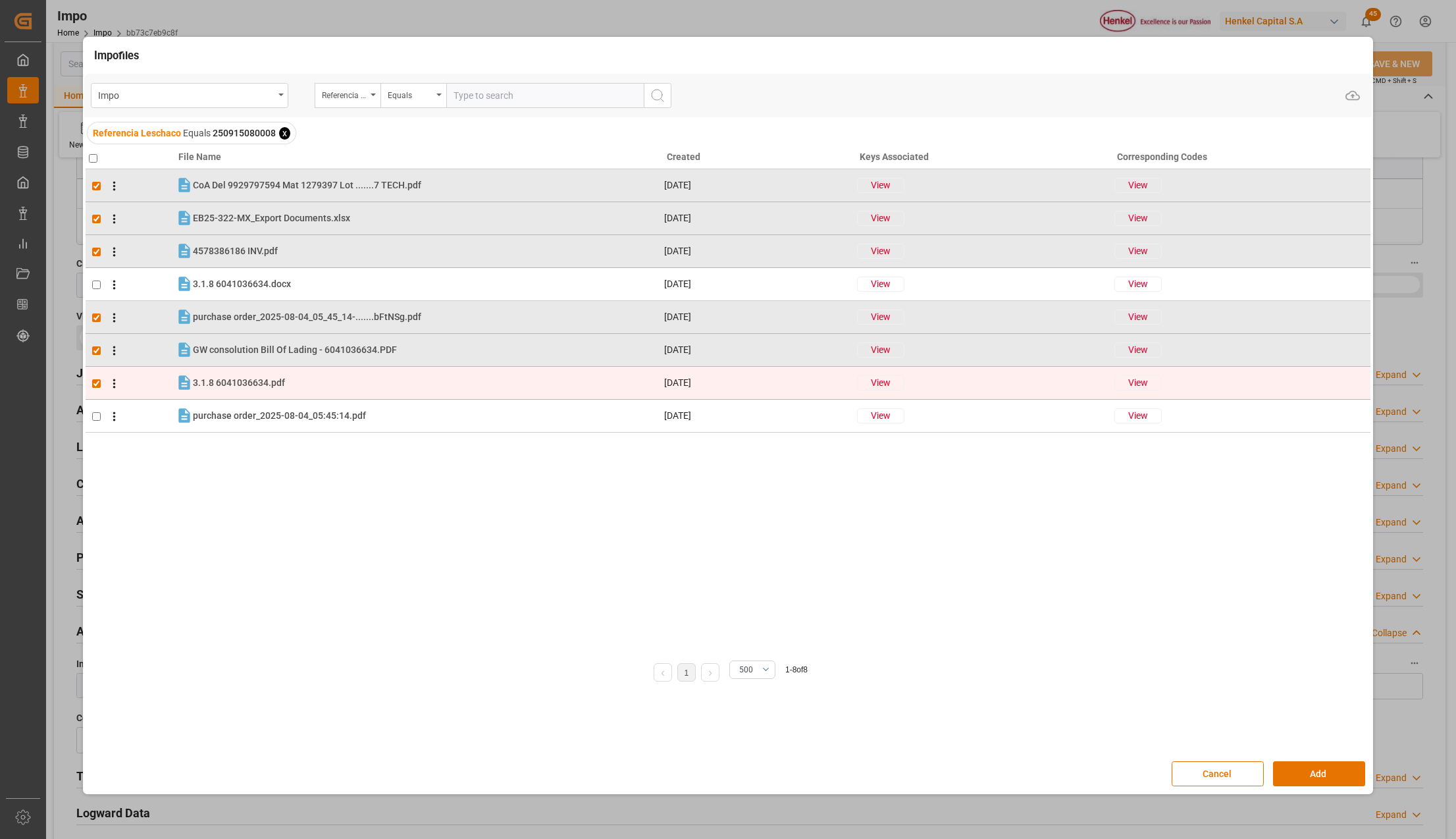
click at [96, 382] on input "checkbox" at bounding box center [96, 383] width 8 height 8
checkbox input "false"
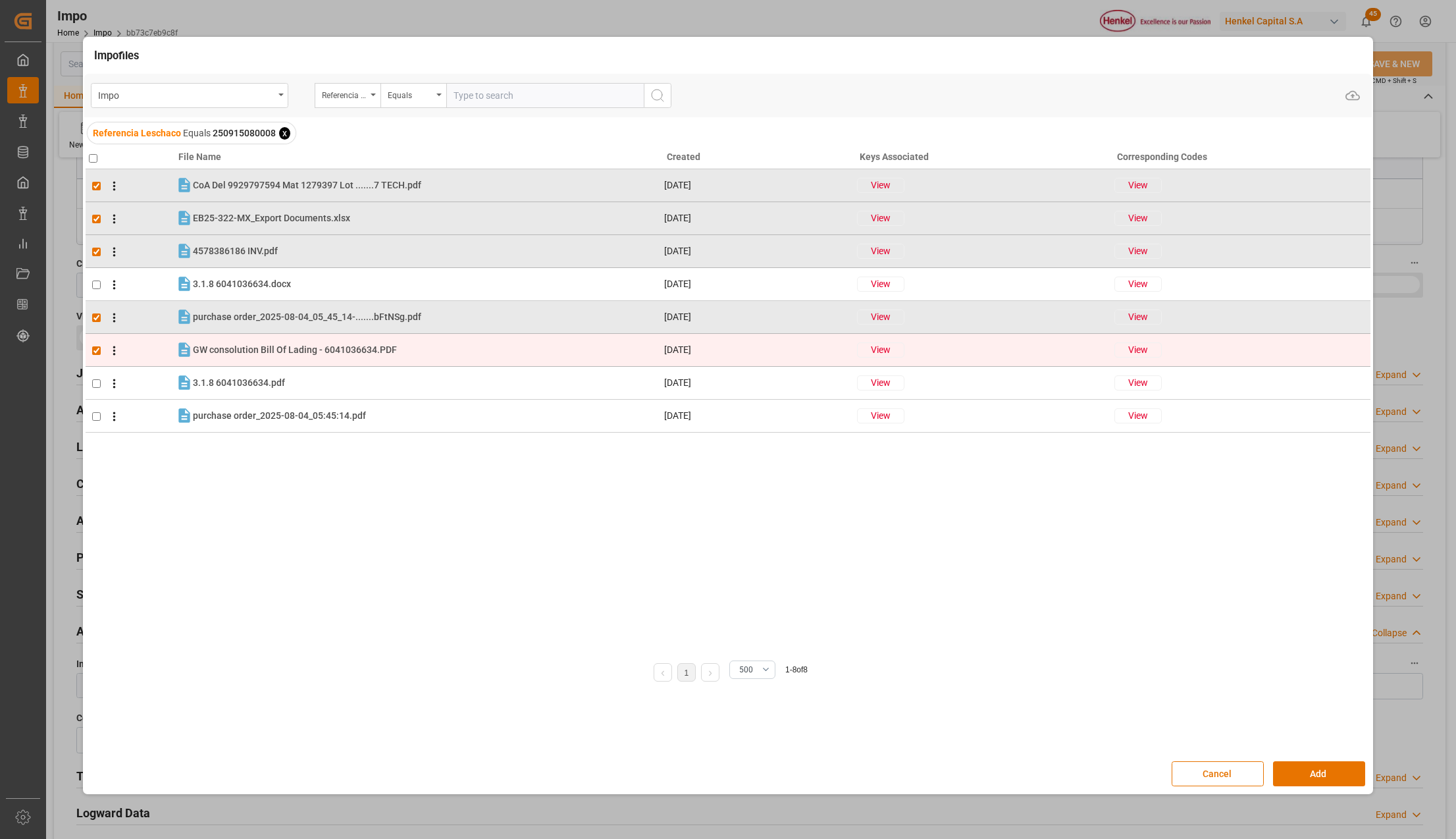
click at [93, 350] on input "checkbox" at bounding box center [96, 350] width 8 height 8
checkbox input "false"
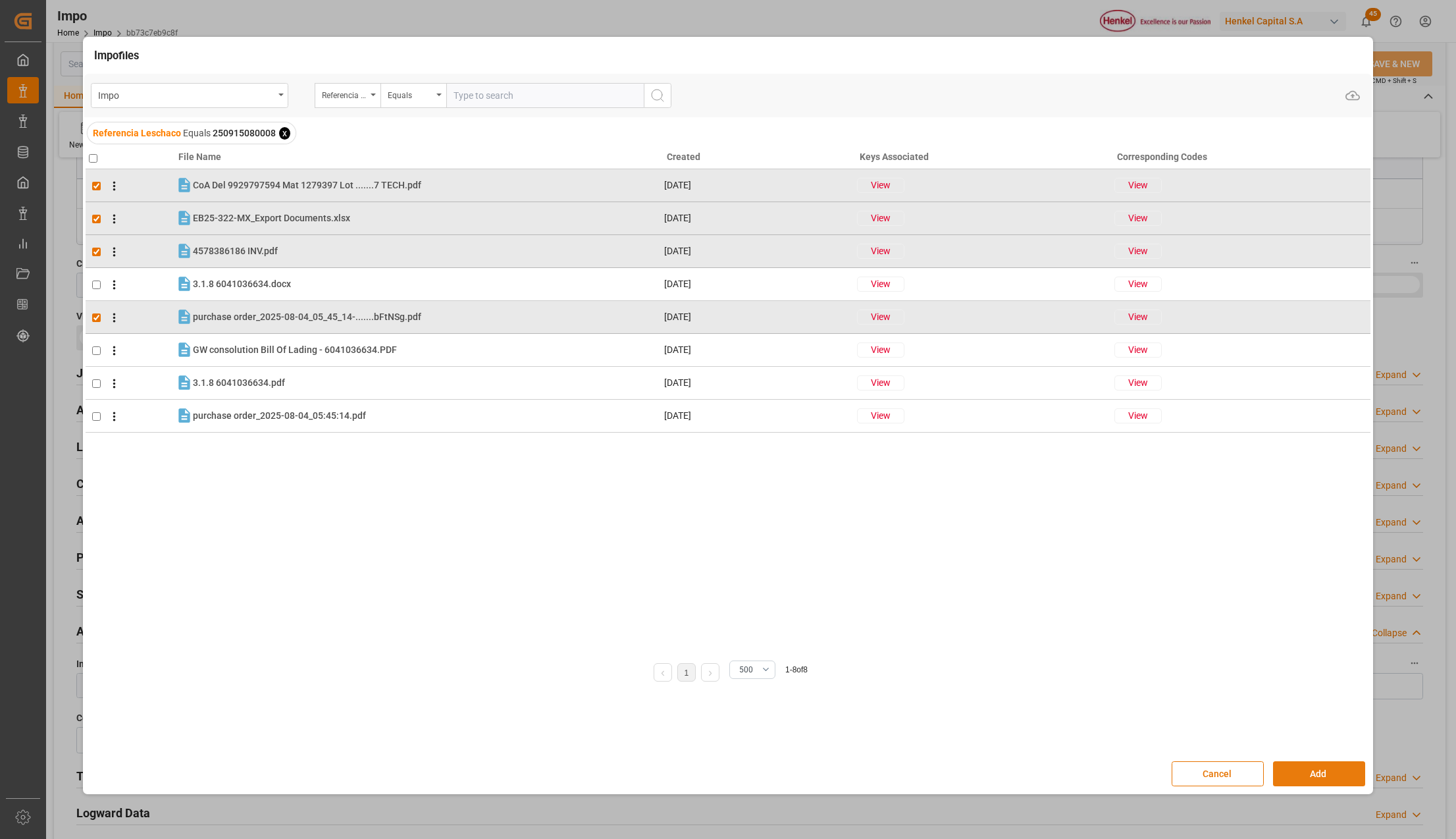
click at [1303, 776] on button "Add" at bounding box center [1318, 773] width 92 height 25
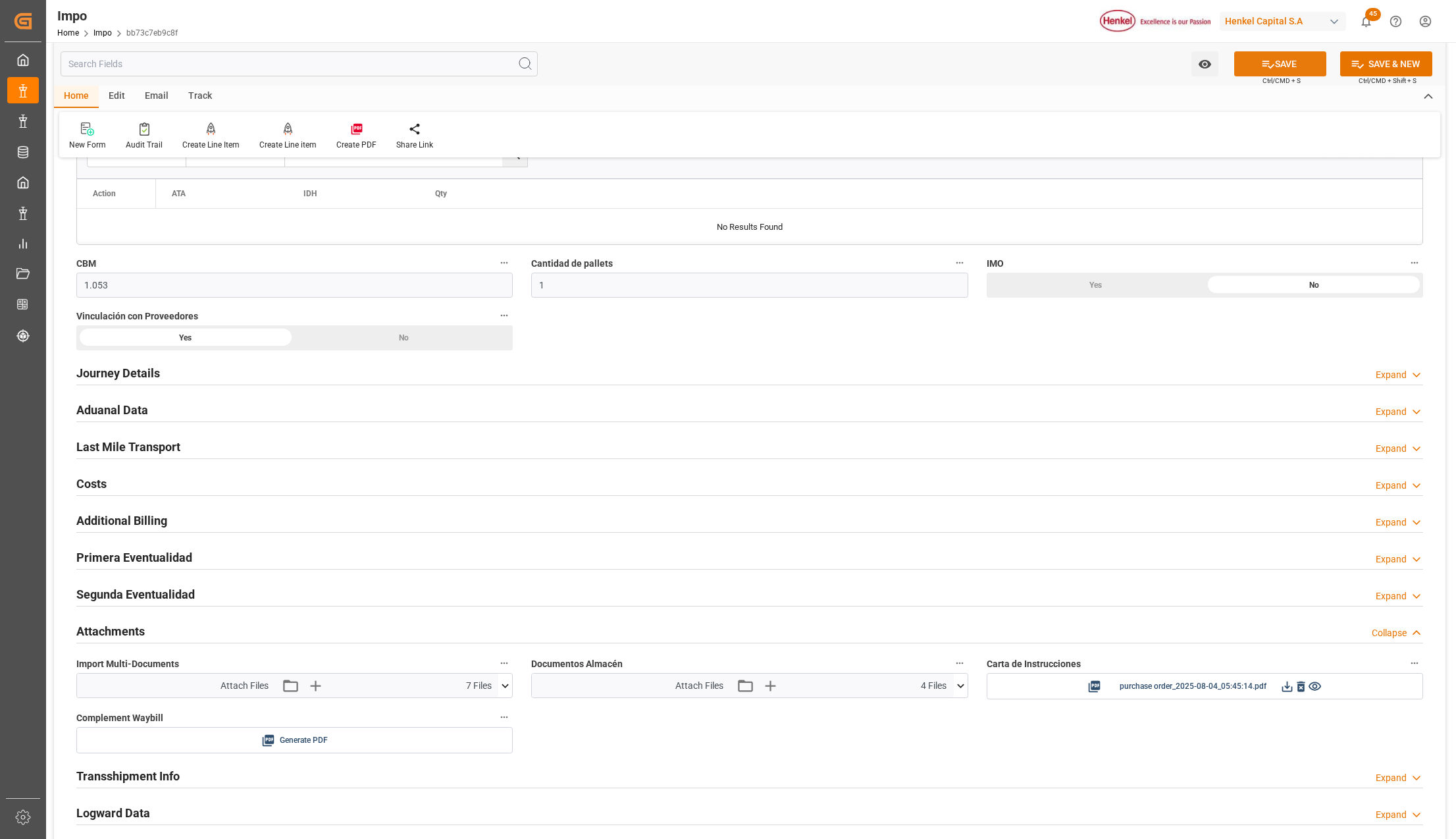
click at [1272, 66] on button "SAVE" at bounding box center [1279, 64] width 92 height 25
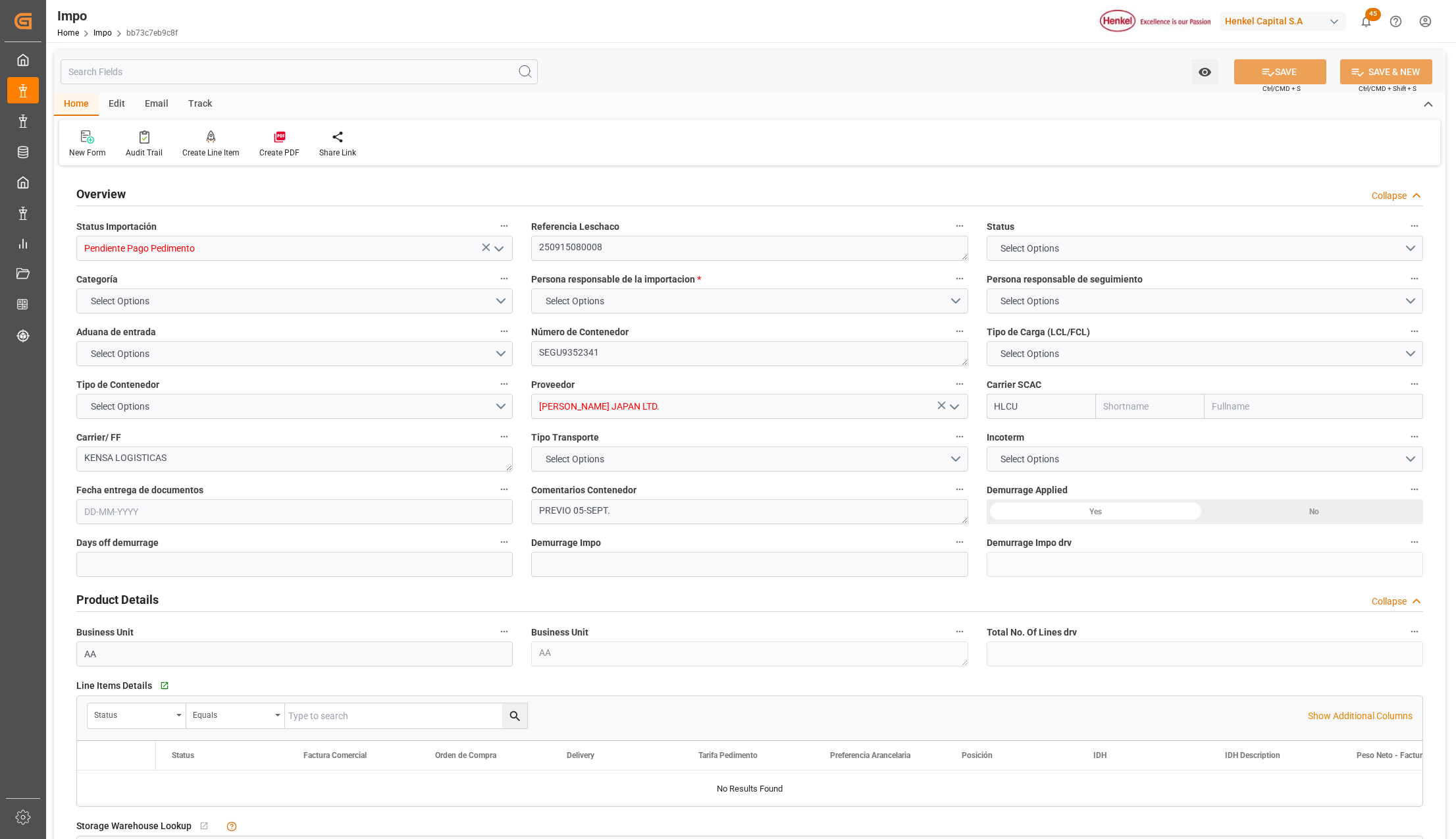
type input "Hapag [PERSON_NAME]"
type input "Hapag [PERSON_NAME] Aktiengesellschaft"
type input "1"
type input "1.053"
type input "1"
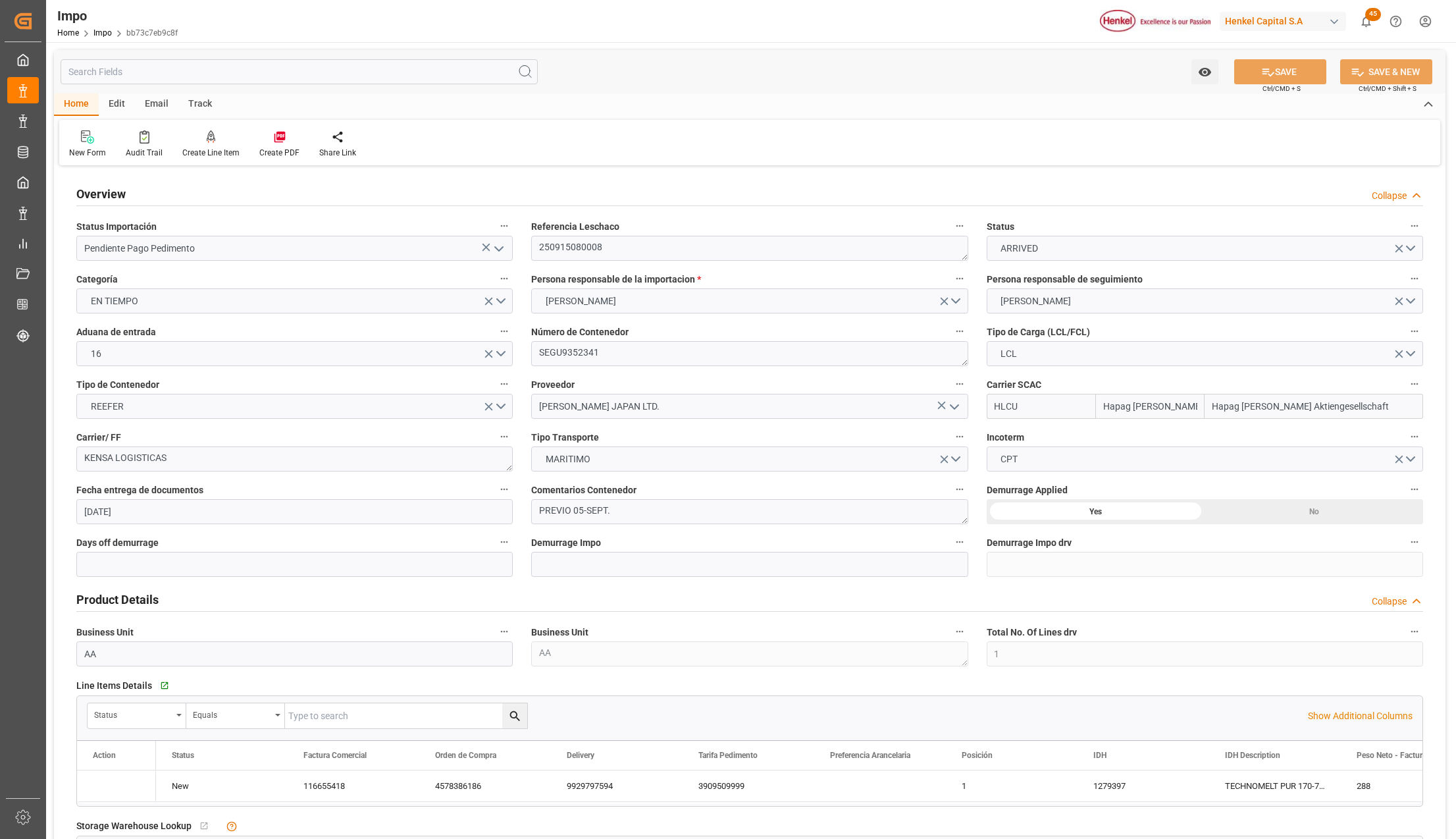
type input "[DATE]"
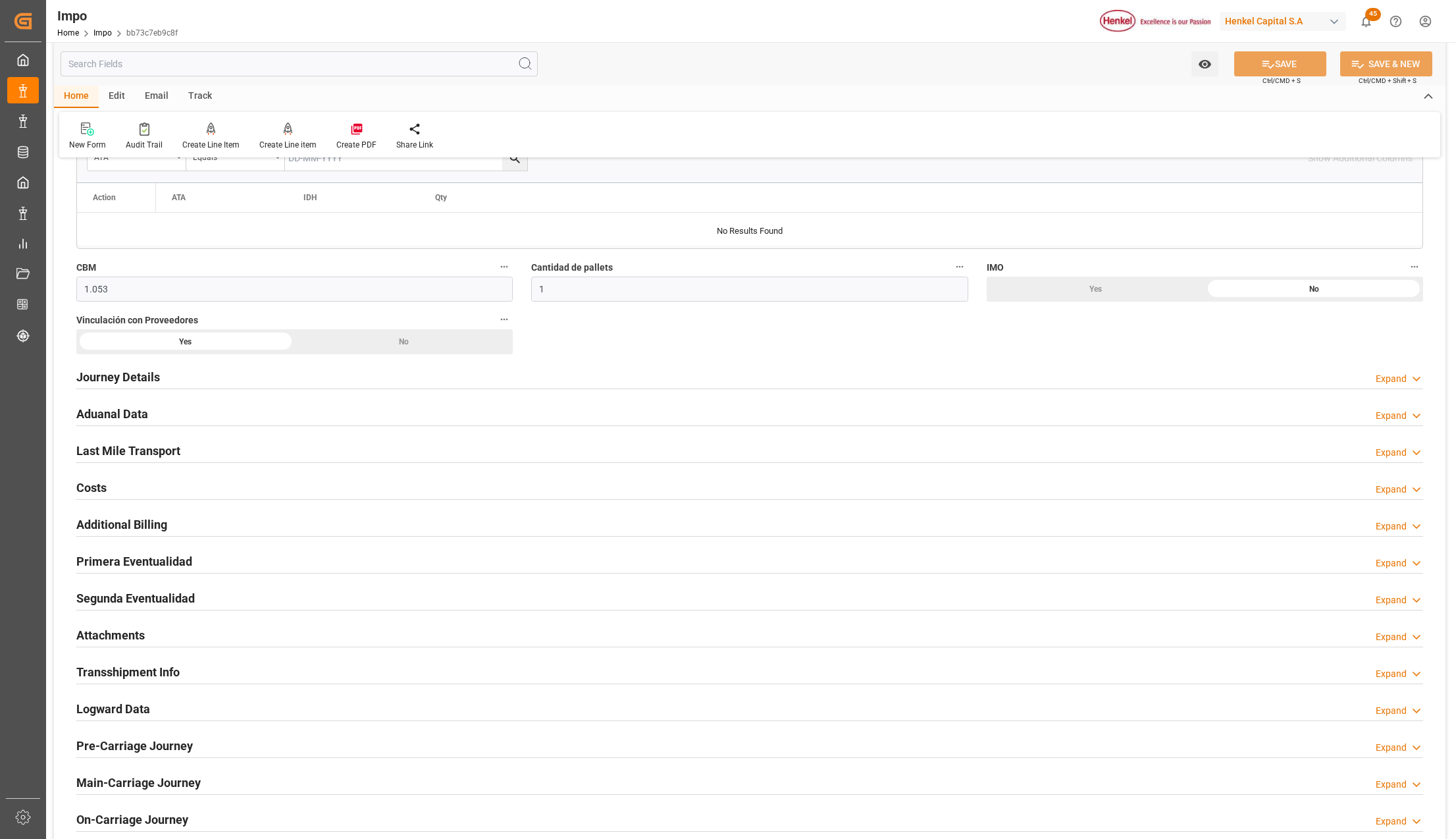
scroll to position [702, 0]
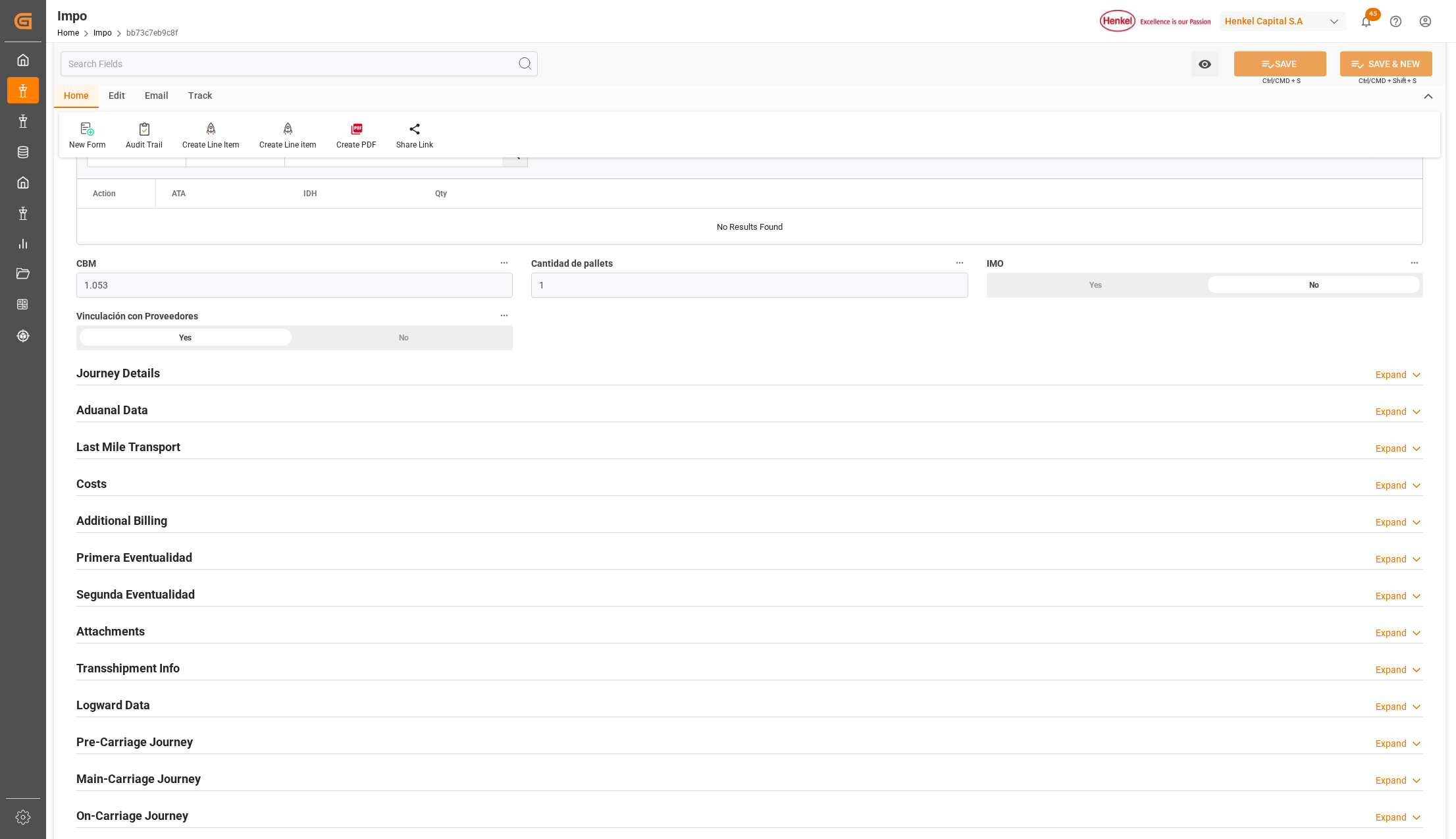
click at [151, 554] on h2 "Primera Eventualidad" at bounding box center [134, 557] width 116 height 18
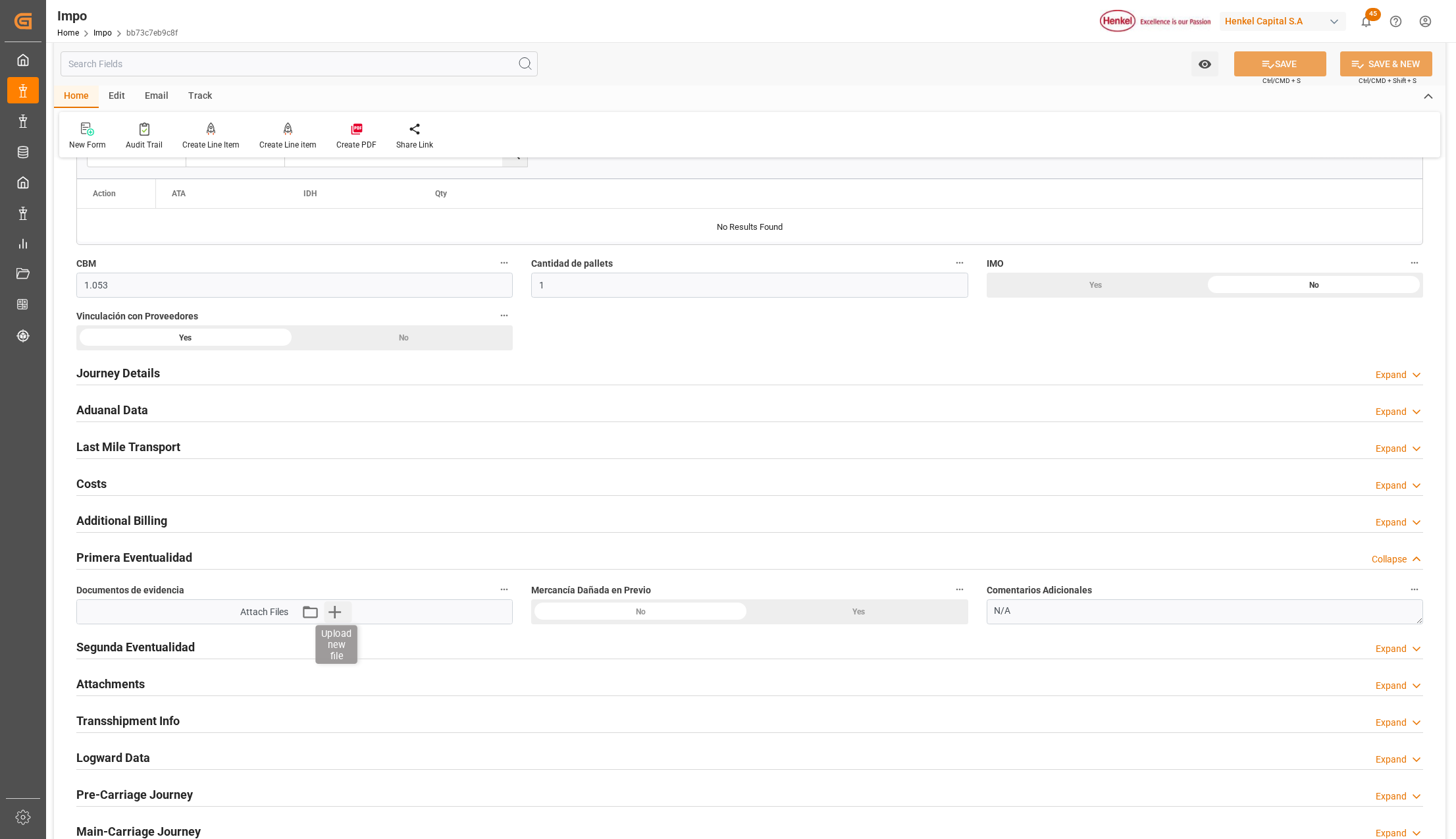
click at [332, 612] on icon "button" at bounding box center [334, 611] width 21 height 21
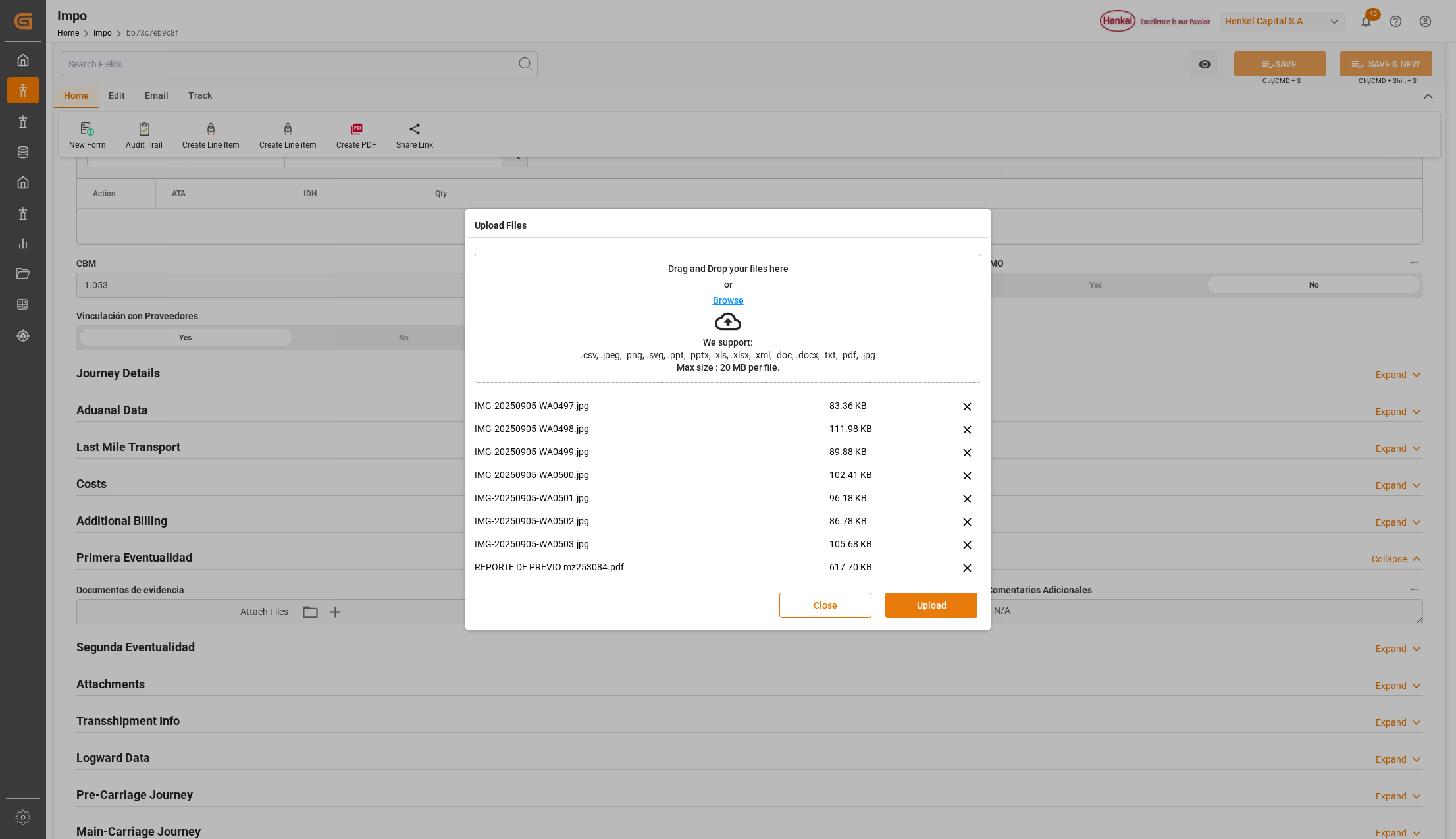
click at [949, 602] on button "Upload" at bounding box center [931, 605] width 92 height 25
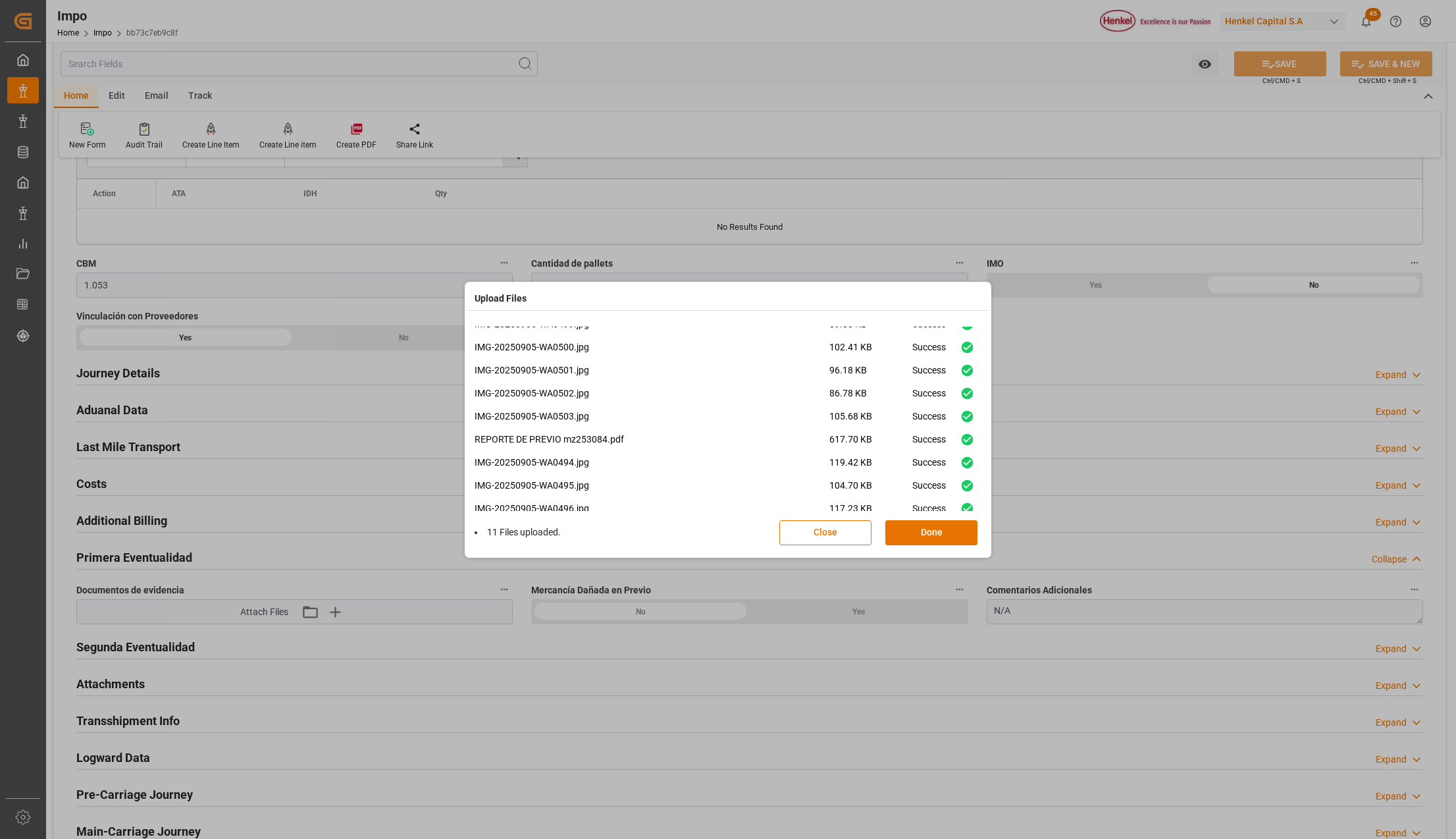
scroll to position [78, 0]
click at [908, 520] on div "Close Done" at bounding box center [885, 533] width 212 height 25
click at [946, 532] on button "Done" at bounding box center [931, 533] width 92 height 25
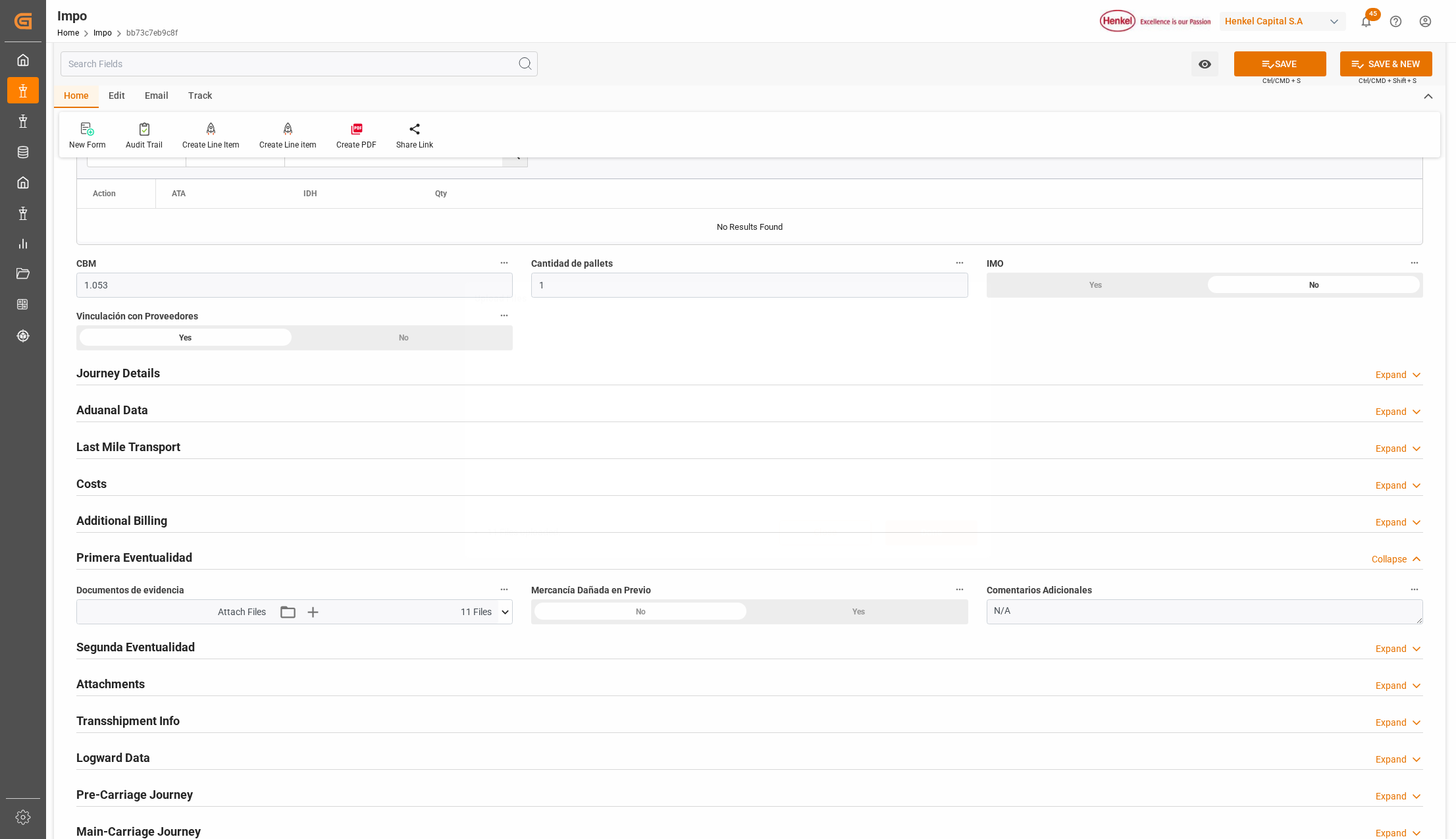
scroll to position [0, 0]
click at [1269, 59] on div "Upload Files 11 Files uploaded. Close Done" at bounding box center [728, 419] width 1456 height 839
click at [1278, 60] on button "SAVE" at bounding box center [1279, 64] width 92 height 25
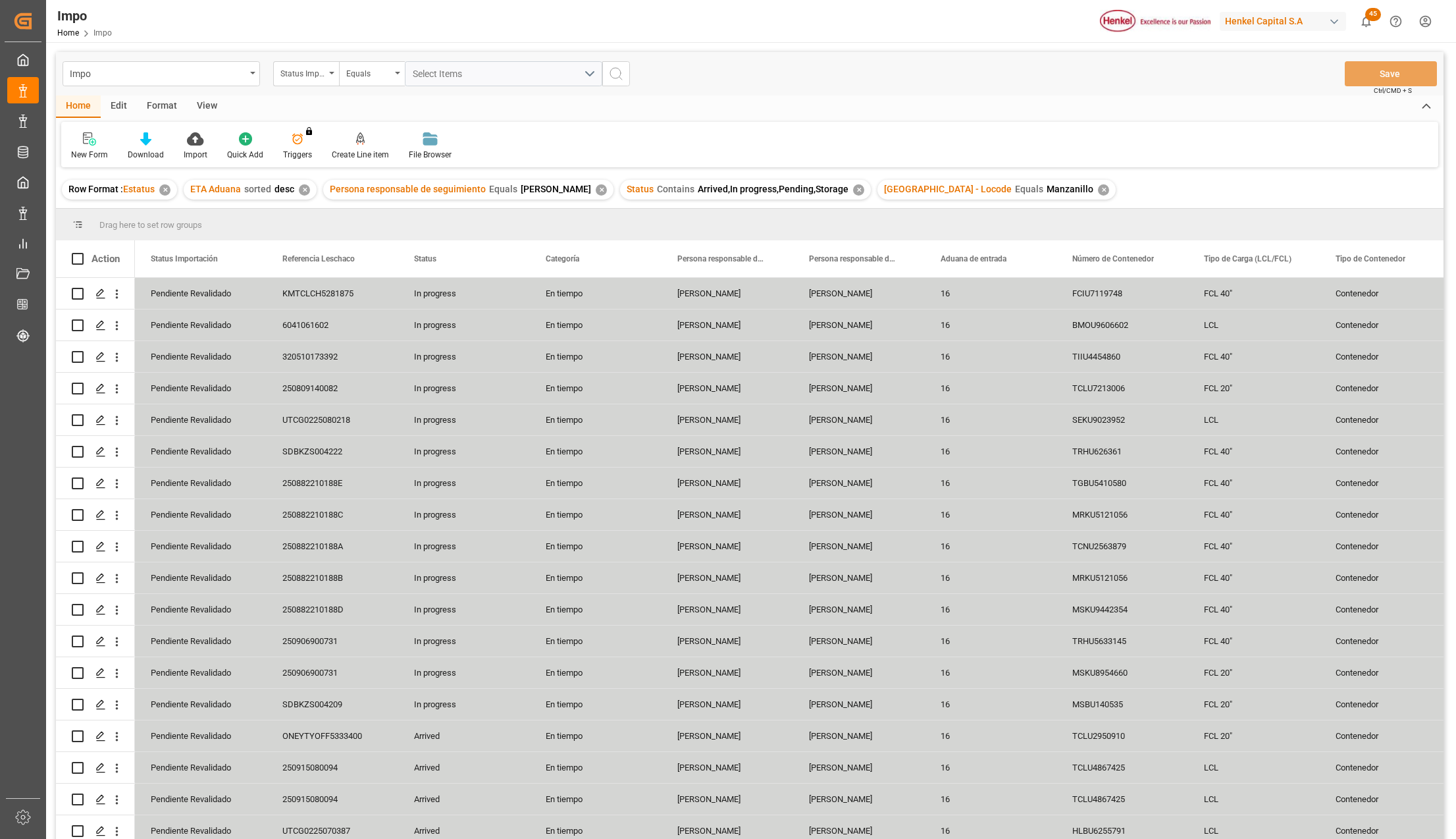
click at [195, 108] on div "View" at bounding box center [207, 107] width 40 height 22
click at [146, 155] on div "Standard Templates" at bounding box center [149, 154] width 66 height 12
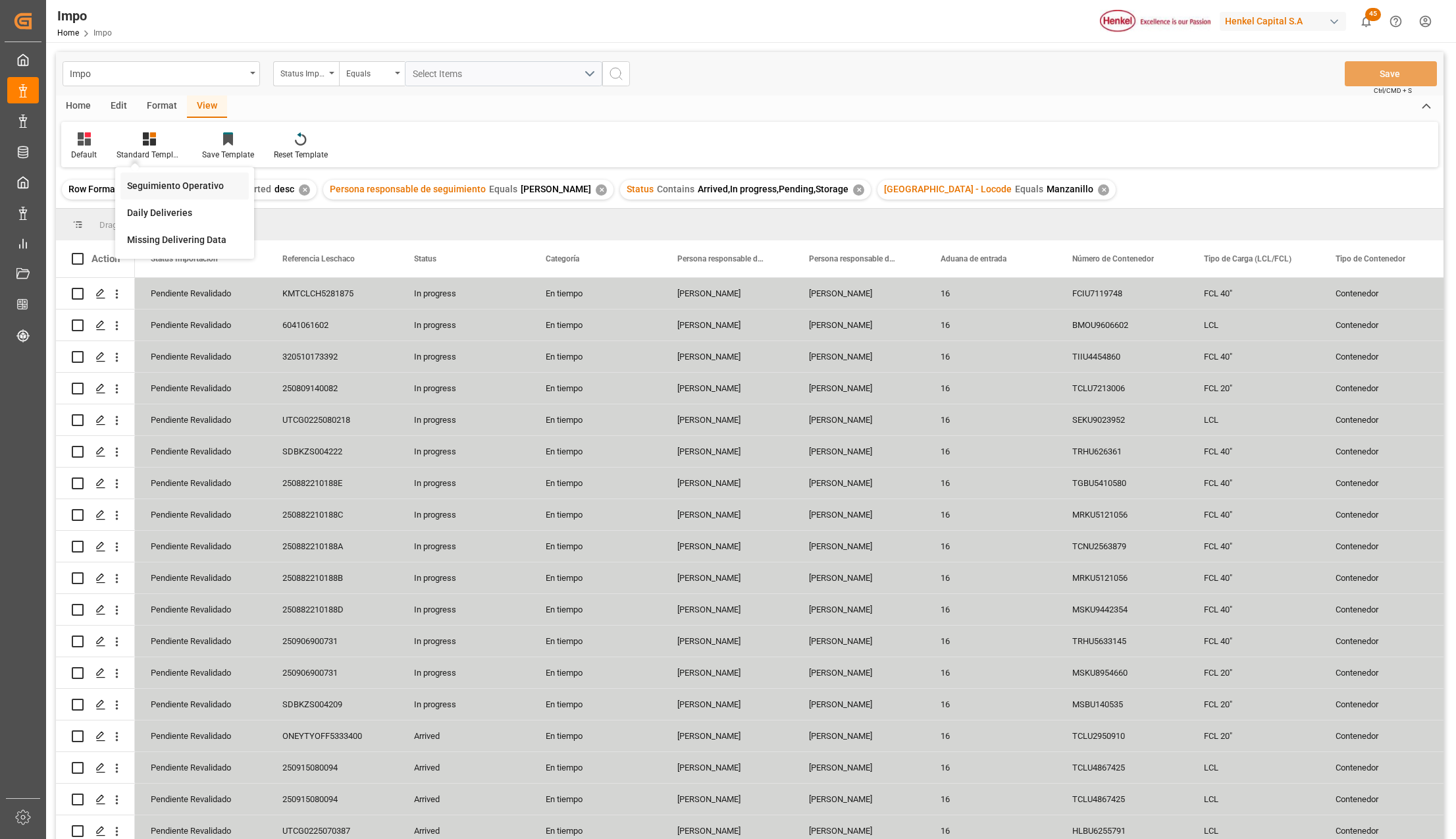
click at [156, 183] on div "Seguimiento Operativo" at bounding box center [184, 186] width 115 height 14
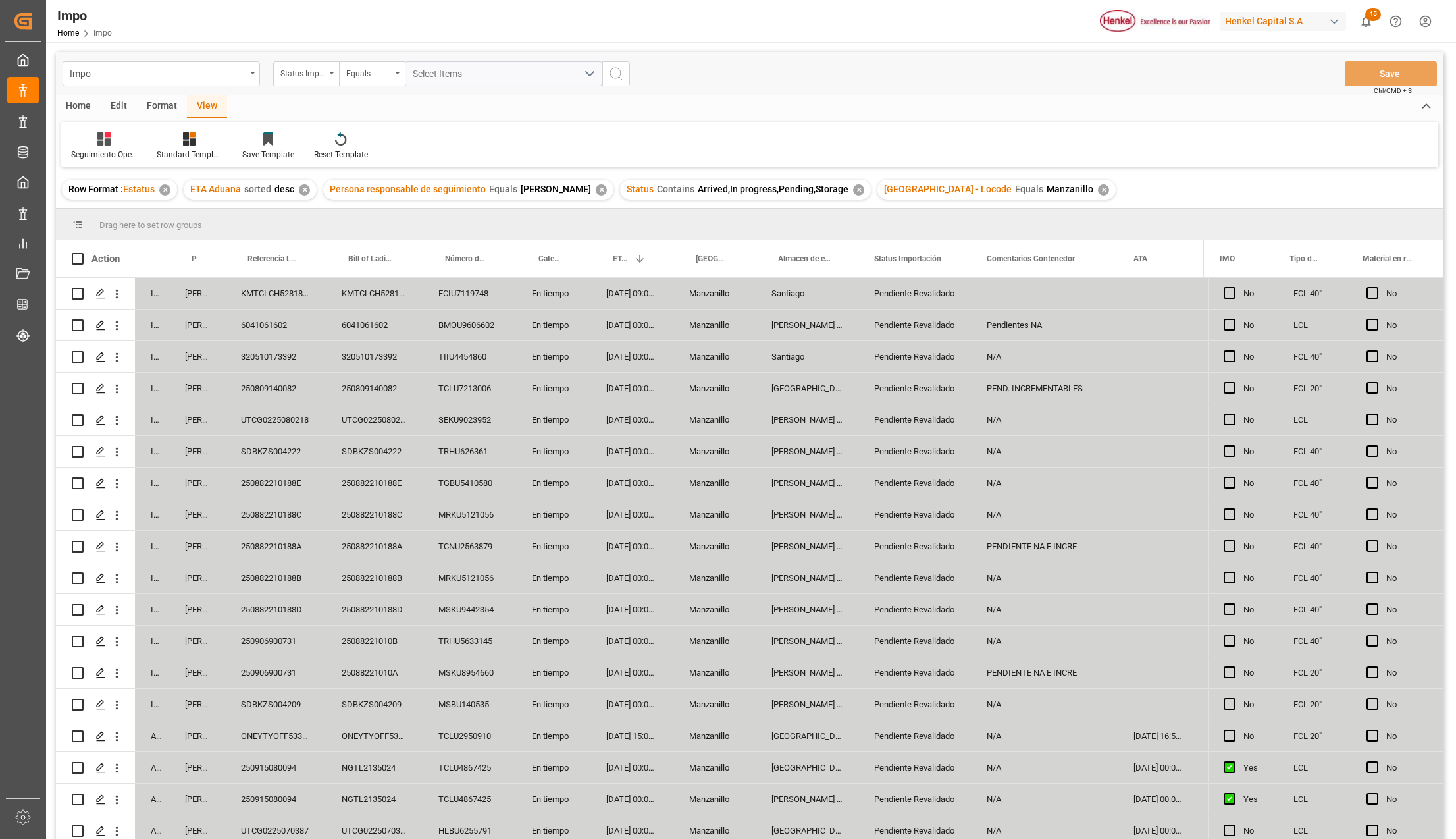
click at [284, 703] on div "SDBKZS004209" at bounding box center [275, 704] width 100 height 31
click at [284, 703] on input "SDBKZS004209" at bounding box center [275, 712] width 79 height 25
paste input "250906900732"
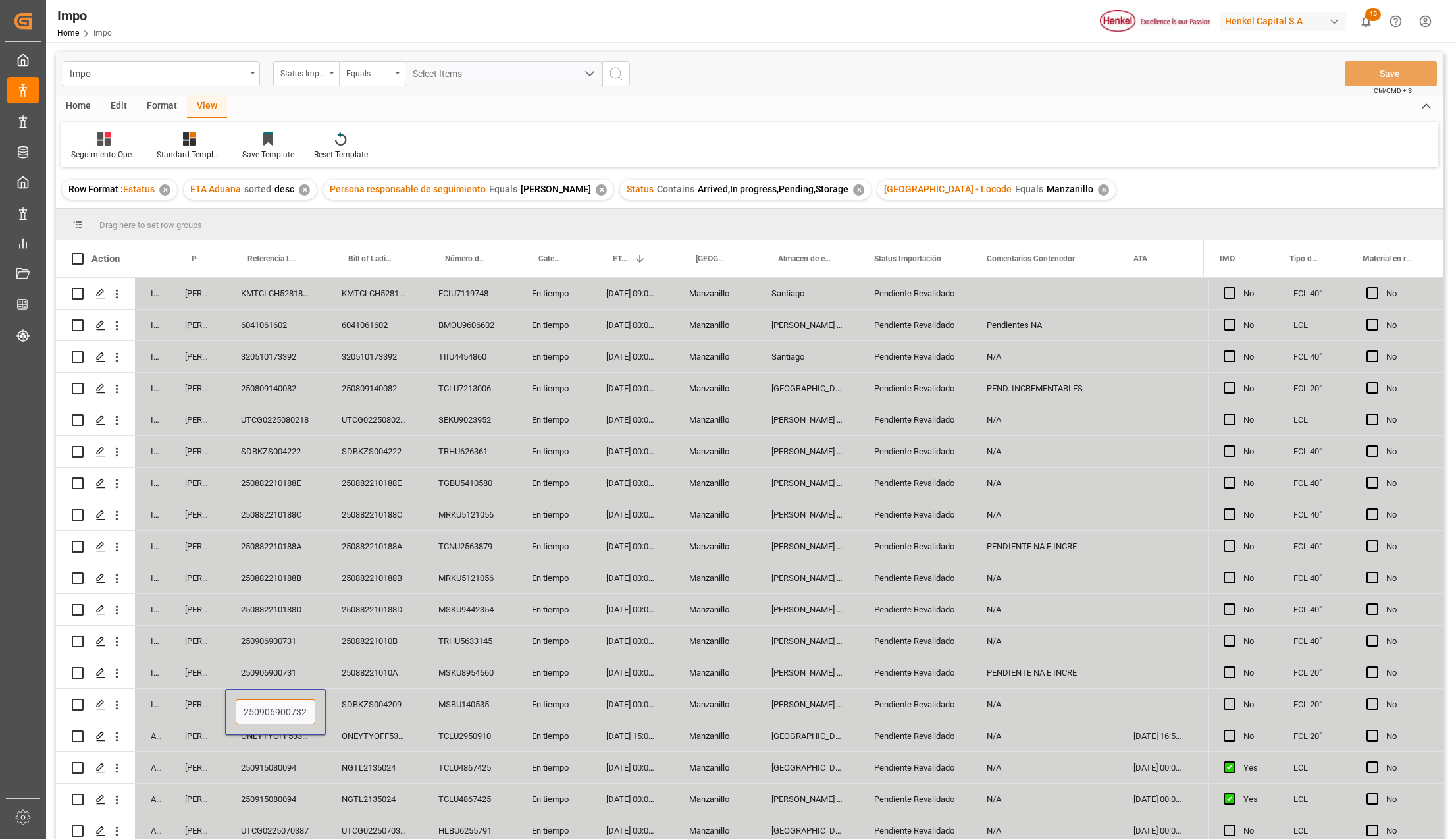
type input "250906900732"
click at [407, 788] on div "NGTL2135024" at bounding box center [373, 799] width 96 height 31
click at [1377, 67] on button "Save" at bounding box center [1390, 73] width 92 height 25
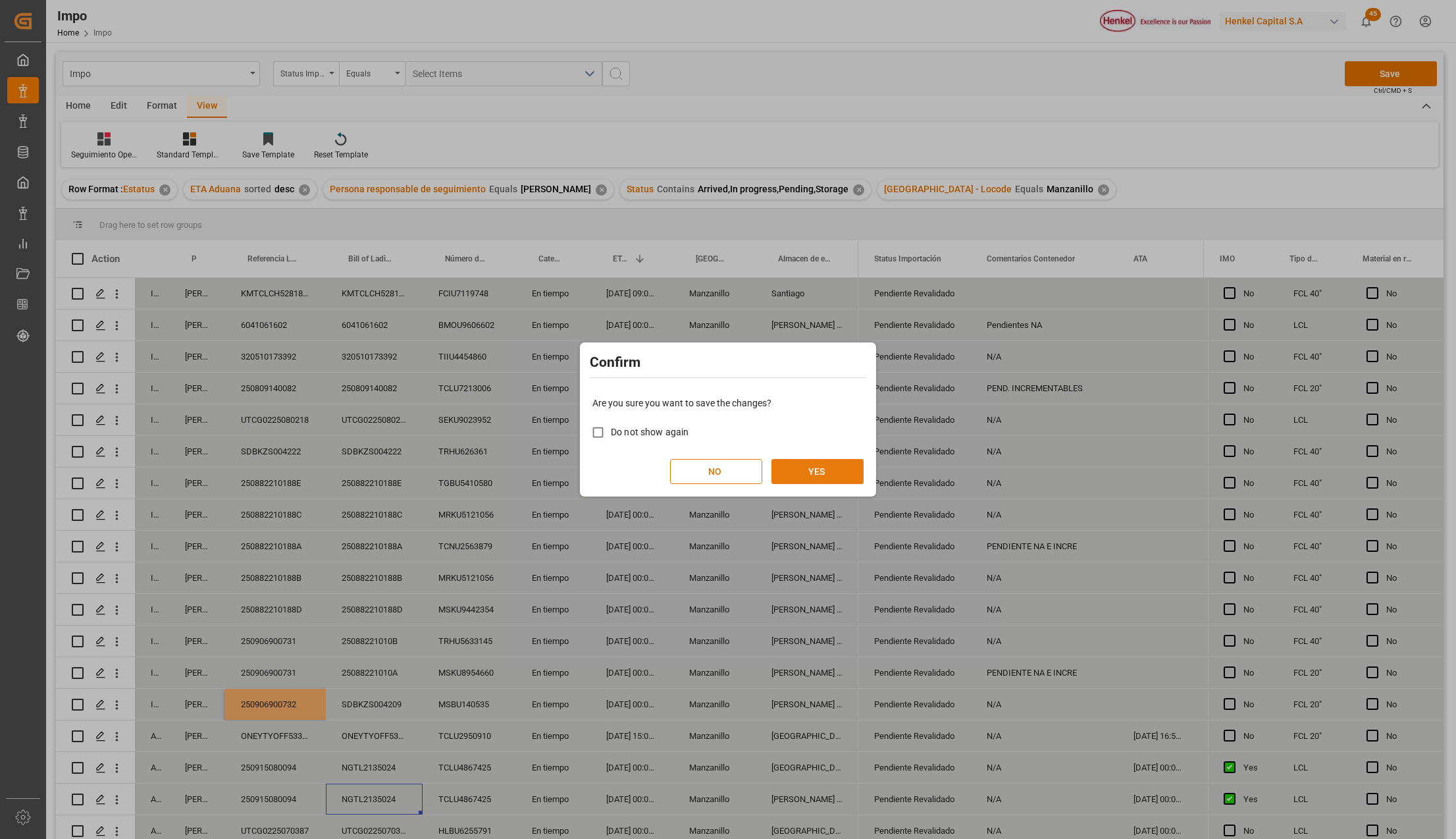
click at [848, 464] on button "YES" at bounding box center [817, 471] width 92 height 25
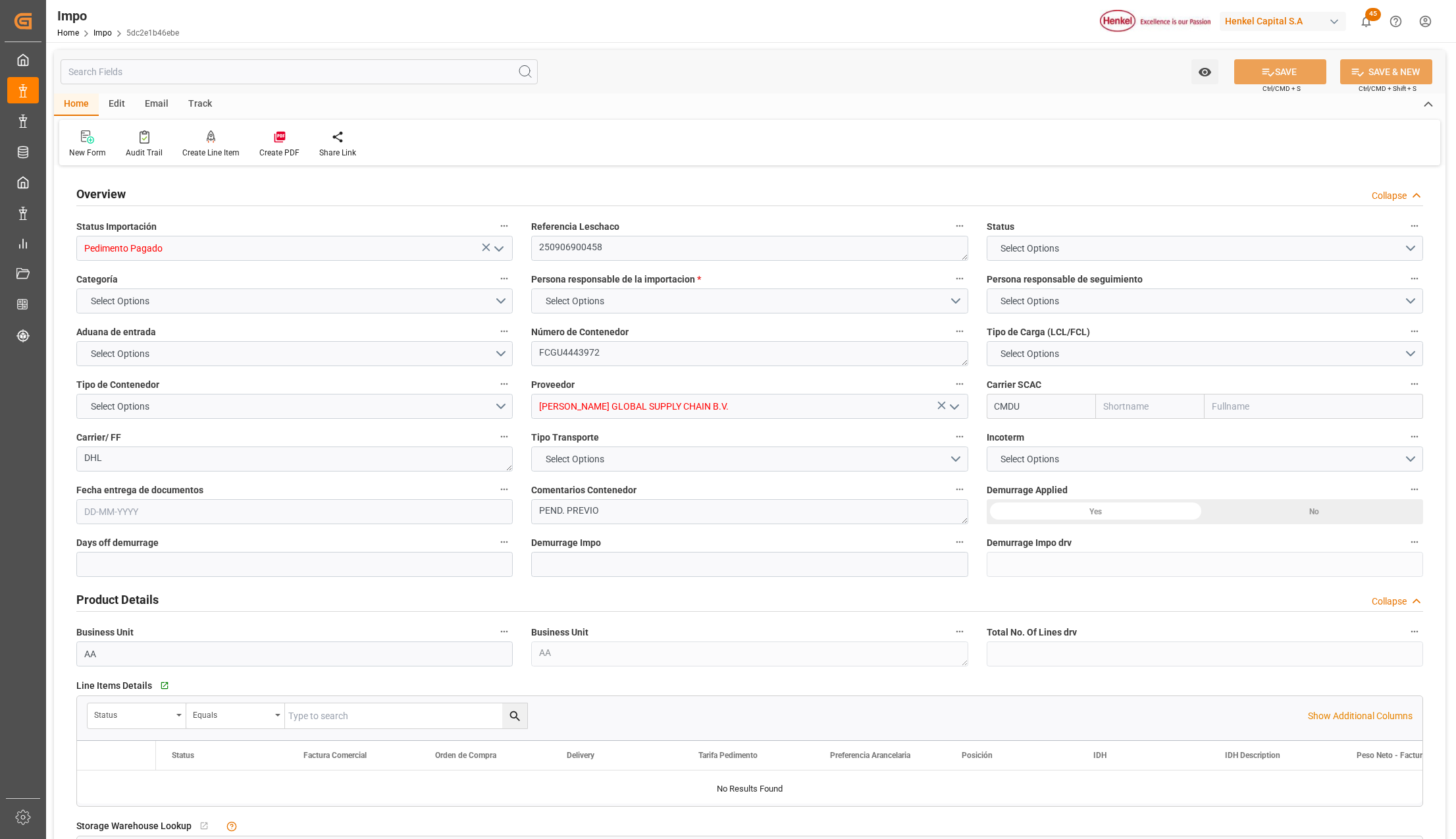
type input "CMACGM"
type input "CMA CGM Group"
type input "5"
type input "50"
type input "28"
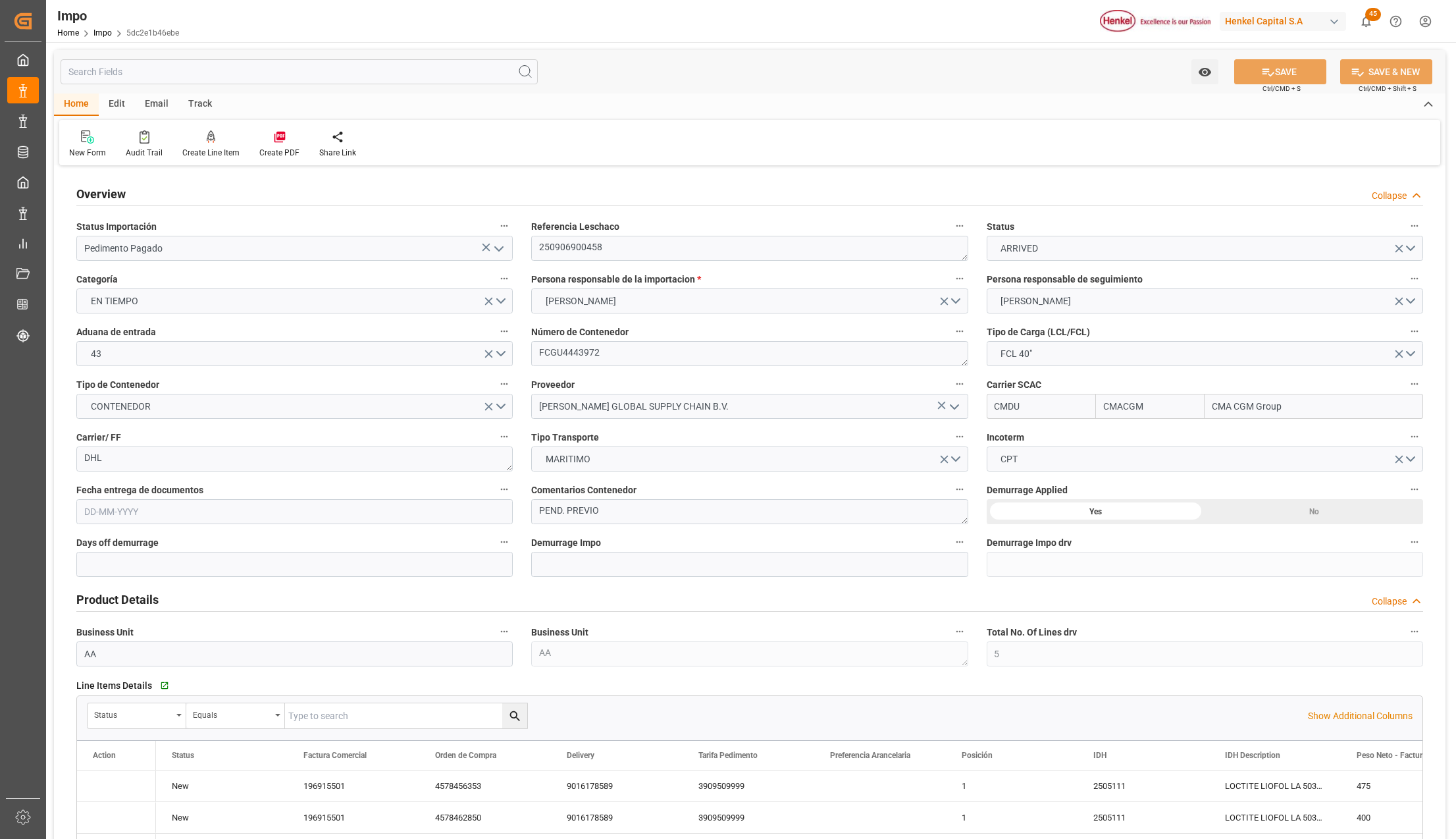
type input "19-08-2025"
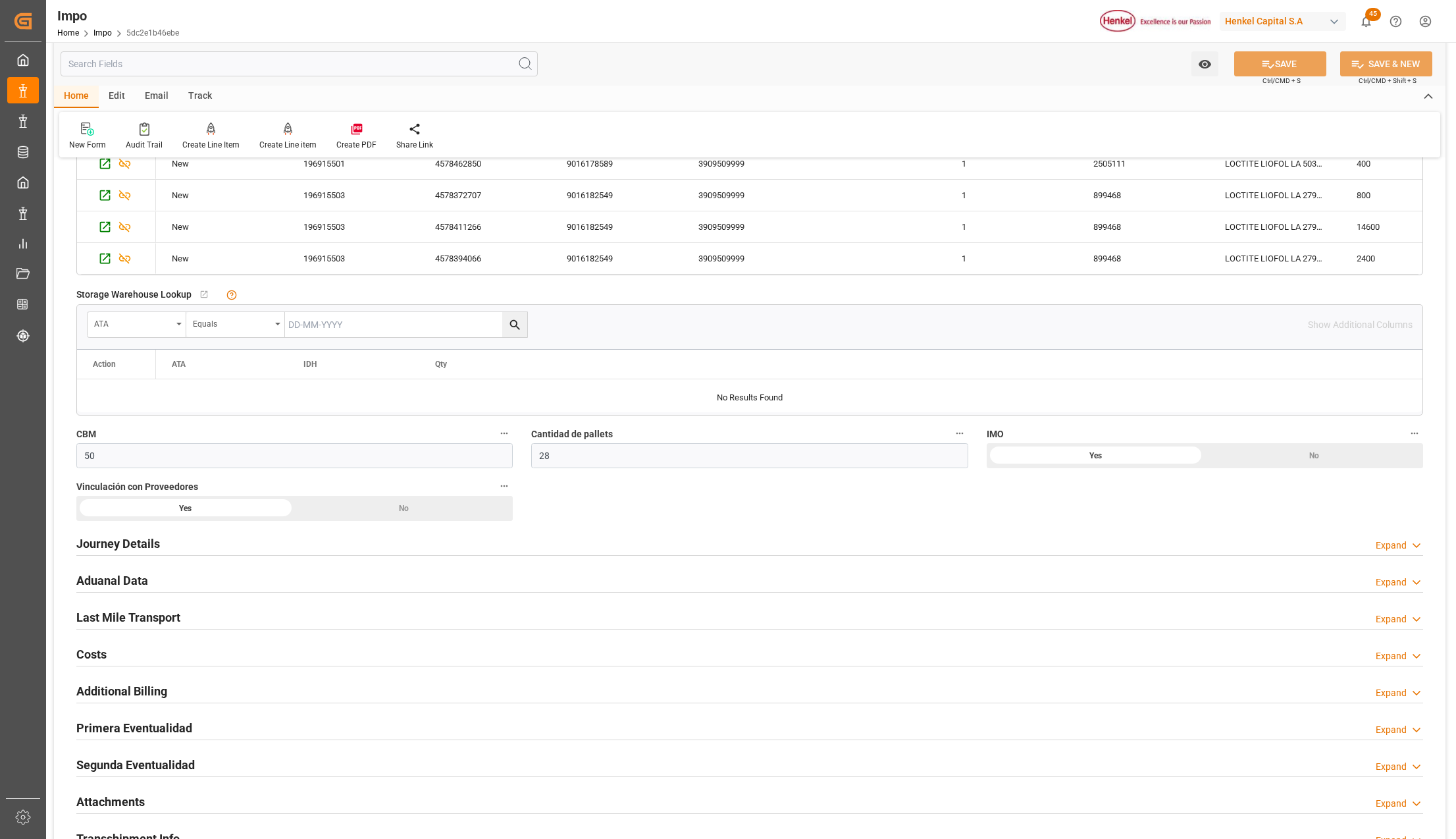
scroll to position [702, 0]
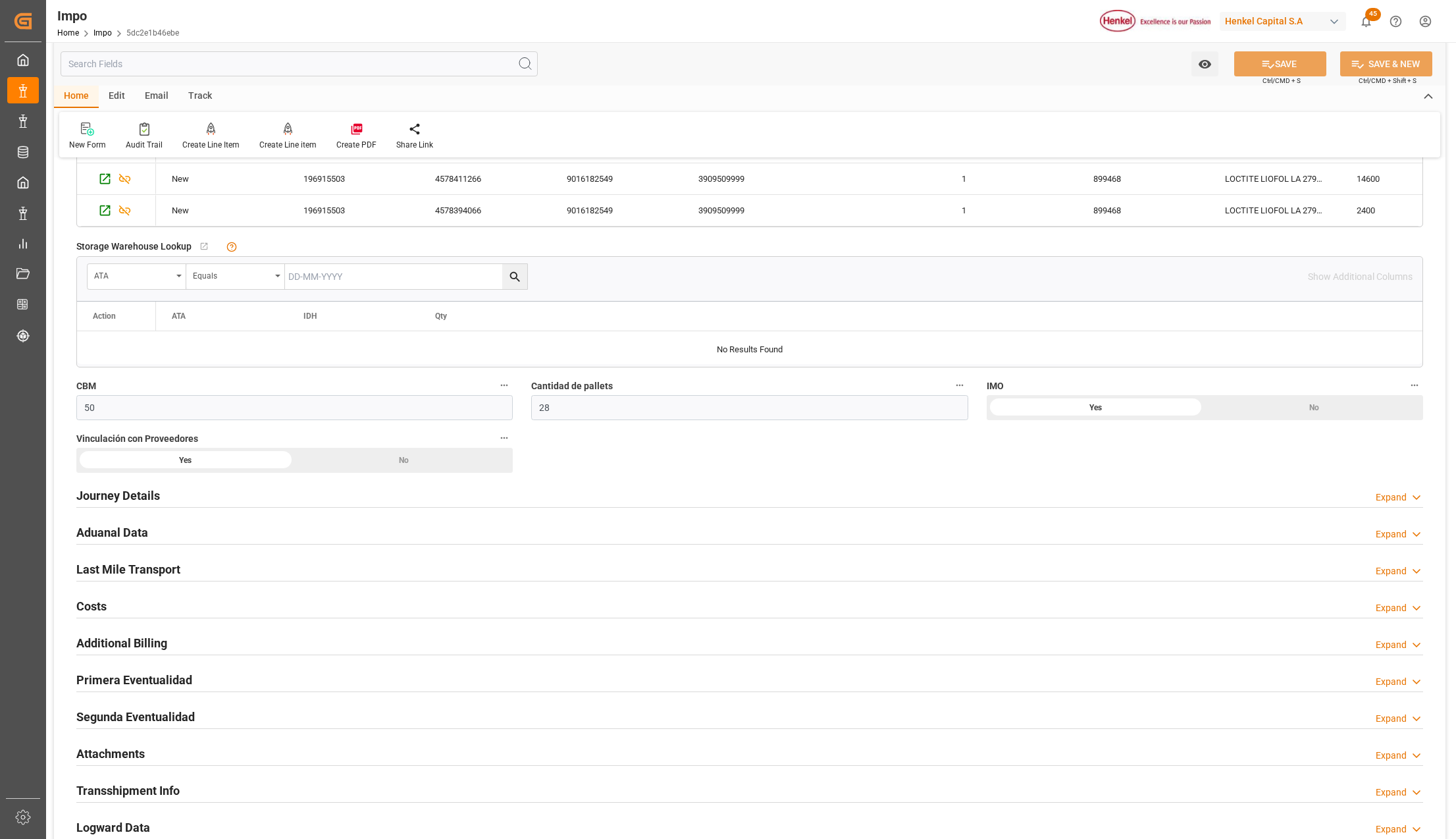
drag, startPoint x: 110, startPoint y: 677, endPoint x: 221, endPoint y: 702, distance: 113.8
click at [110, 677] on h2 "Primera Eventualidad" at bounding box center [134, 679] width 116 height 18
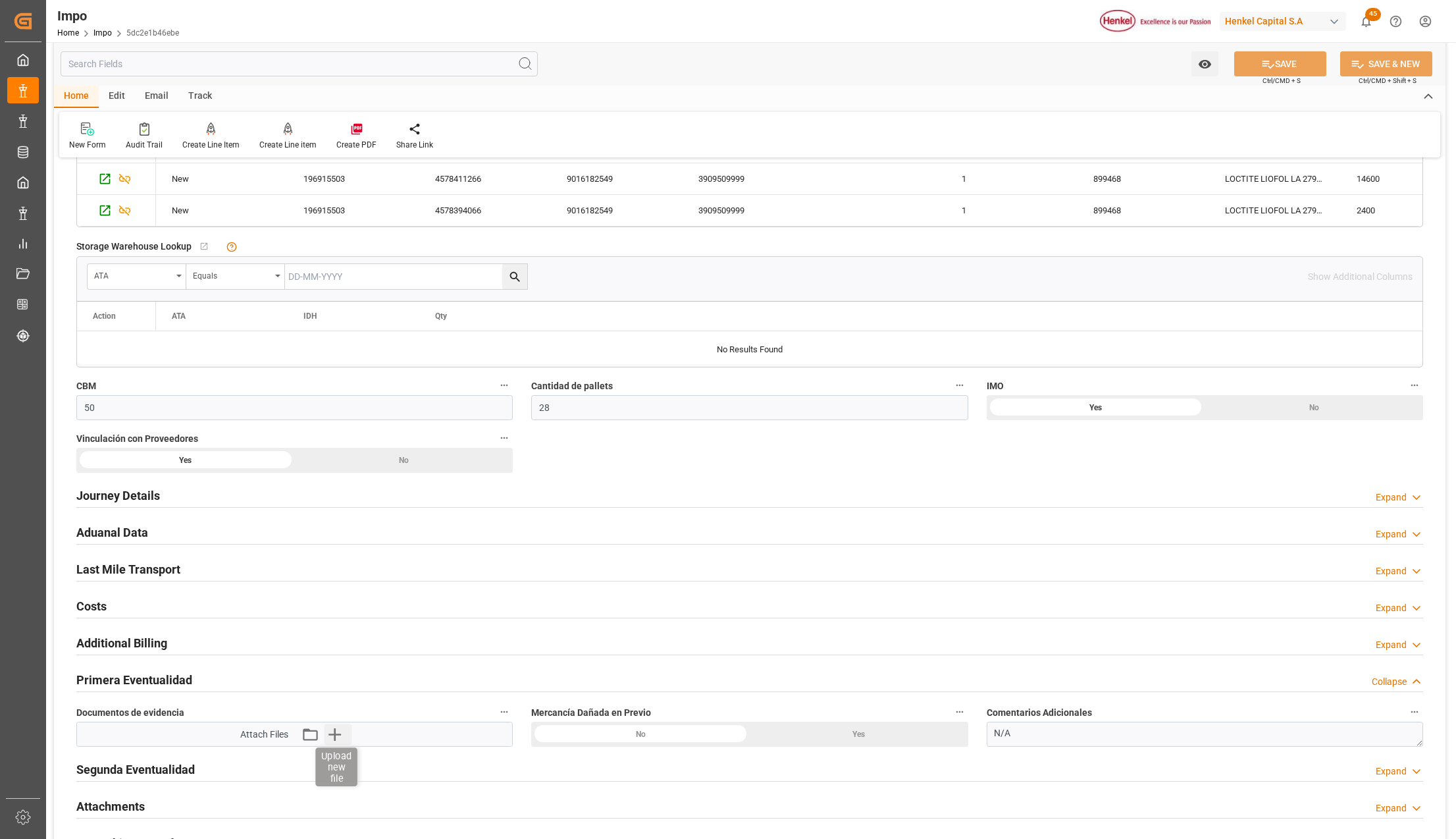
click at [336, 741] on icon "button" at bounding box center [334, 733] width 21 height 21
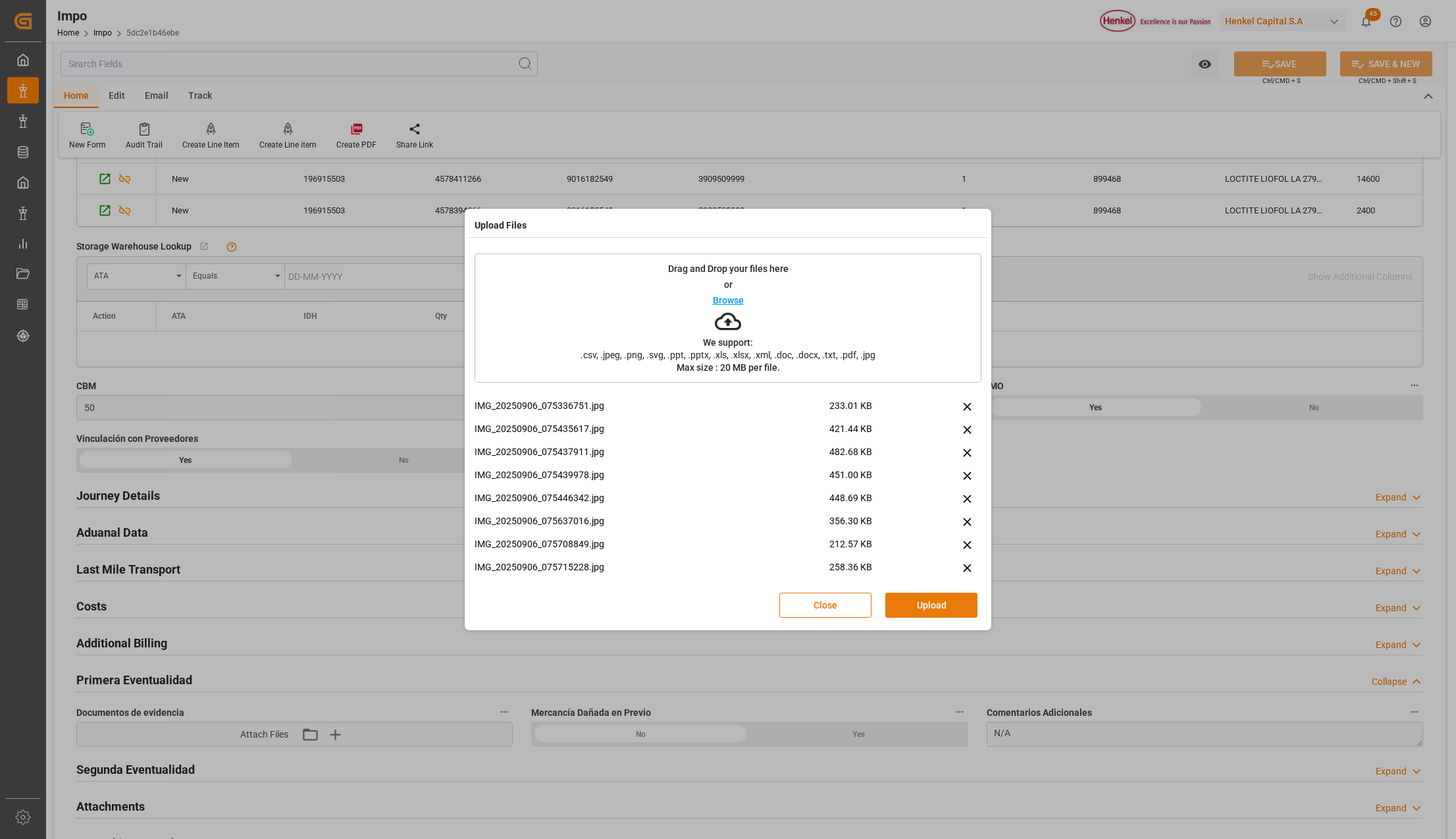
click at [936, 608] on button "Upload" at bounding box center [931, 605] width 92 height 25
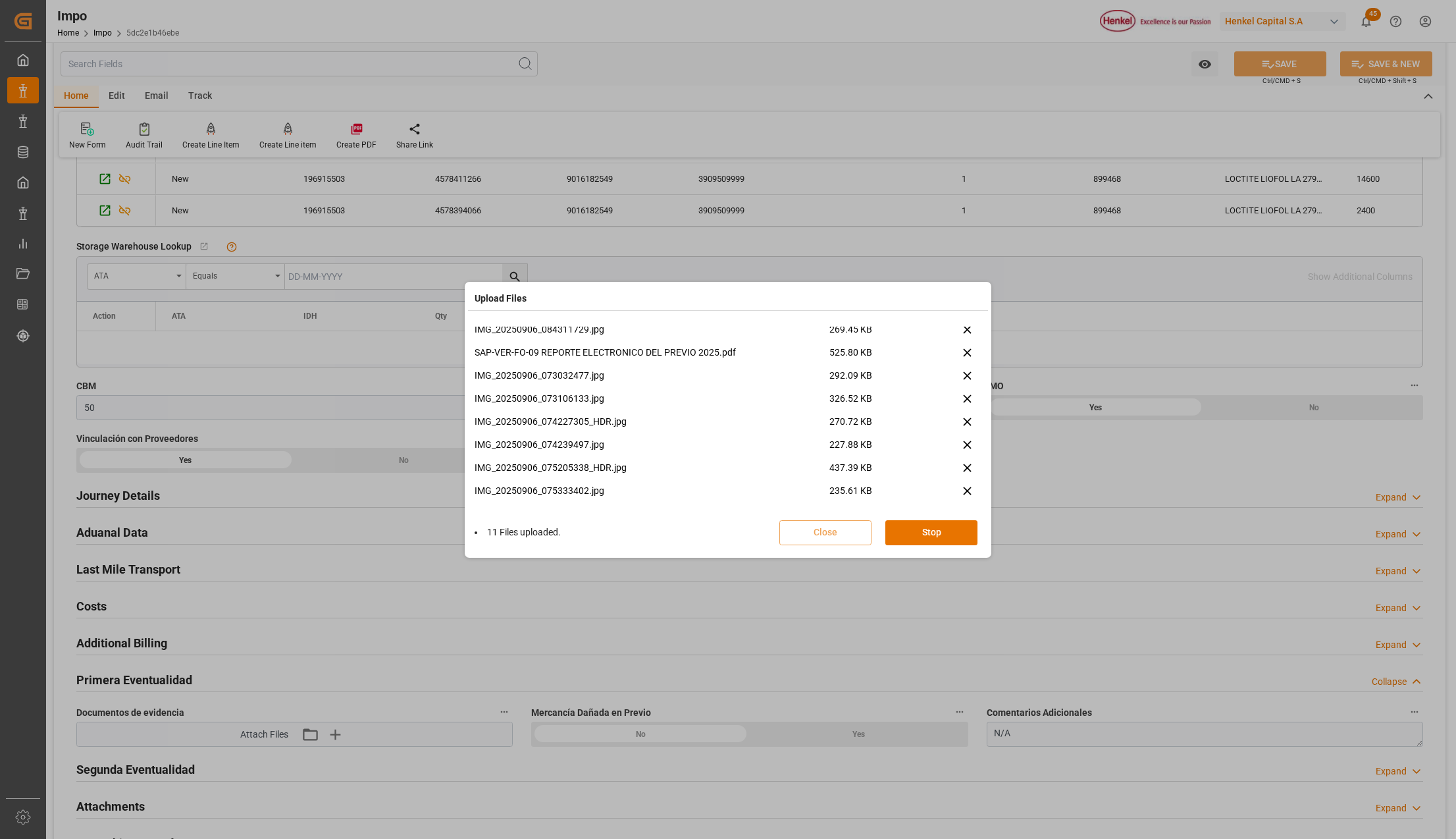
scroll to position [885, 0]
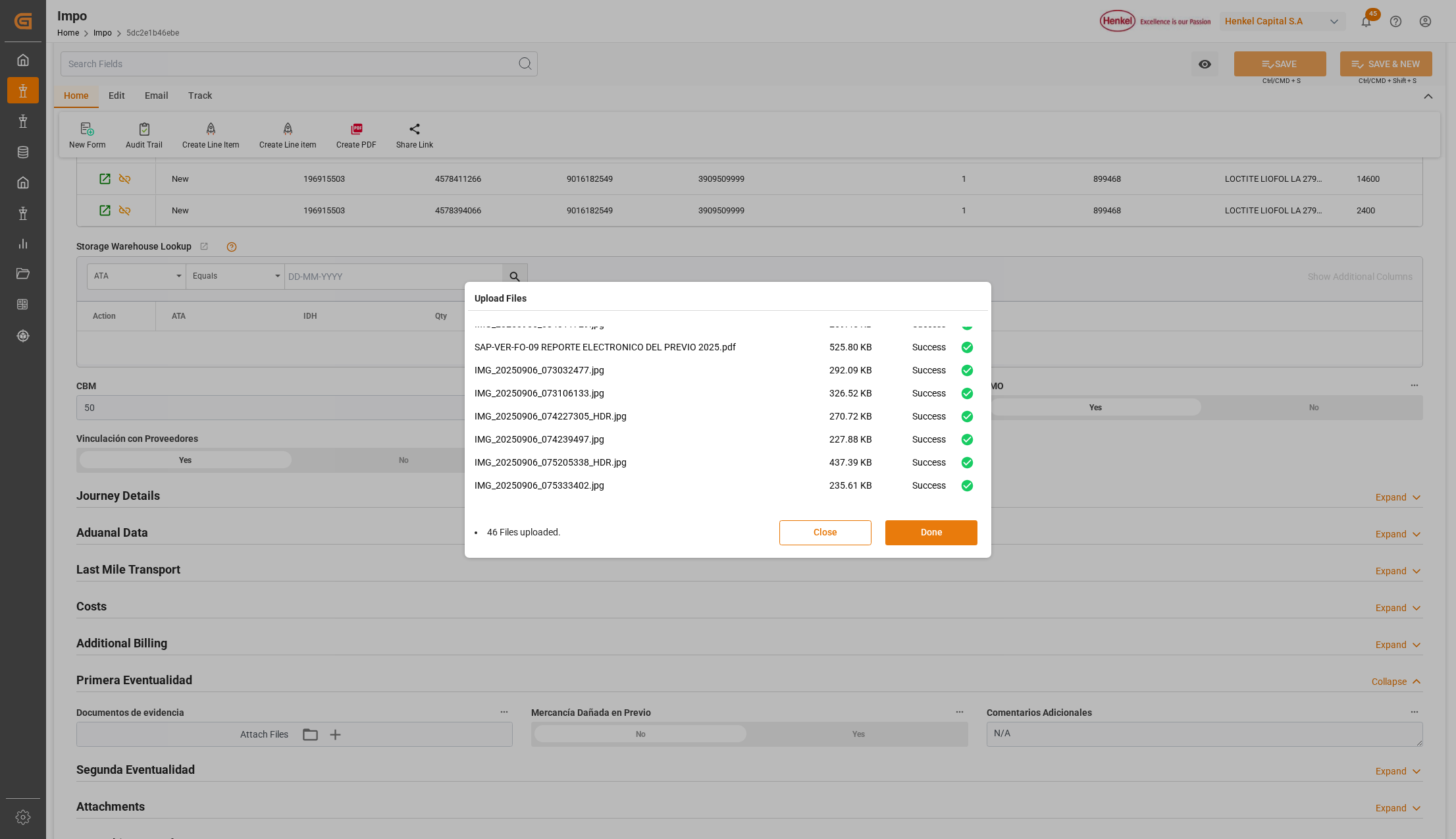
click at [935, 533] on button "Done" at bounding box center [931, 533] width 92 height 25
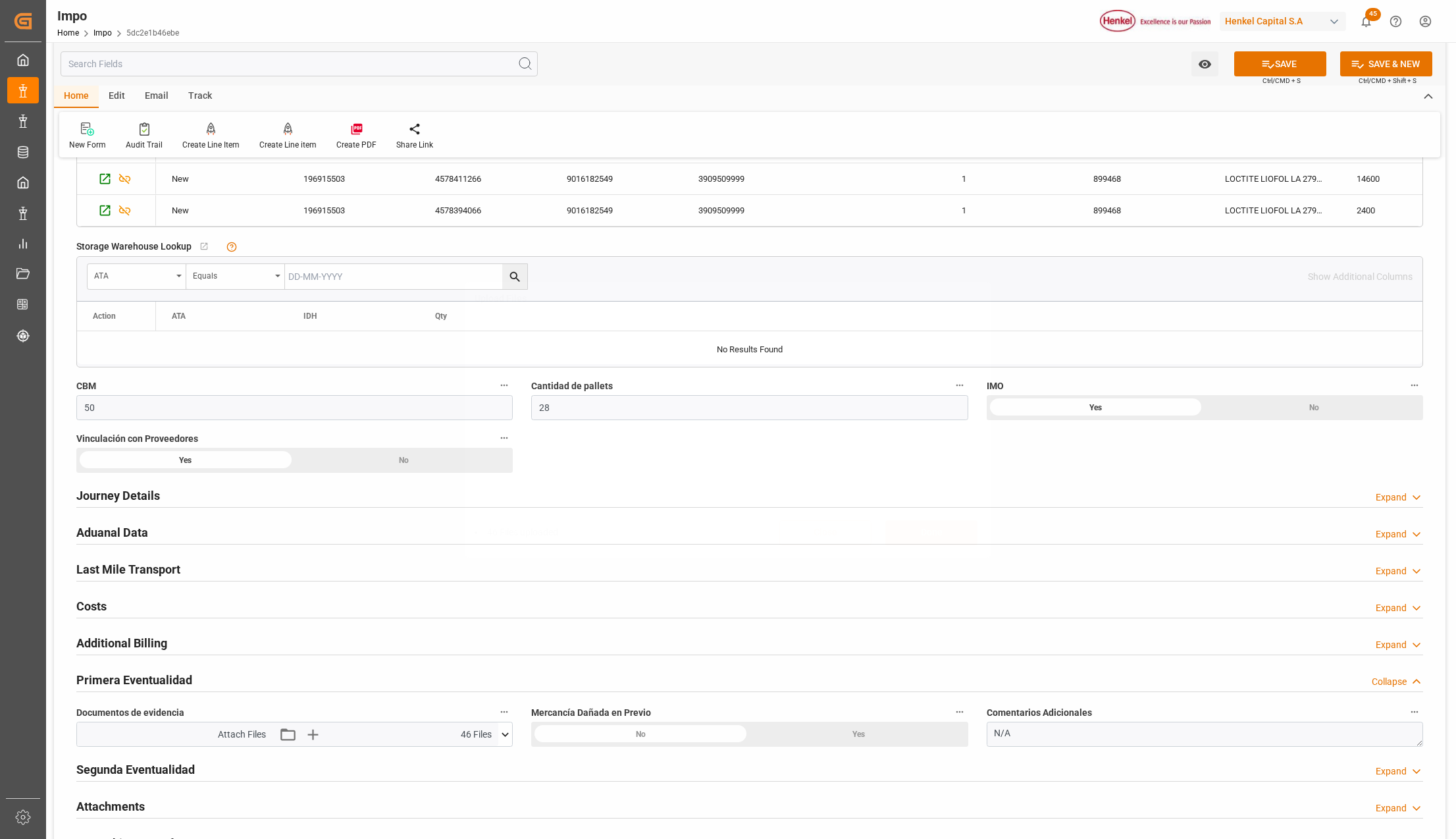
scroll to position [0, 0]
click at [1261, 69] on icon at bounding box center [1268, 64] width 14 height 14
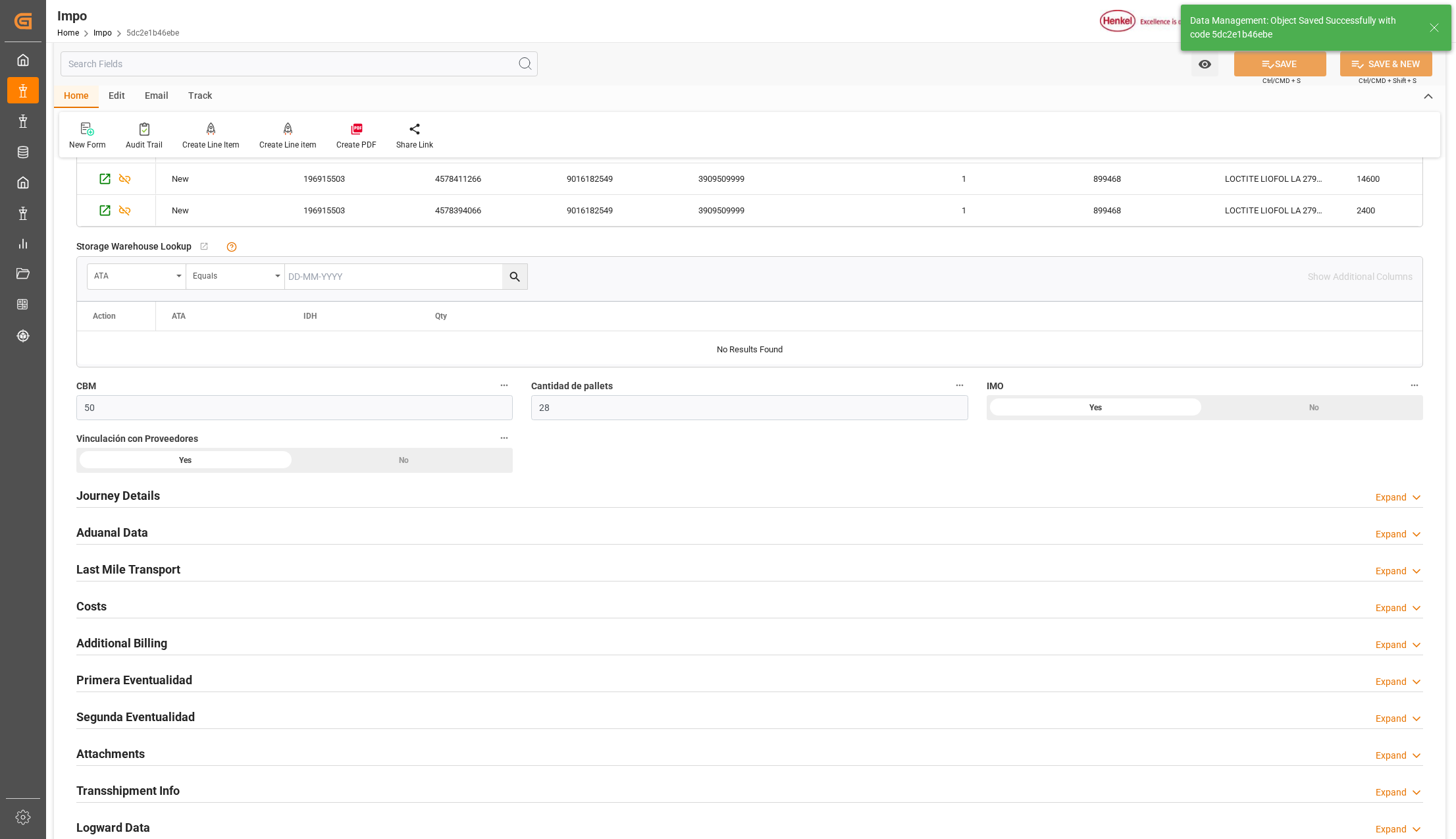
scroll to position [790, 0]
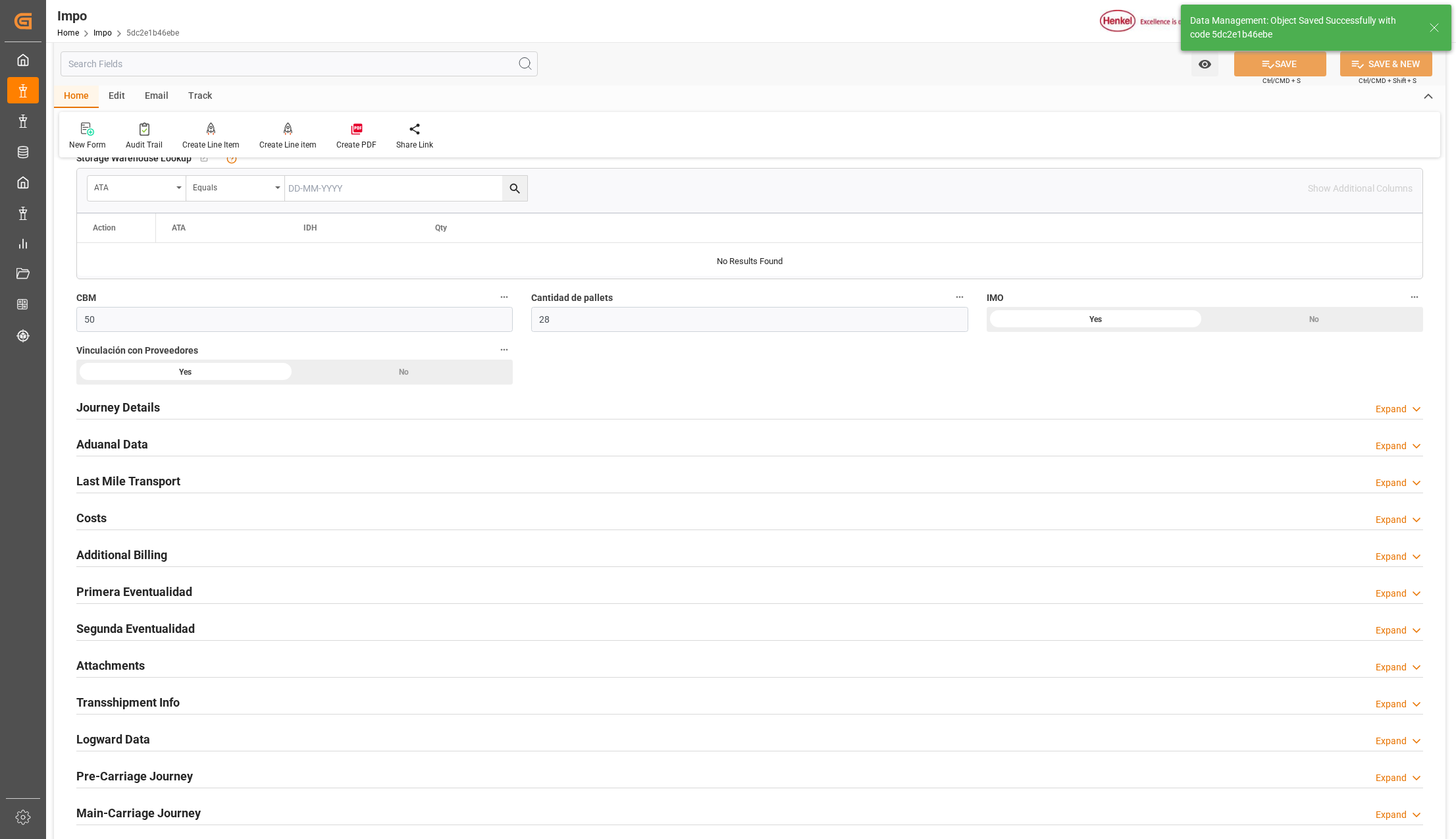
click at [133, 597] on h2 "Primera Eventualidad" at bounding box center [134, 591] width 116 height 18
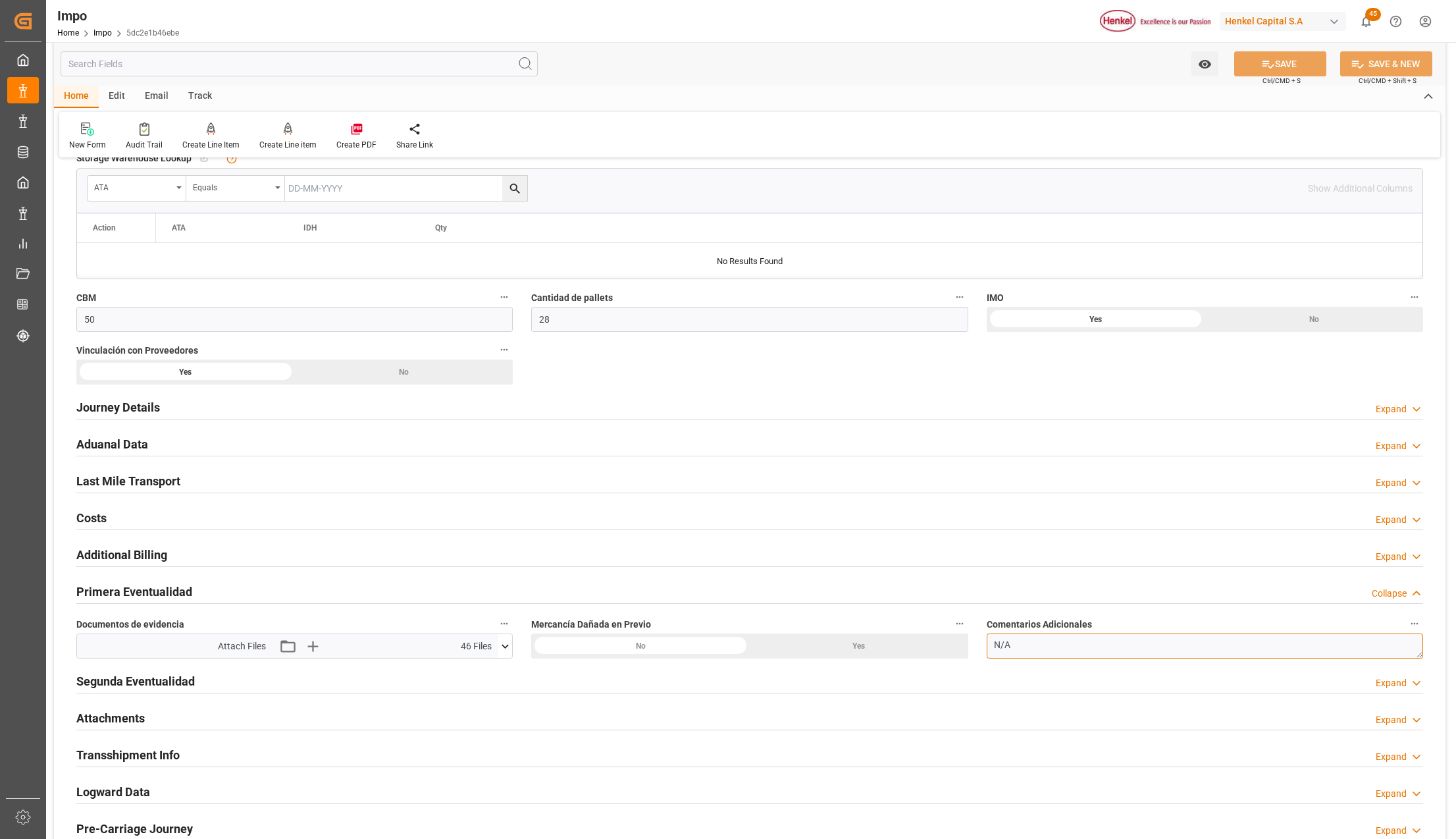
click at [1038, 651] on textarea "N/A" at bounding box center [1204, 645] width 436 height 25
drag, startPoint x: 1032, startPoint y: 651, endPoint x: 990, endPoint y: 638, distance: 44.0
click at [990, 638] on textarea "N/A" at bounding box center [1204, 645] width 436 height 25
paste textarea "SE DETECTA EMPLAYE Y TAMBORES LIGERAMENTE RASPADOS"
type textarea "SE DETECTA EMPLAYE Y TAMBORES LIGERAMENTE RASPADOS"
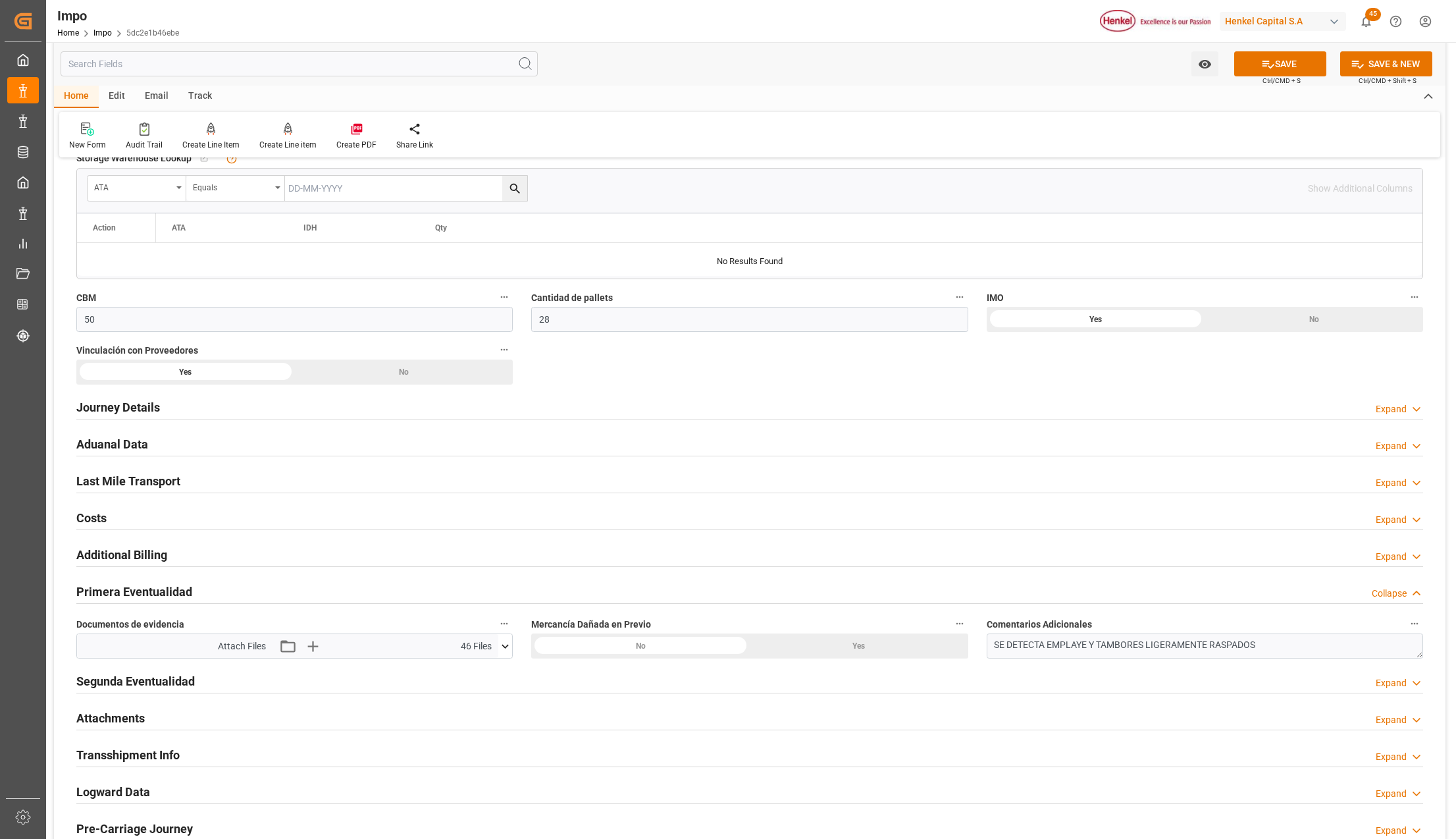
click at [1282, 54] on button "SAVE" at bounding box center [1279, 64] width 92 height 25
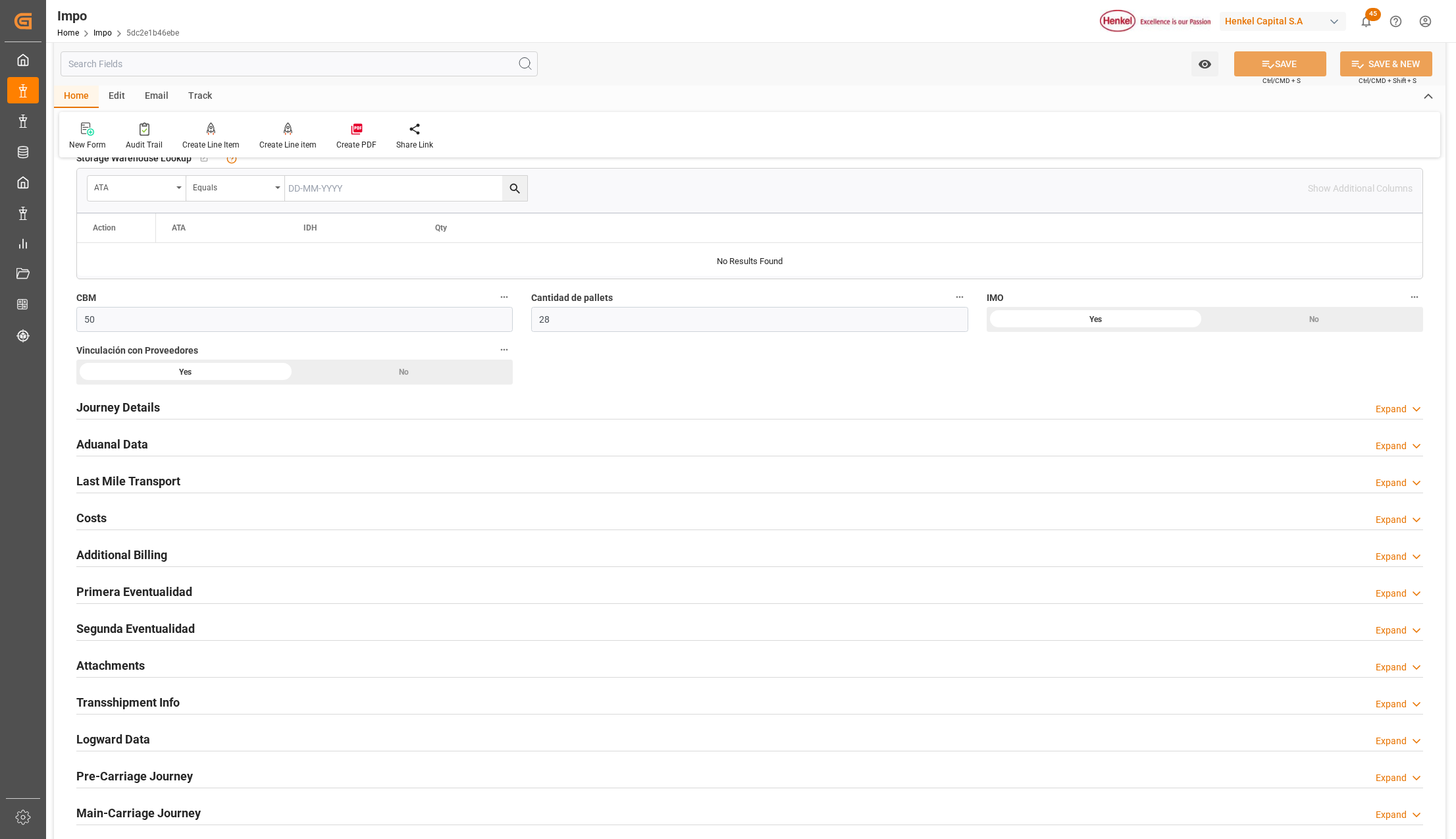
click at [117, 665] on h2 "Attachments" at bounding box center [110, 665] width 69 height 18
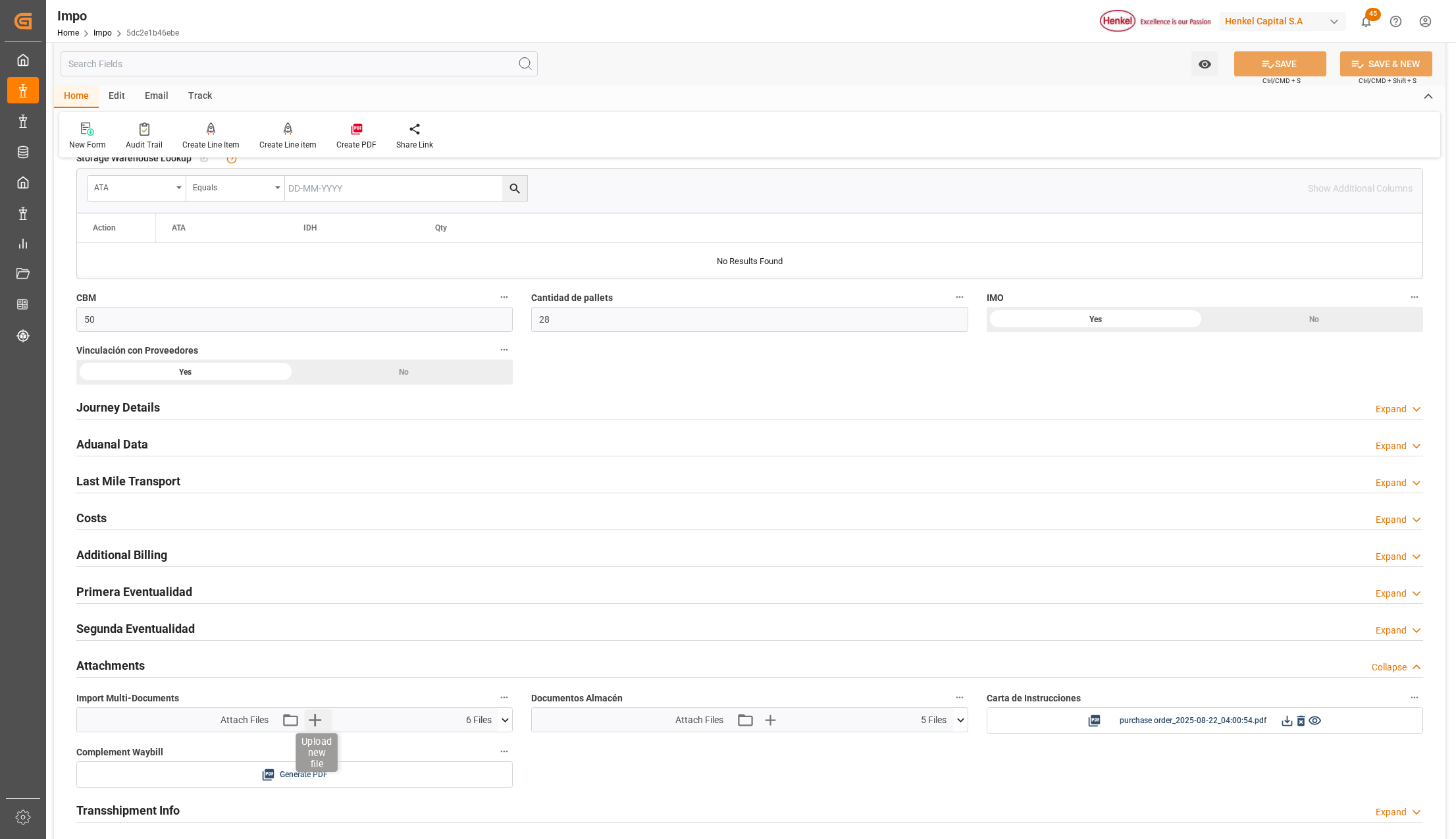
click at [315, 726] on icon "button" at bounding box center [315, 720] width 12 height 12
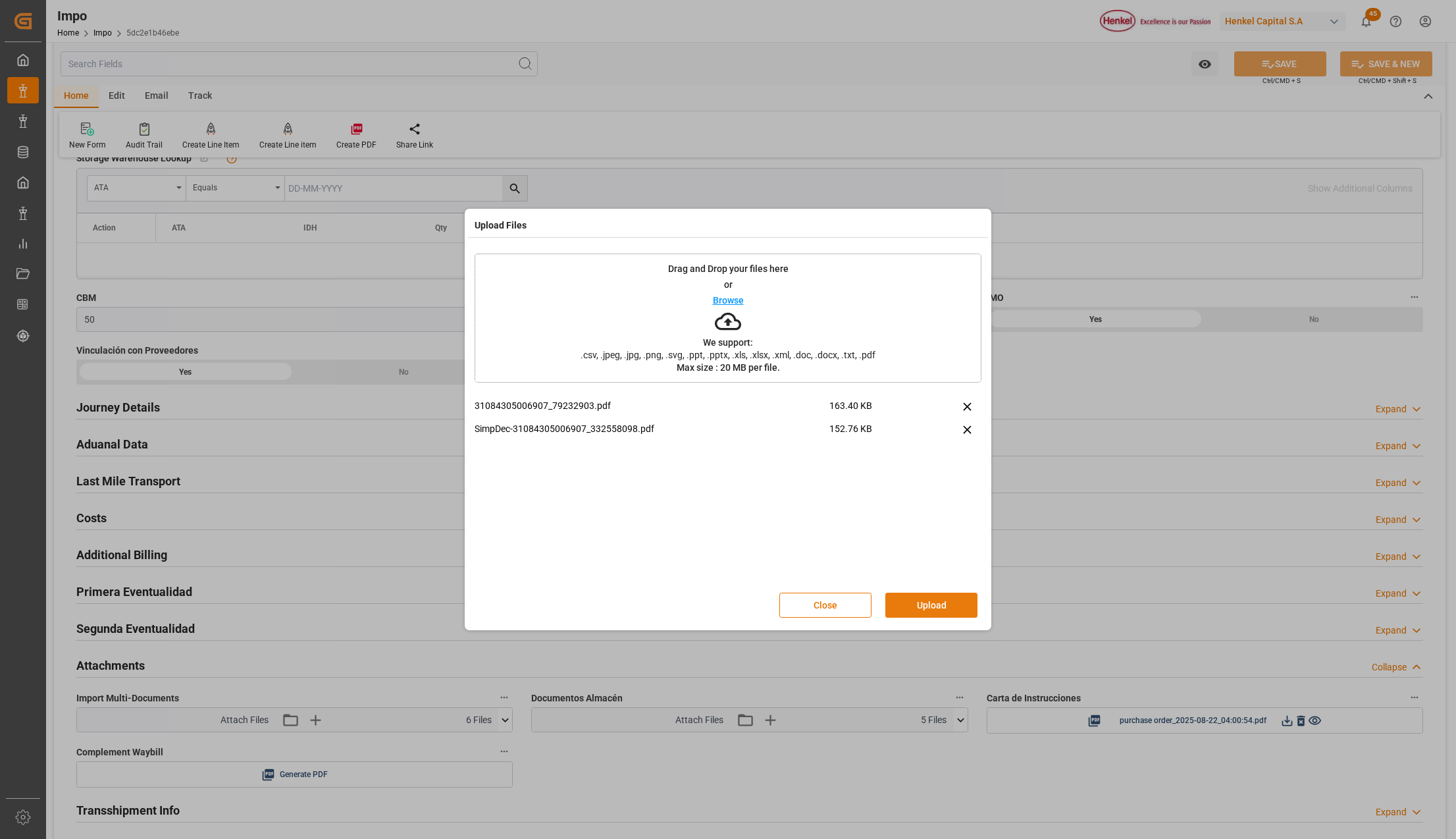
click at [949, 606] on button "Upload" at bounding box center [931, 605] width 92 height 25
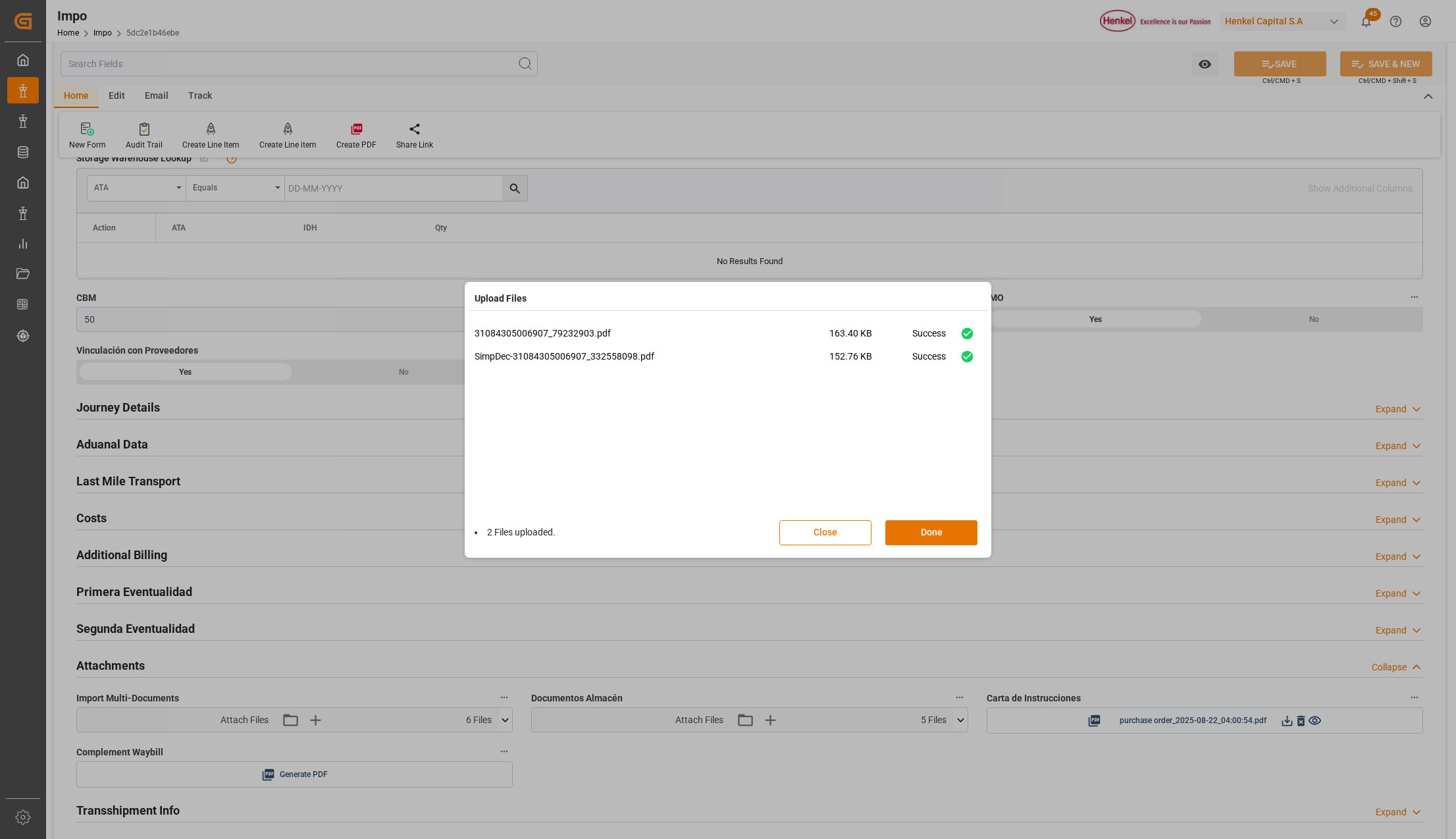
click at [880, 444] on div "31084305006907_79232903.pdf 163.40 KB Success SimpDec-31084305006907_332558098.…" at bounding box center [728, 418] width 507 height 184
click at [924, 540] on button "Done" at bounding box center [931, 533] width 92 height 25
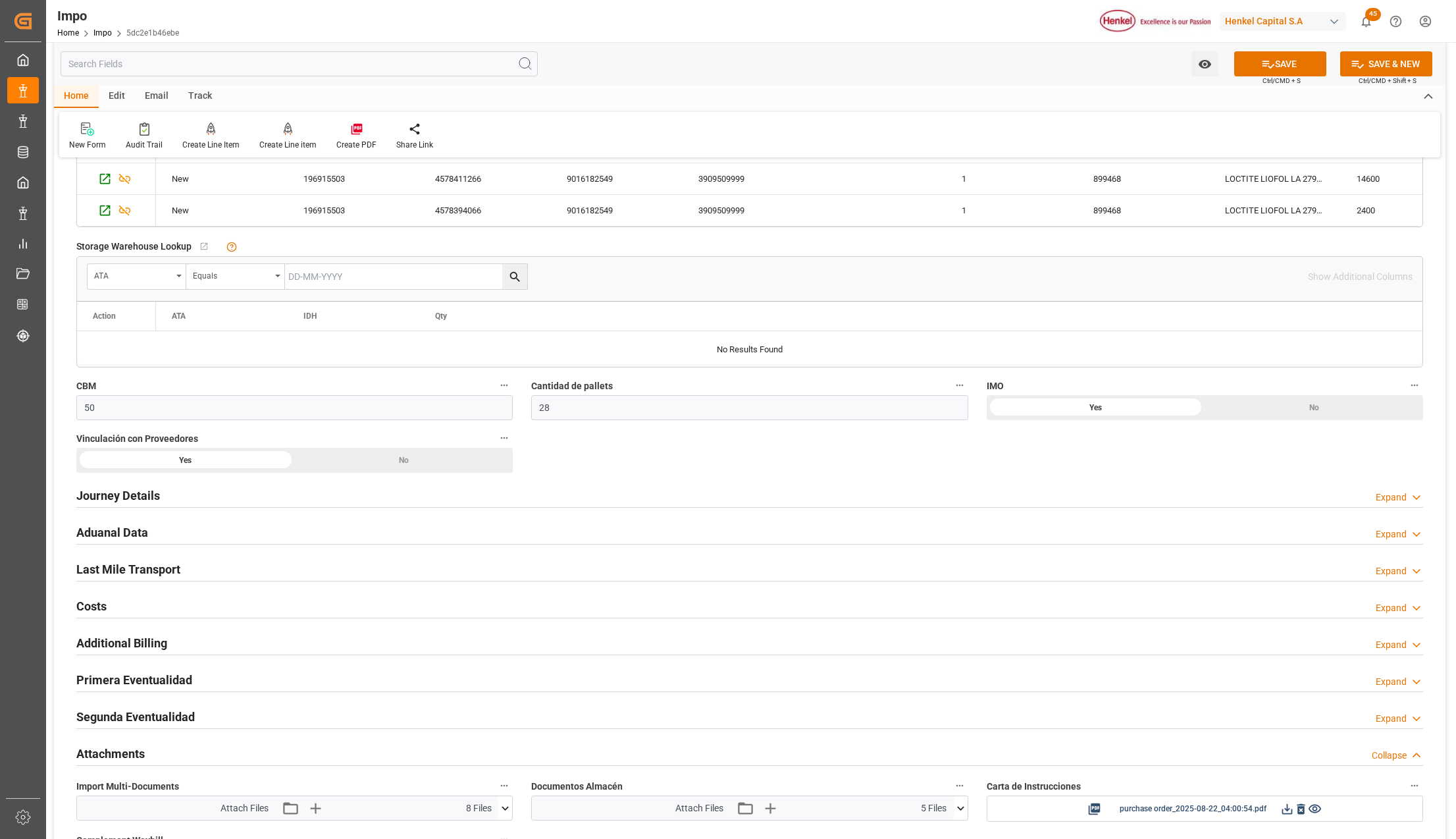
click at [1267, 69] on icon at bounding box center [1268, 64] width 14 height 14
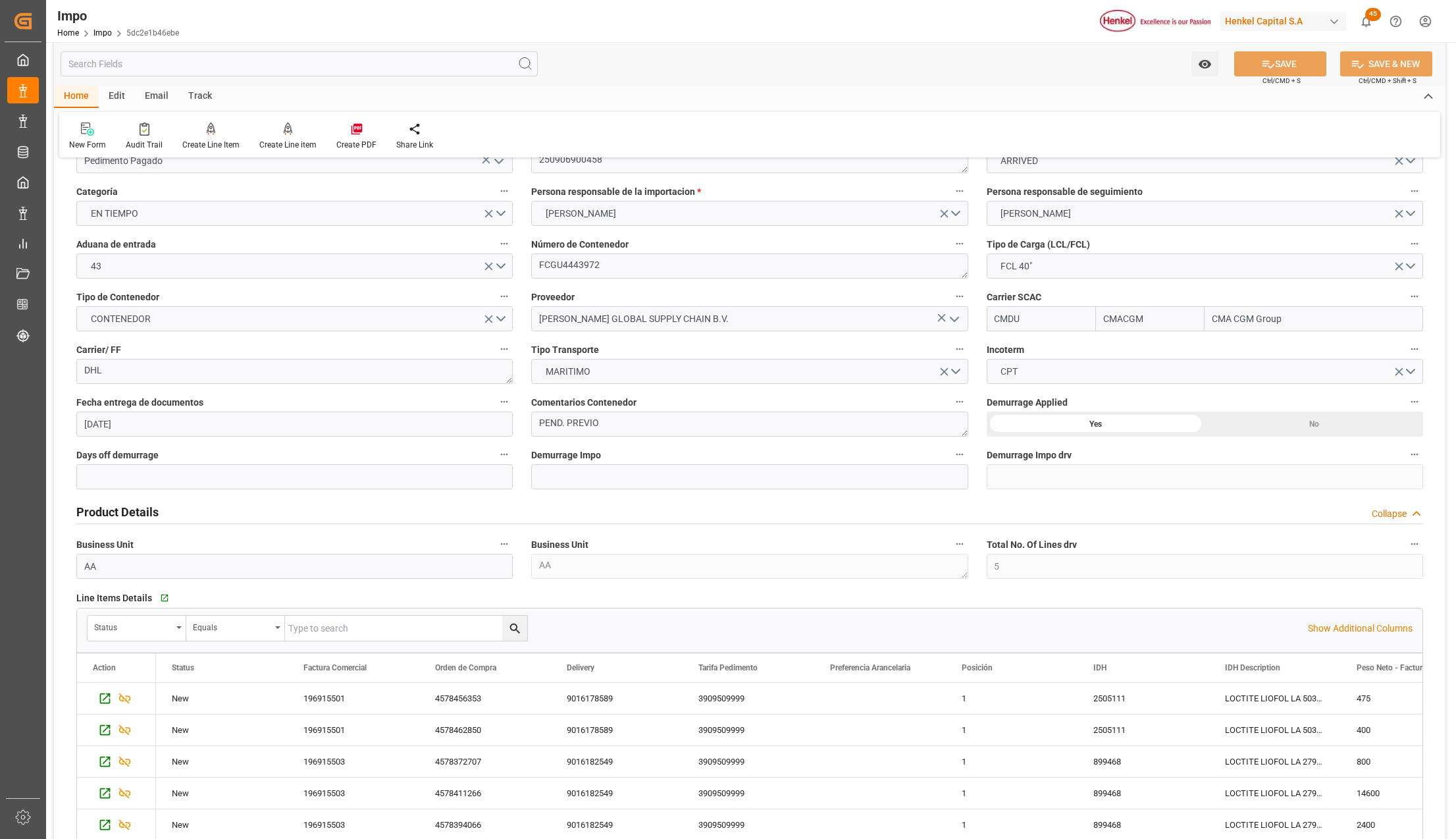
scroll to position [0, 0]
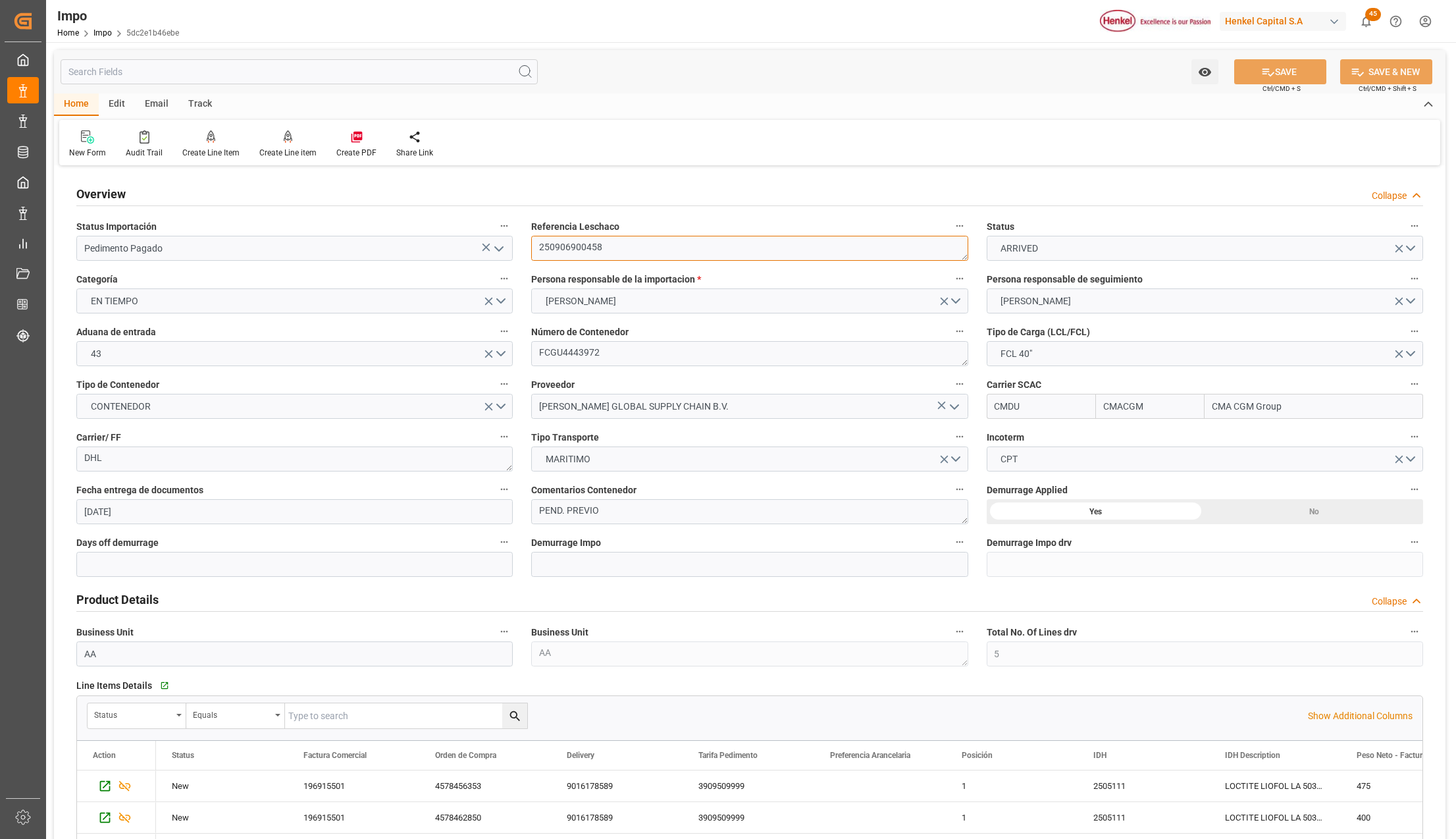
click at [558, 237] on textarea "250906900458" at bounding box center [748, 248] width 436 height 25
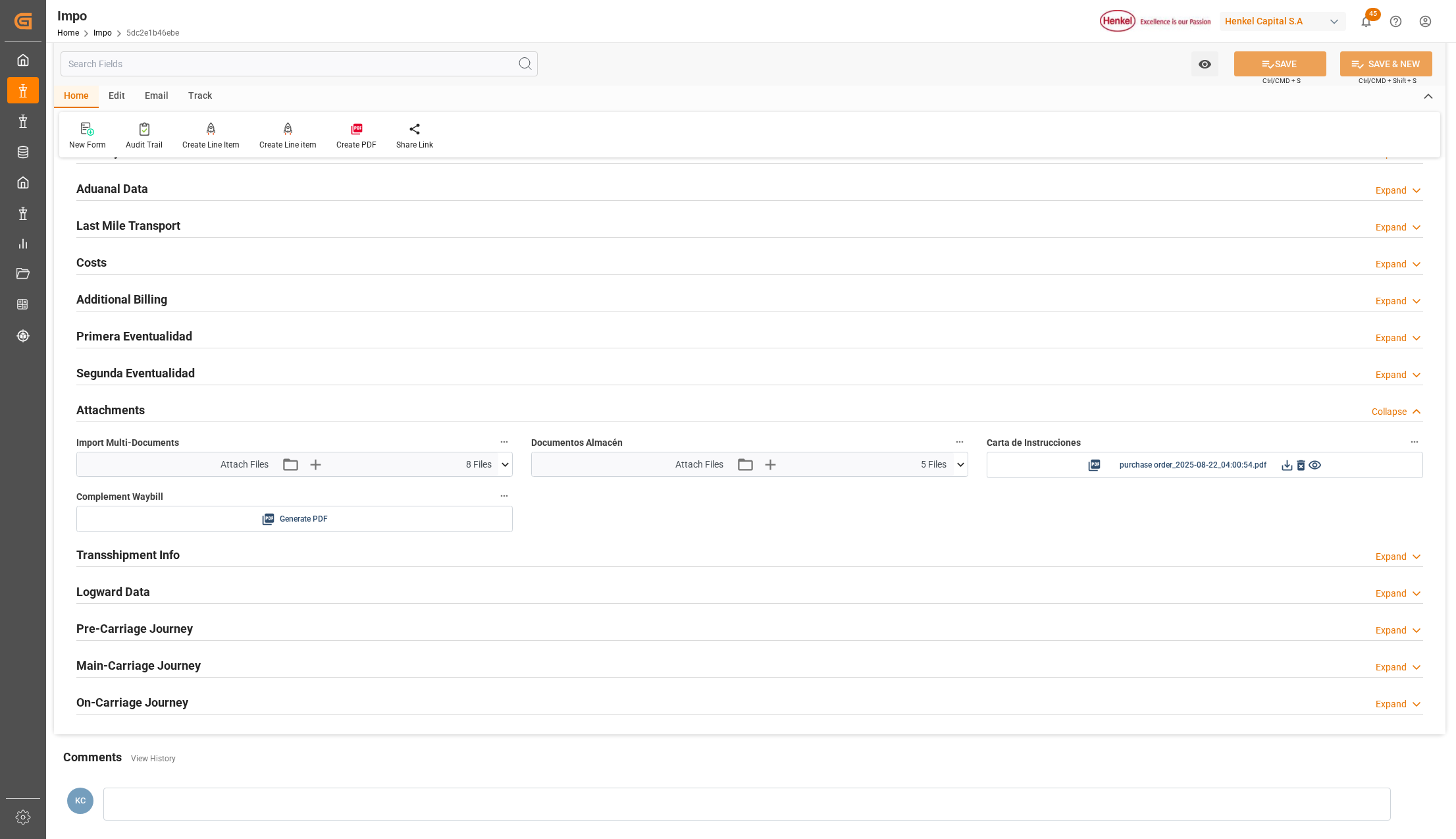
scroll to position [1054, 0]
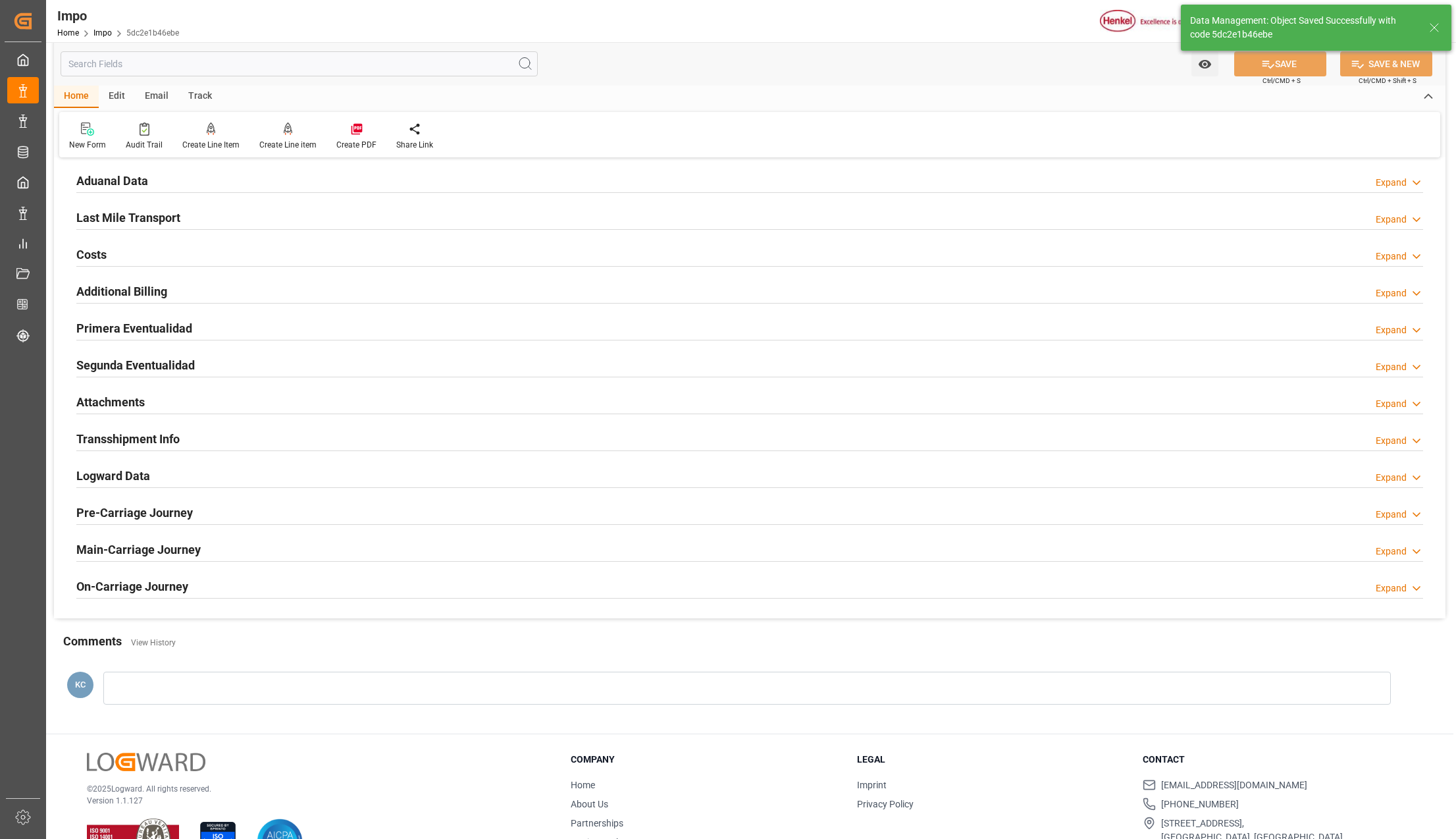
click at [127, 393] on div "Attachments" at bounding box center [110, 401] width 69 height 25
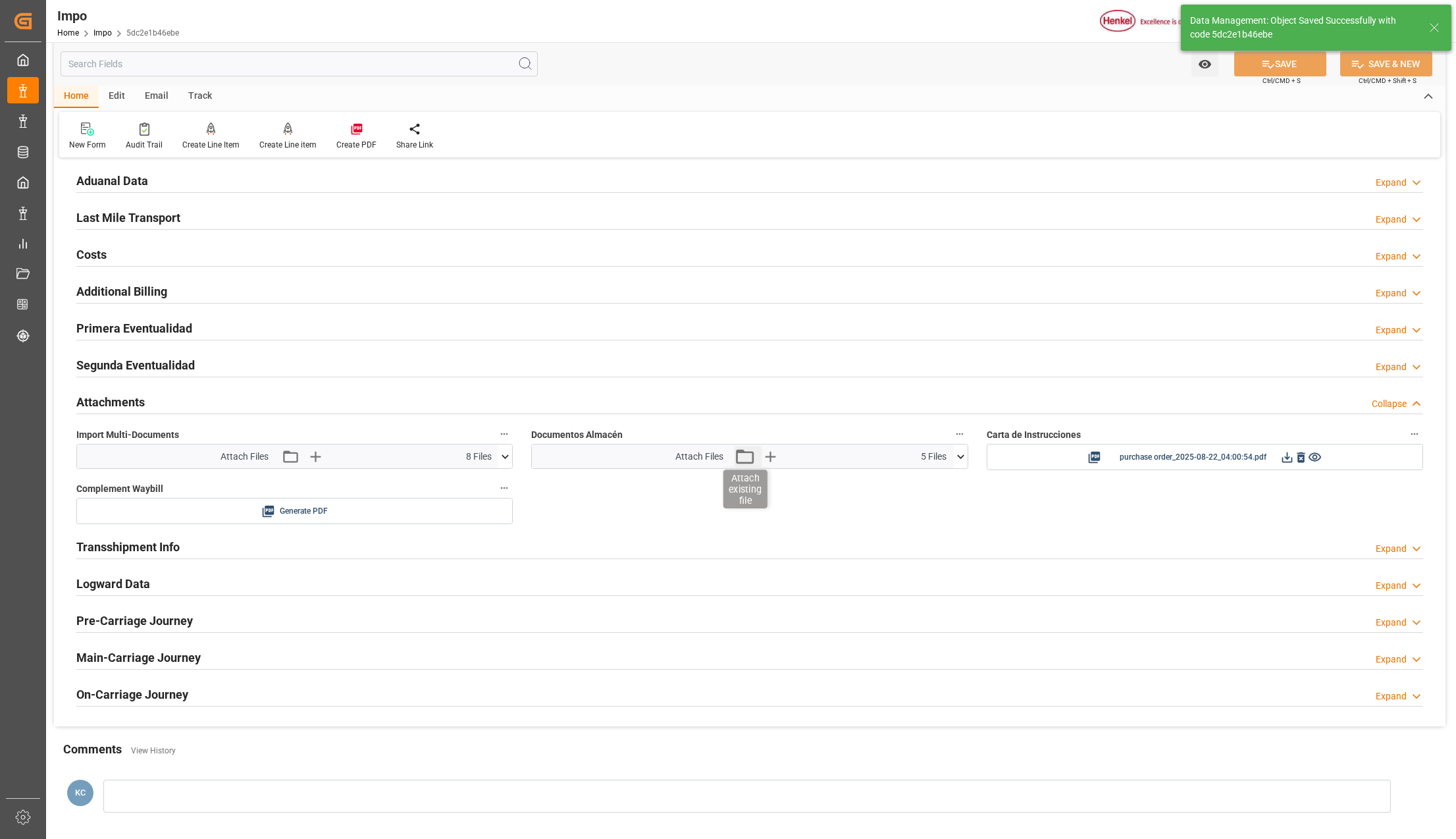
click at [748, 458] on icon "button" at bounding box center [744, 455] width 21 height 21
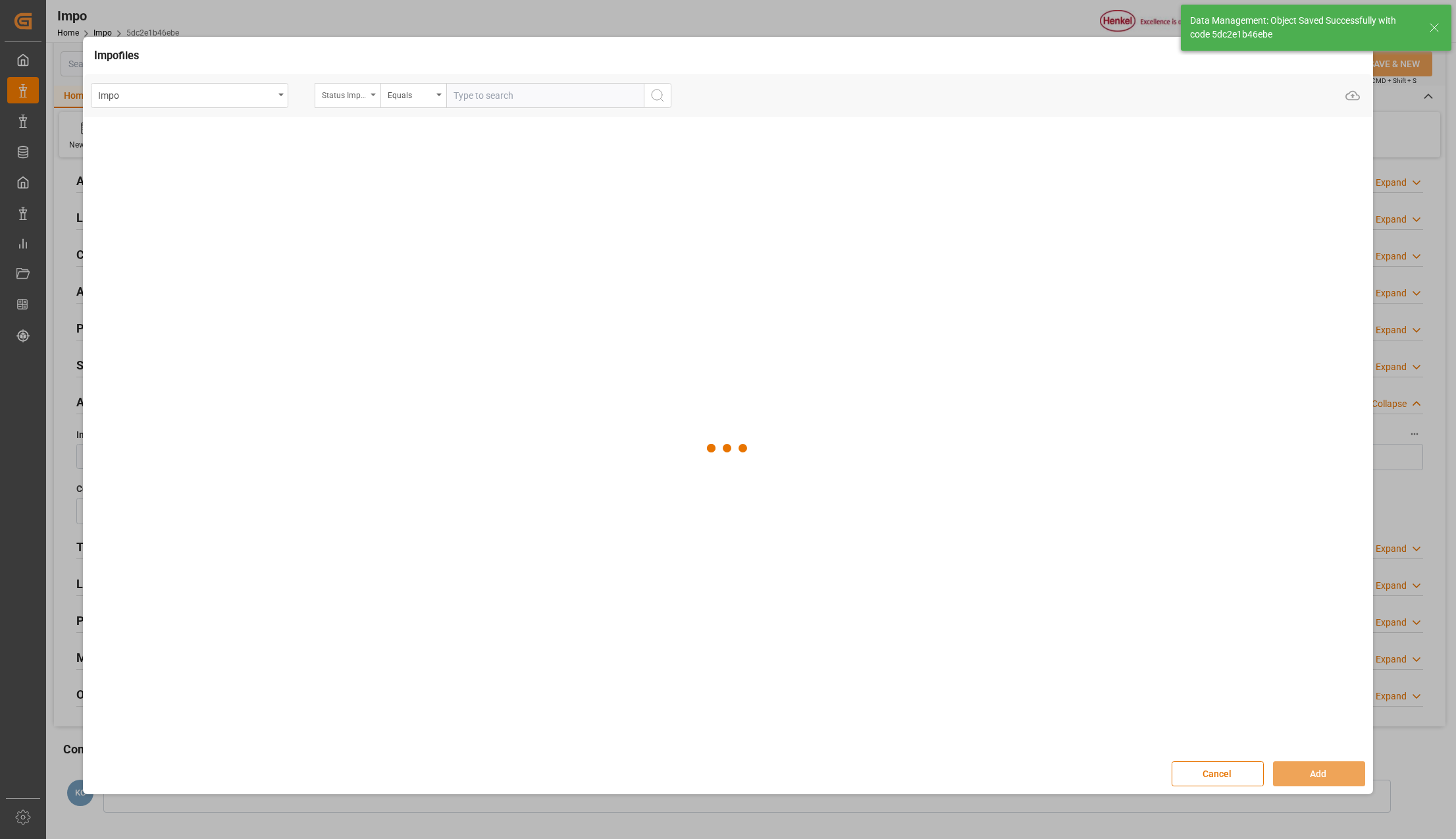
click at [371, 86] on div "Status Importación" at bounding box center [347, 95] width 66 height 25
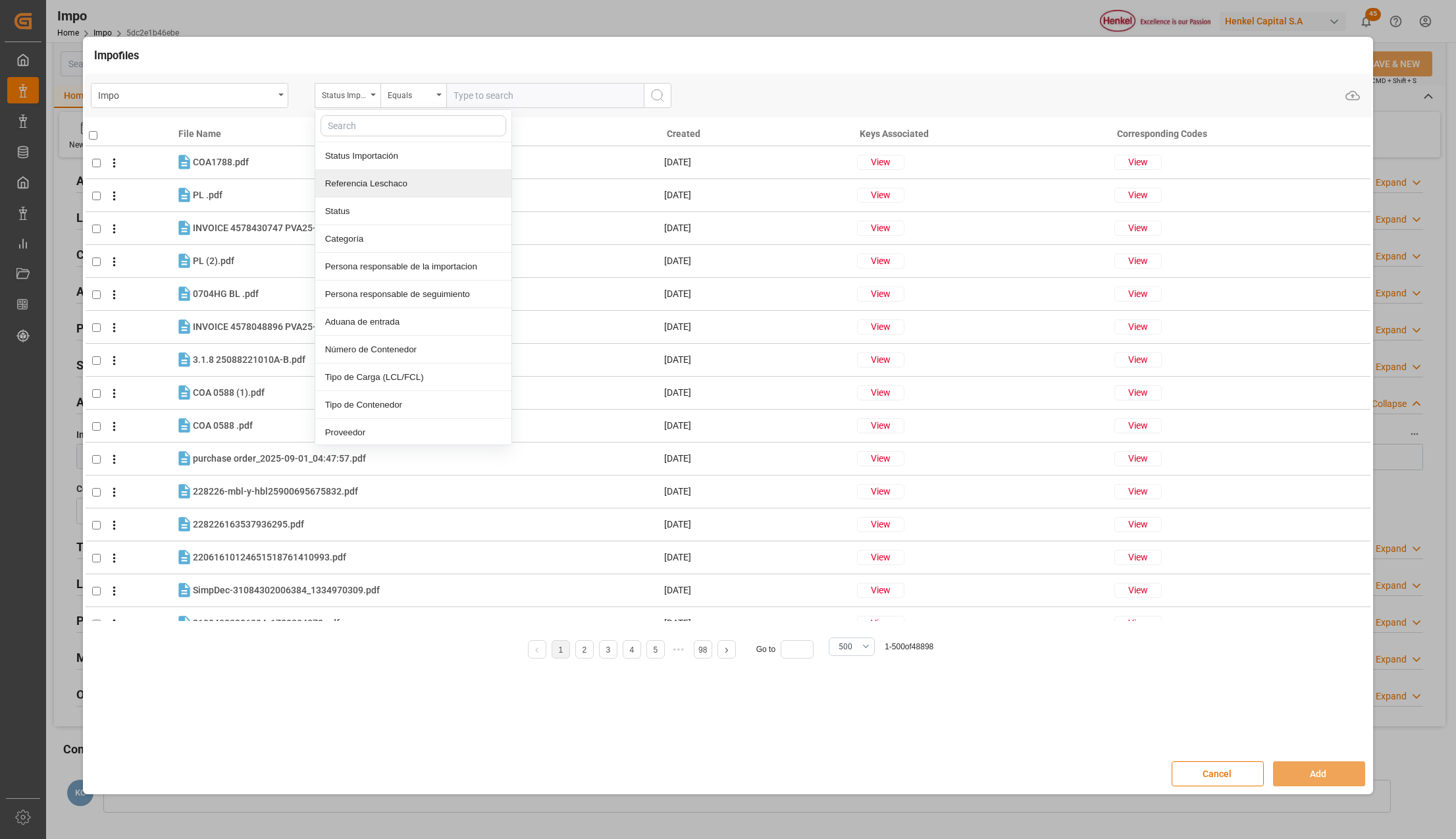
click at [356, 179] on div "Referencia Leschaco" at bounding box center [414, 184] width 196 height 28
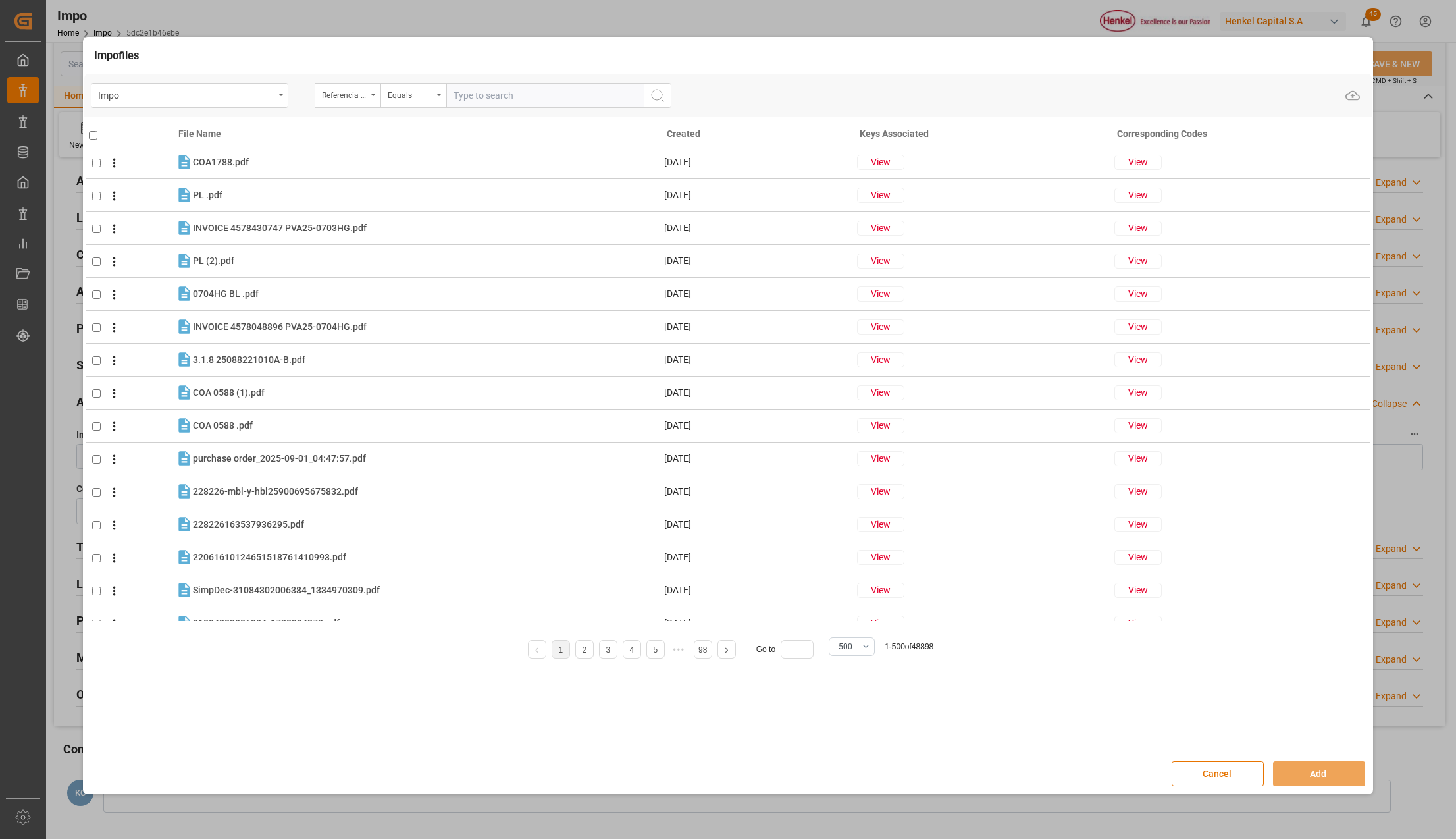
click at [481, 98] on input "text" at bounding box center [545, 95] width 198 height 25
paste input "250906900458"
type input "250906900458"
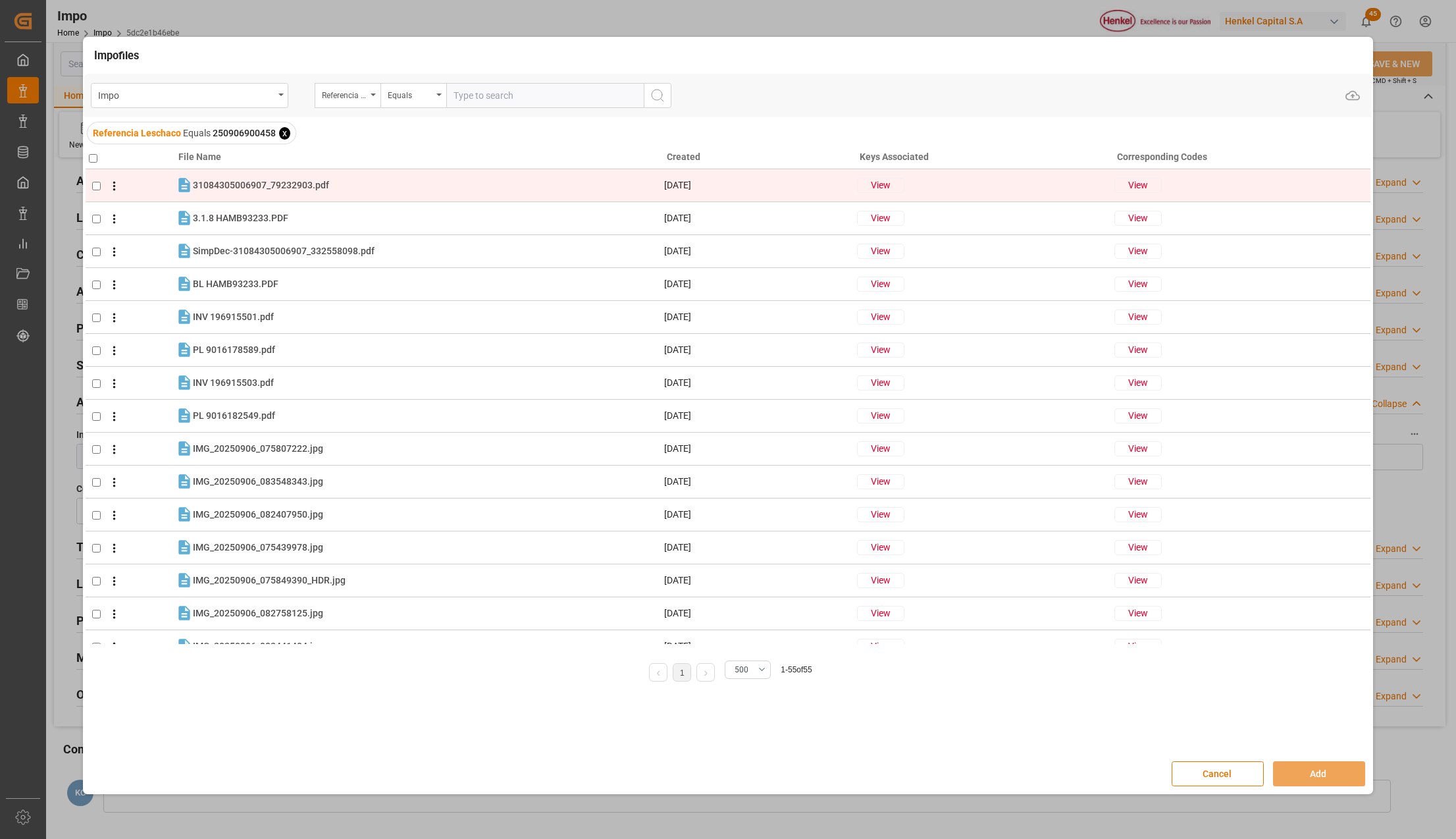
click at [98, 185] on input "checkbox" at bounding box center [96, 185] width 8 height 8
checkbox input "true"
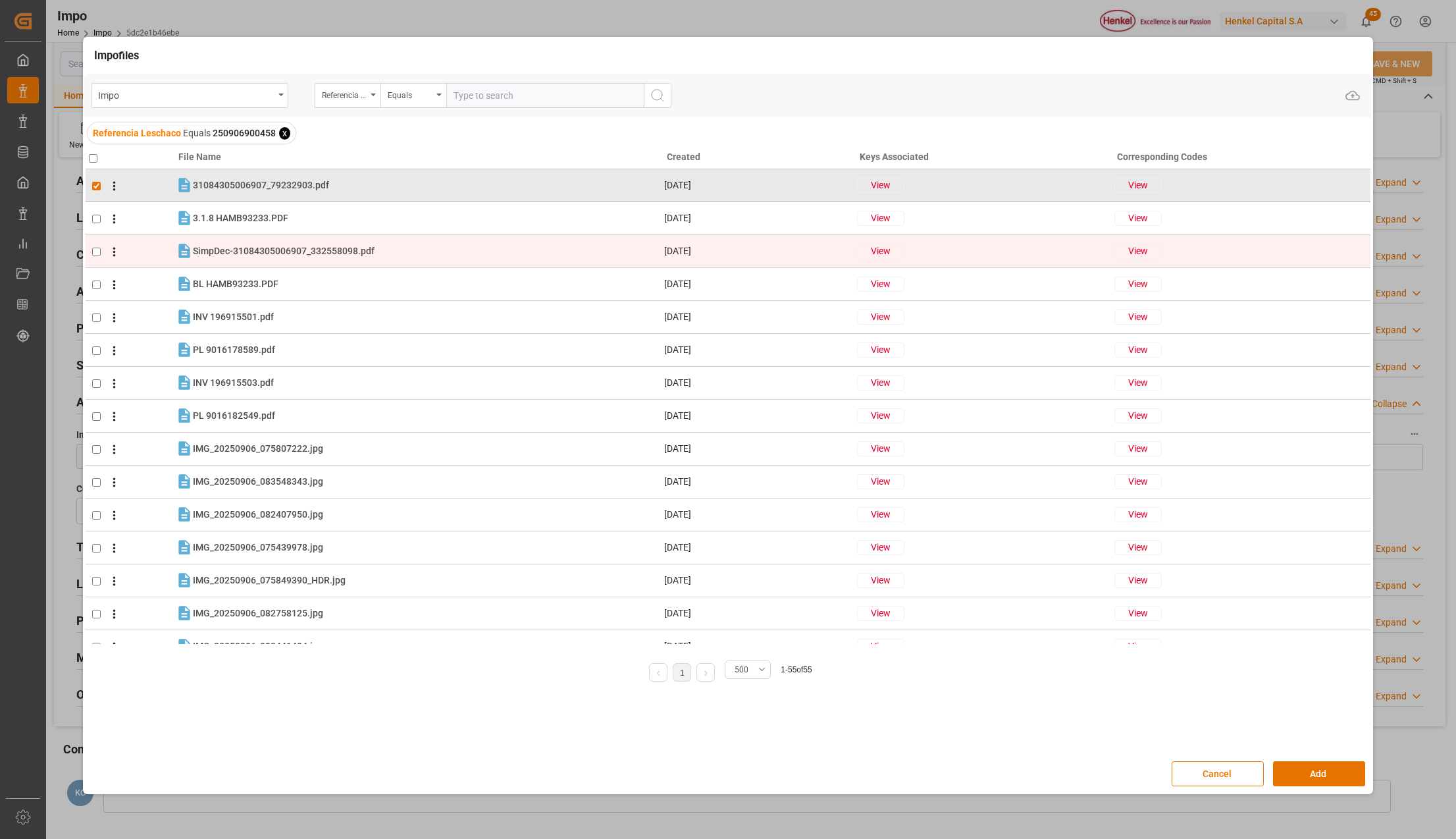
click at [96, 251] on input "checkbox" at bounding box center [96, 252] width 8 height 8
checkbox input "true"
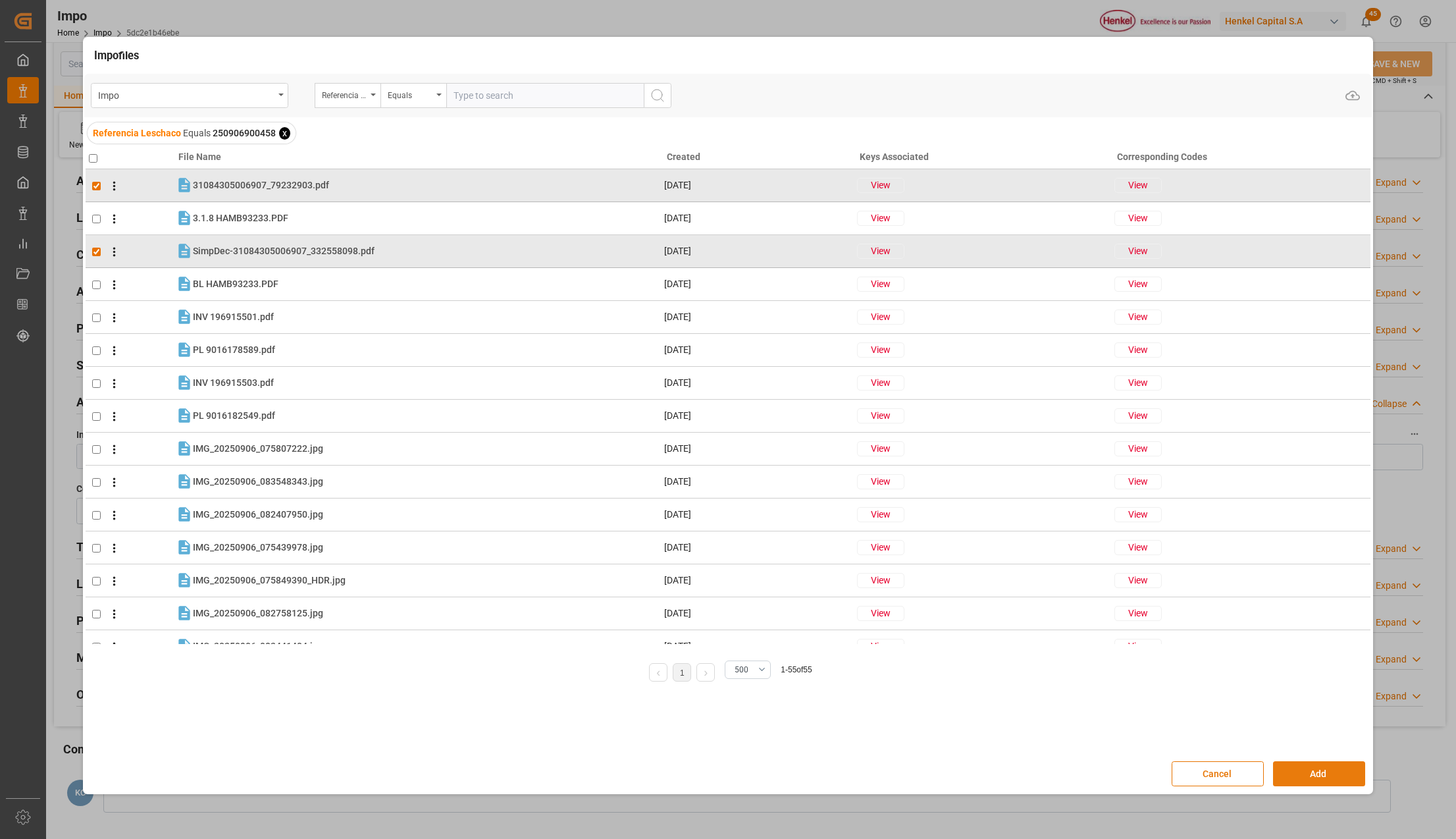
click at [1289, 781] on button "Add" at bounding box center [1318, 773] width 92 height 25
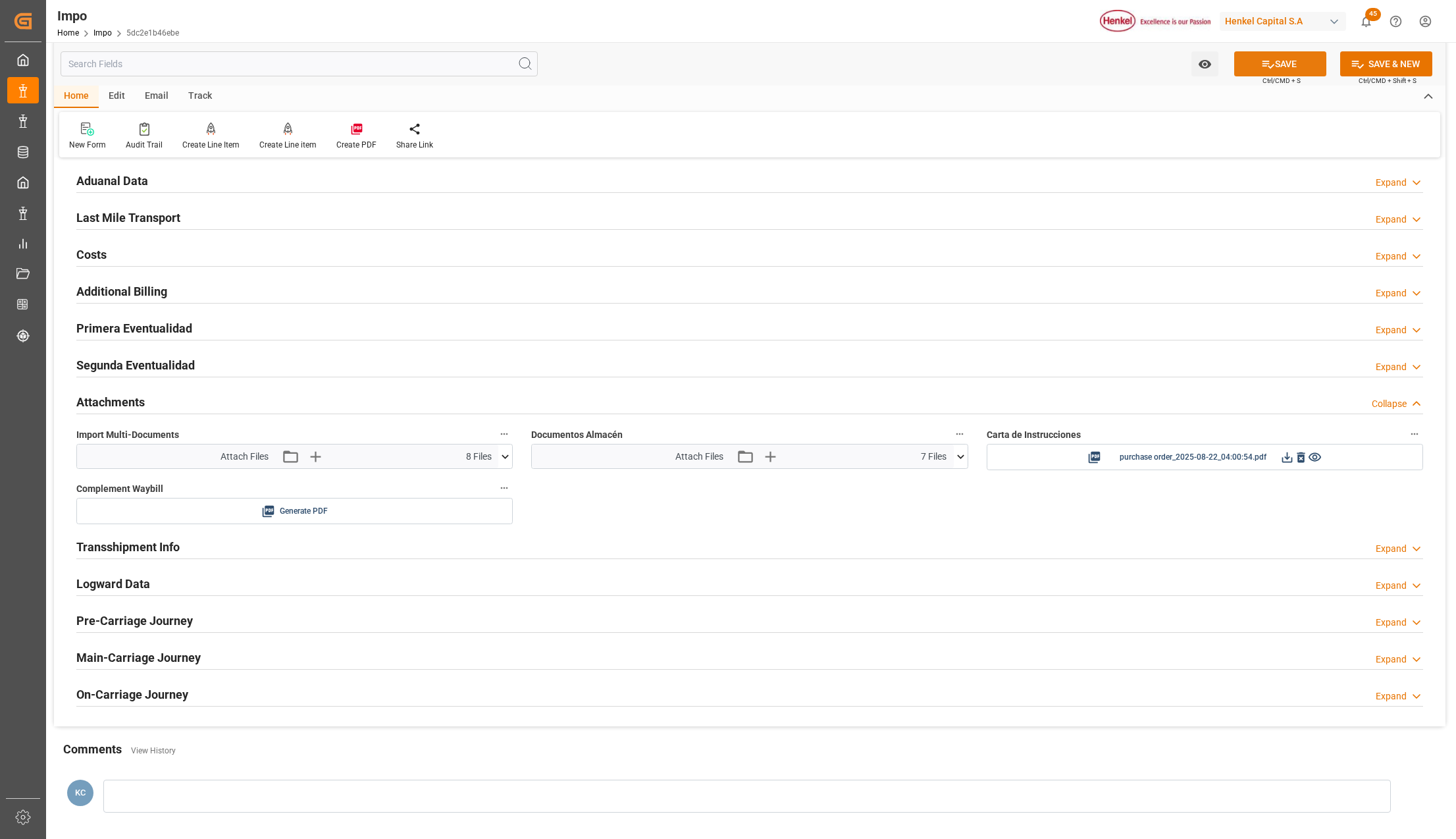
click at [1288, 63] on button "SAVE" at bounding box center [1279, 64] width 92 height 25
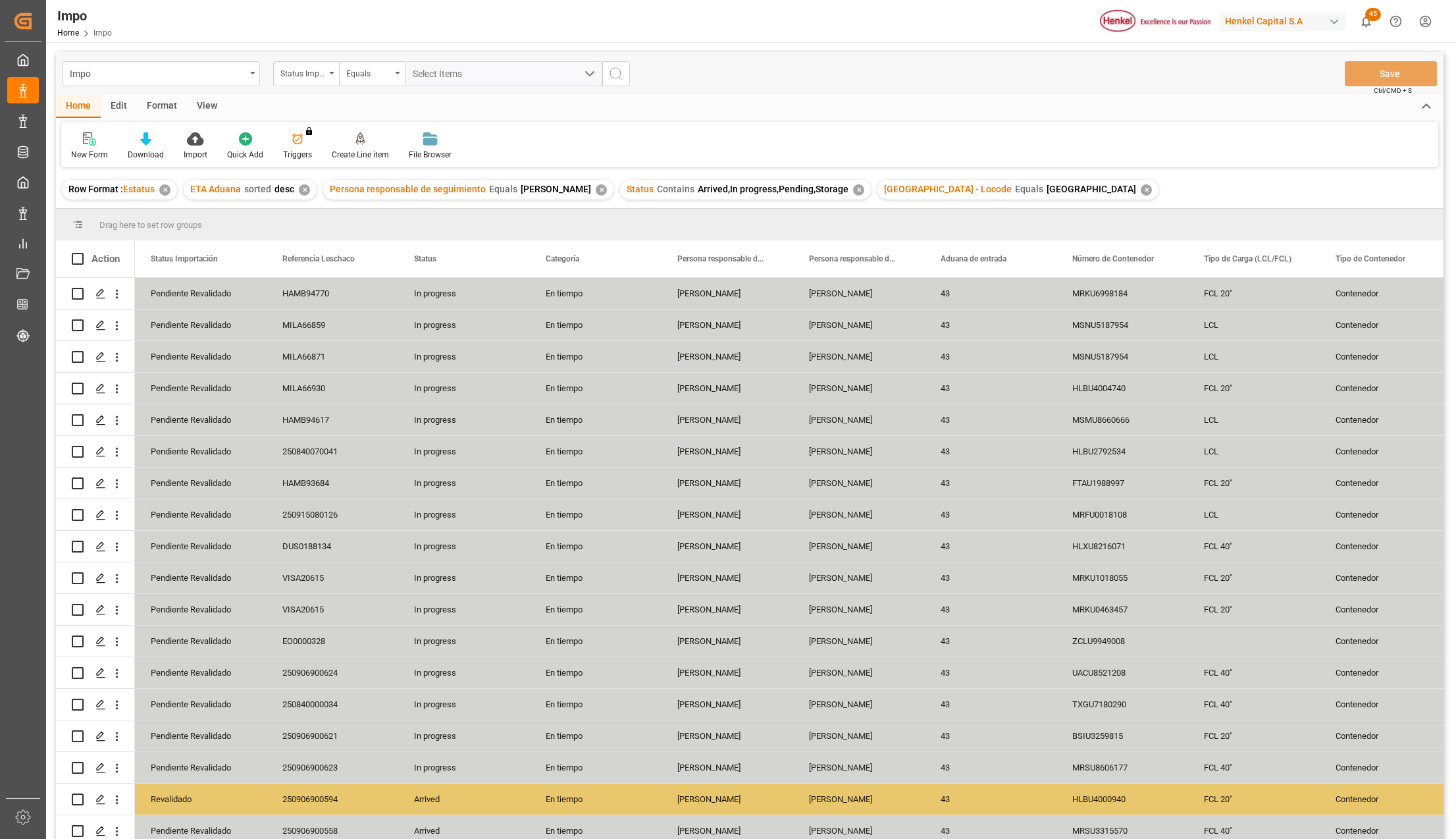
click at [205, 100] on div "View" at bounding box center [207, 107] width 40 height 22
click at [150, 145] on icon at bounding box center [149, 138] width 13 height 13
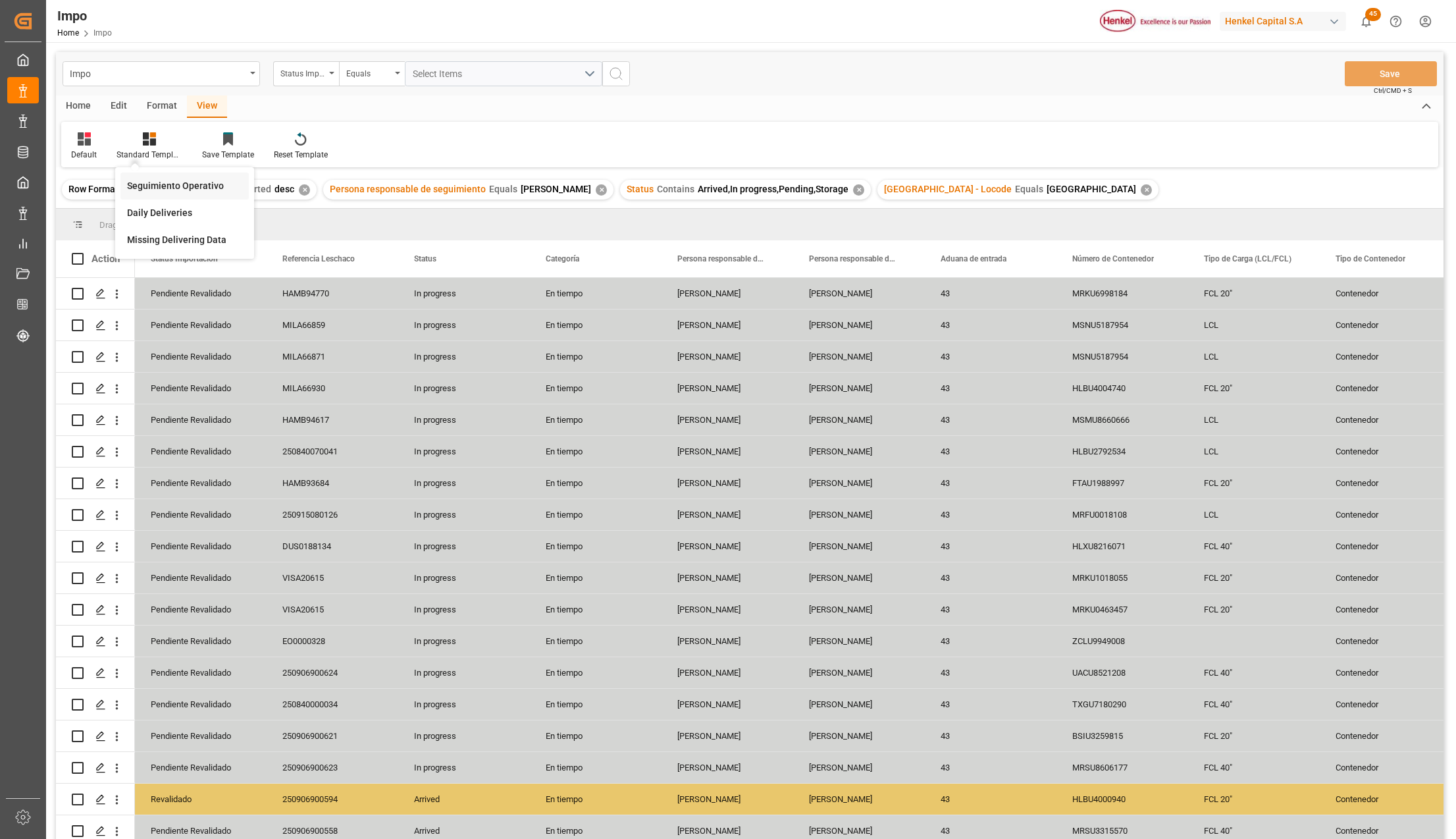
click at [166, 183] on div "Seguimiento Operativo" at bounding box center [184, 186] width 115 height 14
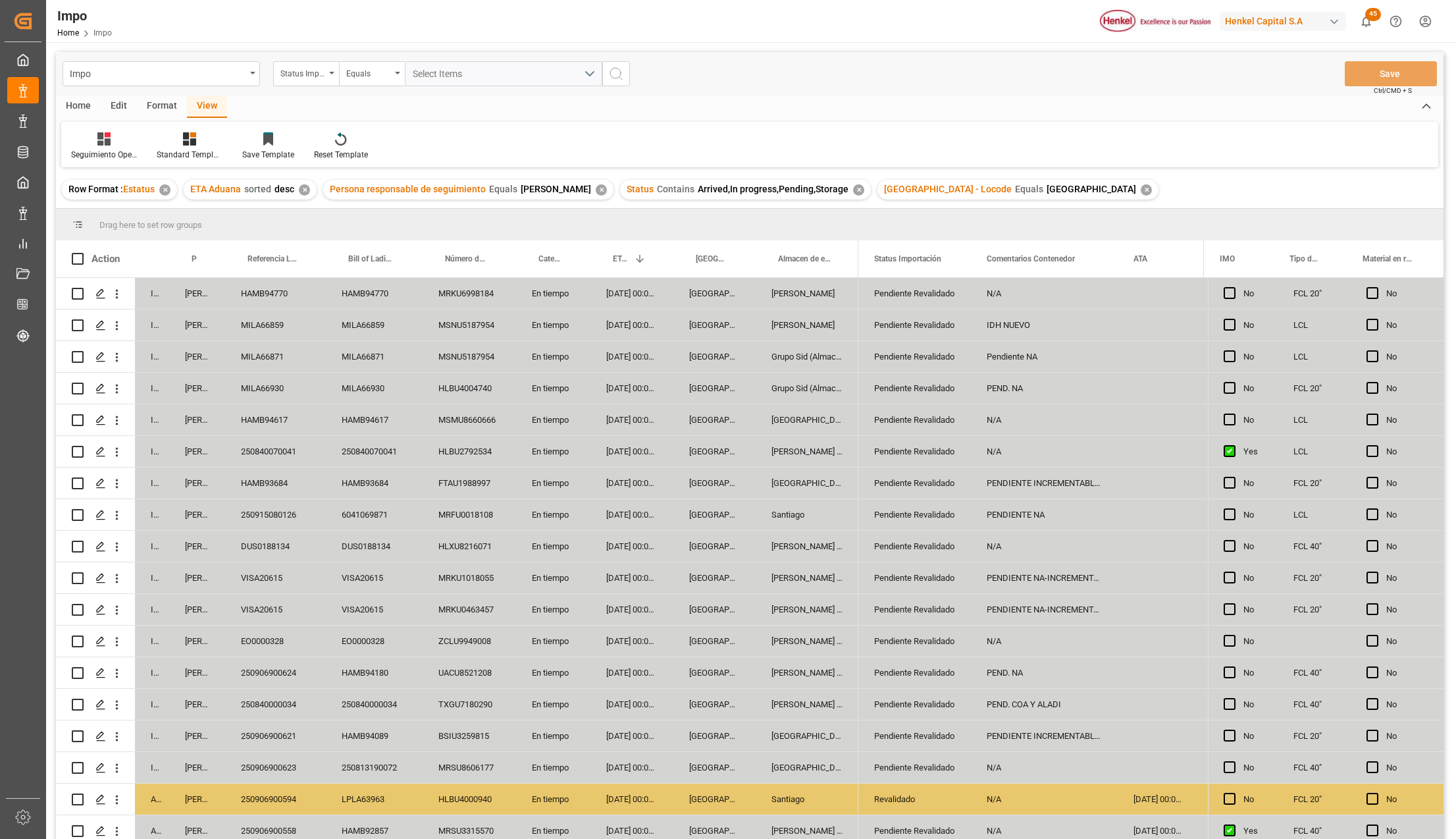
click at [292, 418] on div "HAMB94617" at bounding box center [275, 420] width 100 height 31
click at [276, 388] on div "MILA66930" at bounding box center [275, 388] width 100 height 31
click at [276, 388] on input "MILA66930" at bounding box center [275, 395] width 79 height 25
type input "250906900728"
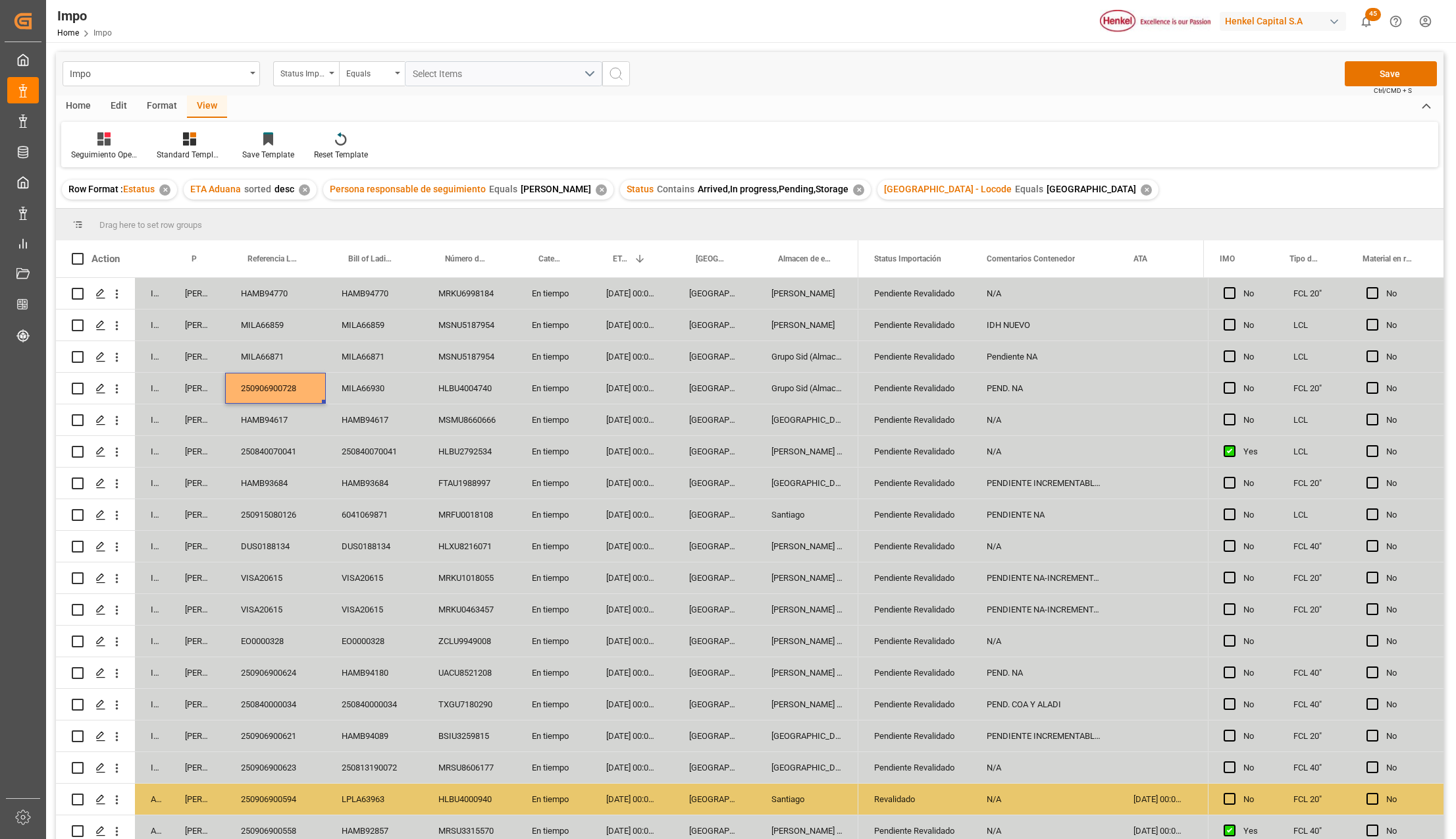
click at [345, 459] on div "250840070041" at bounding box center [373, 452] width 96 height 31
click at [1370, 75] on button "Save" at bounding box center [1390, 73] width 92 height 25
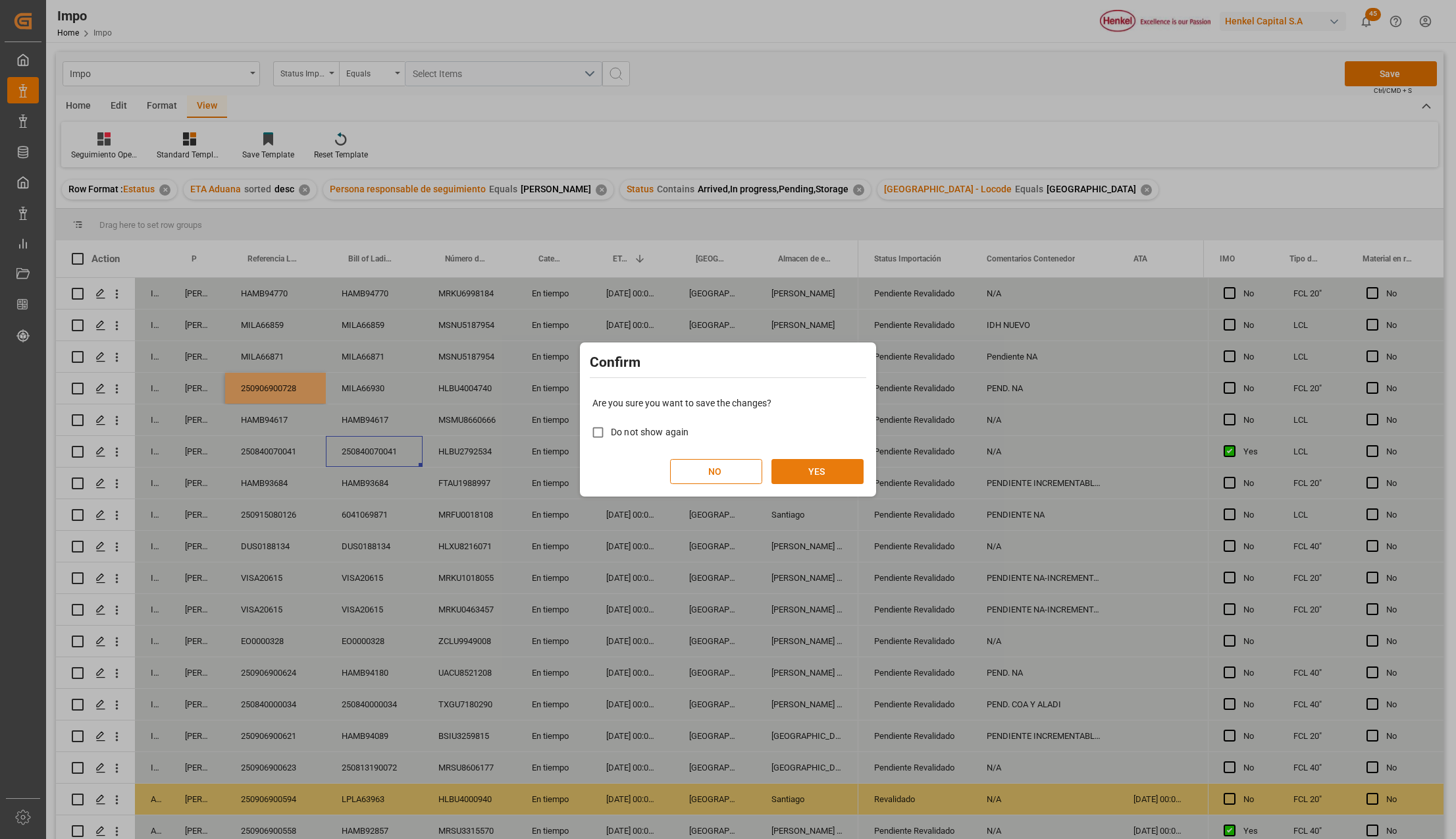
click at [828, 469] on button "YES" at bounding box center [817, 471] width 92 height 25
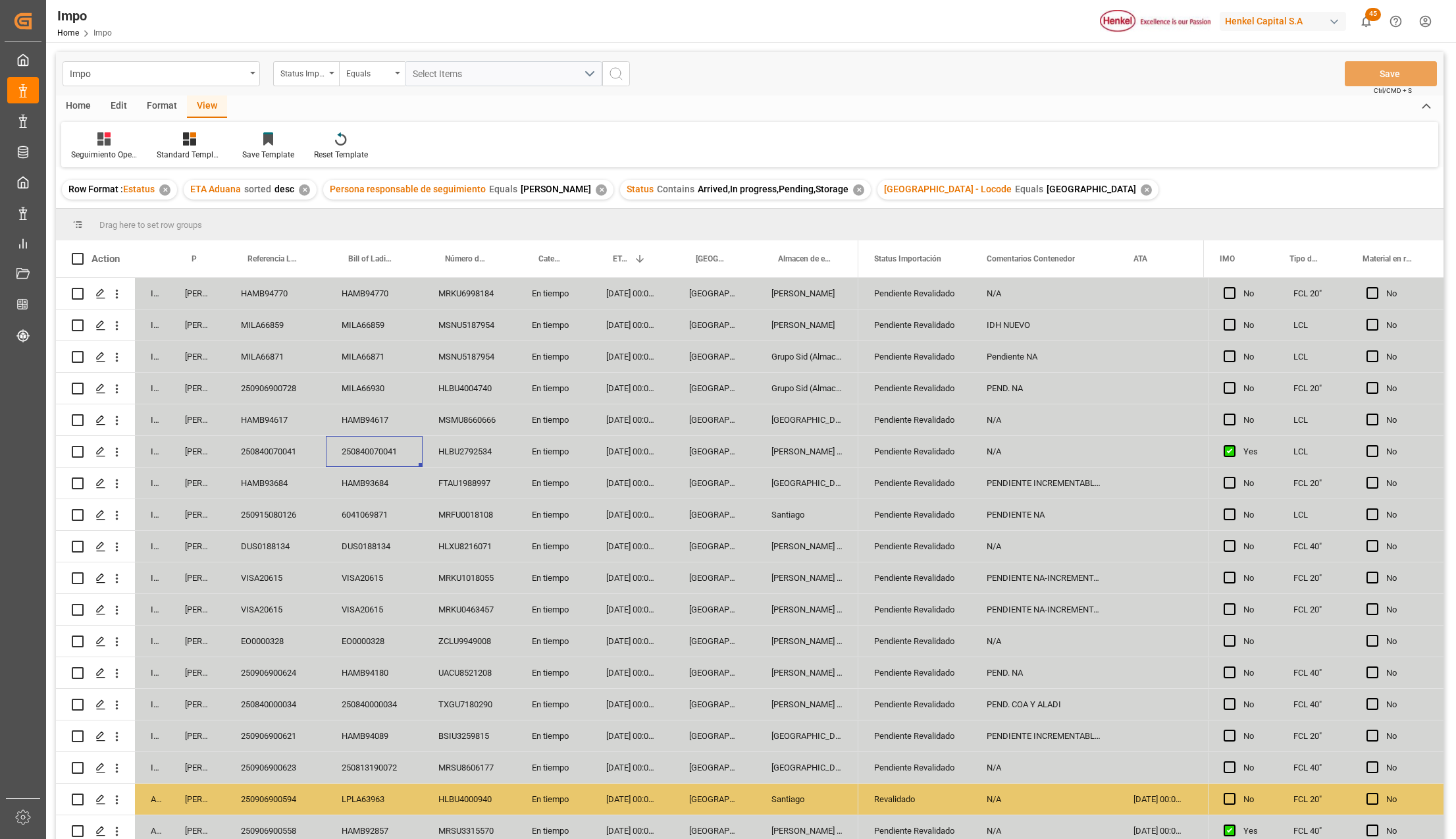
click at [364, 409] on div "HAMB94617" at bounding box center [373, 420] width 96 height 31
click at [479, 384] on div "HLBU4004740" at bounding box center [469, 388] width 93 height 31
click at [384, 391] on div "MILA66930" at bounding box center [373, 388] width 96 height 31
click at [1022, 387] on div "PEND. NA" at bounding box center [1044, 388] width 147 height 31
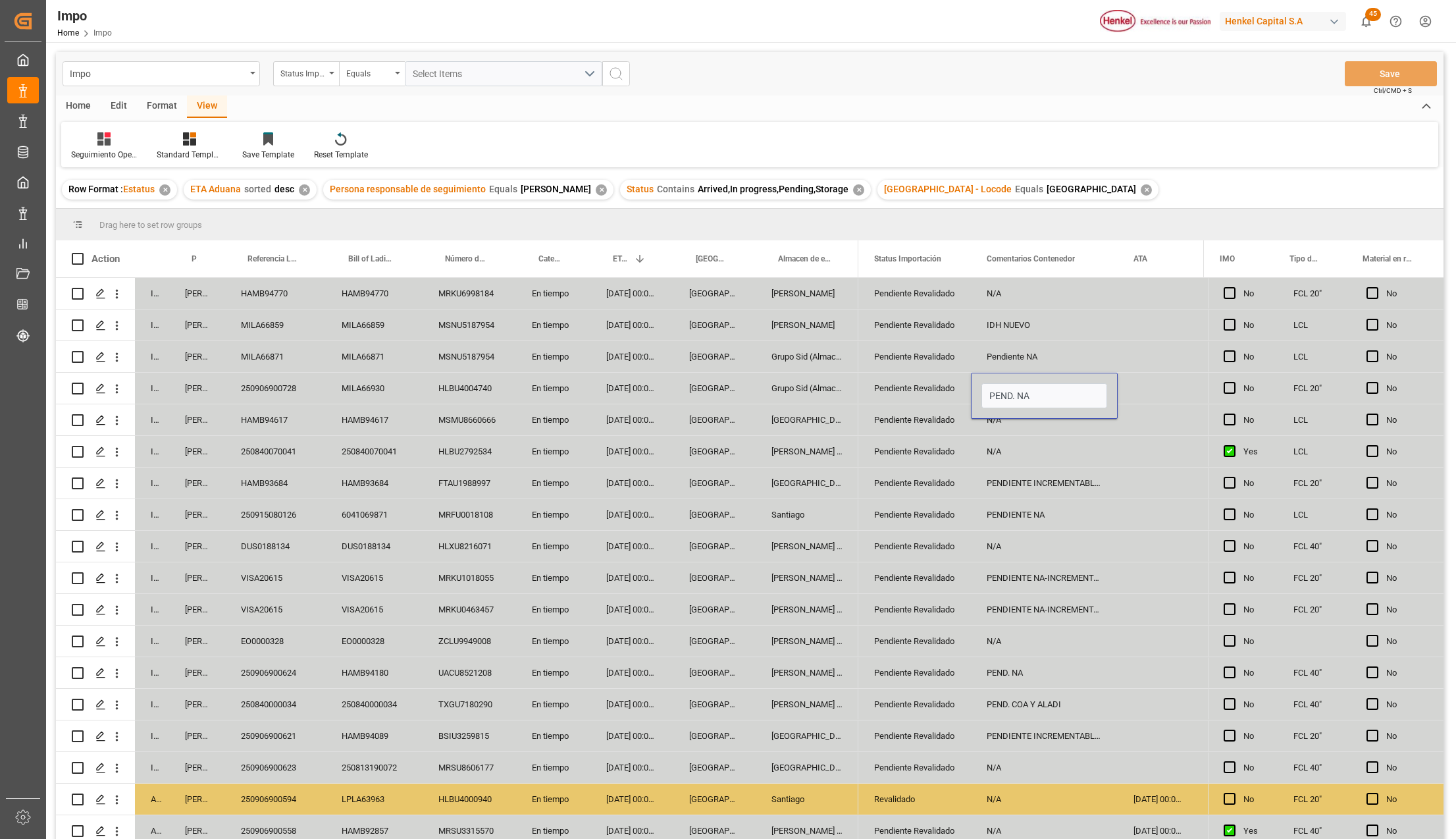
click at [400, 443] on div "250840070041" at bounding box center [373, 452] width 96 height 31
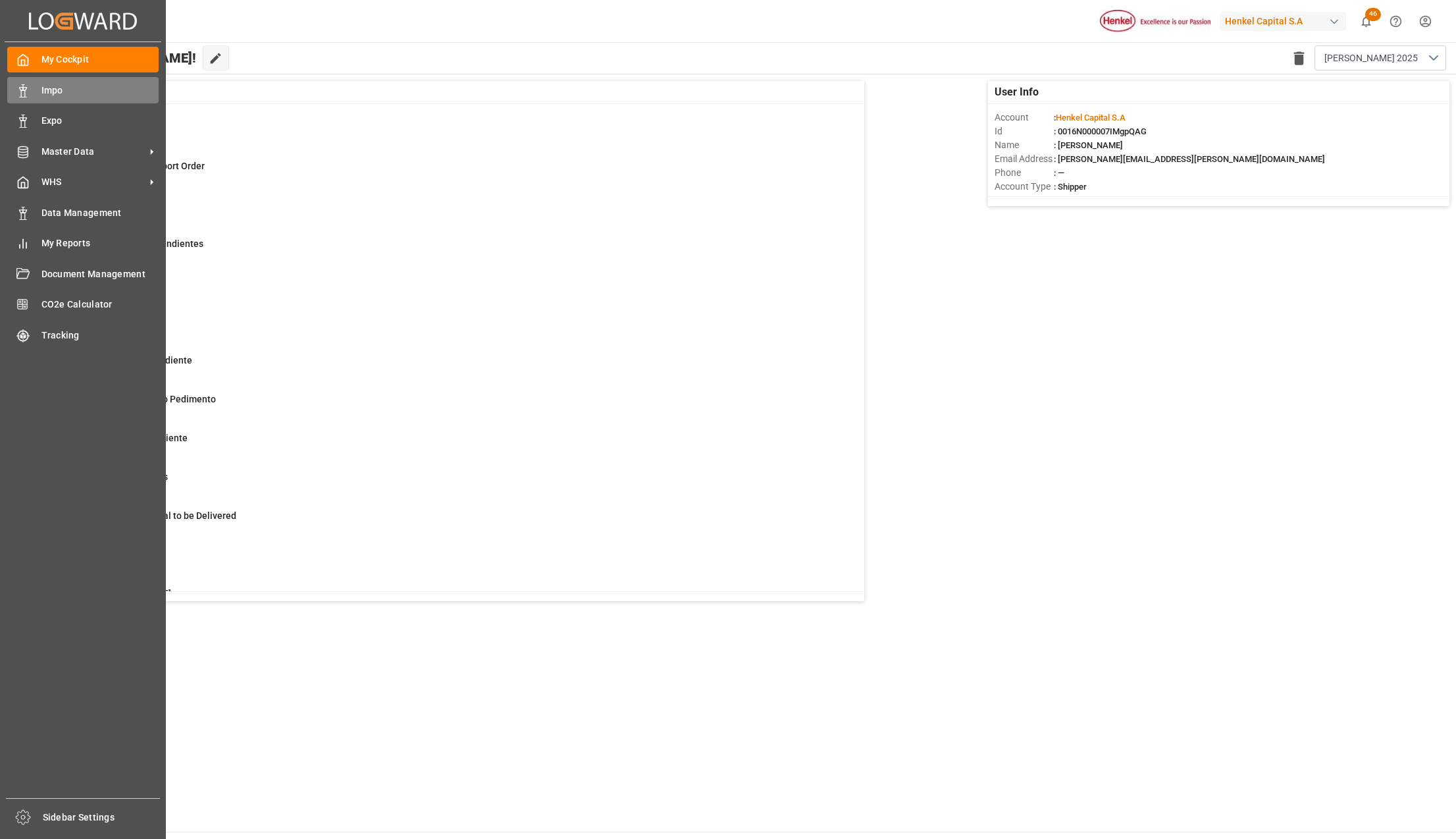
click at [59, 93] on span "Impo" at bounding box center [100, 90] width 118 height 14
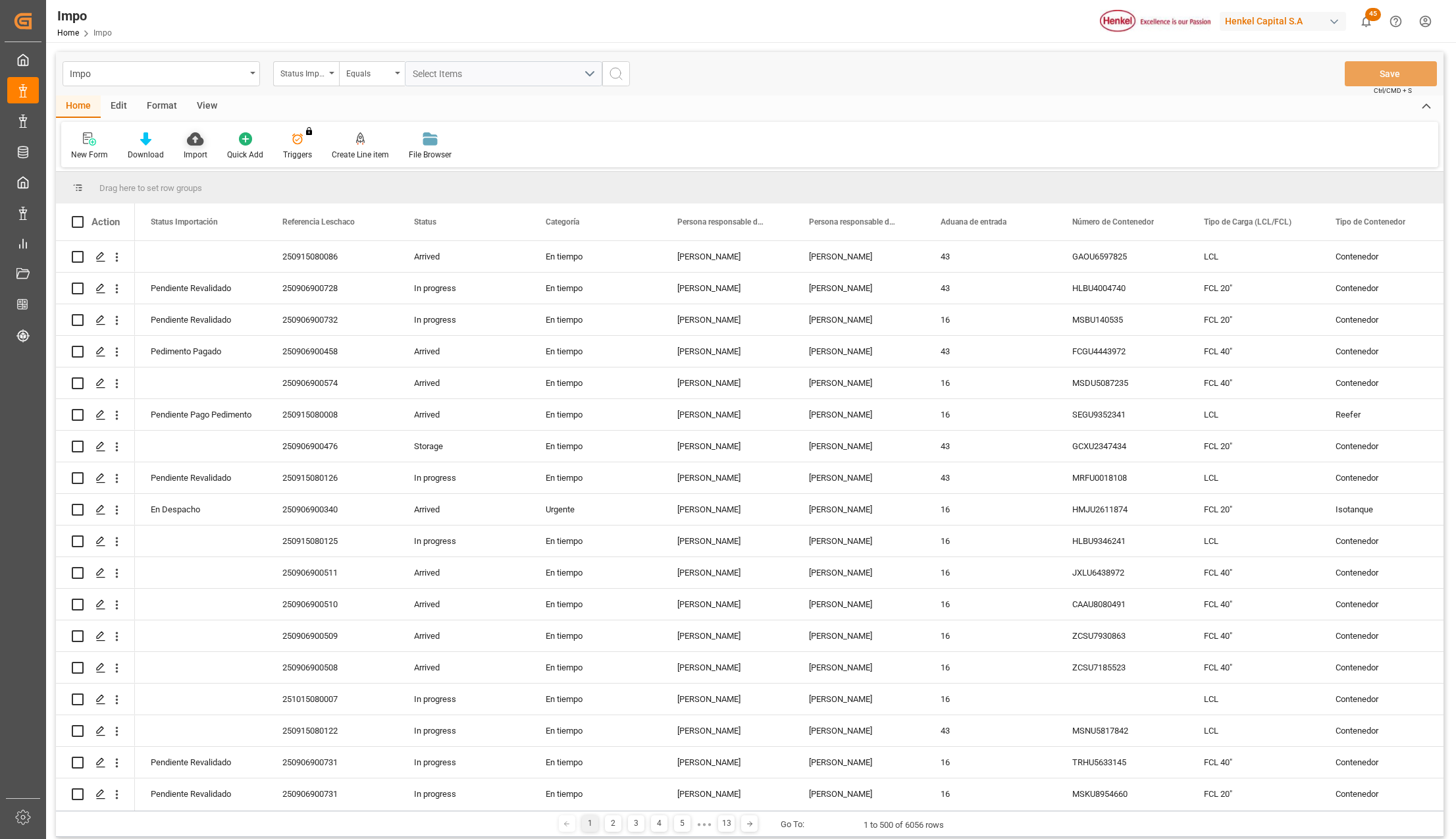
click at [190, 136] on icon at bounding box center [194, 138] width 16 height 13
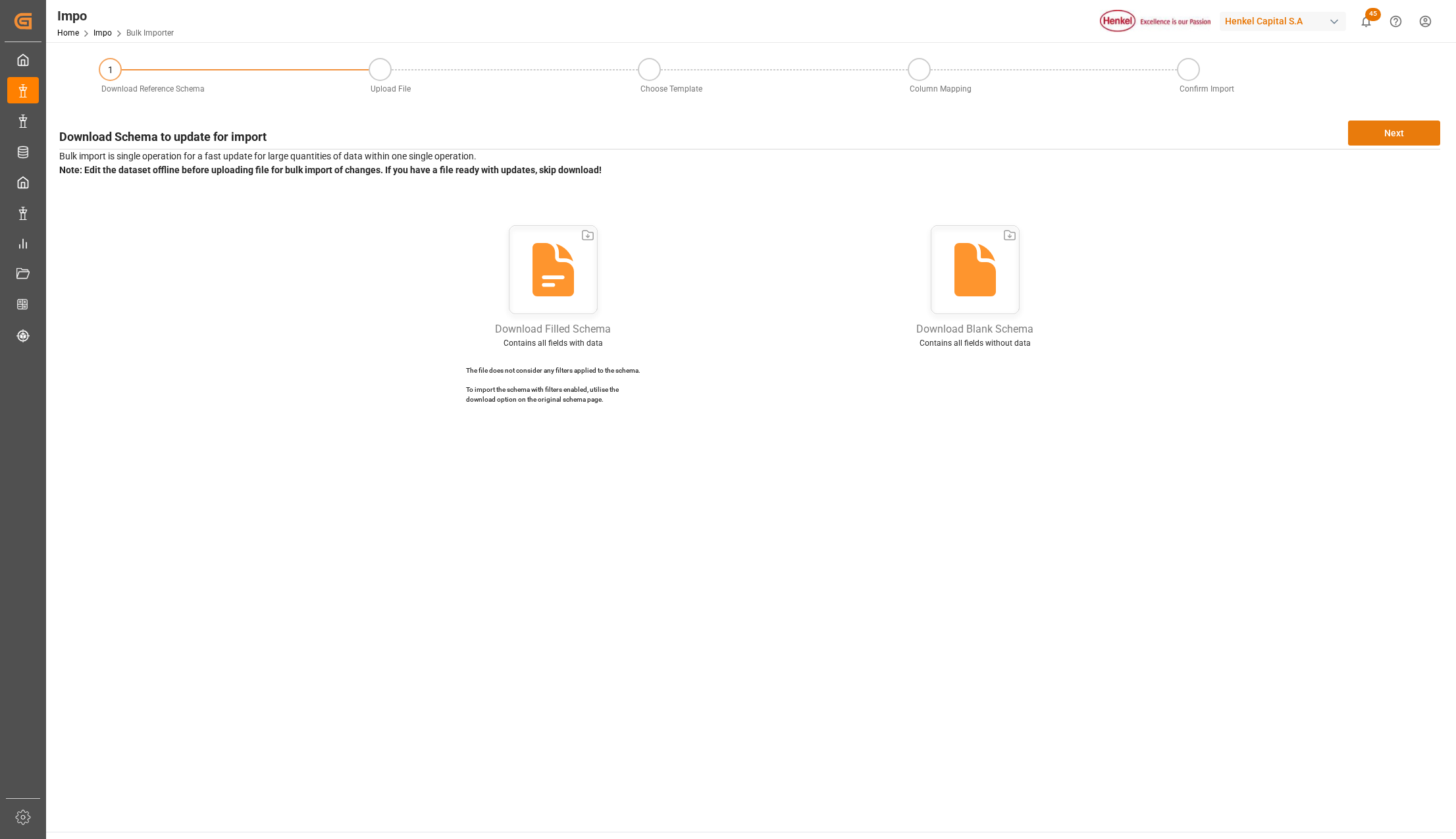
click at [1376, 136] on button "Next" at bounding box center [1394, 133] width 92 height 25
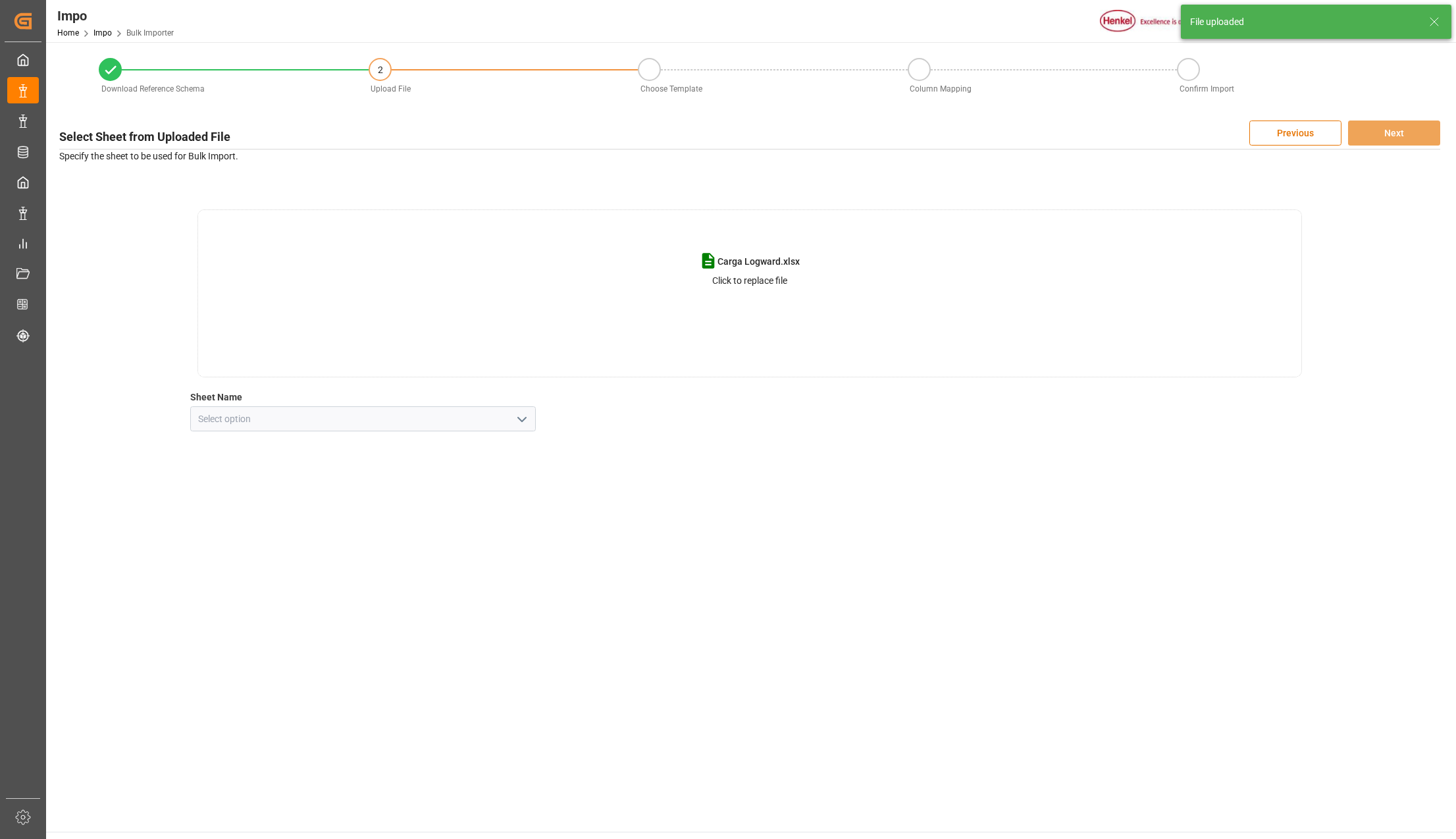
click at [524, 411] on icon "open menu" at bounding box center [522, 419] width 15 height 15
click at [289, 444] on div "CNT" at bounding box center [363, 448] width 344 height 29
type input "CNT"
click at [1403, 133] on button "Next" at bounding box center [1394, 133] width 92 height 25
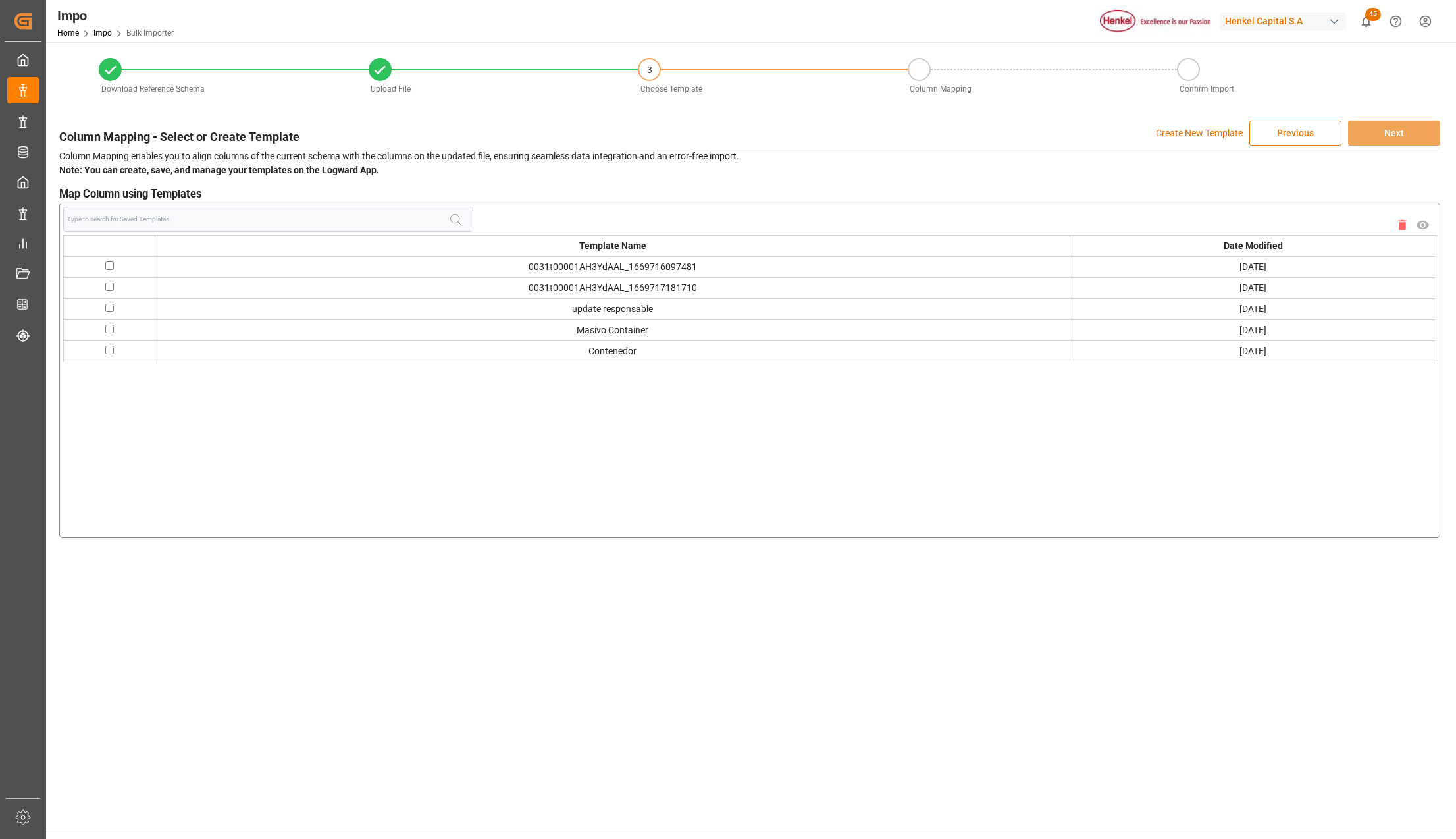
click at [106, 329] on input "checkbox" at bounding box center [109, 328] width 8 height 8
checkbox input "true"
click at [1370, 132] on button "Next" at bounding box center [1394, 133] width 92 height 25
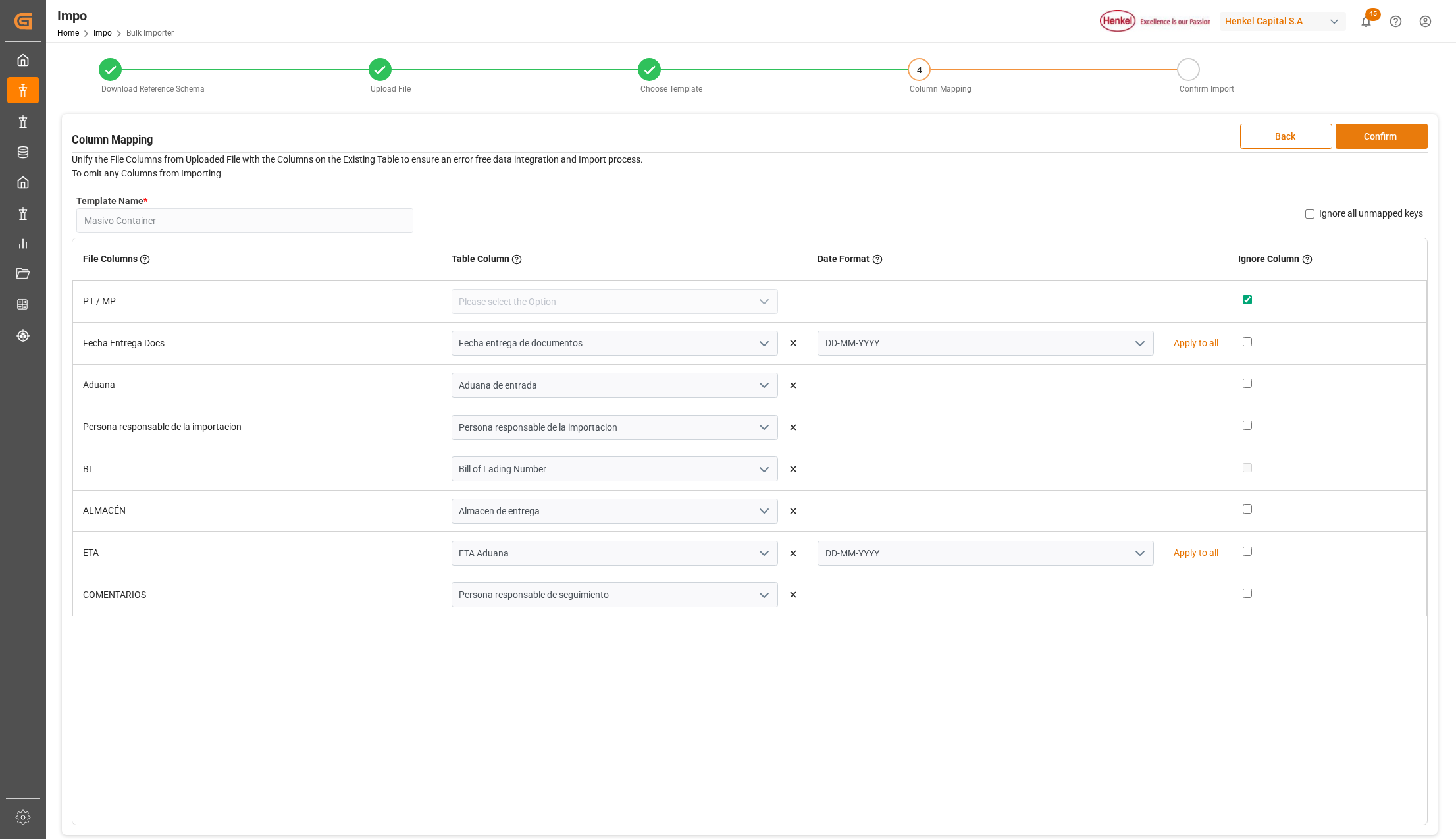
click at [1353, 134] on button "Confirm" at bounding box center [1380, 136] width 92 height 25
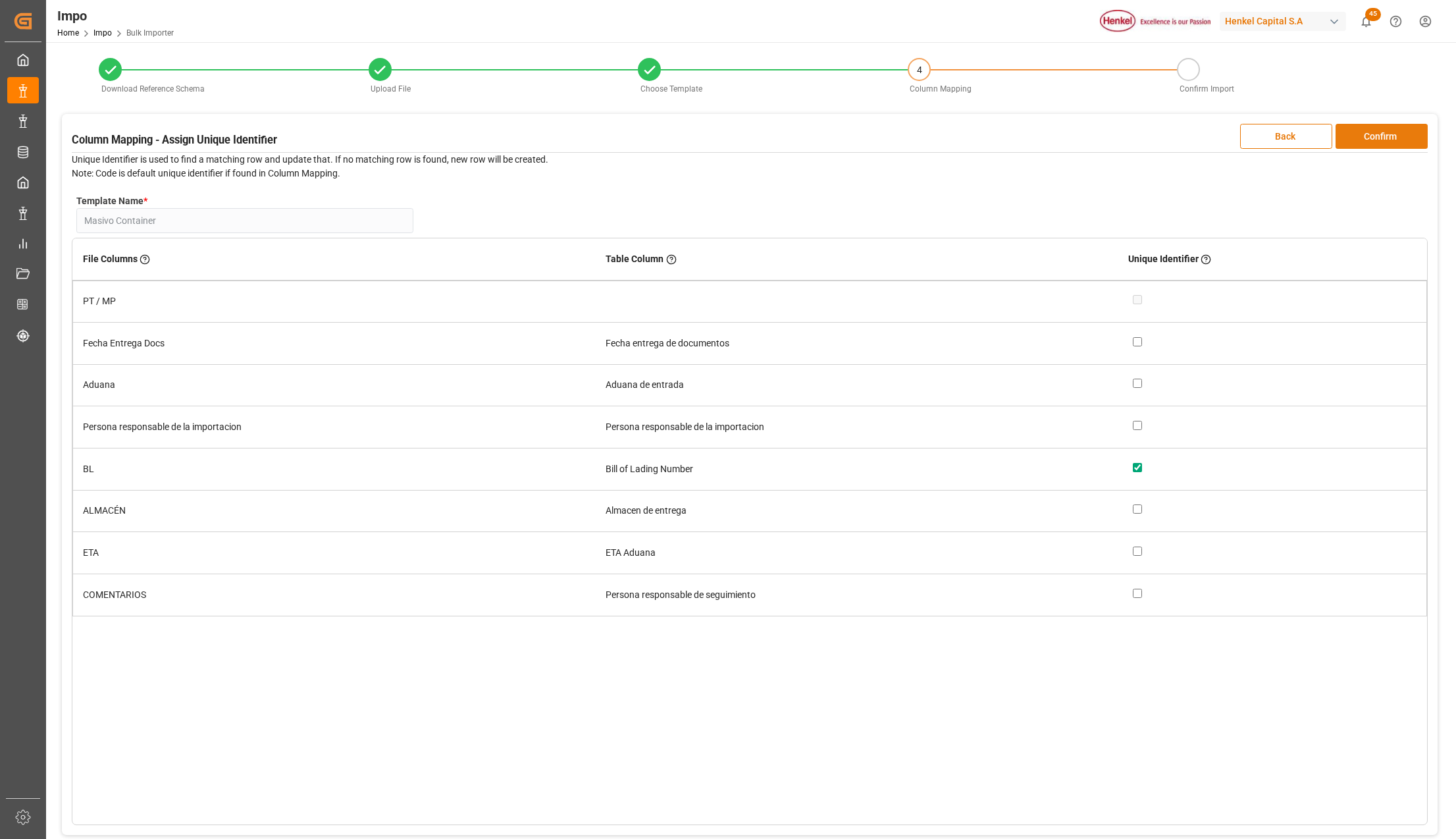
click at [1353, 134] on button "Confirm" at bounding box center [1380, 136] width 92 height 25
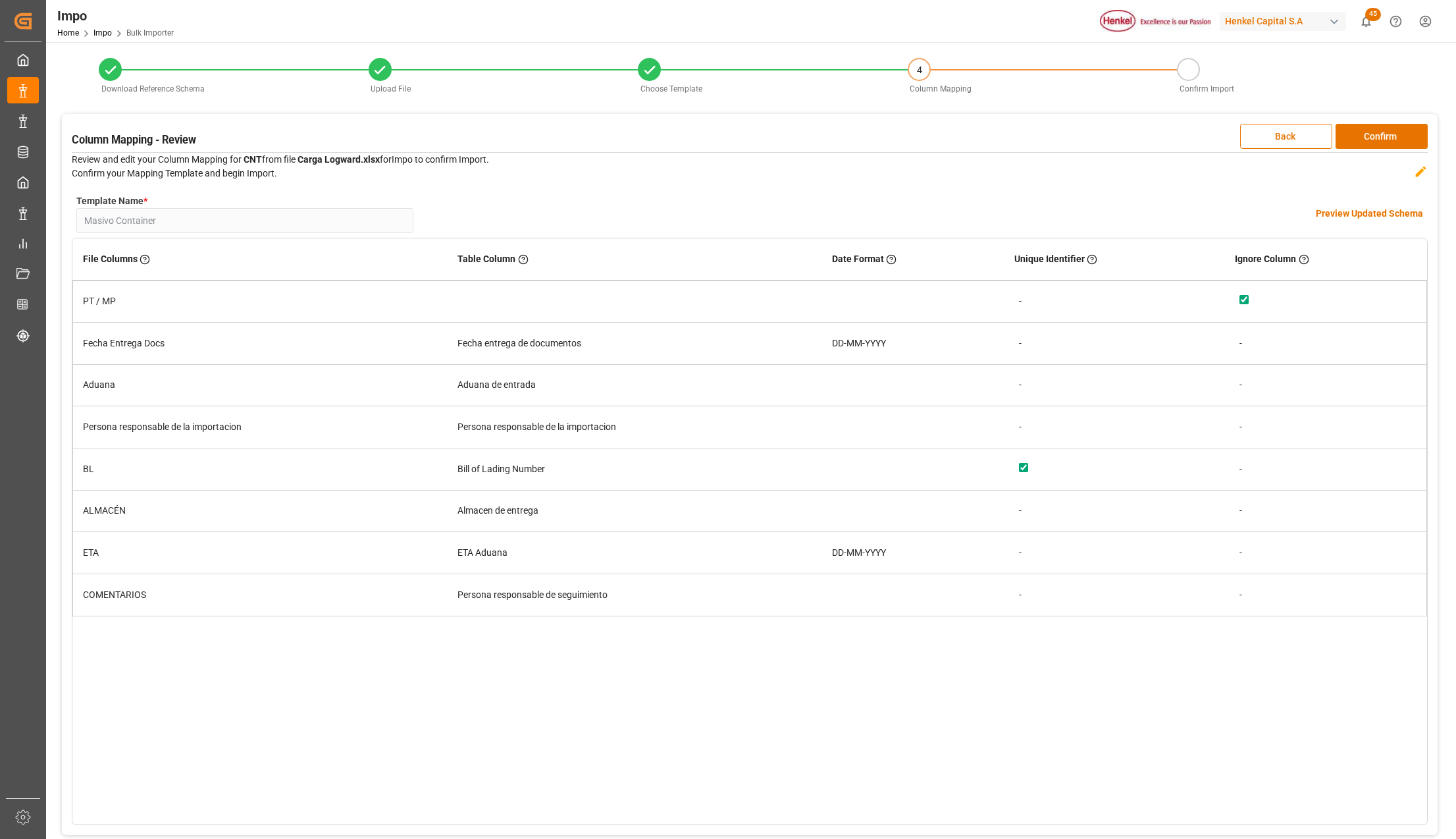
click at [1366, 211] on h4 "Preview Updated Schema" at bounding box center [1369, 214] width 107 height 14
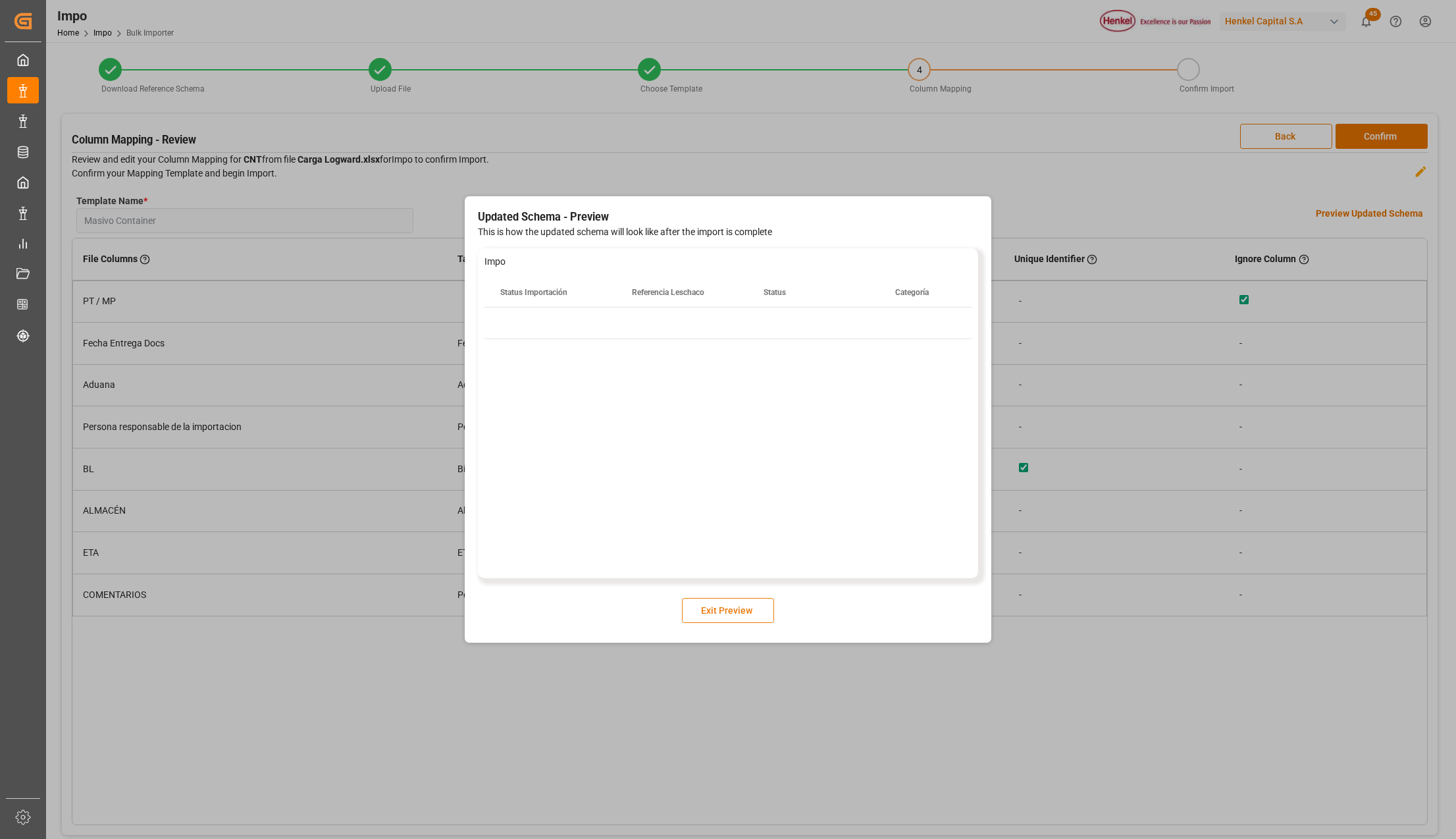
click at [727, 610] on button "Exit Preview" at bounding box center [728, 610] width 92 height 25
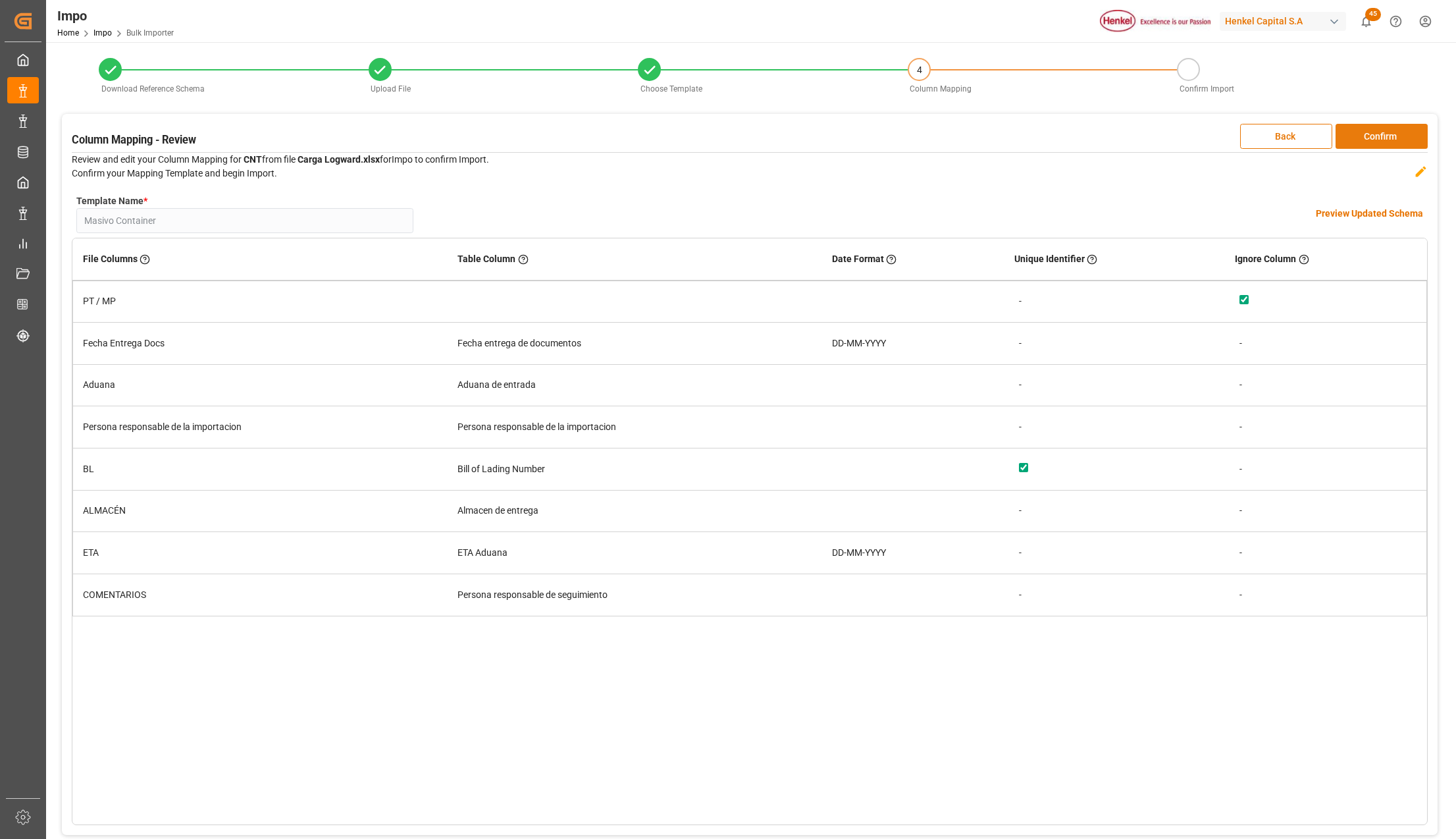
click at [1386, 132] on button "Confirm" at bounding box center [1380, 136] width 92 height 25
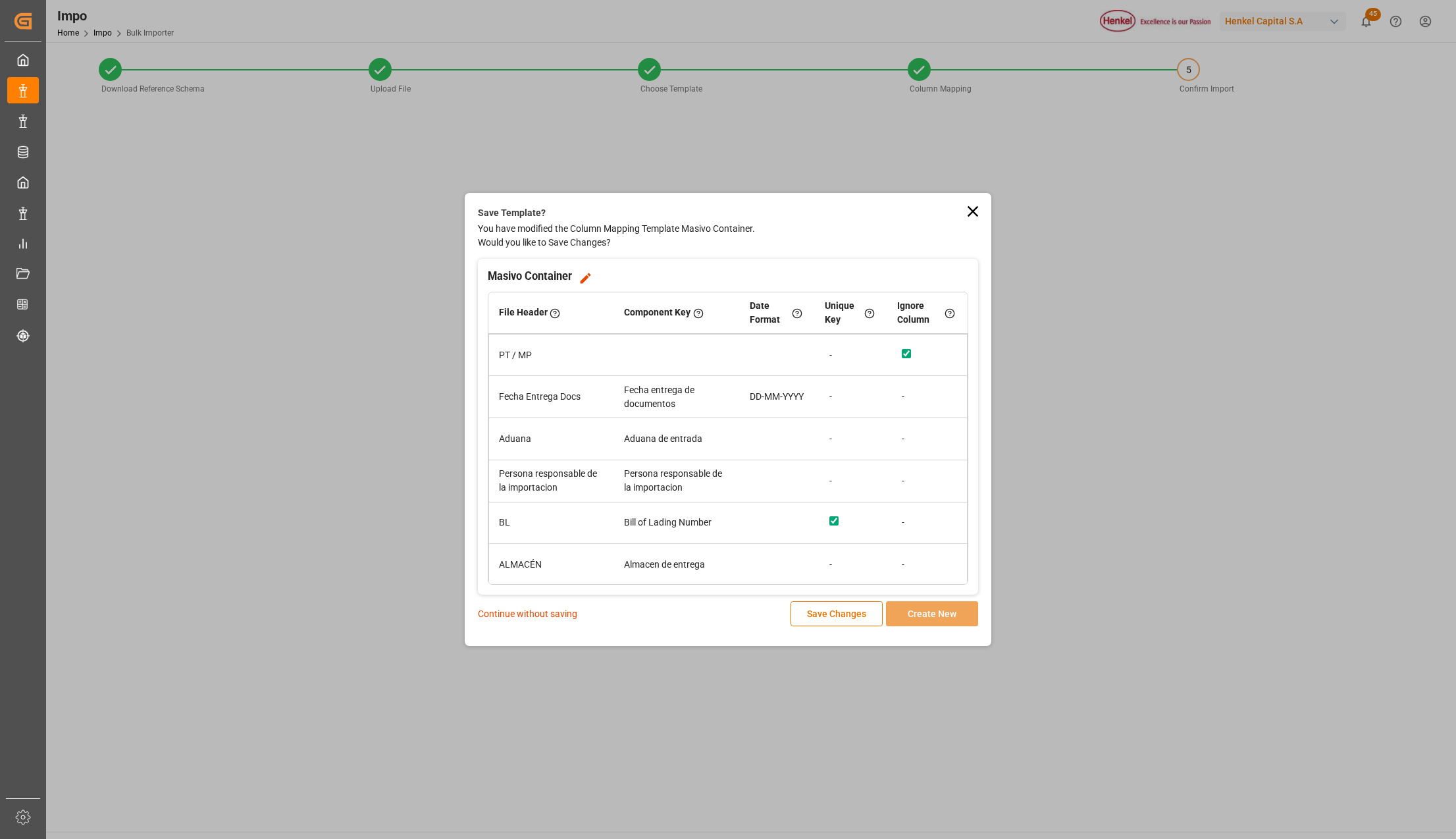
click at [522, 614] on p "Continue without saving" at bounding box center [527, 614] width 100 height 14
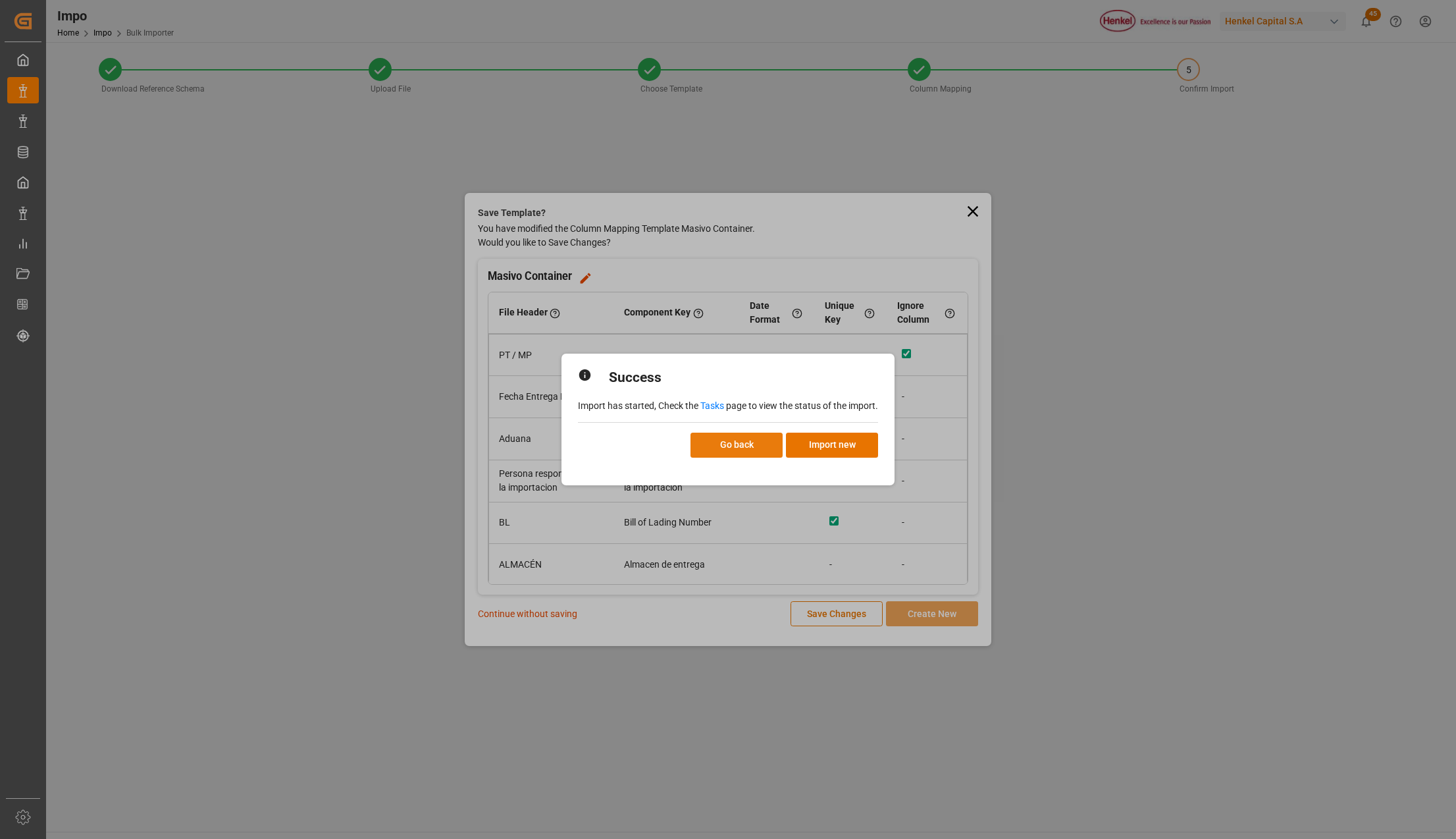
click at [756, 440] on button "Go back" at bounding box center [736, 445] width 92 height 25
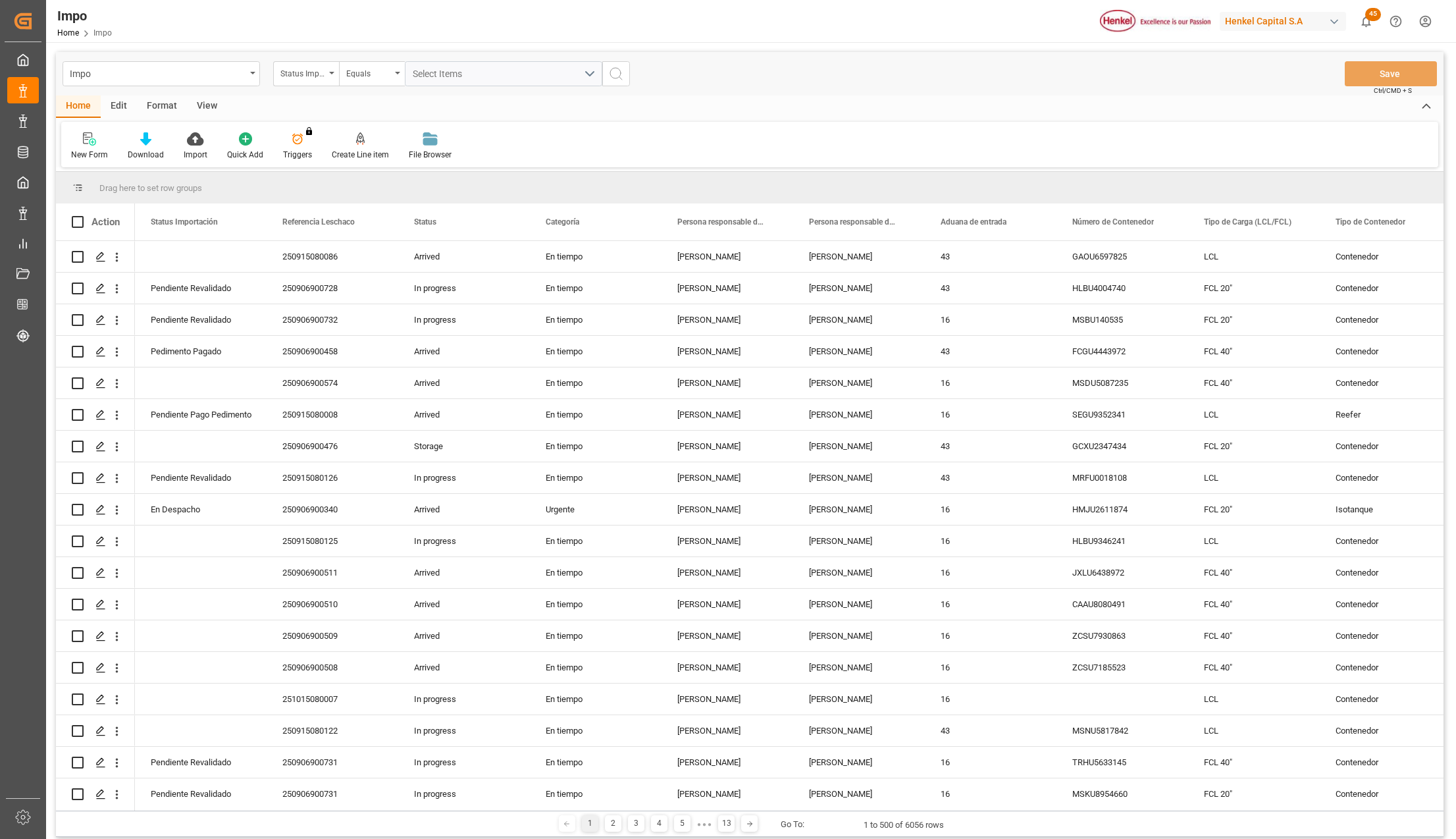
click at [196, 106] on div "View" at bounding box center [207, 107] width 40 height 22
click at [154, 145] on icon at bounding box center [149, 138] width 13 height 13
click at [162, 181] on div "Seguimiento Operativo" at bounding box center [184, 186] width 115 height 14
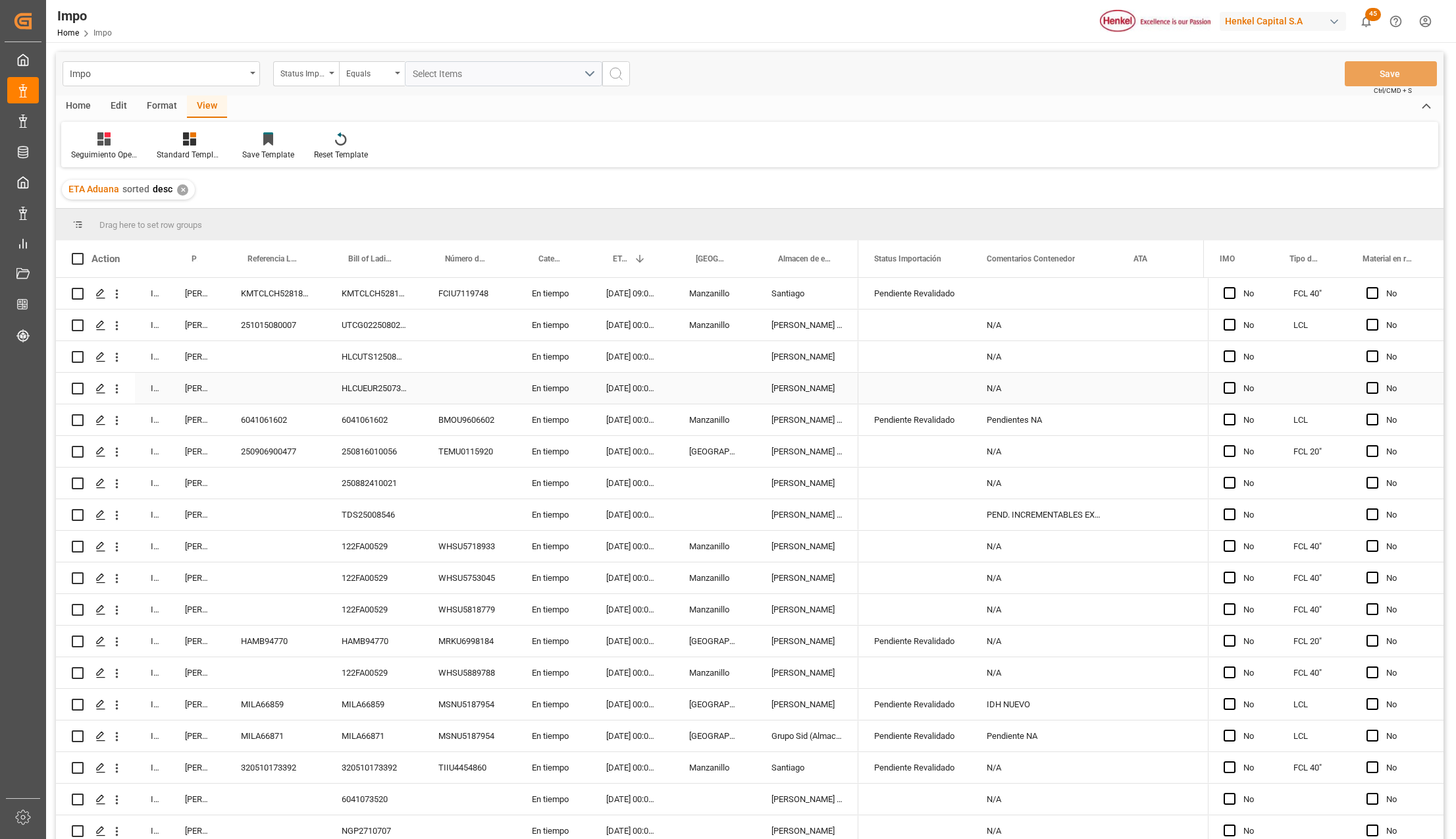
click at [546, 575] on div "En tiempo" at bounding box center [553, 577] width 74 height 31
click at [396, 249] on div "Bill of Lading Number" at bounding box center [374, 259] width 65 height 37
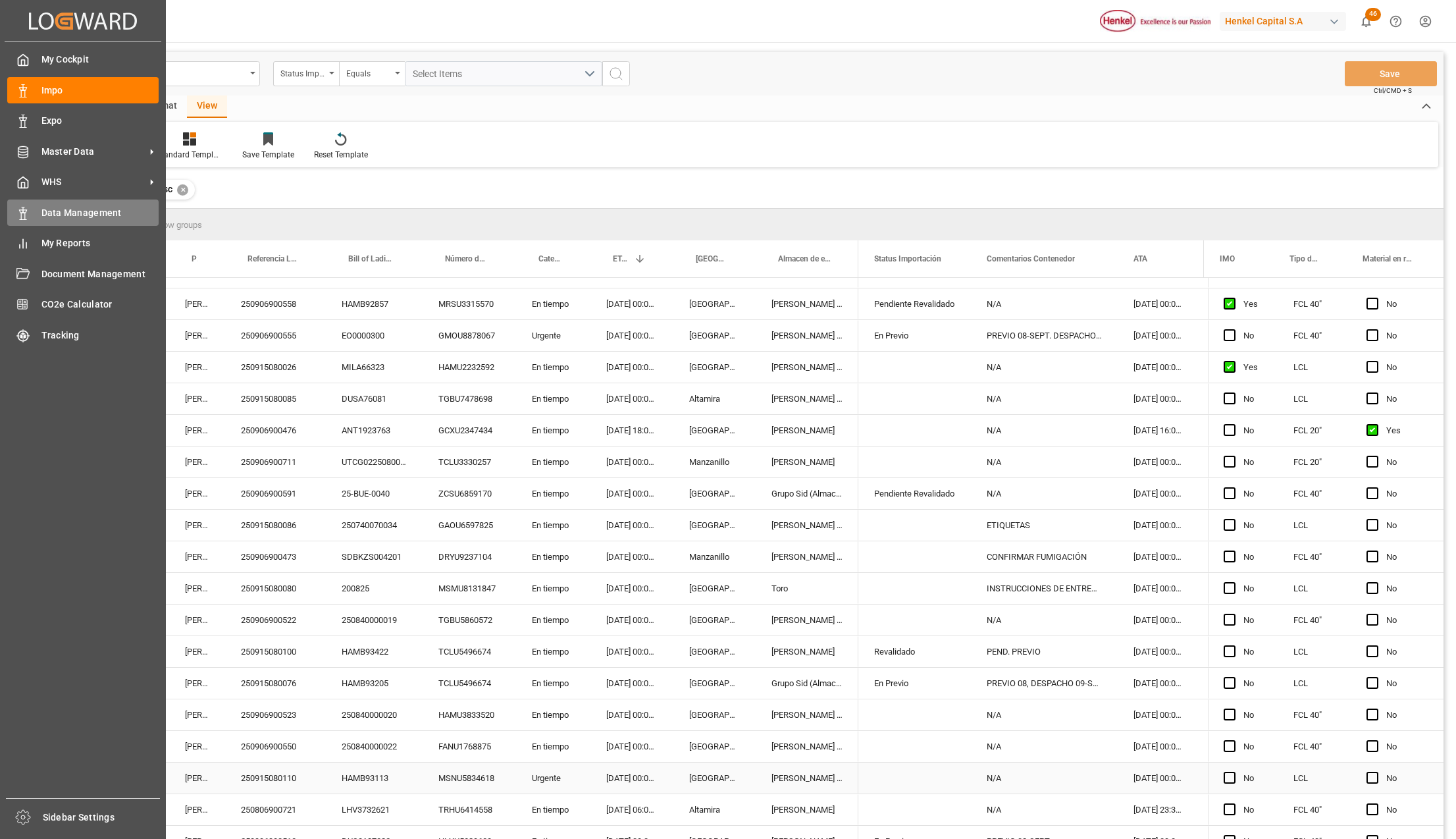
click at [227, 538] on div "250915080086" at bounding box center [275, 525] width 100 height 31
click at [380, 549] on div "SDBKZS004201" at bounding box center [373, 557] width 96 height 31
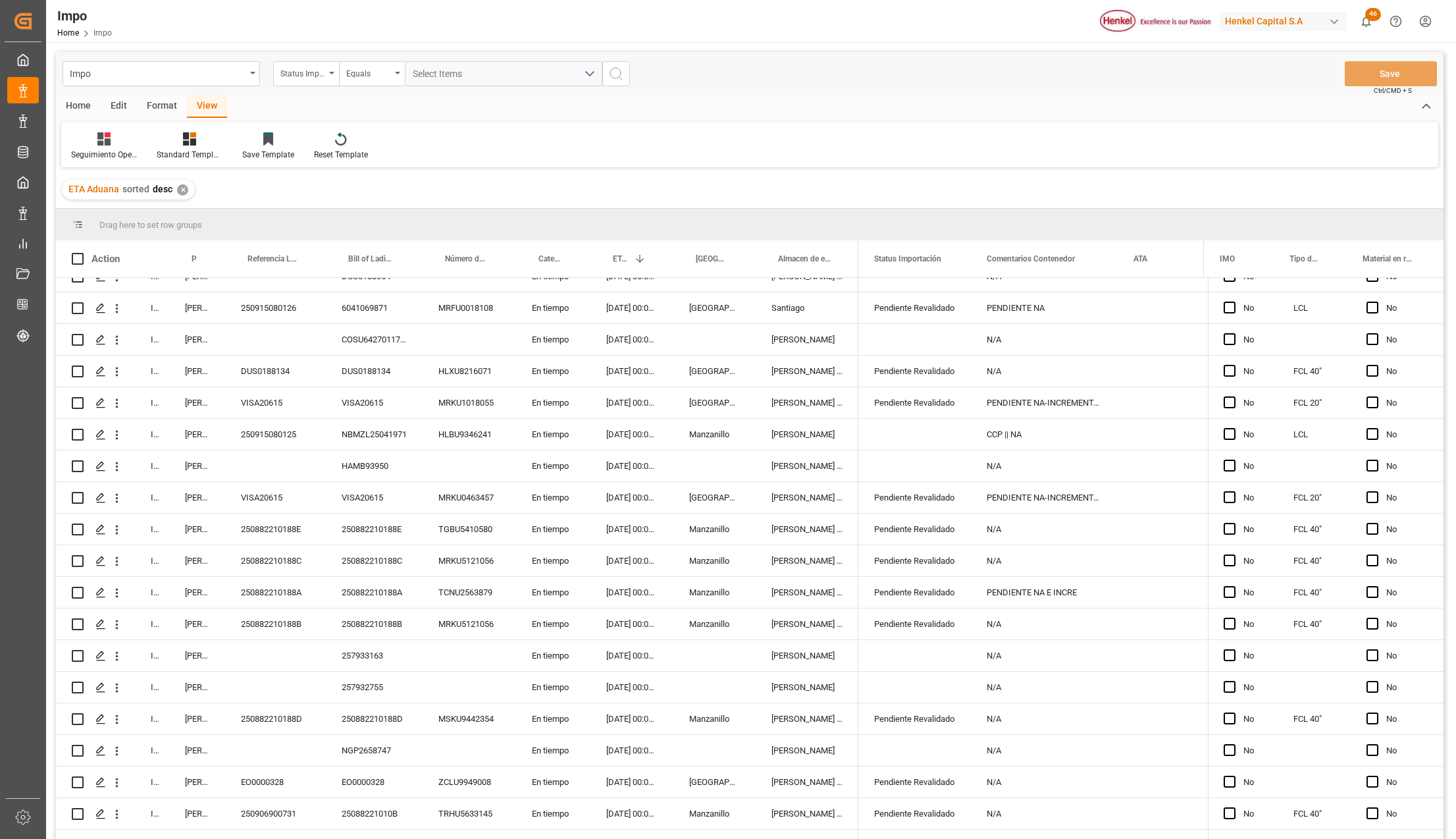
scroll to position [263, 0]
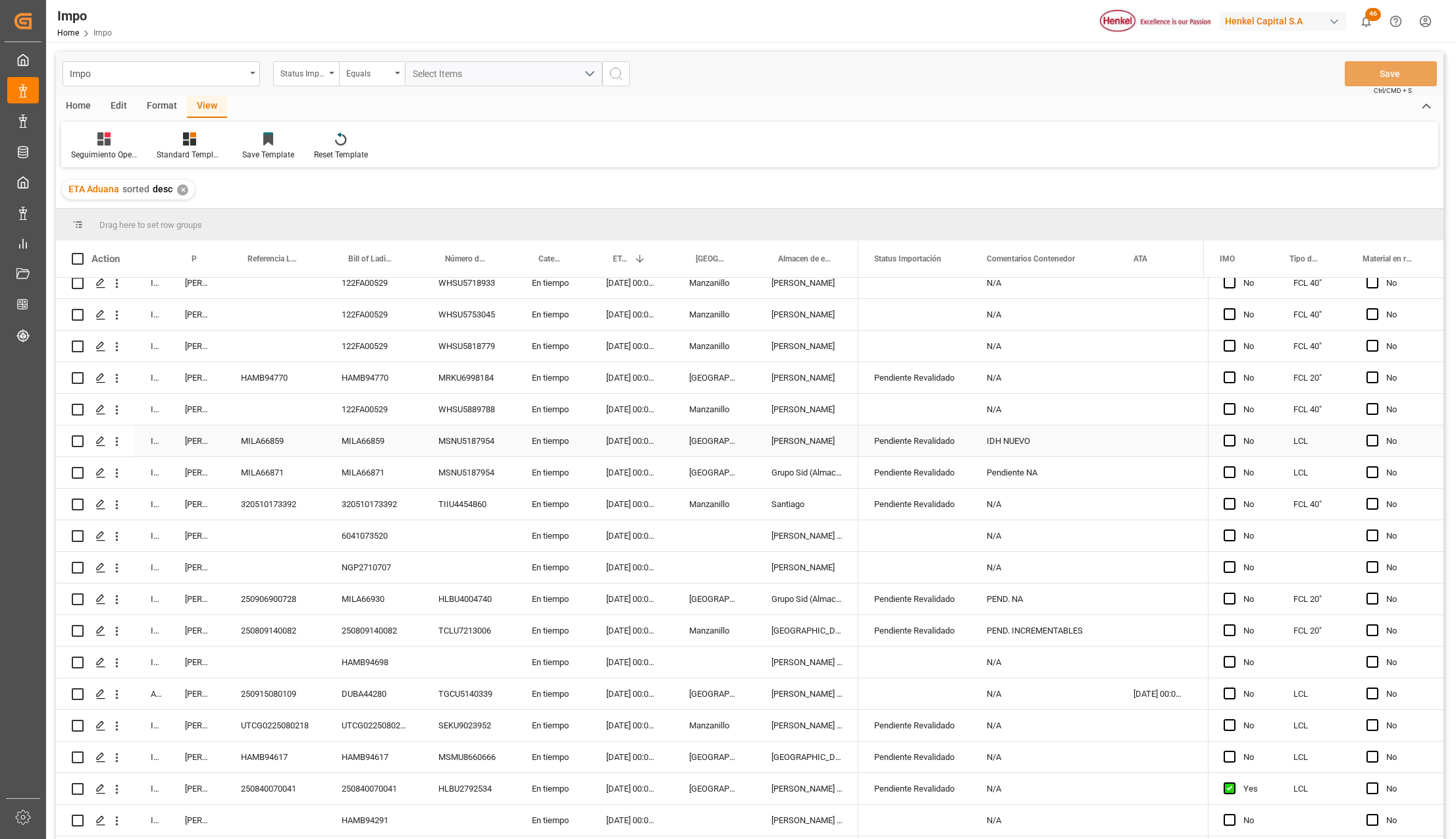
click at [636, 204] on div "[DATE] 00:00:00" at bounding box center [631, 188] width 83 height 31
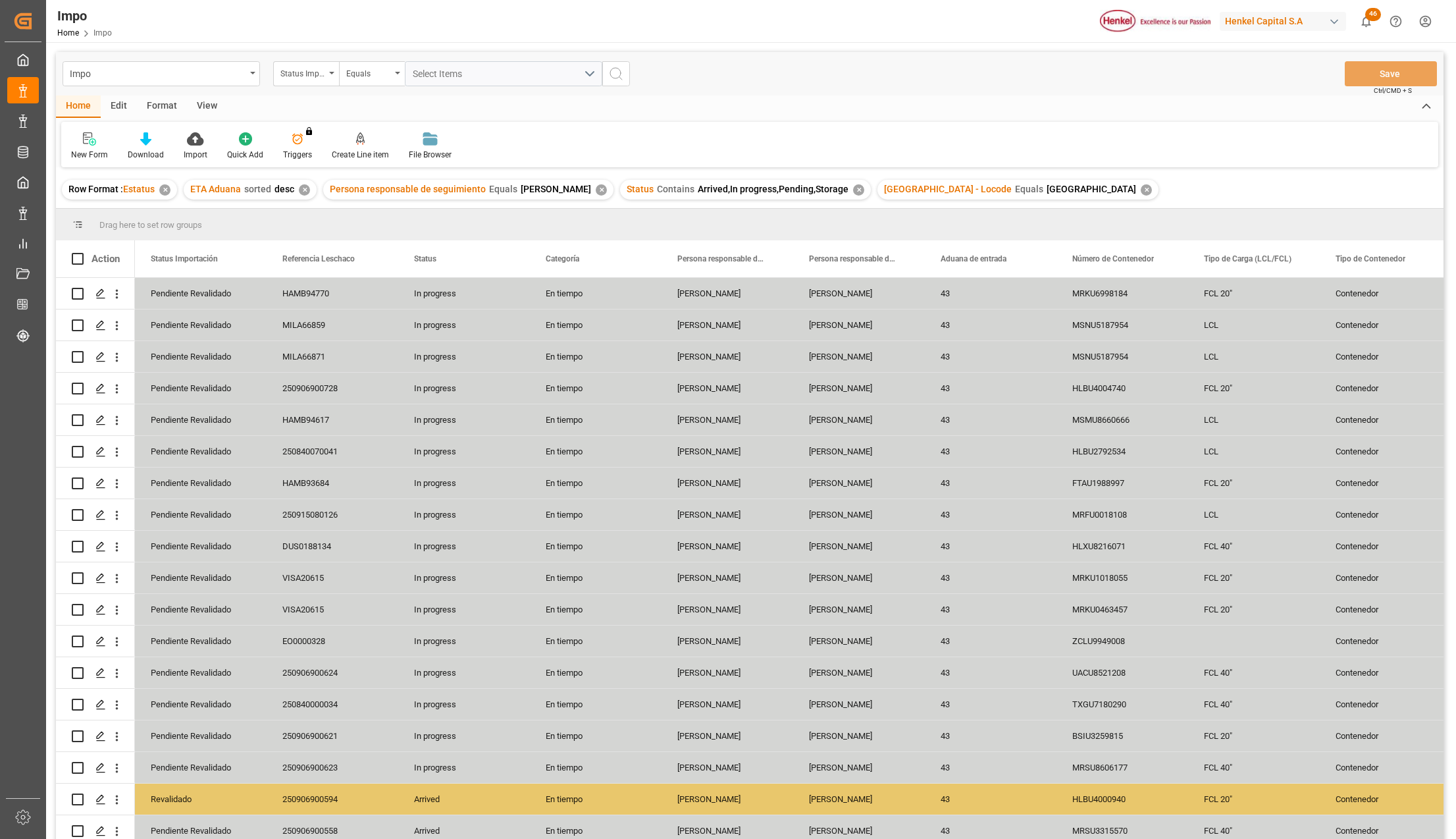
click at [164, 104] on div "Format" at bounding box center [161, 107] width 50 height 22
click at [143, 138] on div at bounding box center [151, 139] width 43 height 14
click at [211, 107] on div "View" at bounding box center [207, 107] width 40 height 22
click at [154, 138] on icon at bounding box center [149, 138] width 13 height 13
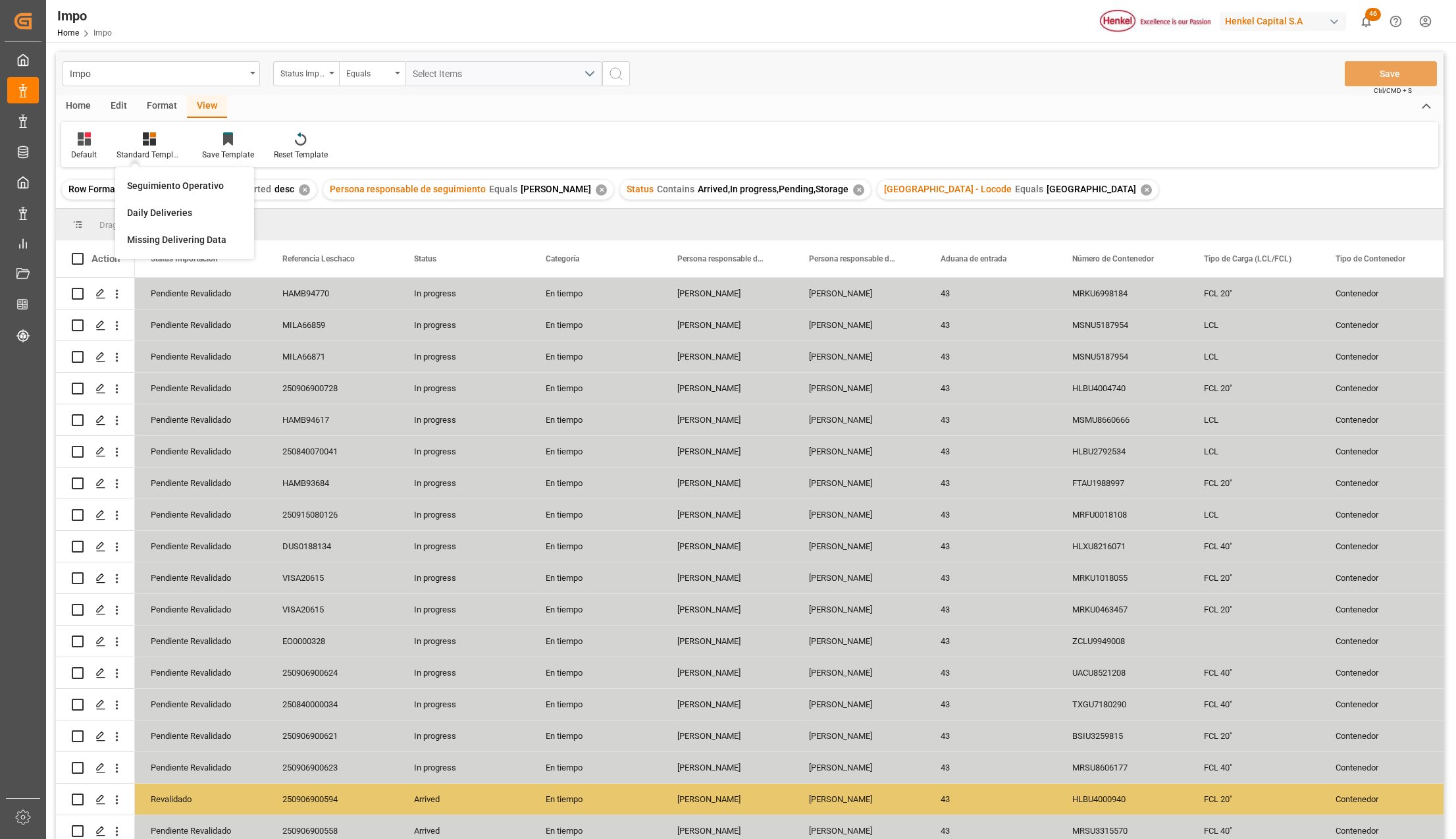
click at [162, 170] on div "Seguimiento Operativo Daily Deliveries Missing Delivering Data" at bounding box center [184, 213] width 139 height 92
click at [154, 137] on icon at bounding box center [153, 134] width 6 height 5
click at [156, 181] on div "Seguimiento Operativo" at bounding box center [184, 186] width 115 height 14
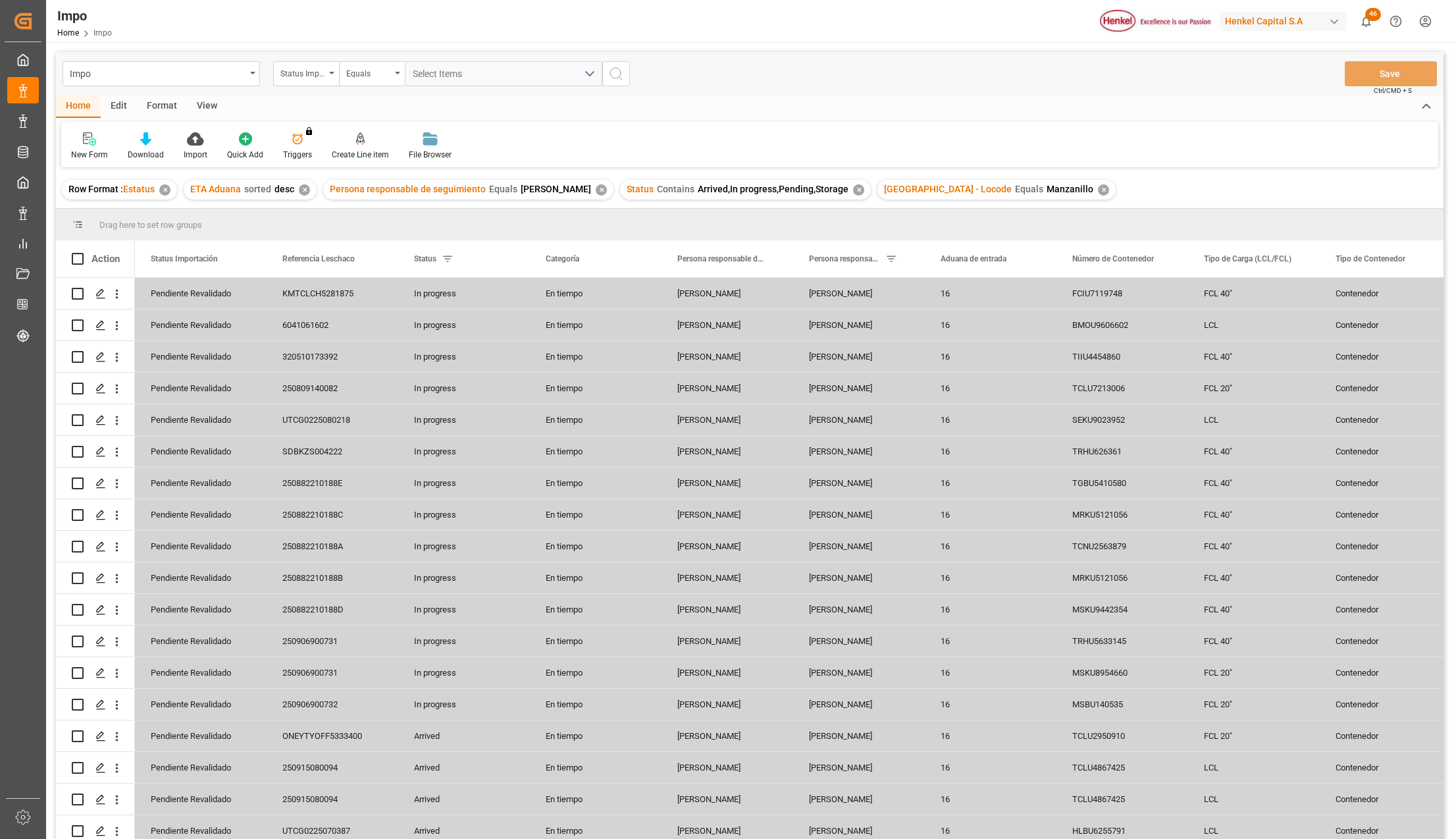
click at [209, 101] on div "View" at bounding box center [207, 107] width 40 height 22
click at [138, 144] on div at bounding box center [149, 139] width 66 height 14
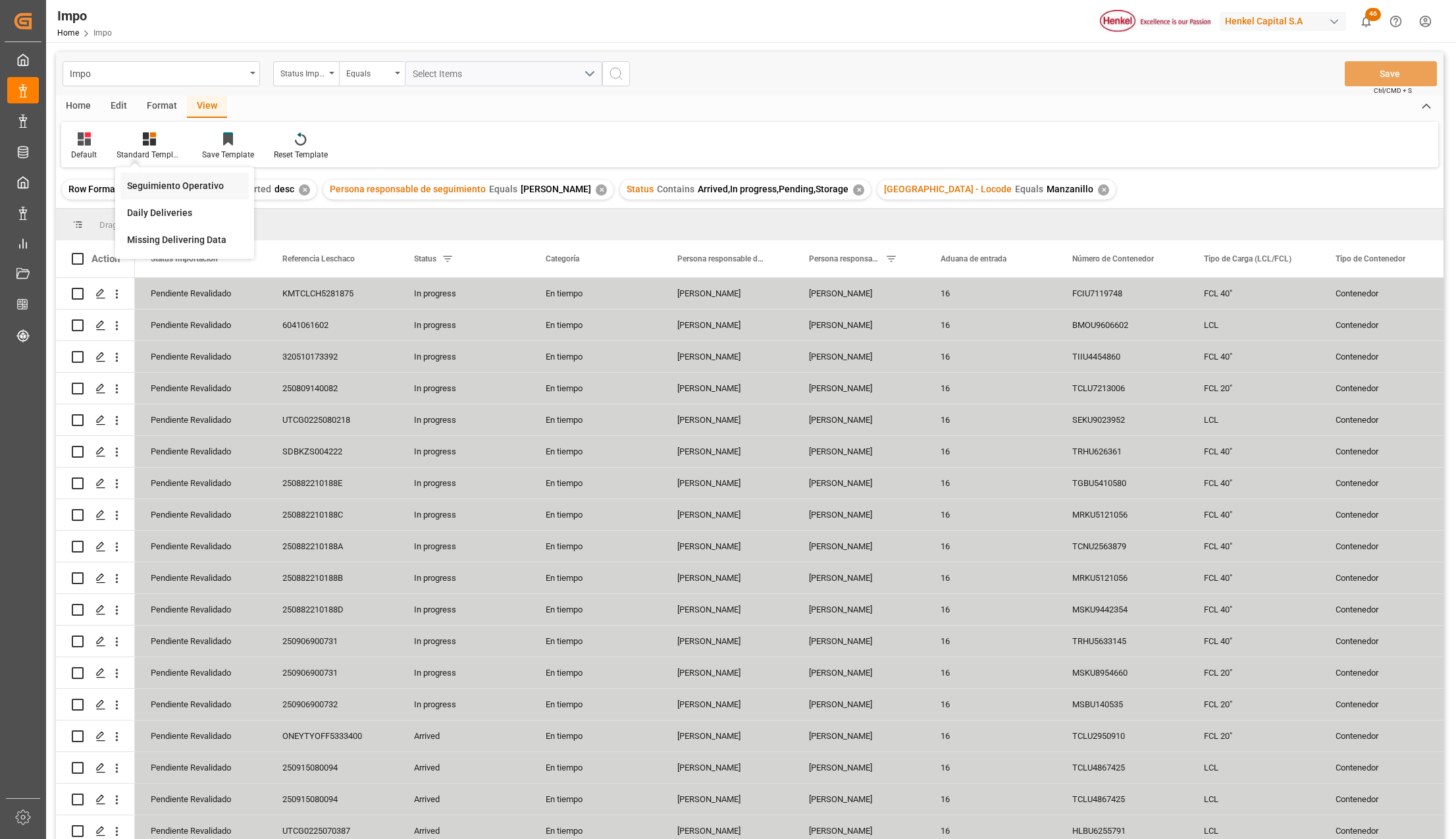
click at [172, 188] on div "Seguimiento Operativo" at bounding box center [184, 186] width 115 height 14
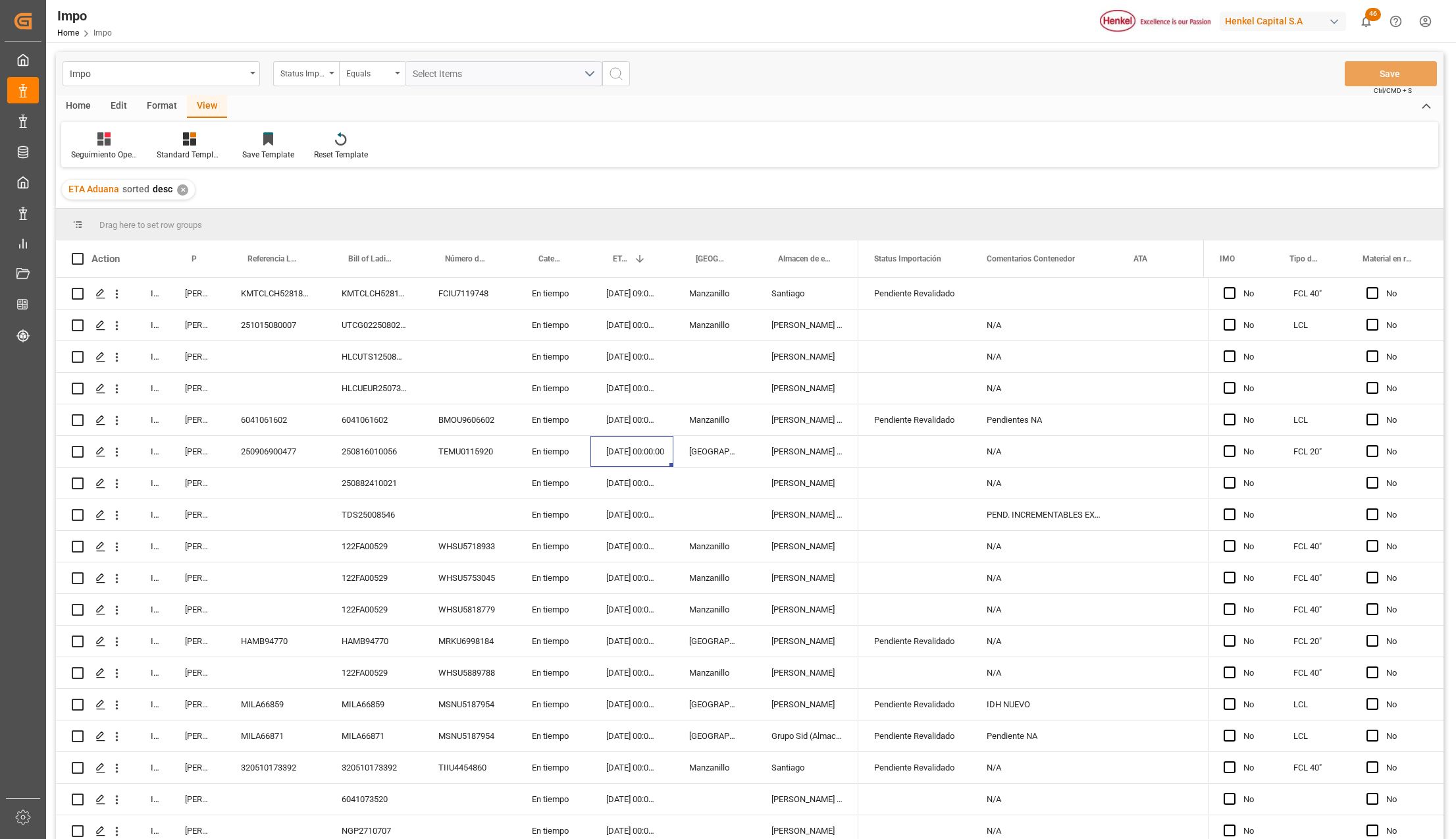
click at [157, 98] on div "Format" at bounding box center [161, 107] width 50 height 22
click at [91, 142] on icon at bounding box center [90, 140] width 9 height 11
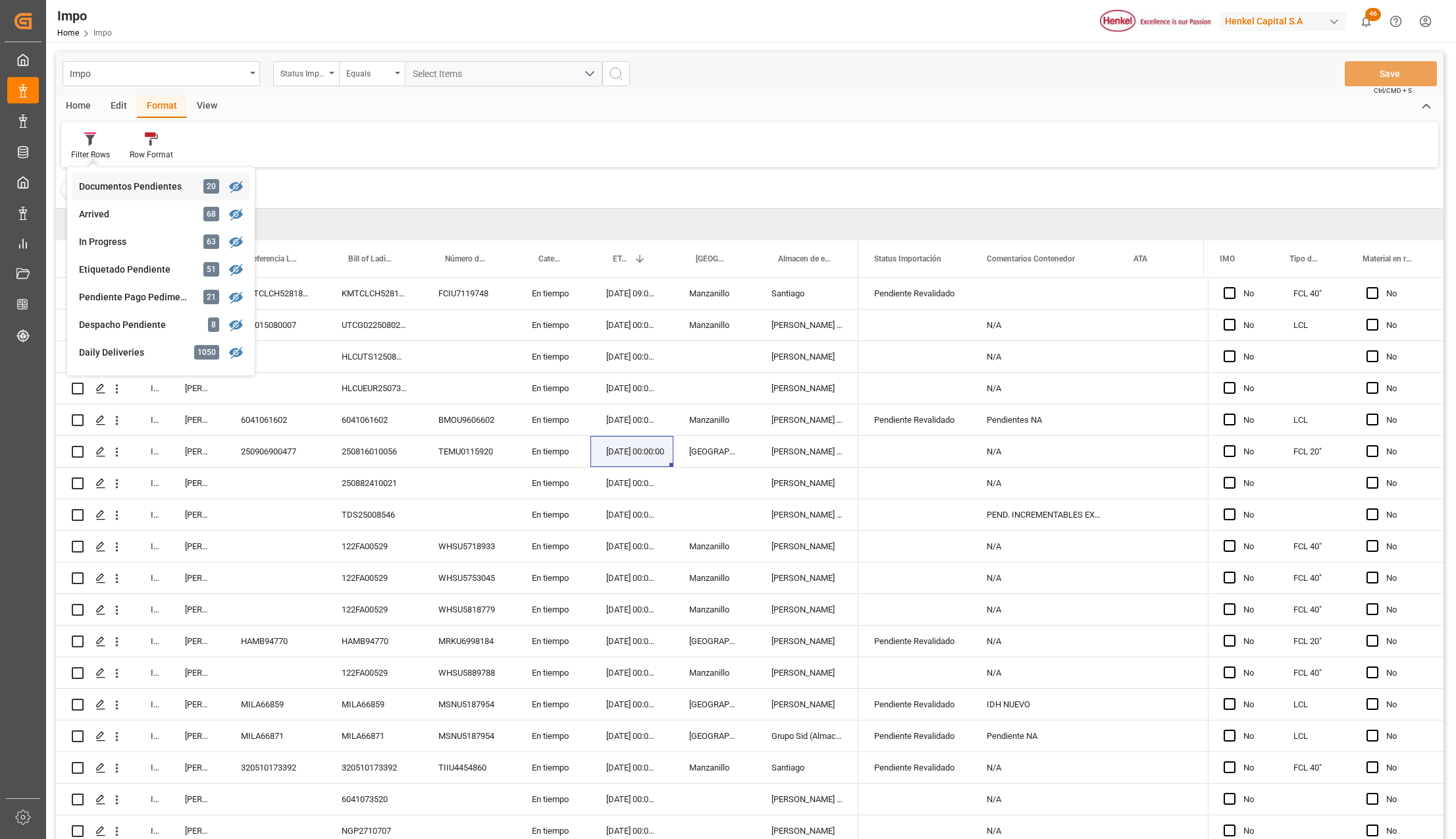
click at [136, 187] on div "Documentos Pendientes" at bounding box center [136, 187] width 115 height 14
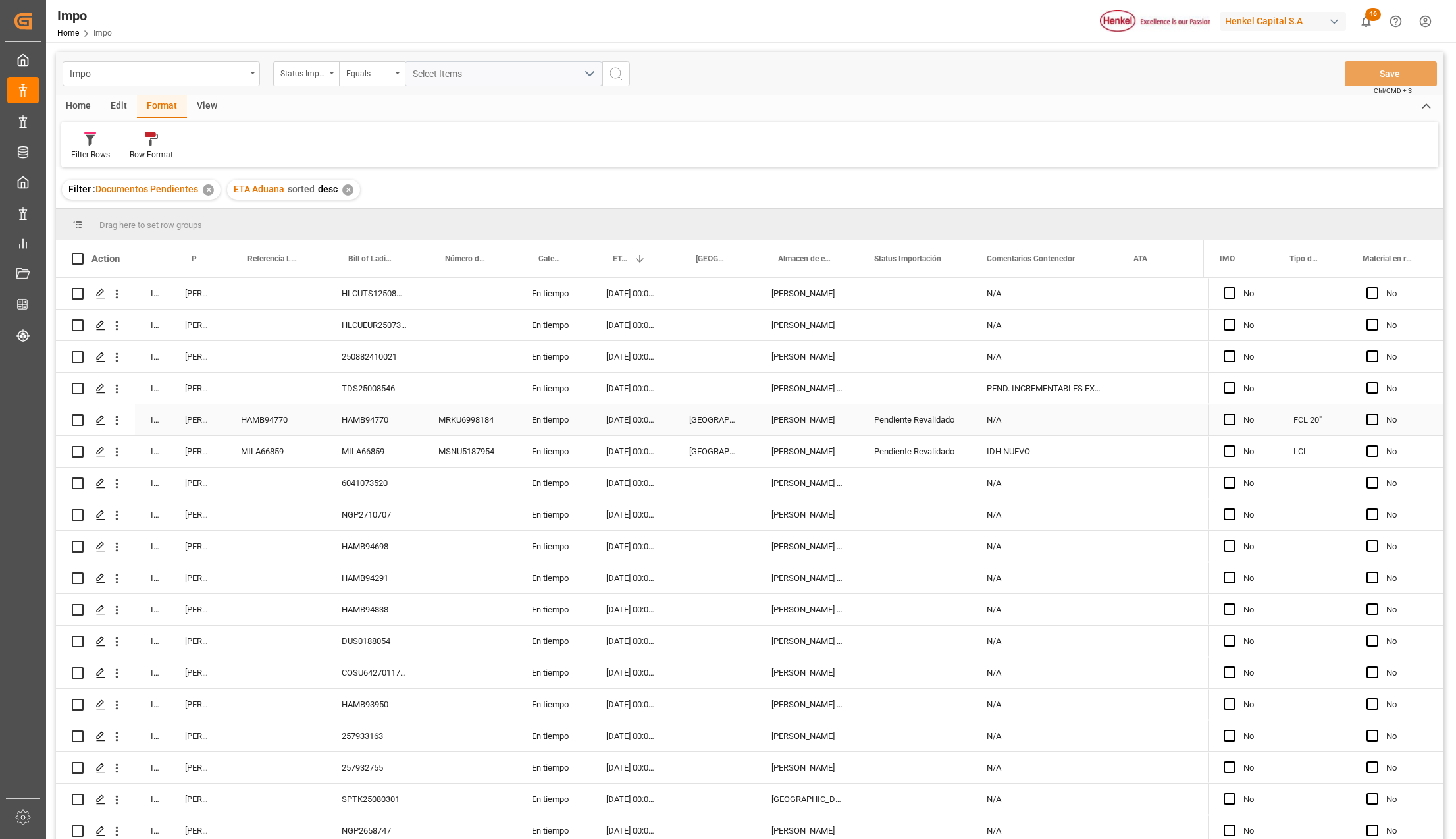
click at [191, 427] on div "[PERSON_NAME]" at bounding box center [197, 420] width 56 height 31
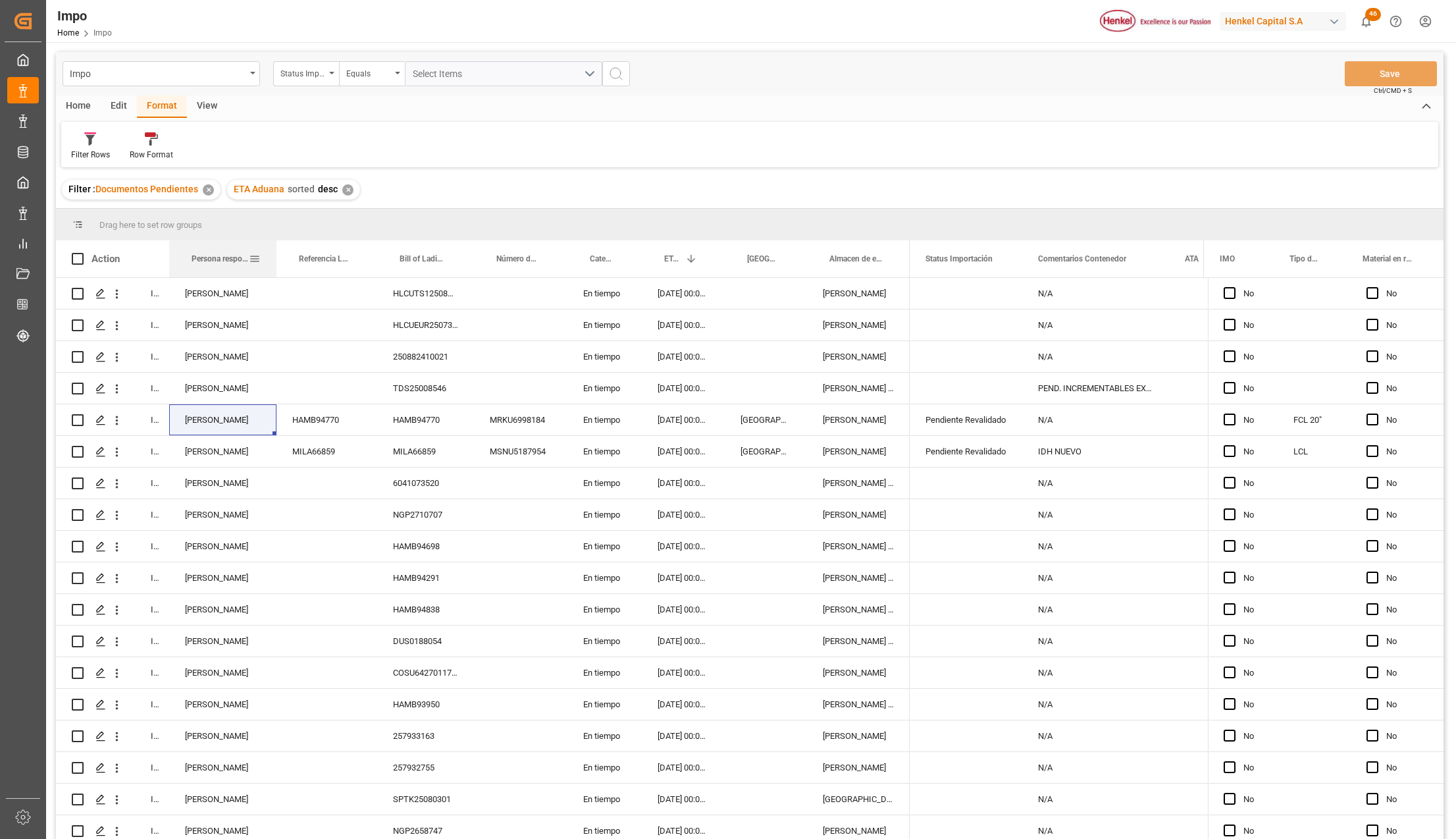
drag, startPoint x: 222, startPoint y: 243, endPoint x: 275, endPoint y: 243, distance: 53.0
click at [275, 243] on div at bounding box center [276, 259] width 5 height 37
click at [250, 255] on span at bounding box center [255, 259] width 12 height 12
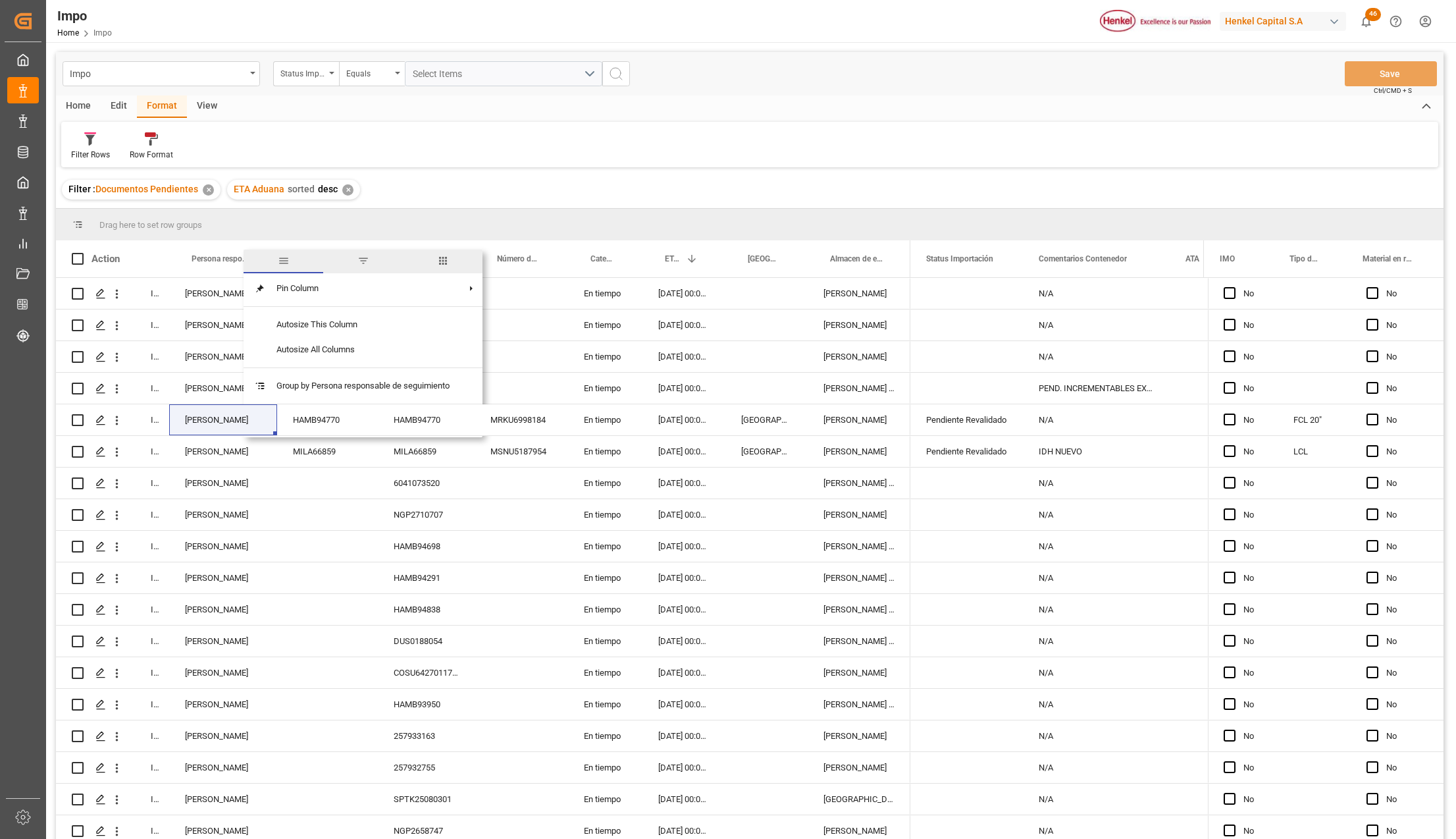
click at [363, 256] on span "filter" at bounding box center [363, 260] width 12 height 12
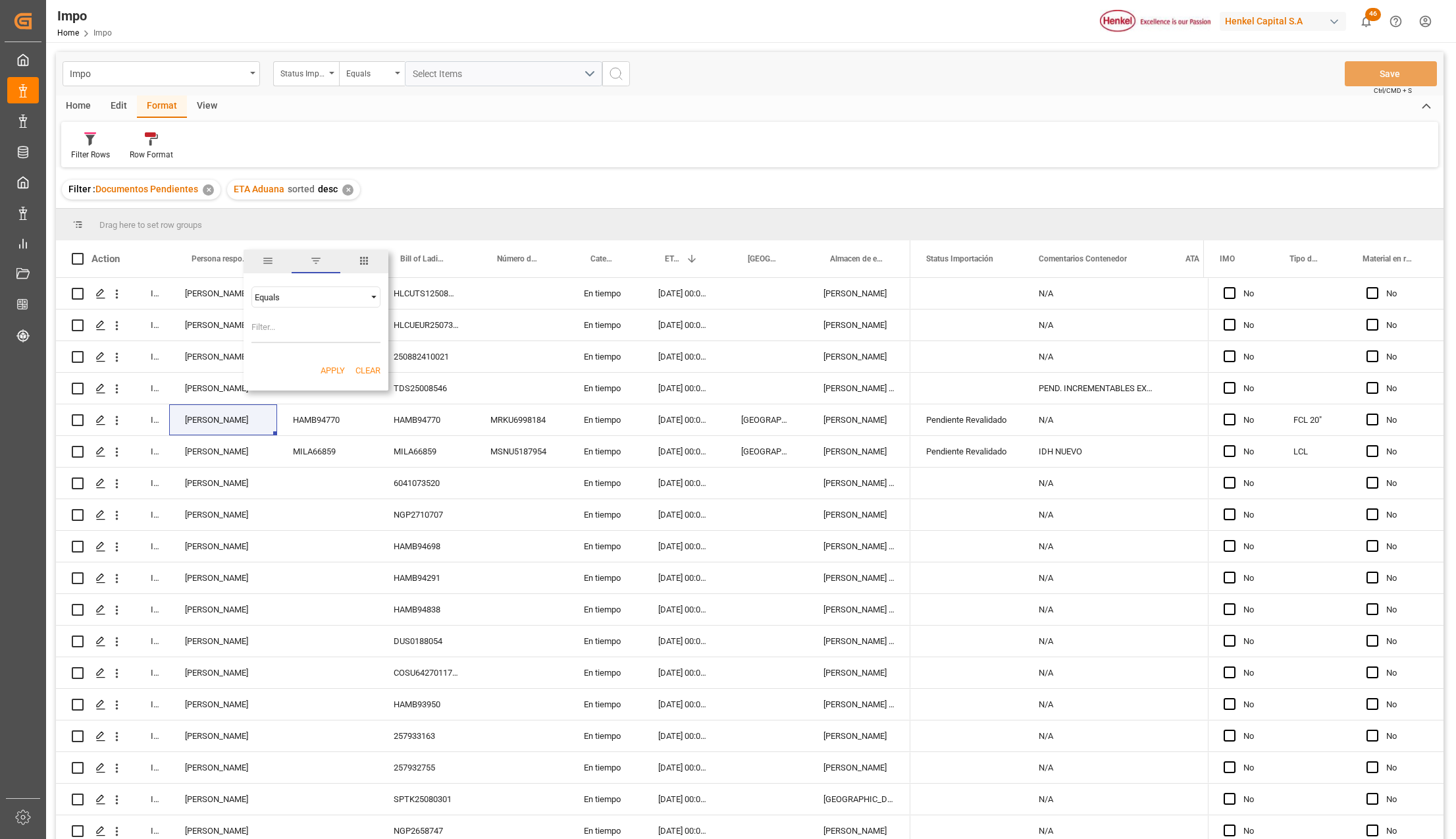
click at [302, 324] on input "Filter Value" at bounding box center [316, 330] width 129 height 26
type input "[PERSON_NAME]"
click at [329, 360] on div "Apply Clear" at bounding box center [316, 370] width 145 height 34
click at [329, 369] on button "Apply" at bounding box center [333, 370] width 25 height 13
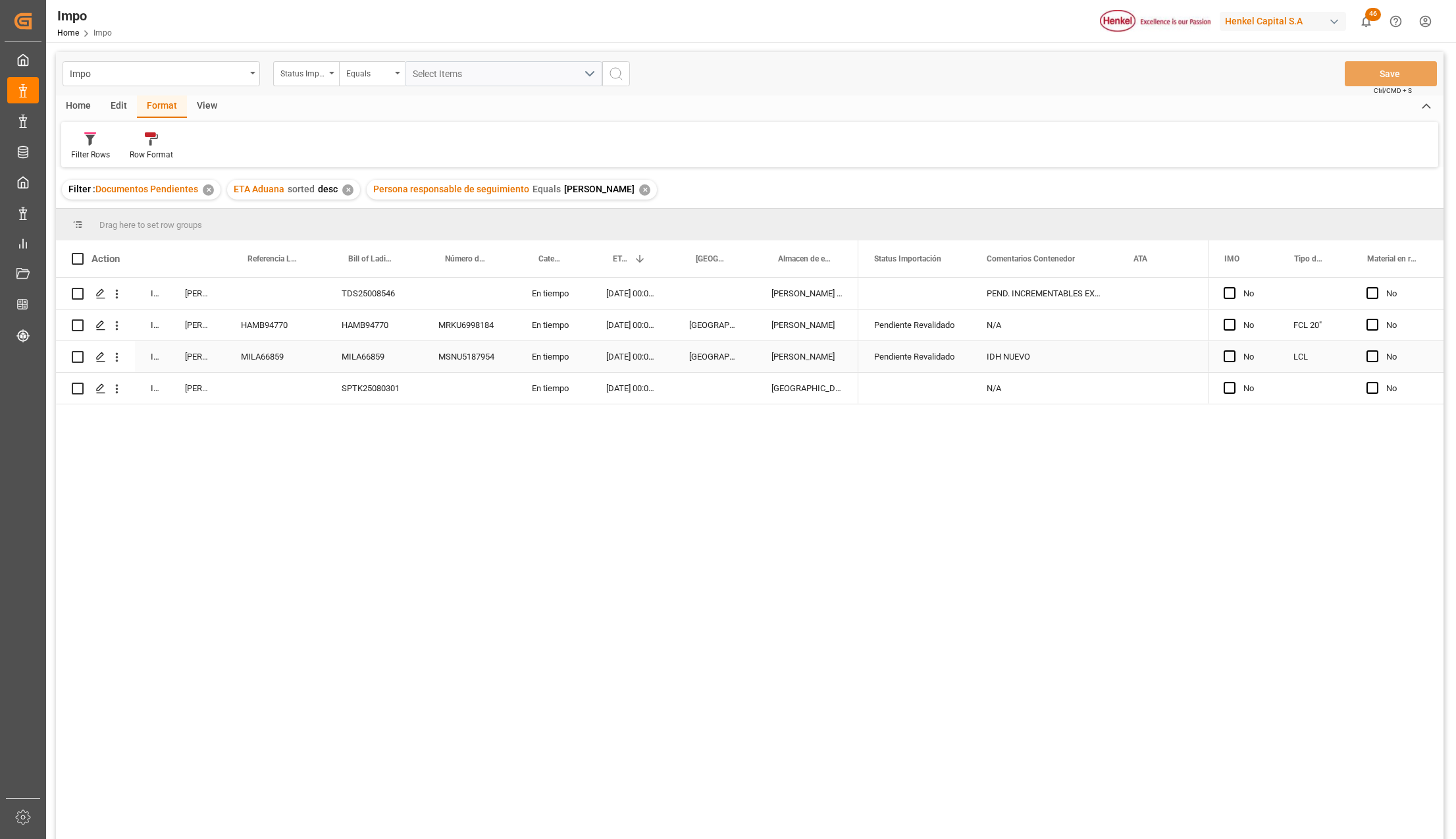
click at [375, 347] on div "MILA66859" at bounding box center [373, 357] width 96 height 31
click at [443, 575] on div "In progress [PERSON_NAME] TDS25008546 En tiempo [DATE] 00:00:00 [PERSON_NAME] I…" at bounding box center [749, 560] width 1387 height 565
click at [398, 375] on div "SPTK25080301" at bounding box center [373, 388] width 96 height 31
click at [399, 340] on div "HAMB94770" at bounding box center [373, 325] width 96 height 31
click at [377, 358] on div "MILA66859" at bounding box center [373, 357] width 96 height 31
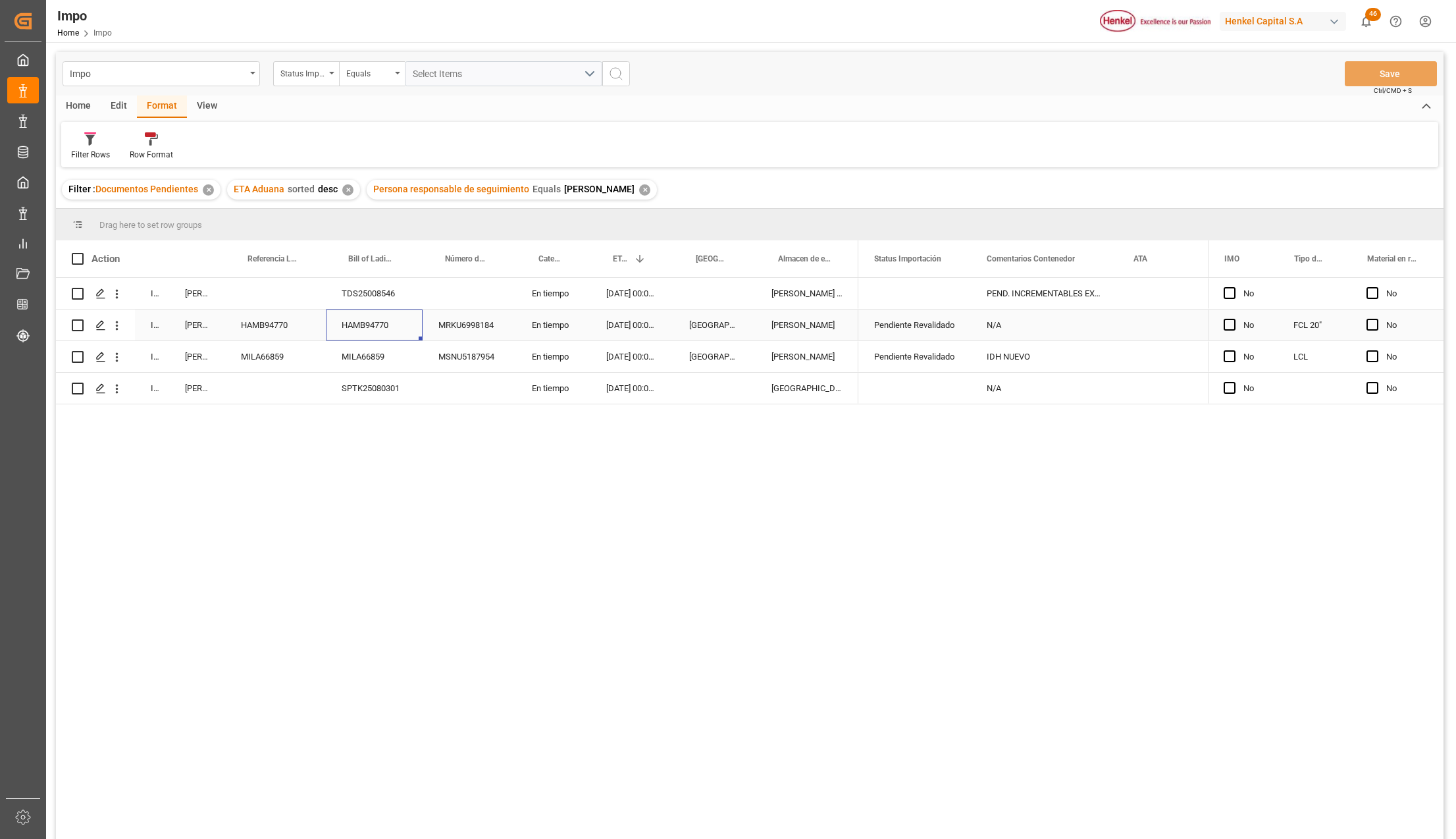
click at [380, 325] on div "HAMB94770" at bounding box center [373, 325] width 96 height 31
